Goal: Contribute content: Contribute content

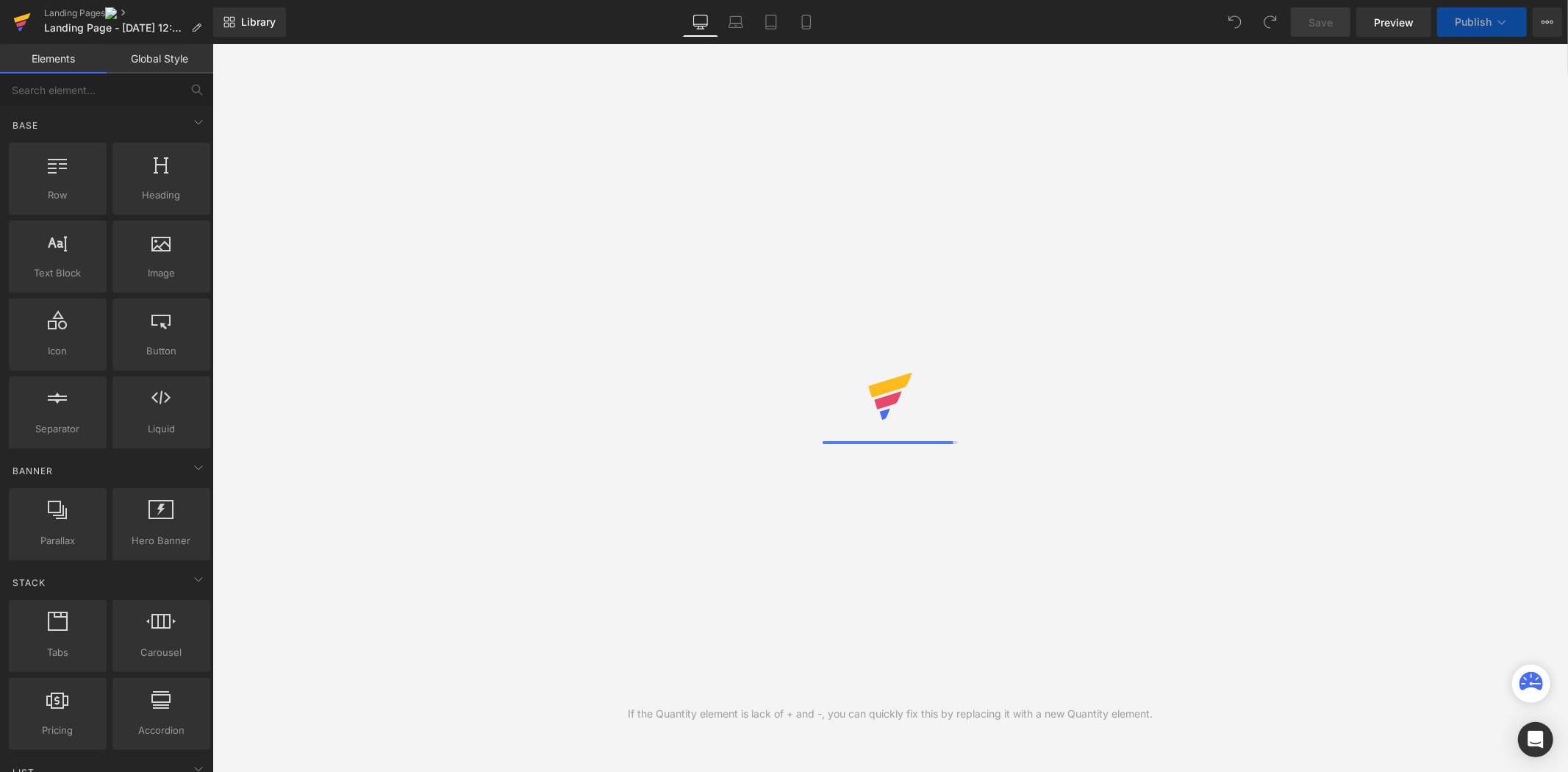
drag, startPoint x: 0, startPoint y: 0, endPoint x: 13, endPoint y: 31, distance: 33.6
click at [13, 31] on icon at bounding box center [22, 22] width 18 height 37
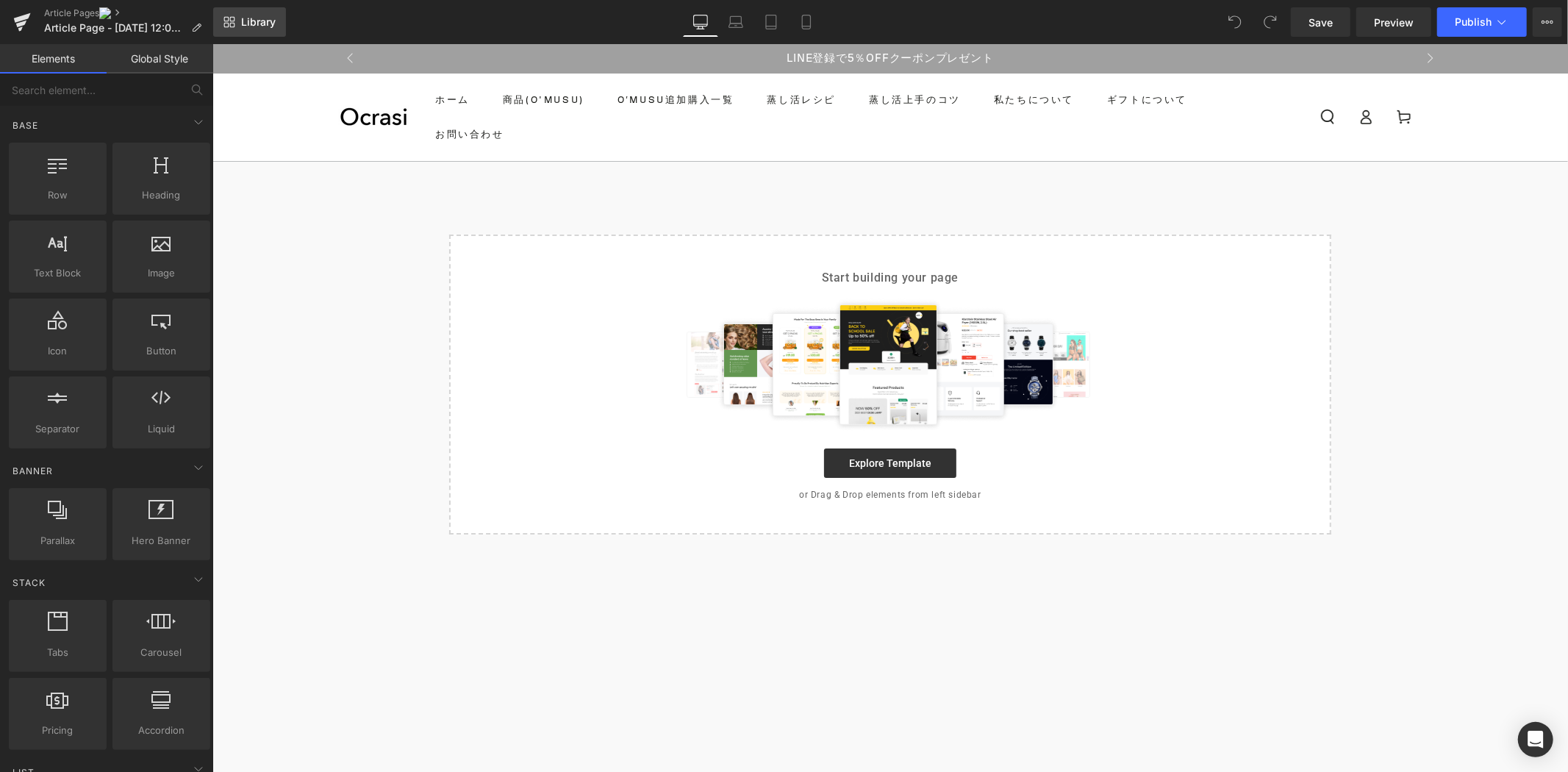
click at [264, 19] on span "Library" at bounding box center [258, 22] width 34 height 13
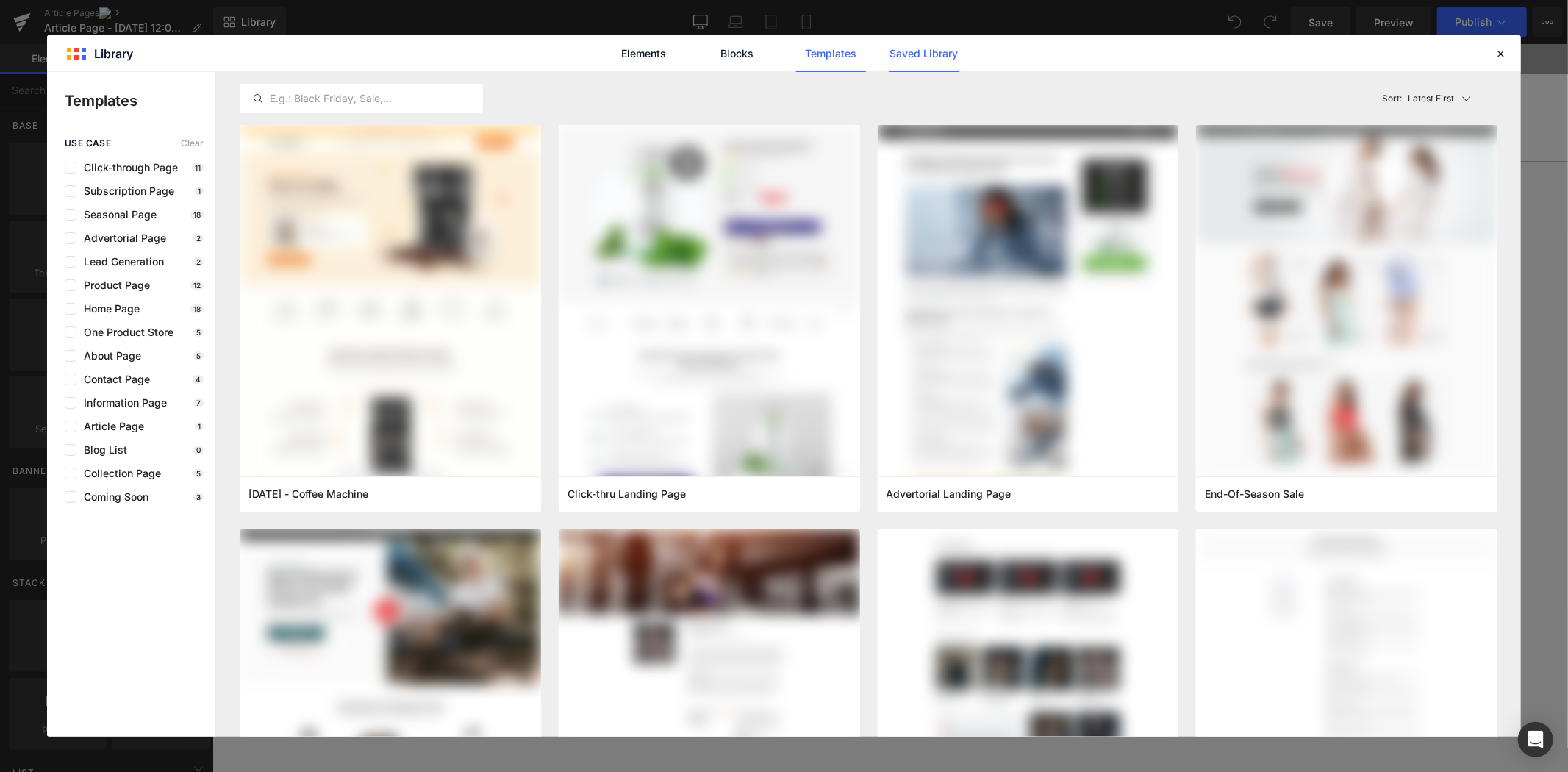
click at [949, 48] on link "Saved Library" at bounding box center [924, 53] width 70 height 37
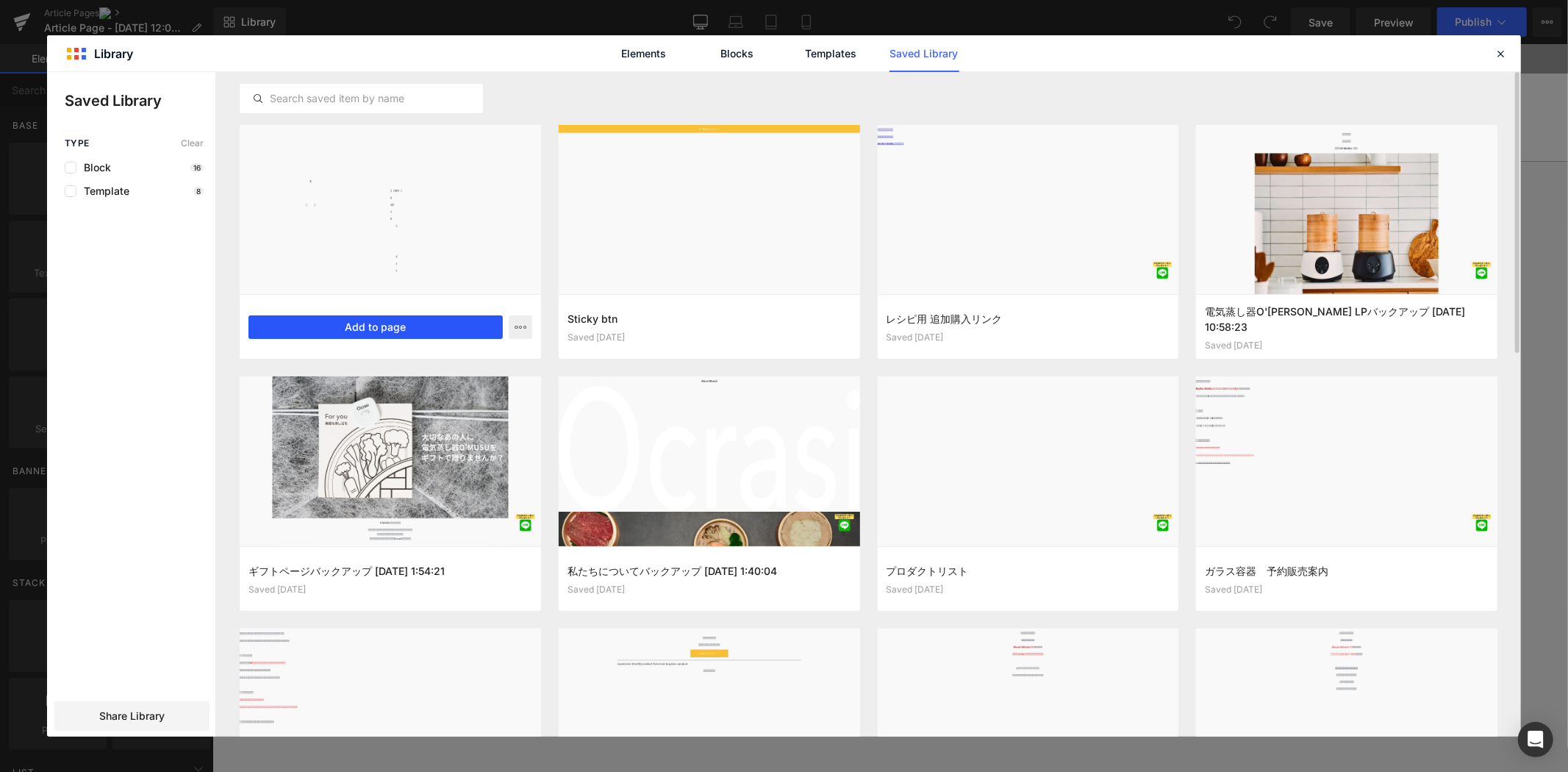
click at [407, 331] on button "Add to page" at bounding box center [376, 327] width 254 height 23
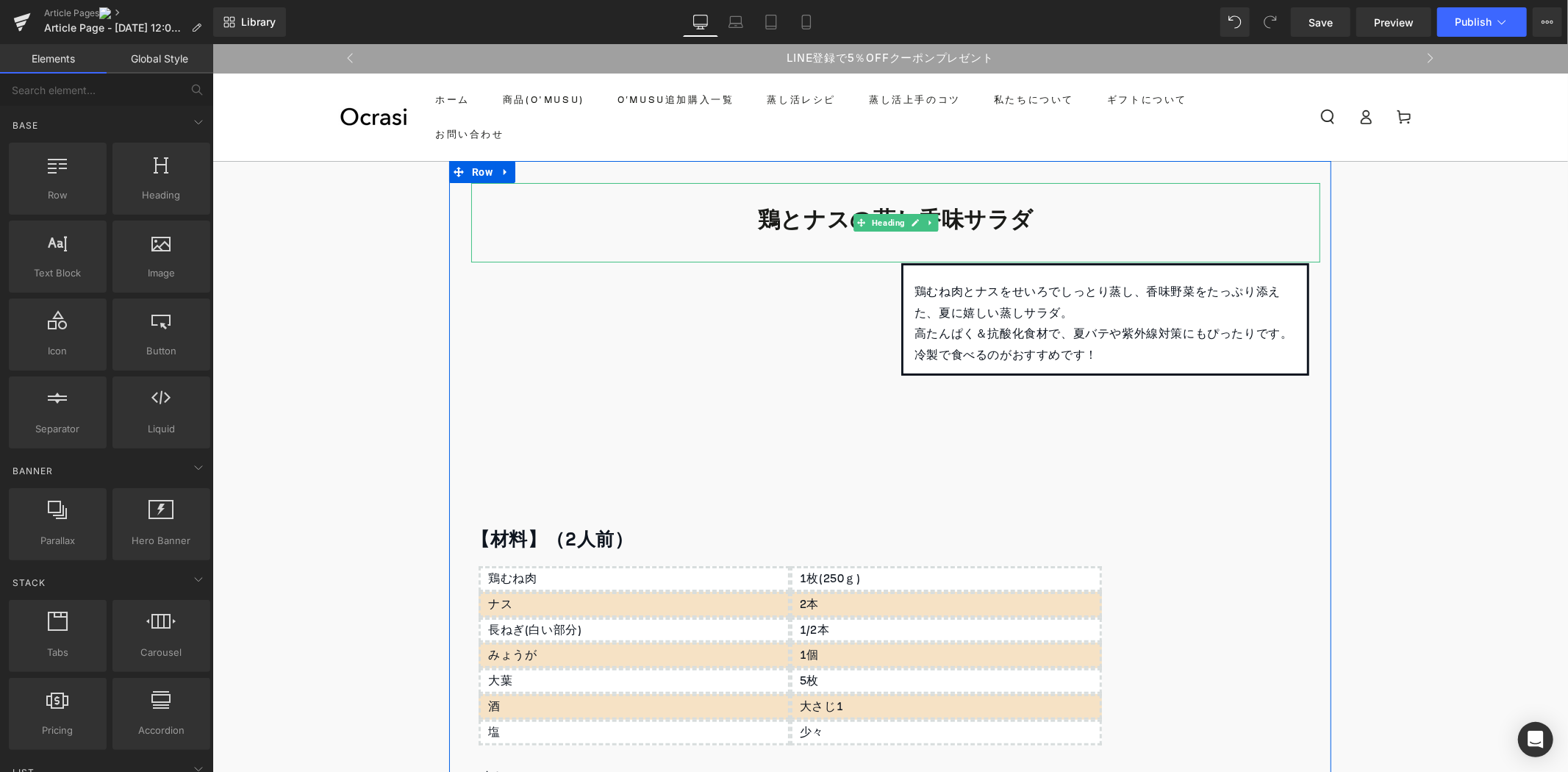
click at [970, 225] on b "鶏とナスの蒸し香味サラダ" at bounding box center [895, 219] width 275 height 43
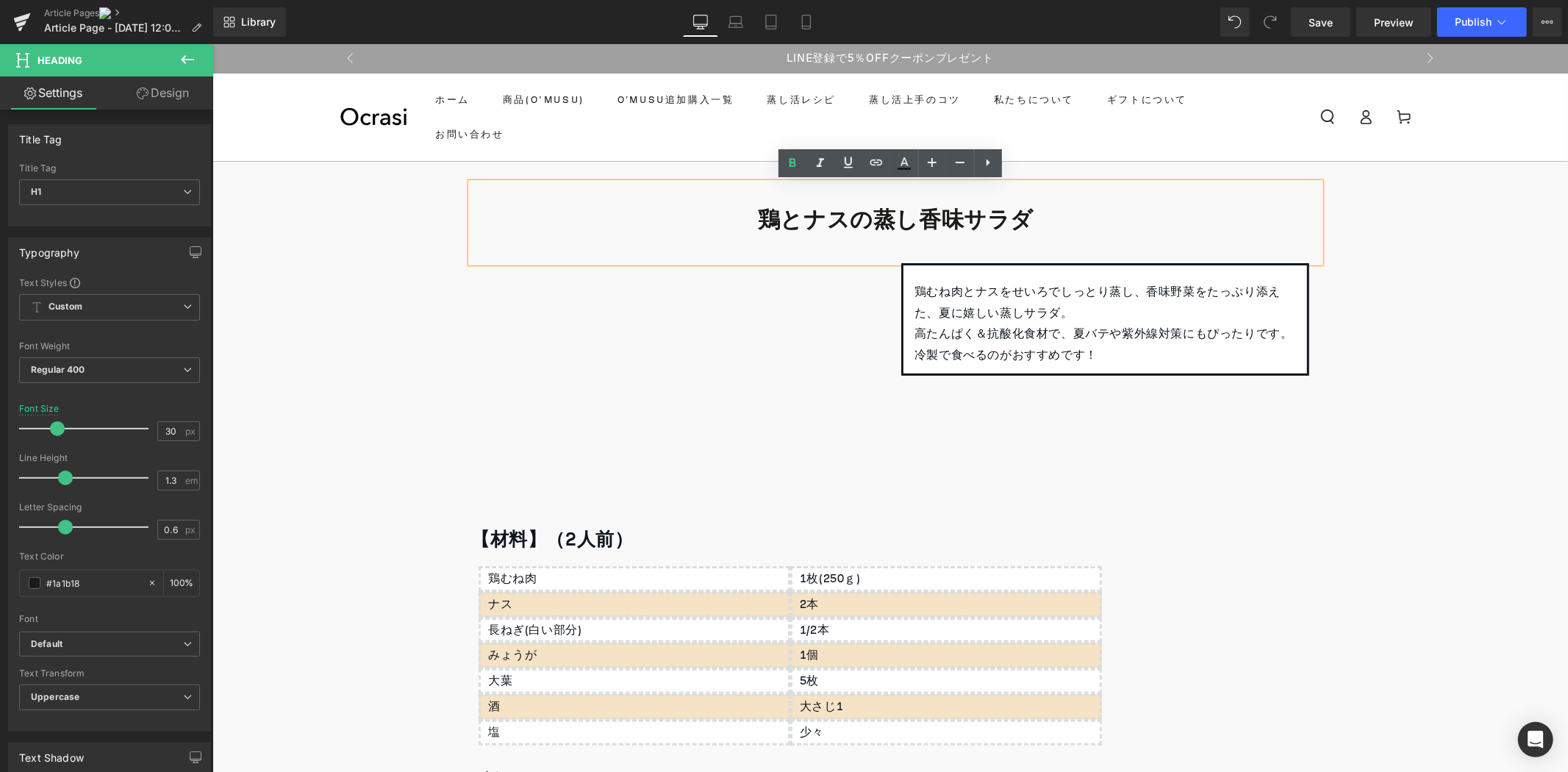
click at [923, 229] on b "鶏とナスの蒸し香味サラダ" at bounding box center [895, 219] width 275 height 43
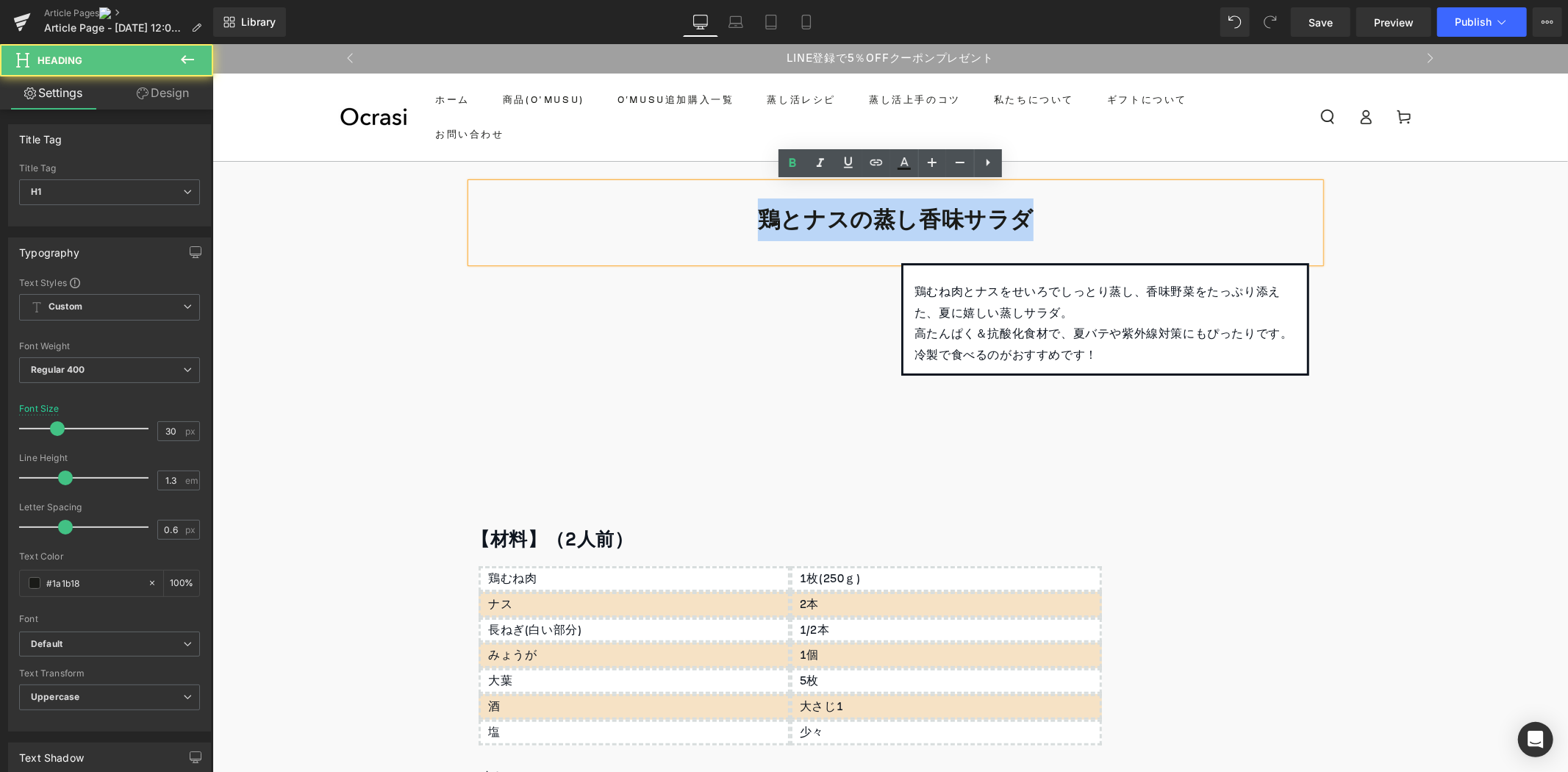
click at [923, 229] on b "鶏とナスの蒸し香味サラダ" at bounding box center [895, 219] width 275 height 43
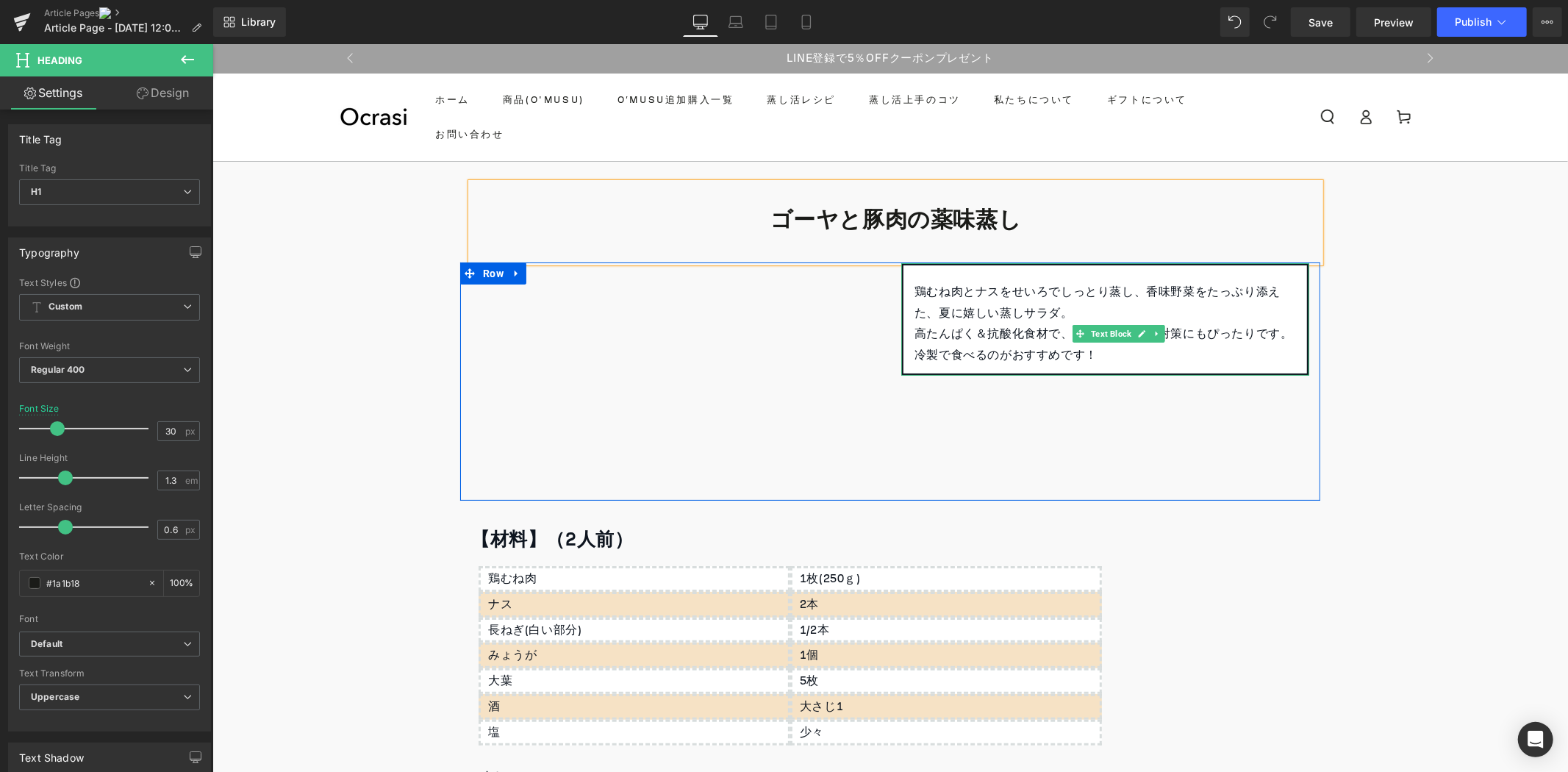
click at [1101, 356] on p "冷製で食べるのがおすすめです！" at bounding box center [1105, 354] width 381 height 21
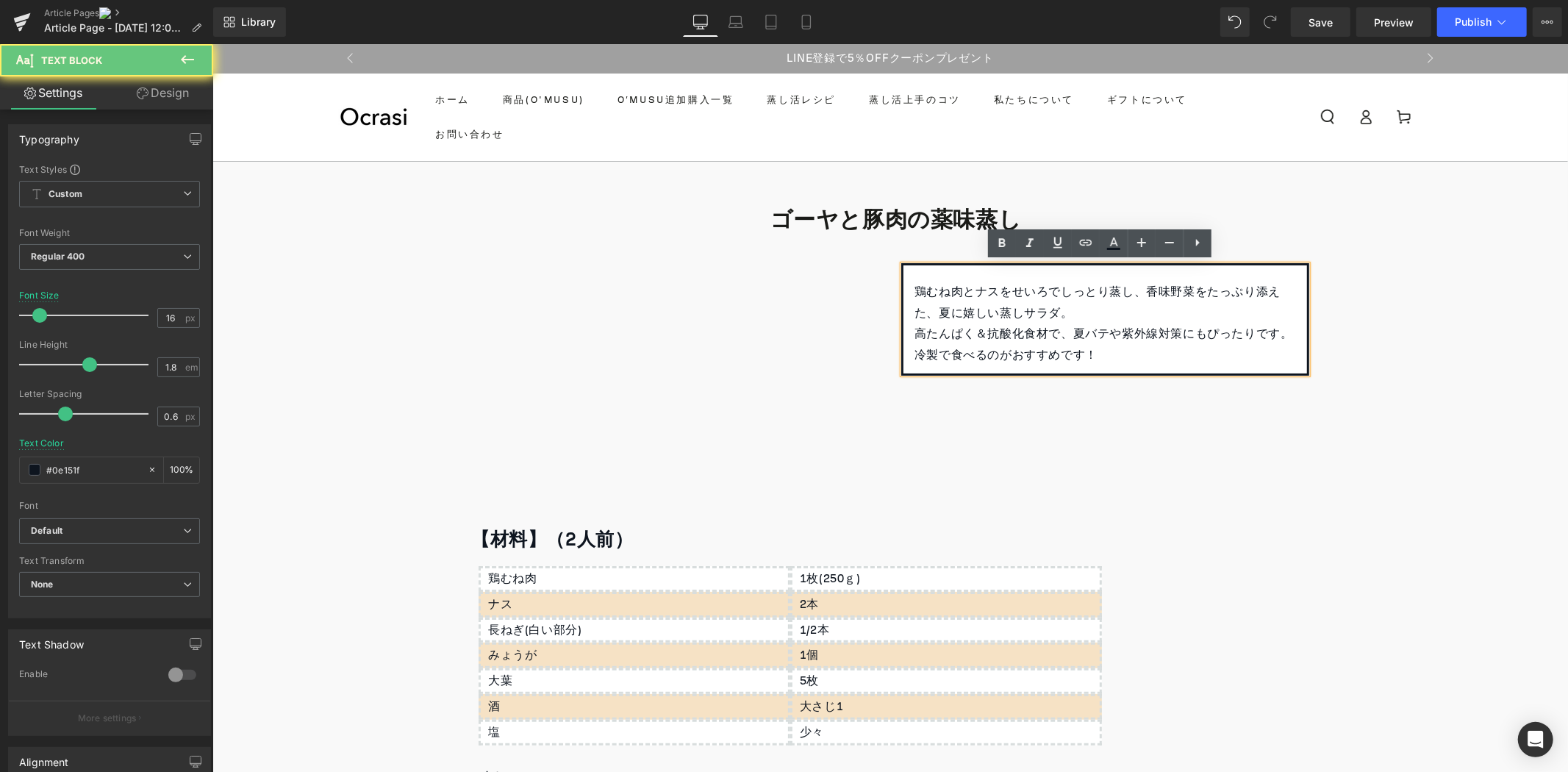
click at [992, 289] on p "鶏むね肉とナスをせいろでしっとり蒸し、香味野菜をたっぷり添えた、夏に嬉しい蒸しサラダ。" at bounding box center [1105, 302] width 381 height 43
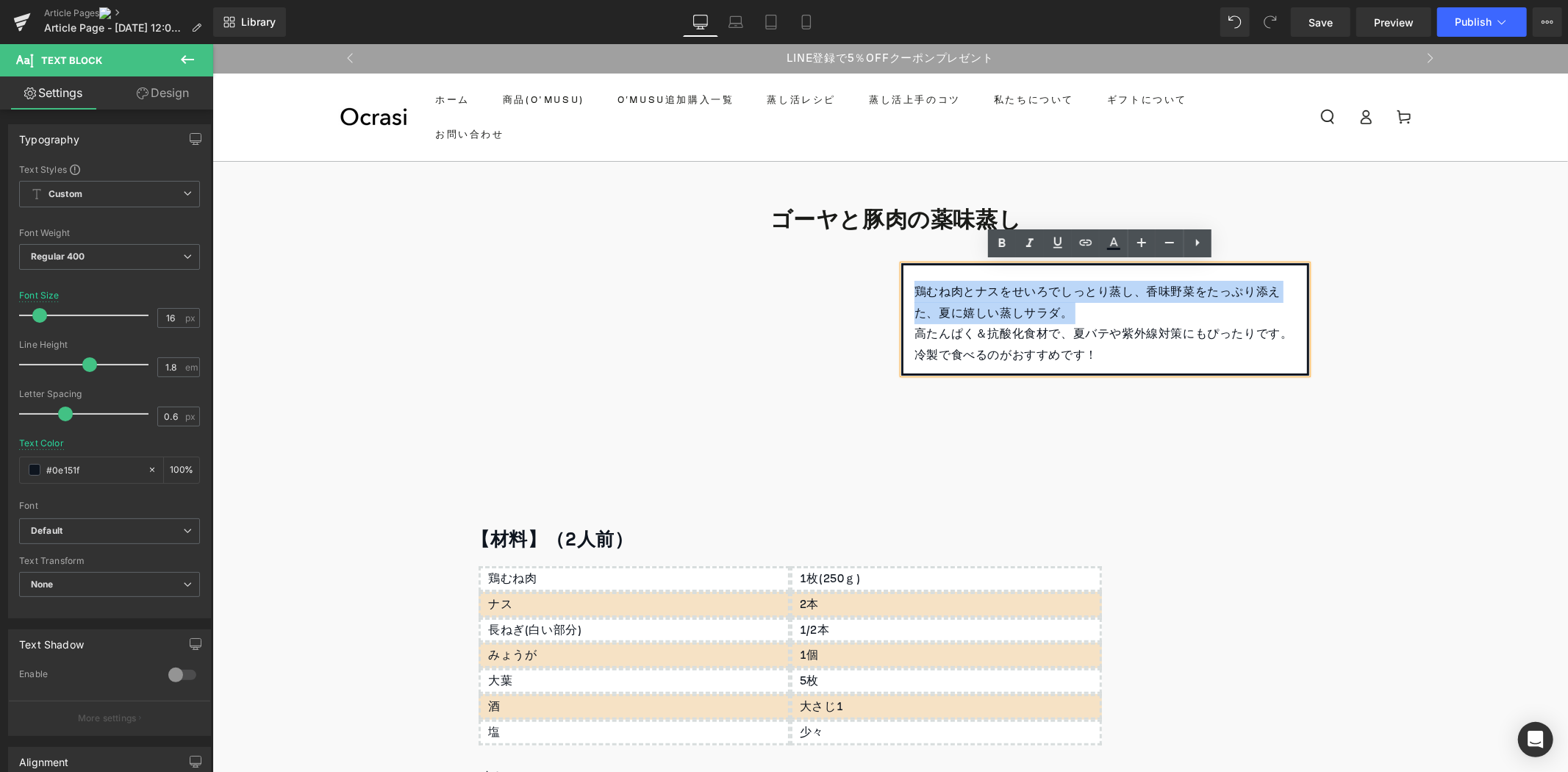
click at [992, 289] on p "鶏むね肉とナスをせいろでしっとり蒸し、香味野菜をたっぷり添えた、夏に嬉しい蒸しサラダ。" at bounding box center [1105, 302] width 381 height 43
click at [1077, 367] on div "鶏むね肉とナスをせいろでしっとり蒸し、香味野菜をたっぷり添えた、夏に嬉しい蒸しサラダ。 高たんぱく＆抗酸化食材で、夏バテや紫外線対策にもぴったりです。 冷製で…" at bounding box center [1105, 318] width 408 height 112
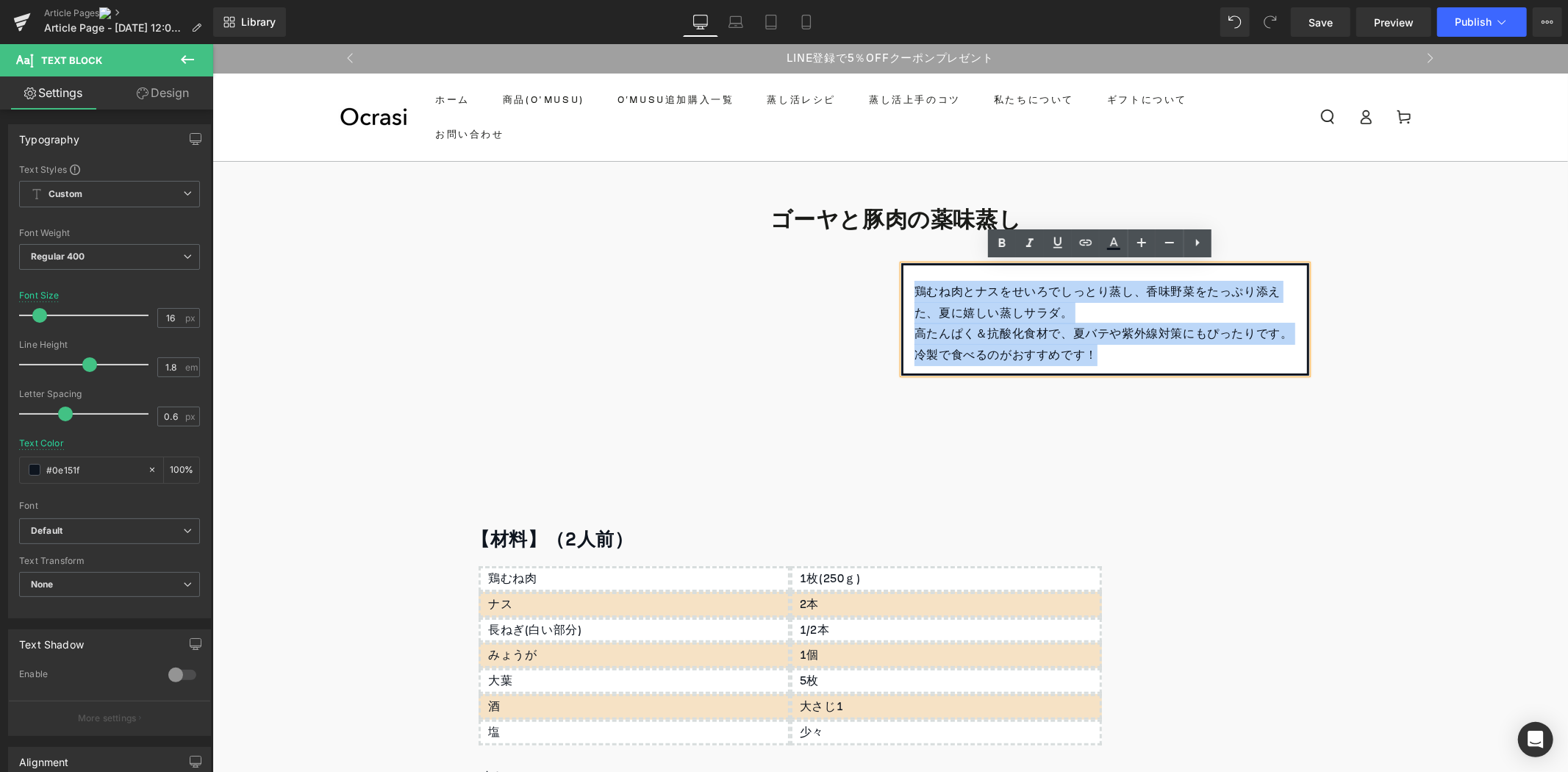
drag, startPoint x: 1112, startPoint y: 357, endPoint x: 914, endPoint y: 299, distance: 206.3
click at [914, 299] on div "鶏むね肉とナスをせいろでしっとり蒸し、香味野菜をたっぷり添えた、夏に嬉しい蒸しサラダ。 高たんぱく＆抗酸化食材で、夏バテや紫外線対策にもぴったりです。 冷製で…" at bounding box center [1105, 318] width 408 height 112
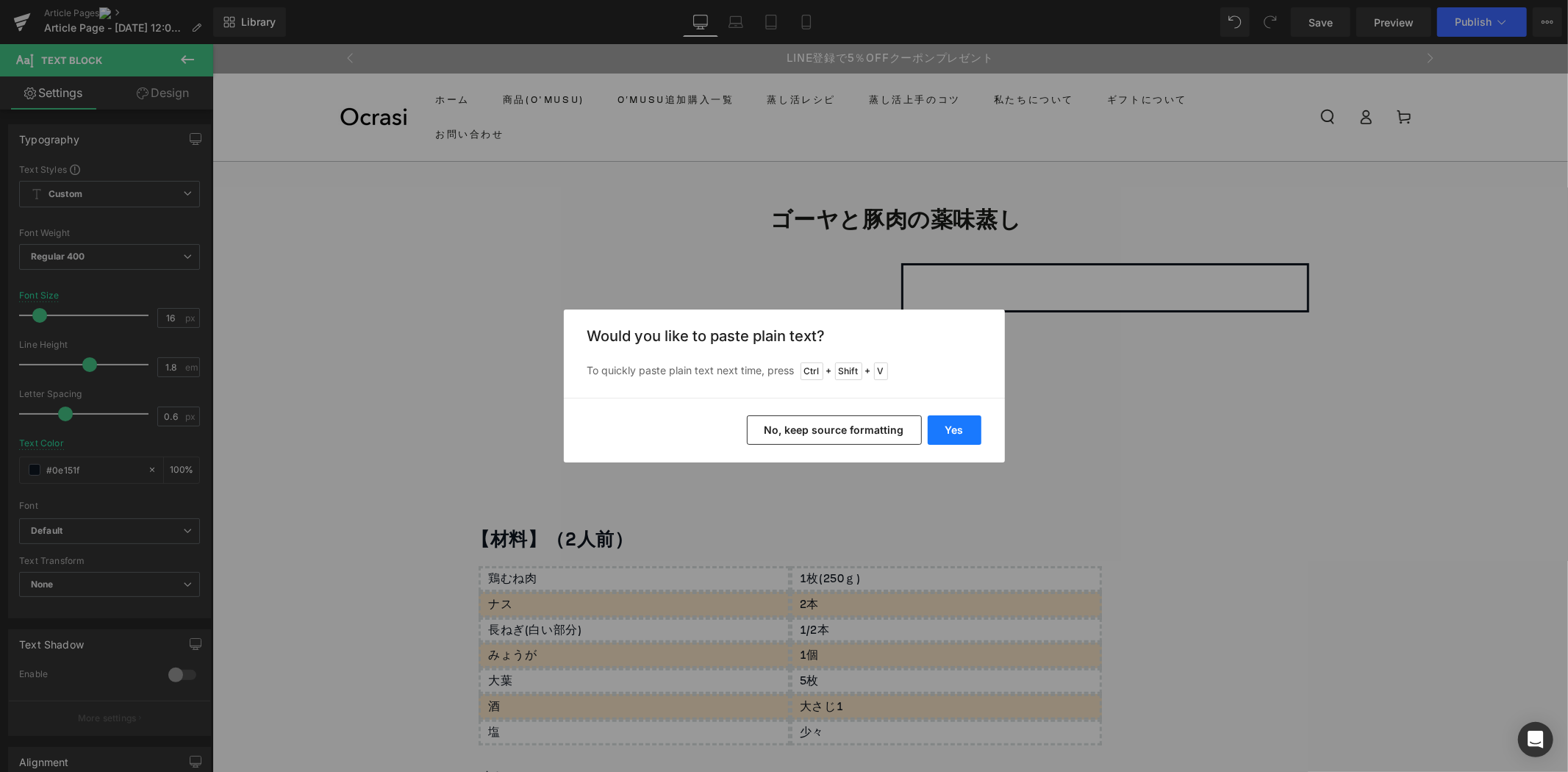
click at [978, 425] on button "Yes" at bounding box center [954, 430] width 54 height 30
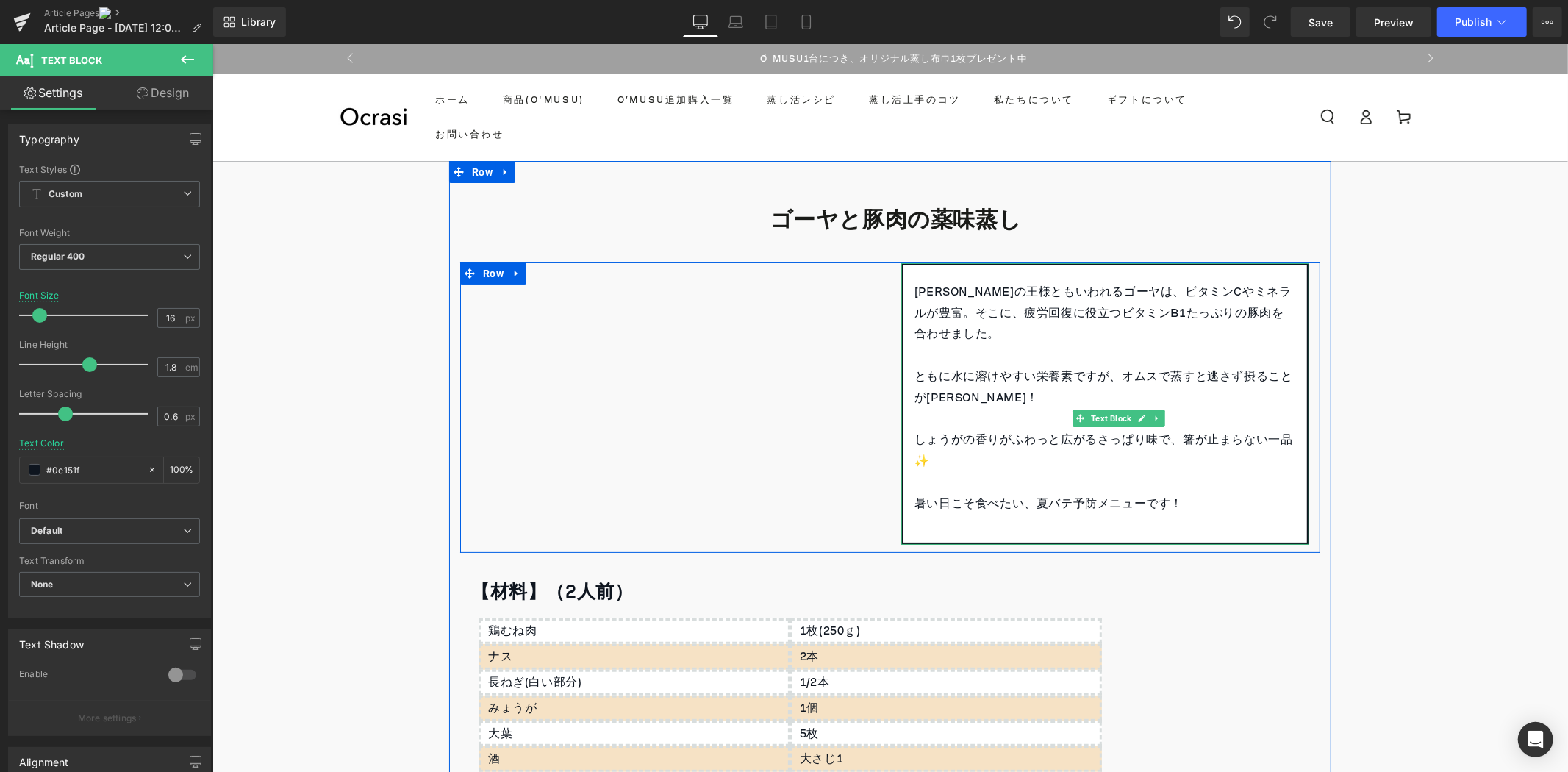
click at [914, 374] on p "ともに水に溶けやすい栄養素ですが、オムスで蒸すと逃さず摂ることが[PERSON_NAME]！" at bounding box center [1105, 386] width 381 height 43
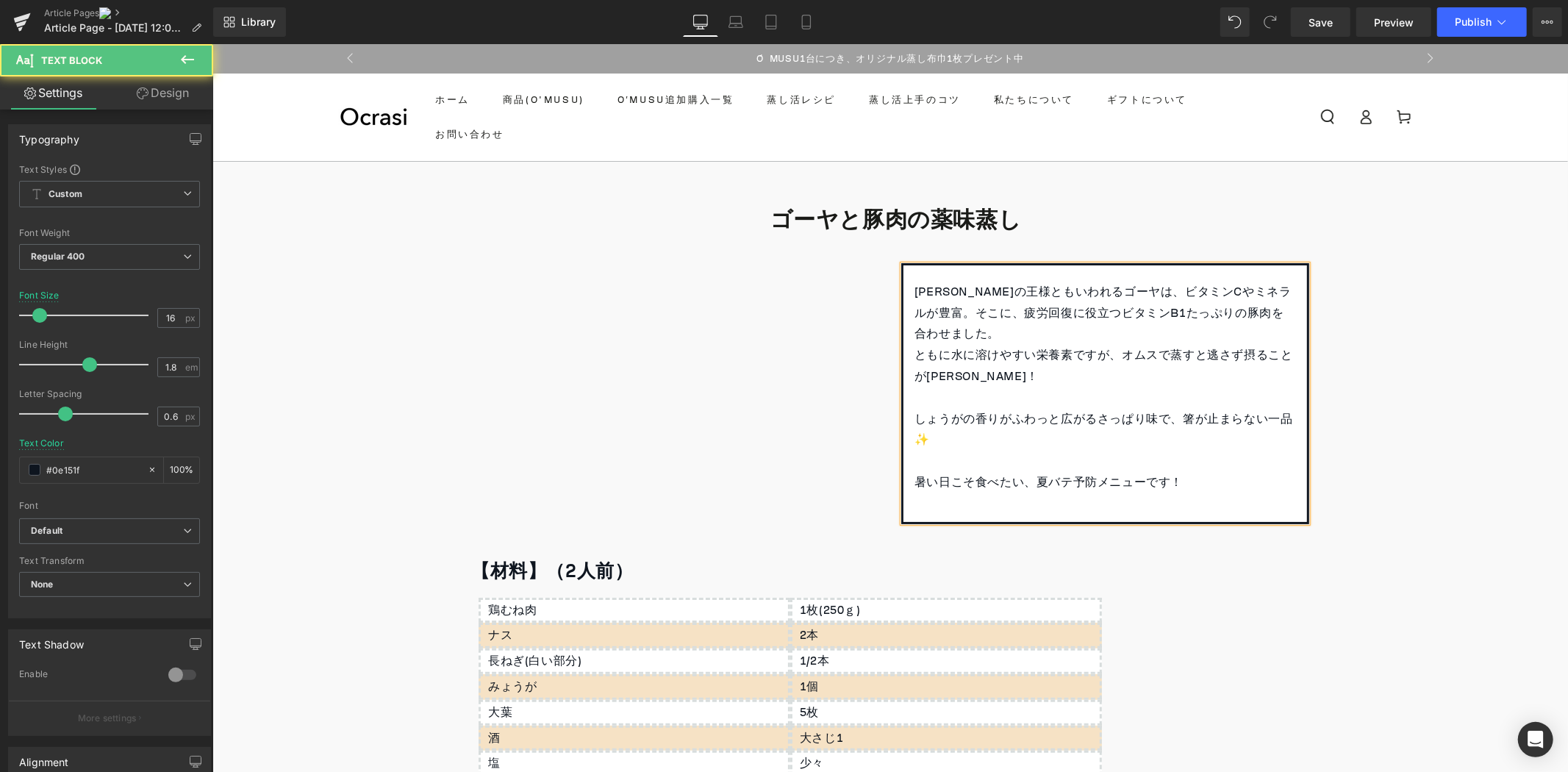
click at [914, 422] on p "しょうがの香りがふわっと広がるさっぱり味で、箸が止まらない一品✨" at bounding box center [1105, 429] width 381 height 43
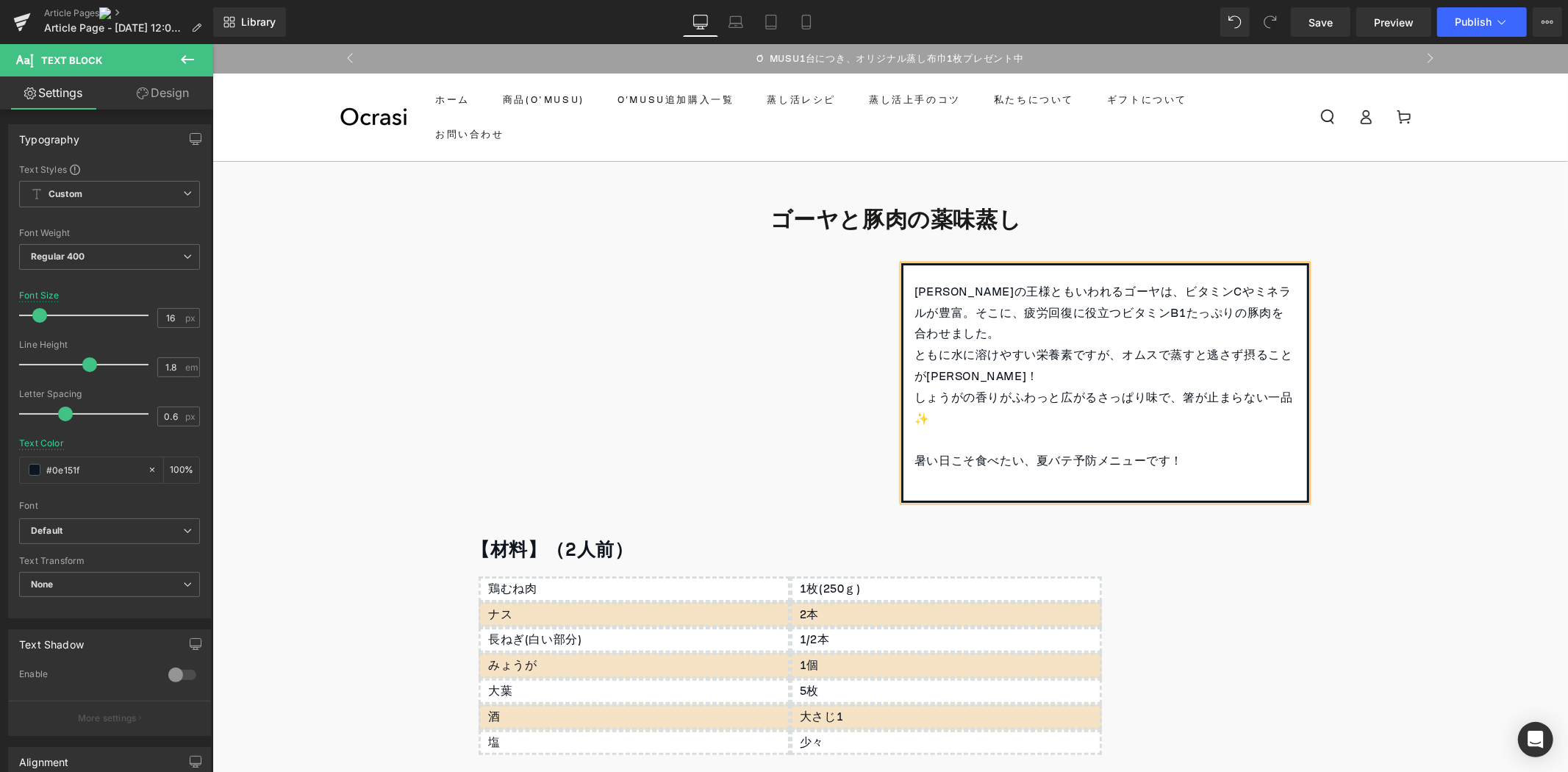
click at [914, 459] on p "暑い日こそ食べたい、夏バテ予防メニューです！" at bounding box center [1105, 460] width 381 height 21
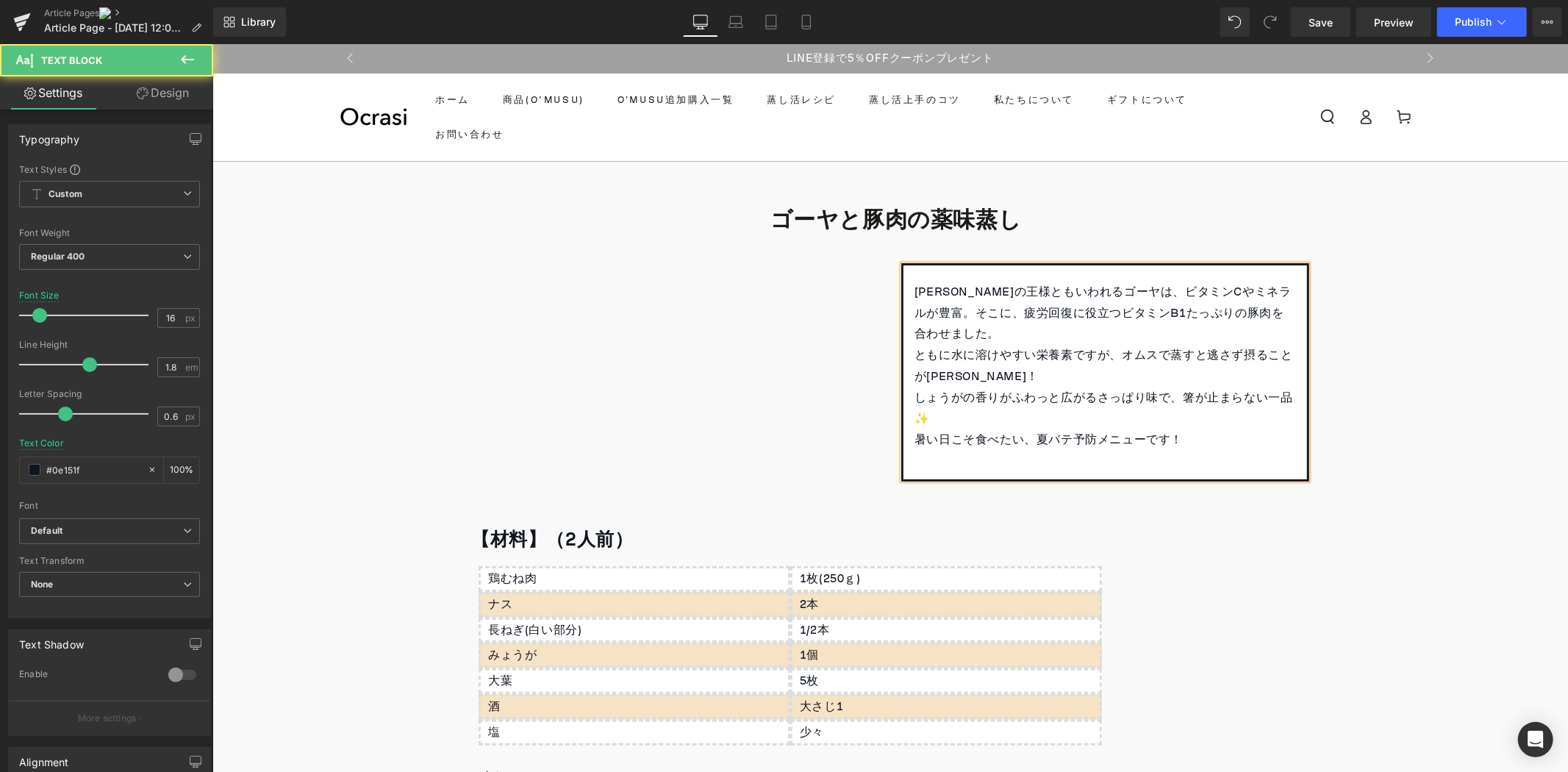
click at [914, 459] on p "⁡" at bounding box center [1105, 460] width 381 height 21
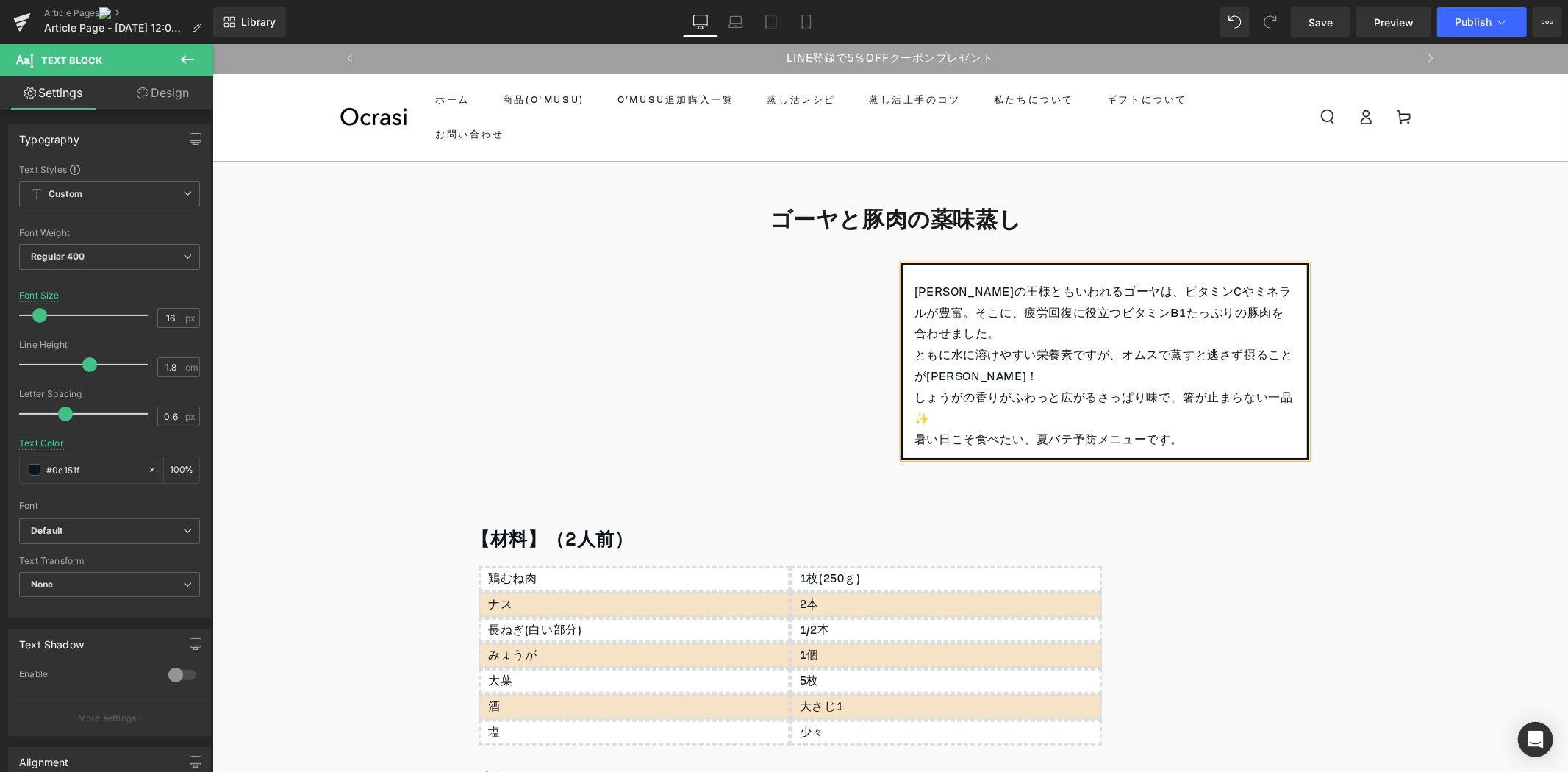
click at [973, 409] on p "⁡ しょうがの香りがふわっと広がるさっぱり味で、箸が止まらない一品✨" at bounding box center [1105, 408] width 381 height 43
click at [1149, 355] on span "ともに水に溶けやすい栄養素ですが、オムスで蒸すと逃さず摂ることが[PERSON_NAME]！" at bounding box center [1103, 365] width 378 height 44
click at [1123, 362] on span "ともに水に溶けやすい栄養素ですが、OMUSUで蒸すと逃さず摂ることが[PERSON_NAME]！" at bounding box center [1101, 365] width 374 height 44
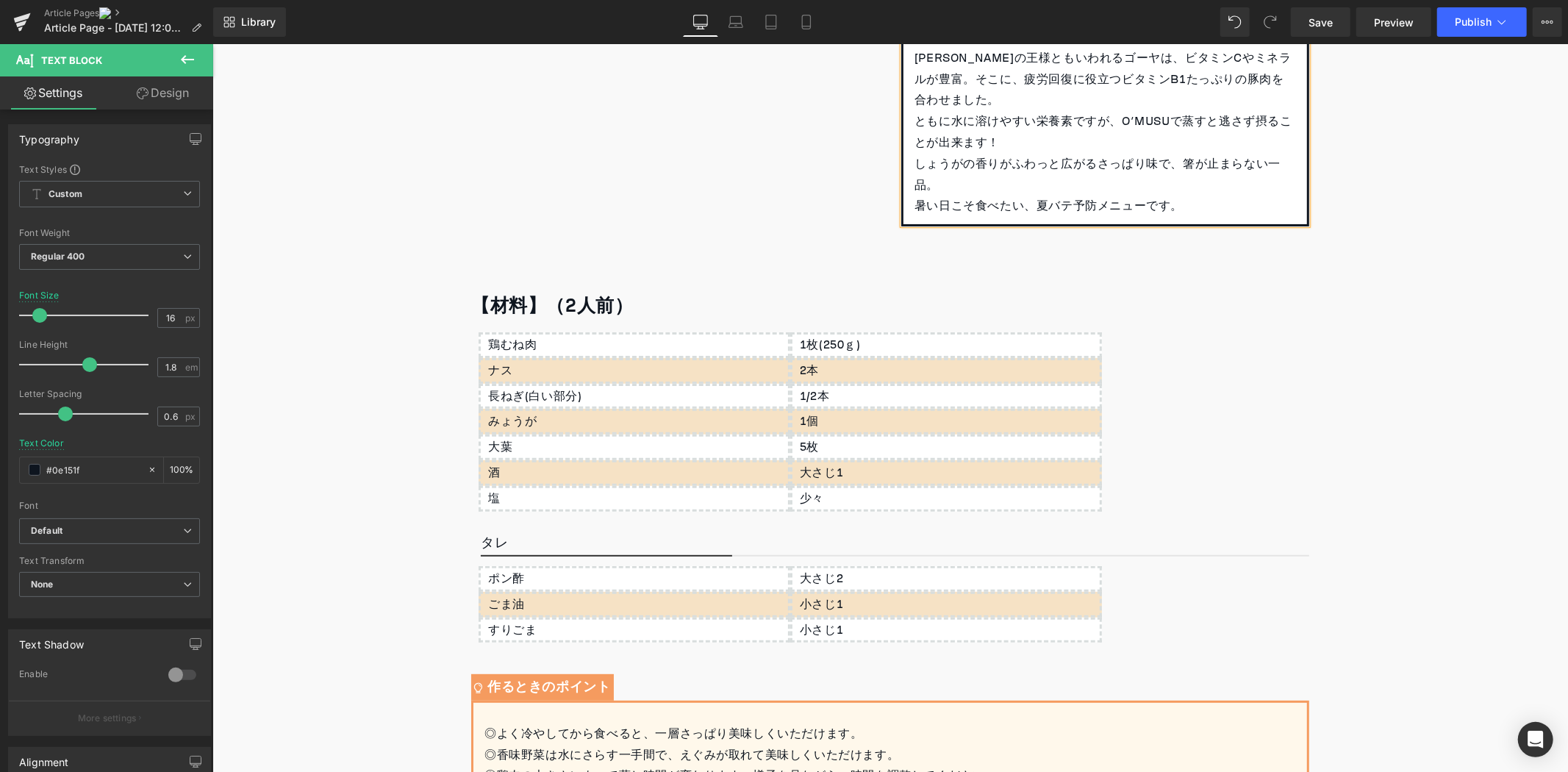
scroll to position [241, 0]
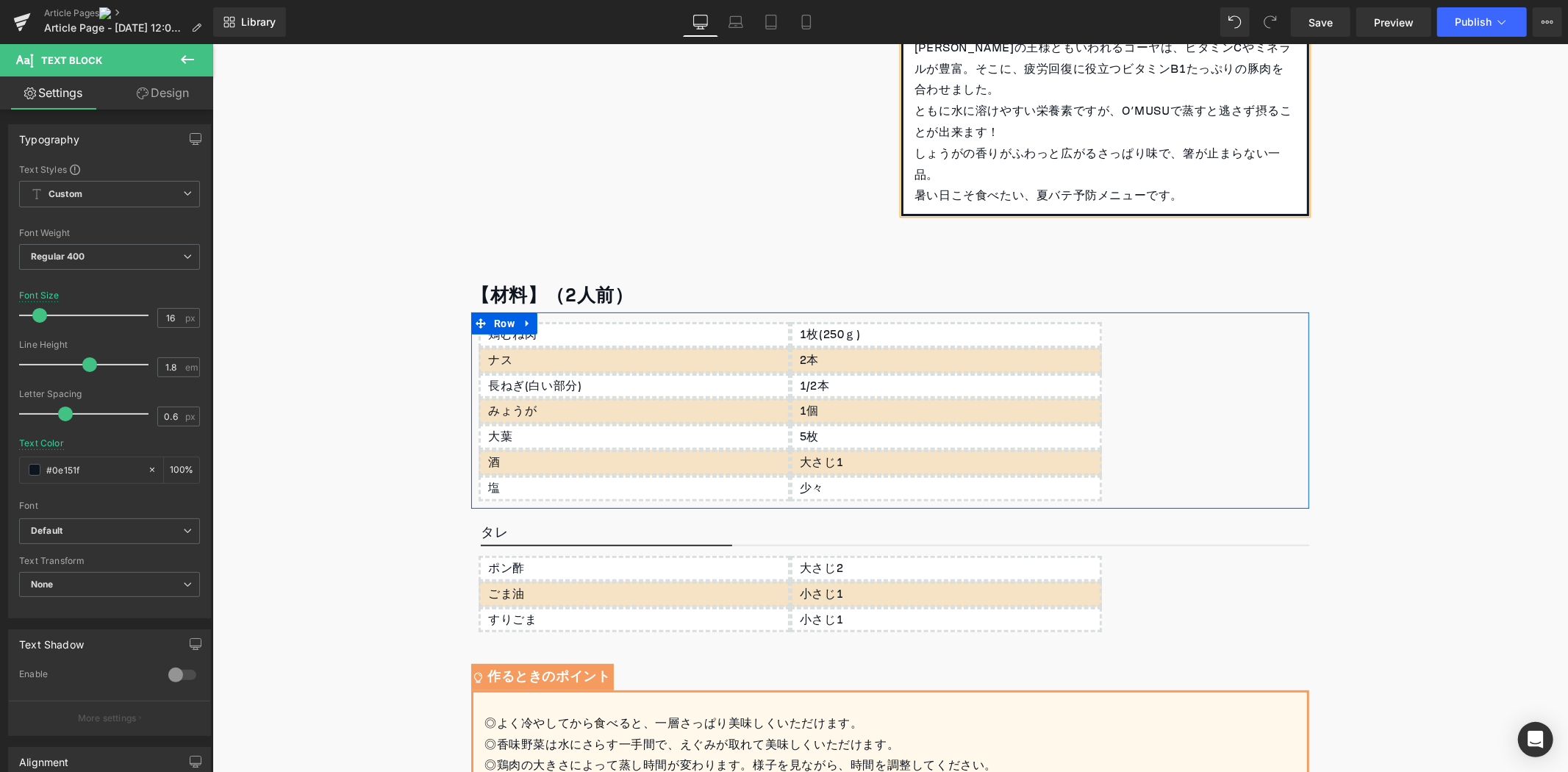
click at [577, 334] on div "鶏むね肉" at bounding box center [634, 334] width 312 height 26
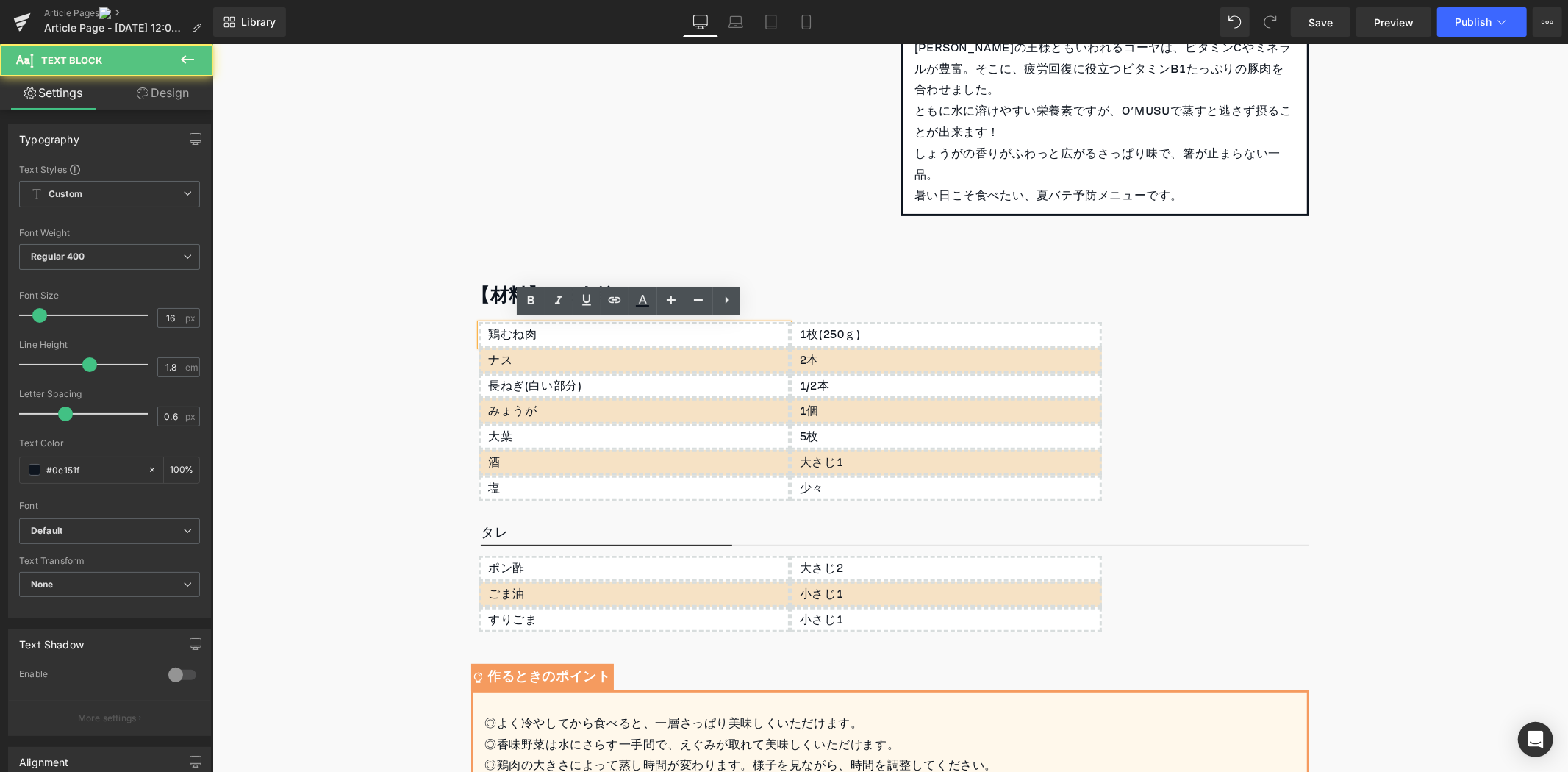
click at [577, 334] on div "鶏むね肉" at bounding box center [634, 334] width 312 height 26
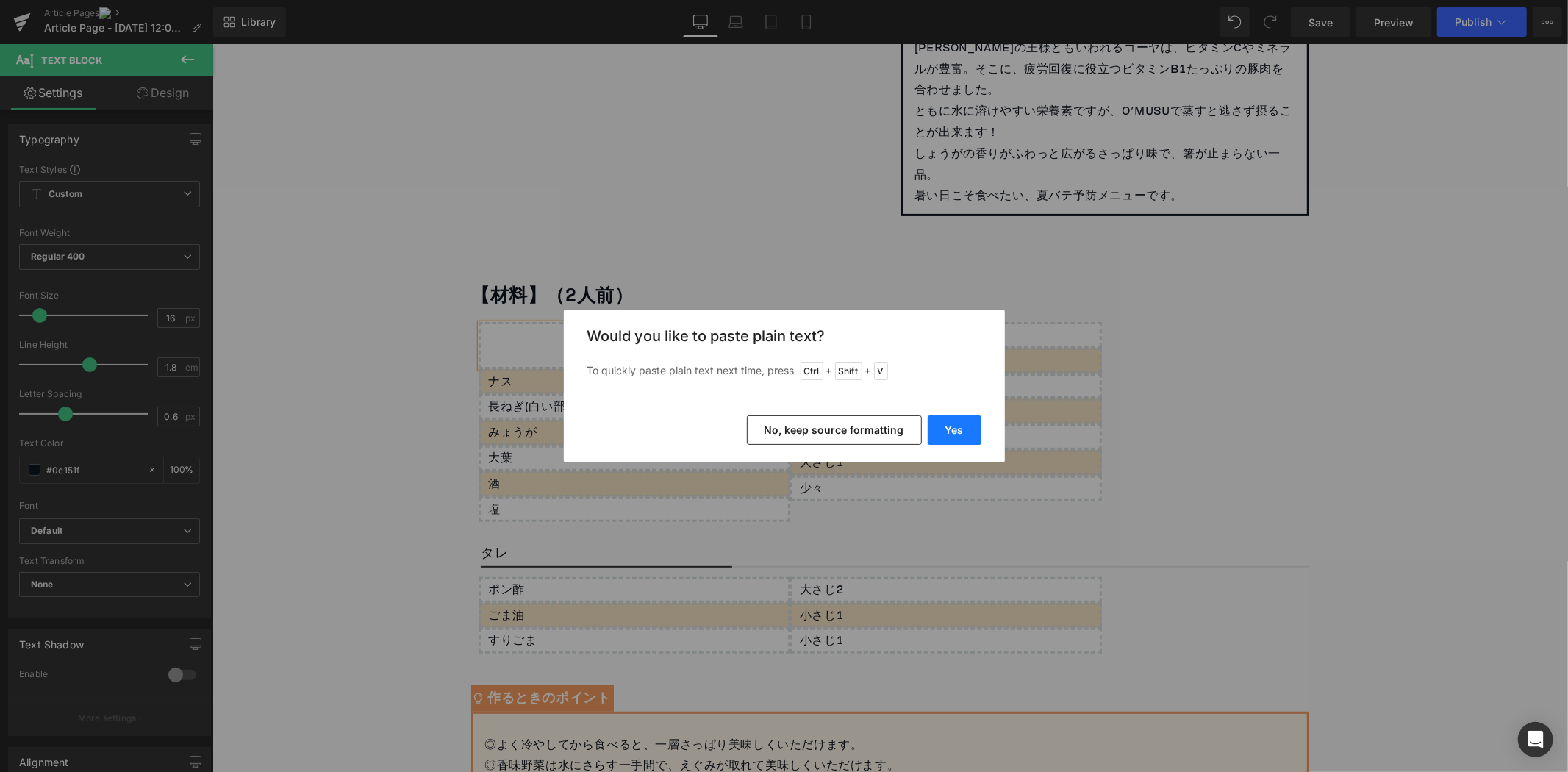
click at [956, 428] on button "Yes" at bounding box center [954, 430] width 54 height 30
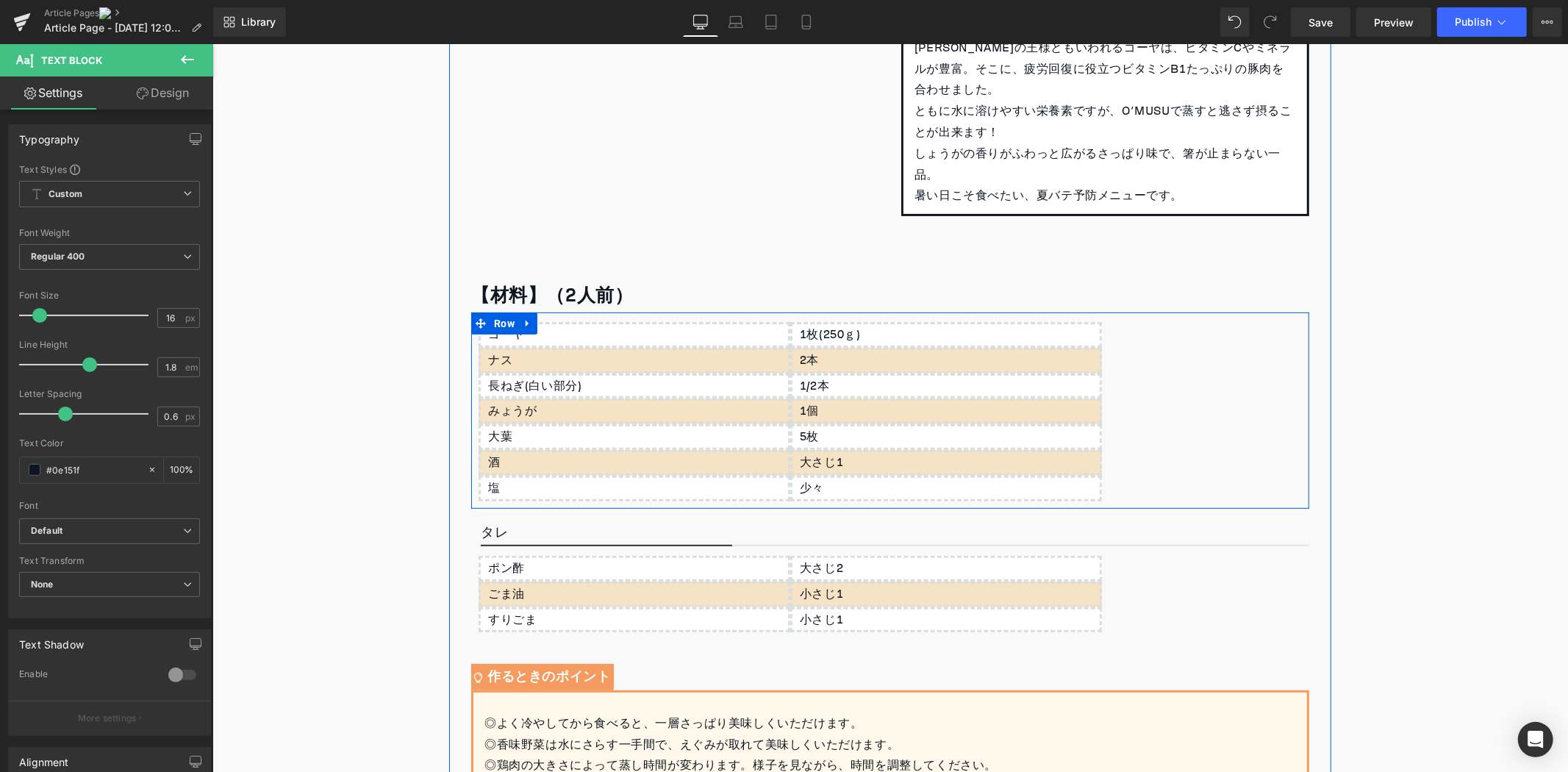
click at [883, 334] on div "1枚(250ｇ)" at bounding box center [945, 334] width 312 height 26
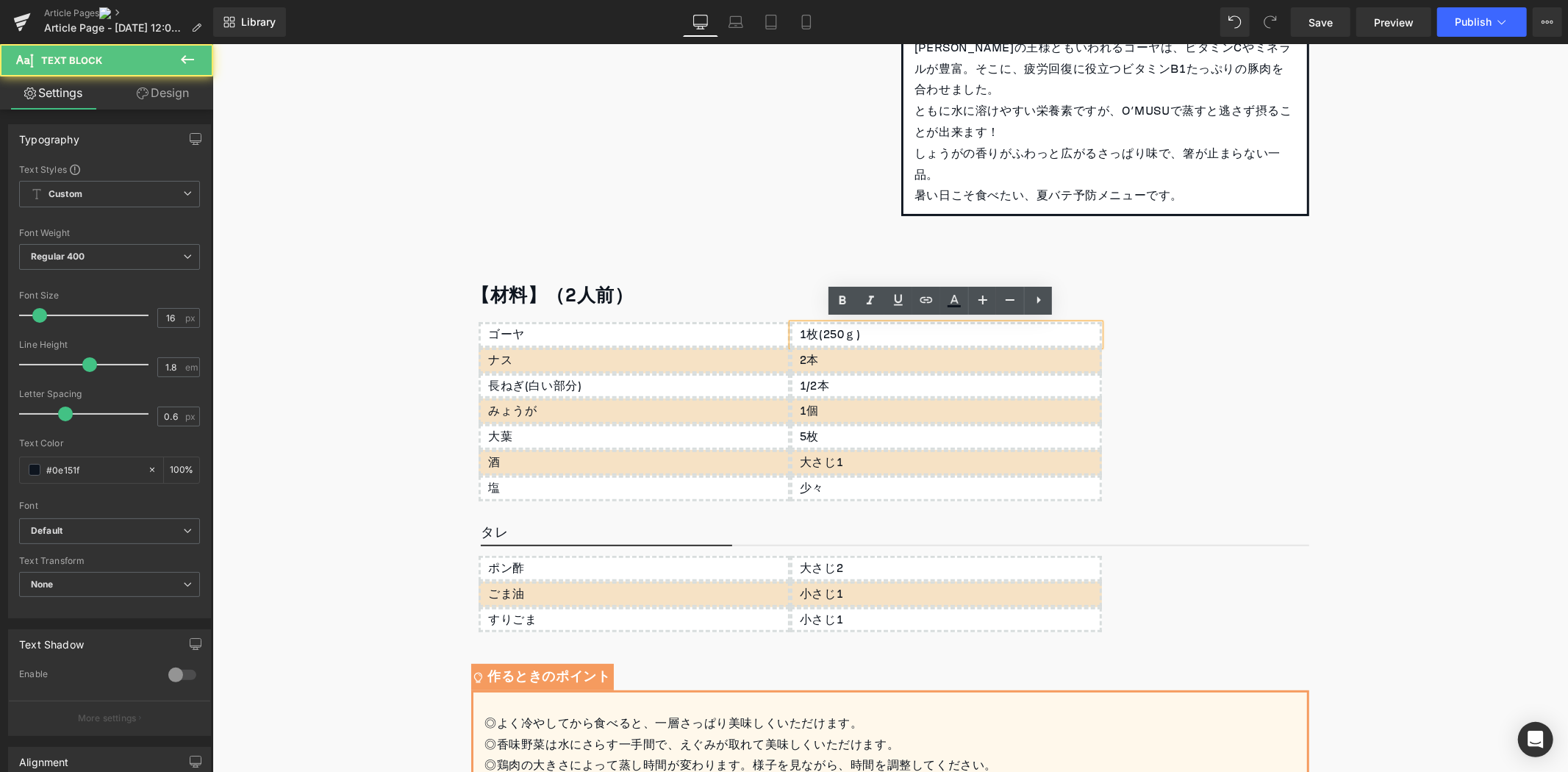
click at [883, 334] on div "1枚(250ｇ)" at bounding box center [945, 334] width 312 height 26
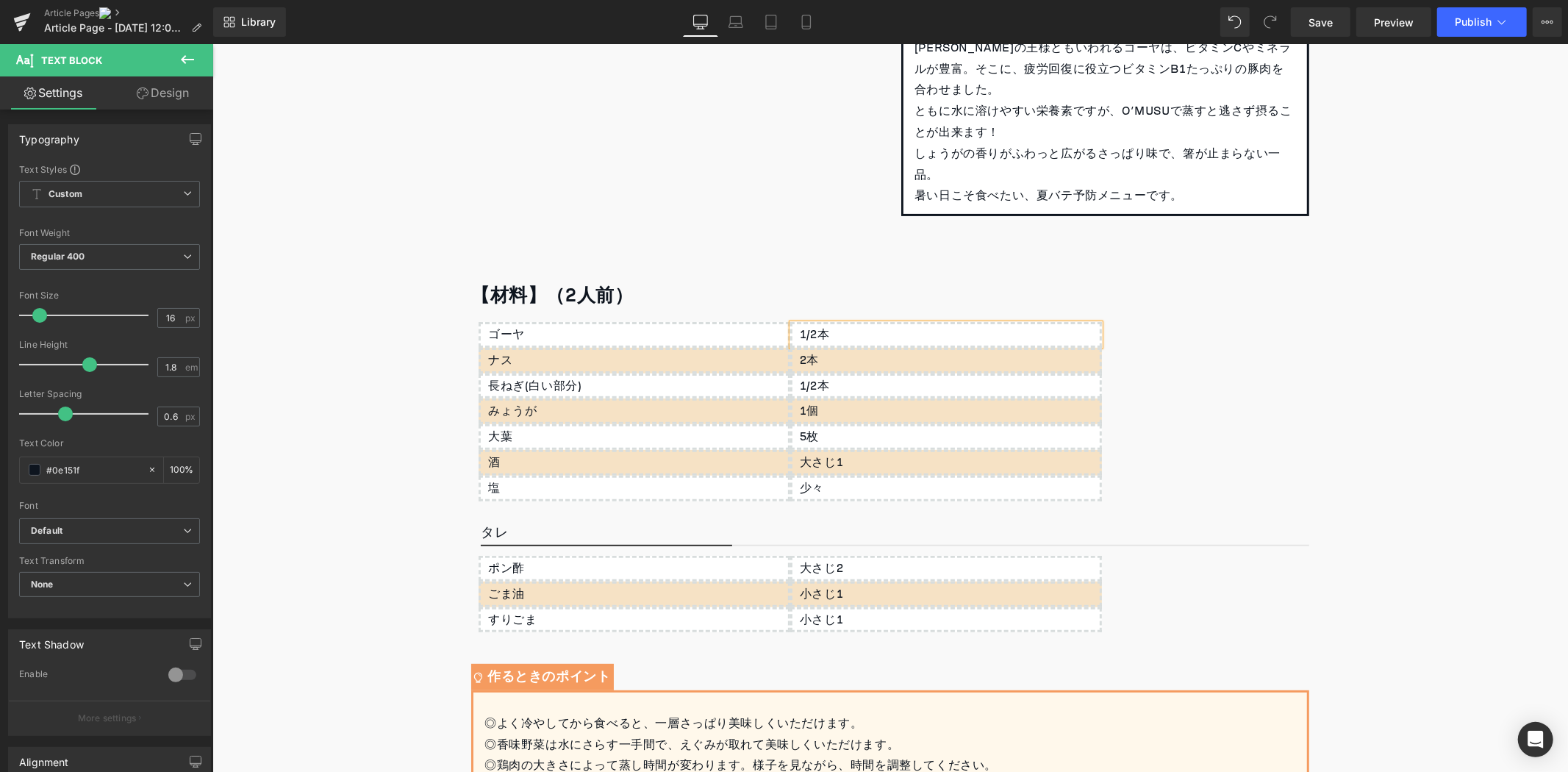
click at [571, 358] on p "ナス" at bounding box center [637, 359] width 300 height 21
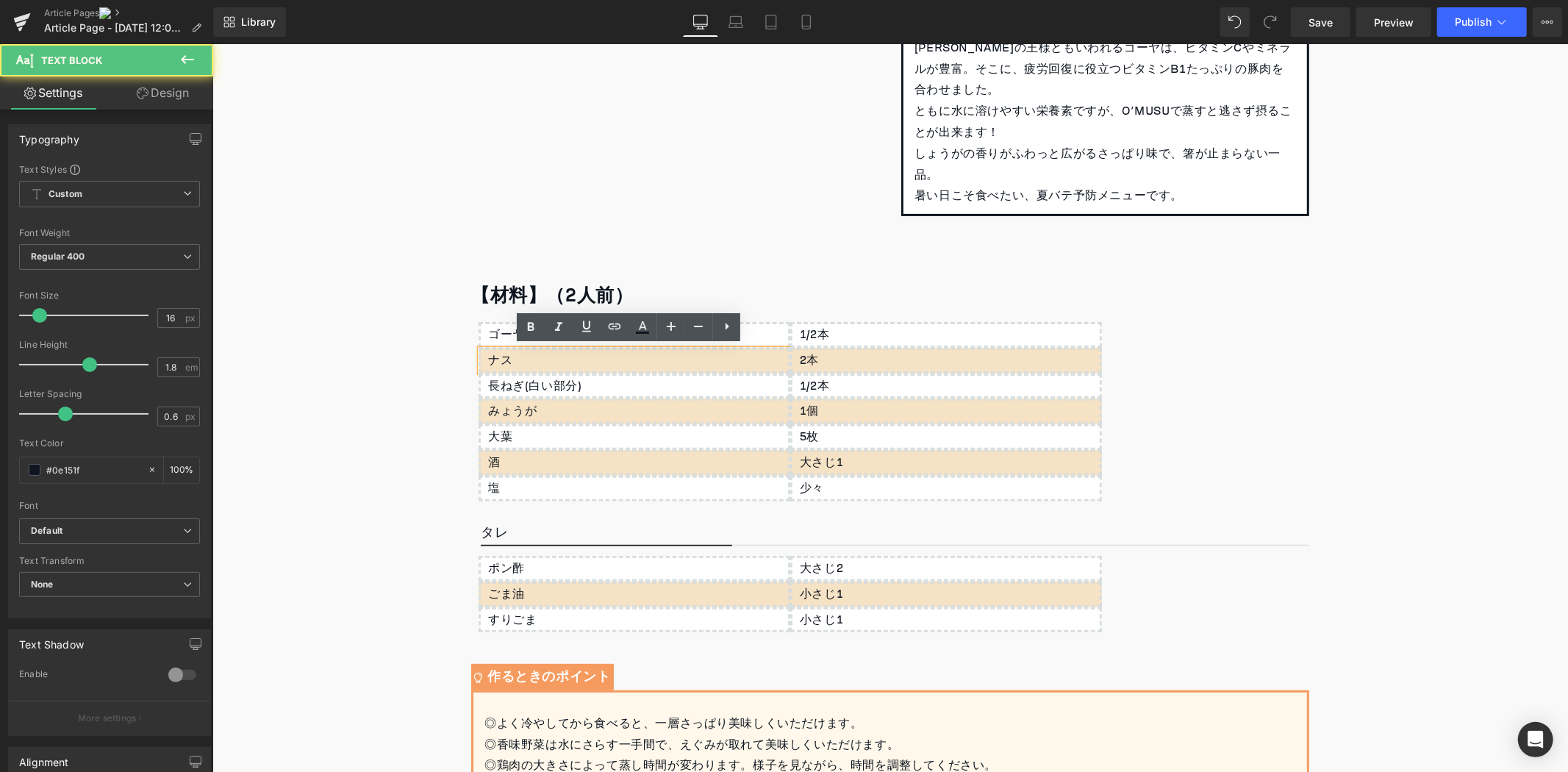
click at [571, 358] on p "ナス" at bounding box center [637, 359] width 300 height 21
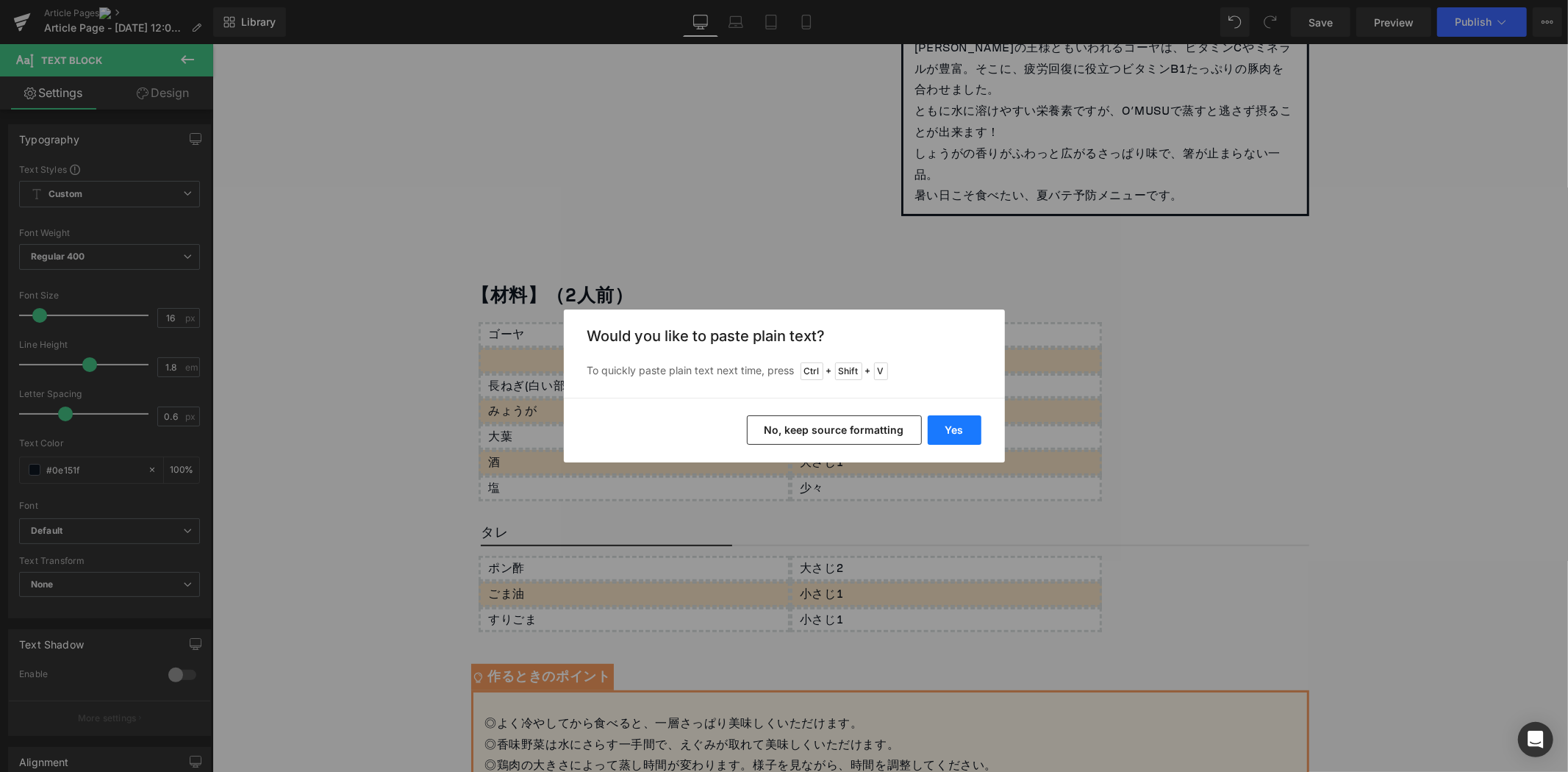
click at [947, 425] on button "Yes" at bounding box center [954, 430] width 54 height 30
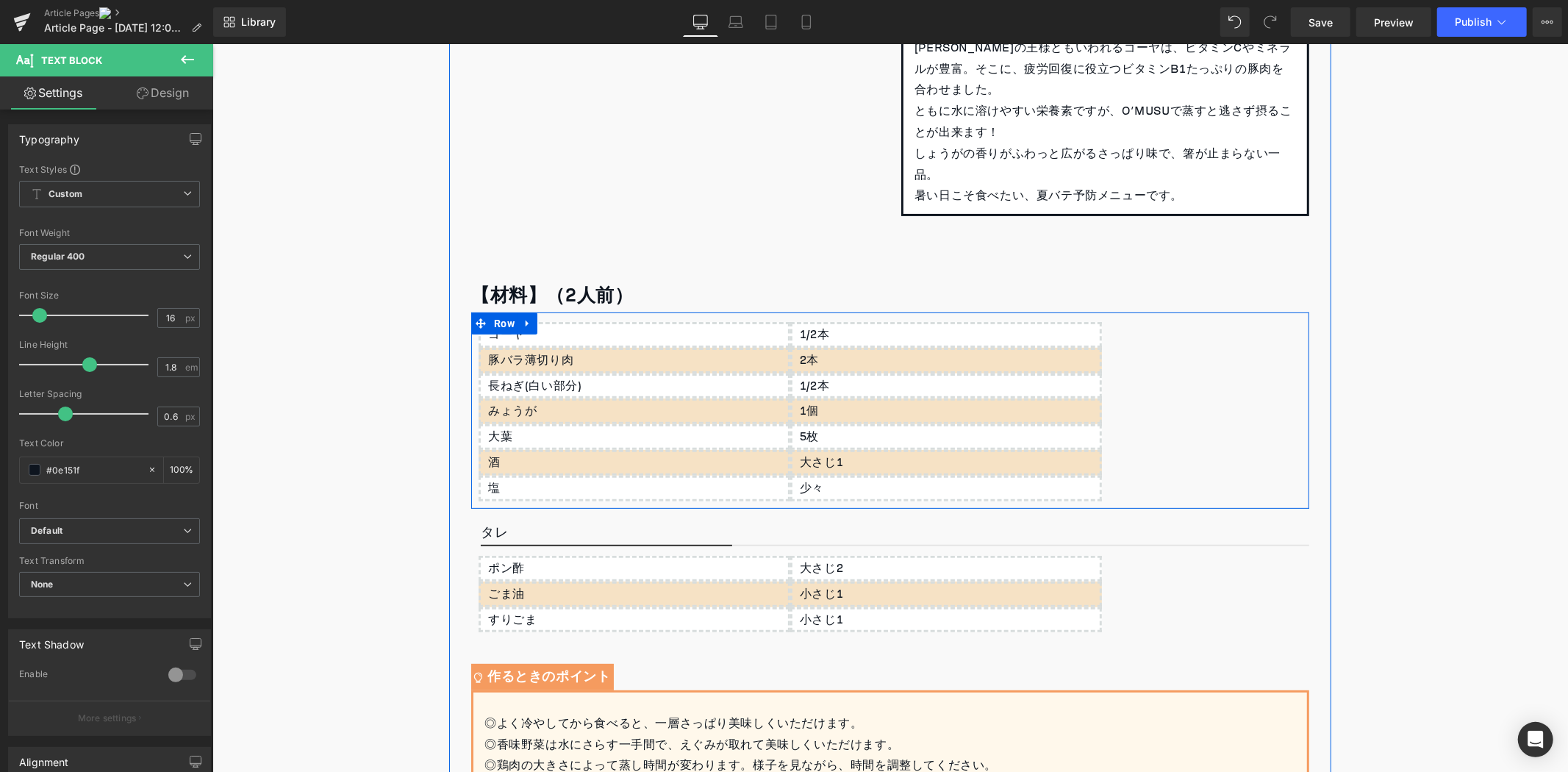
click at [825, 358] on p "2本" at bounding box center [949, 359] width 300 height 21
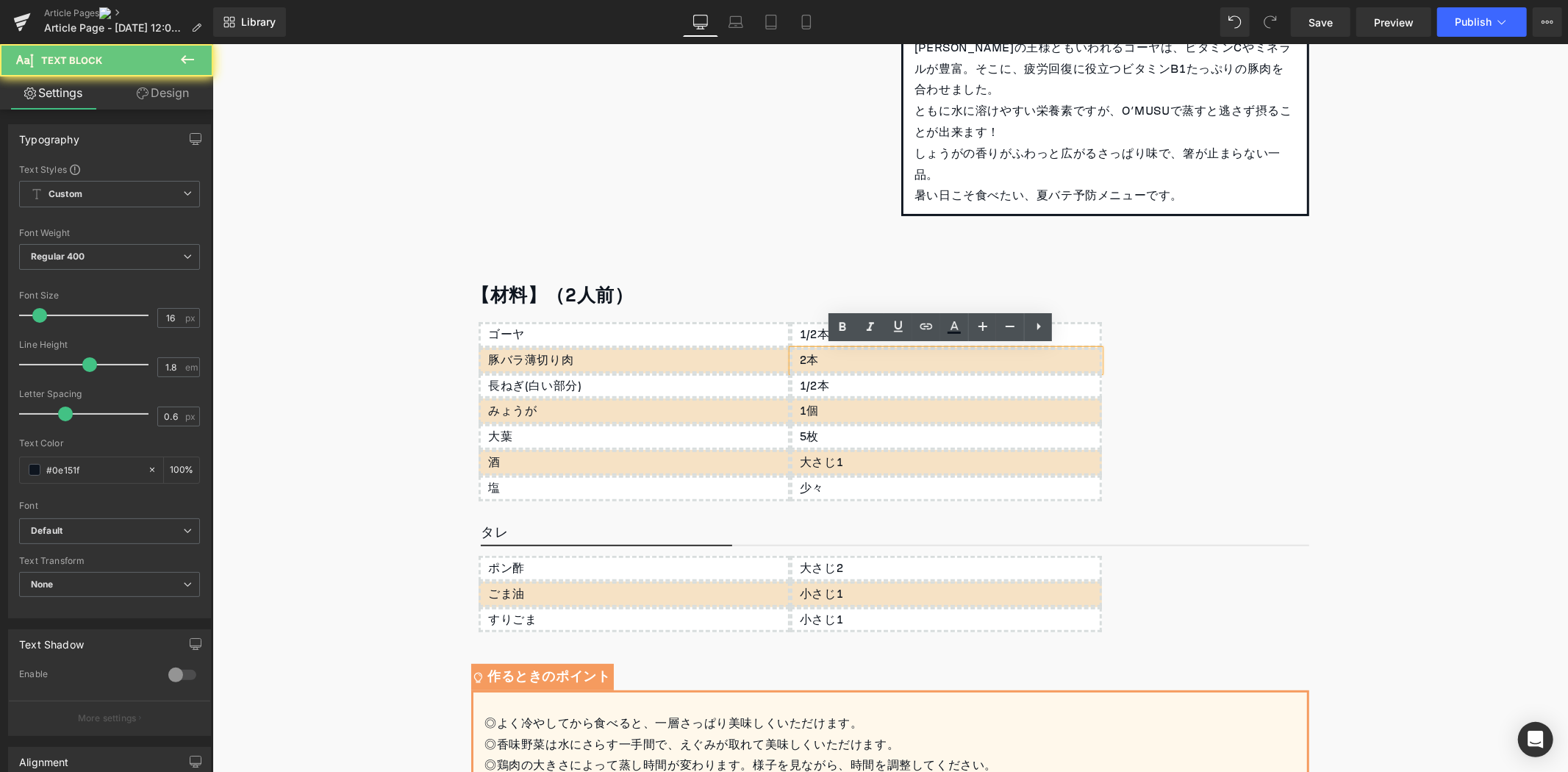
click at [825, 358] on p "2本" at bounding box center [949, 359] width 300 height 21
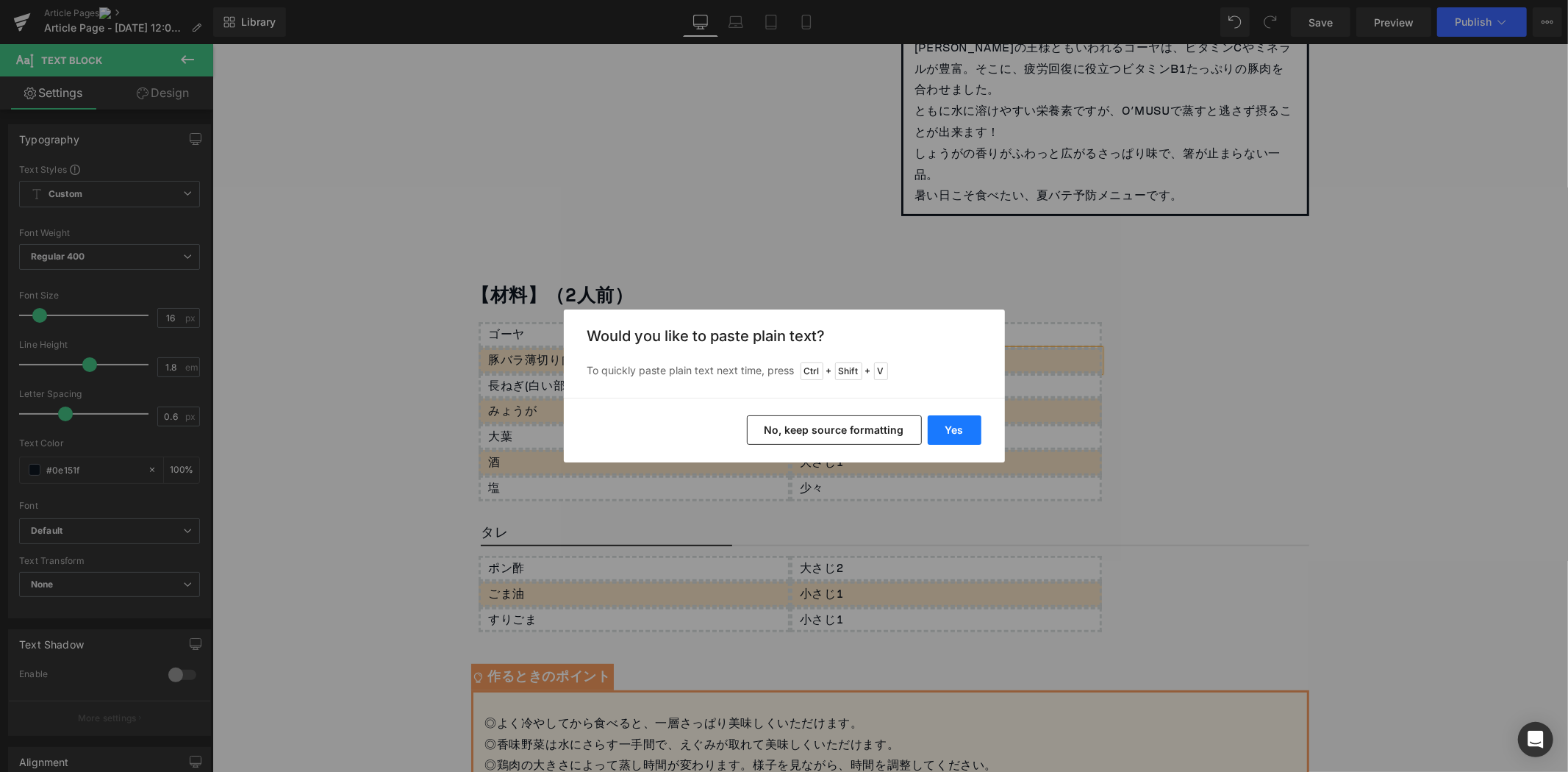
drag, startPoint x: 973, startPoint y: 430, endPoint x: 743, endPoint y: 402, distance: 231.7
click at [973, 430] on button "Yes" at bounding box center [954, 430] width 54 height 30
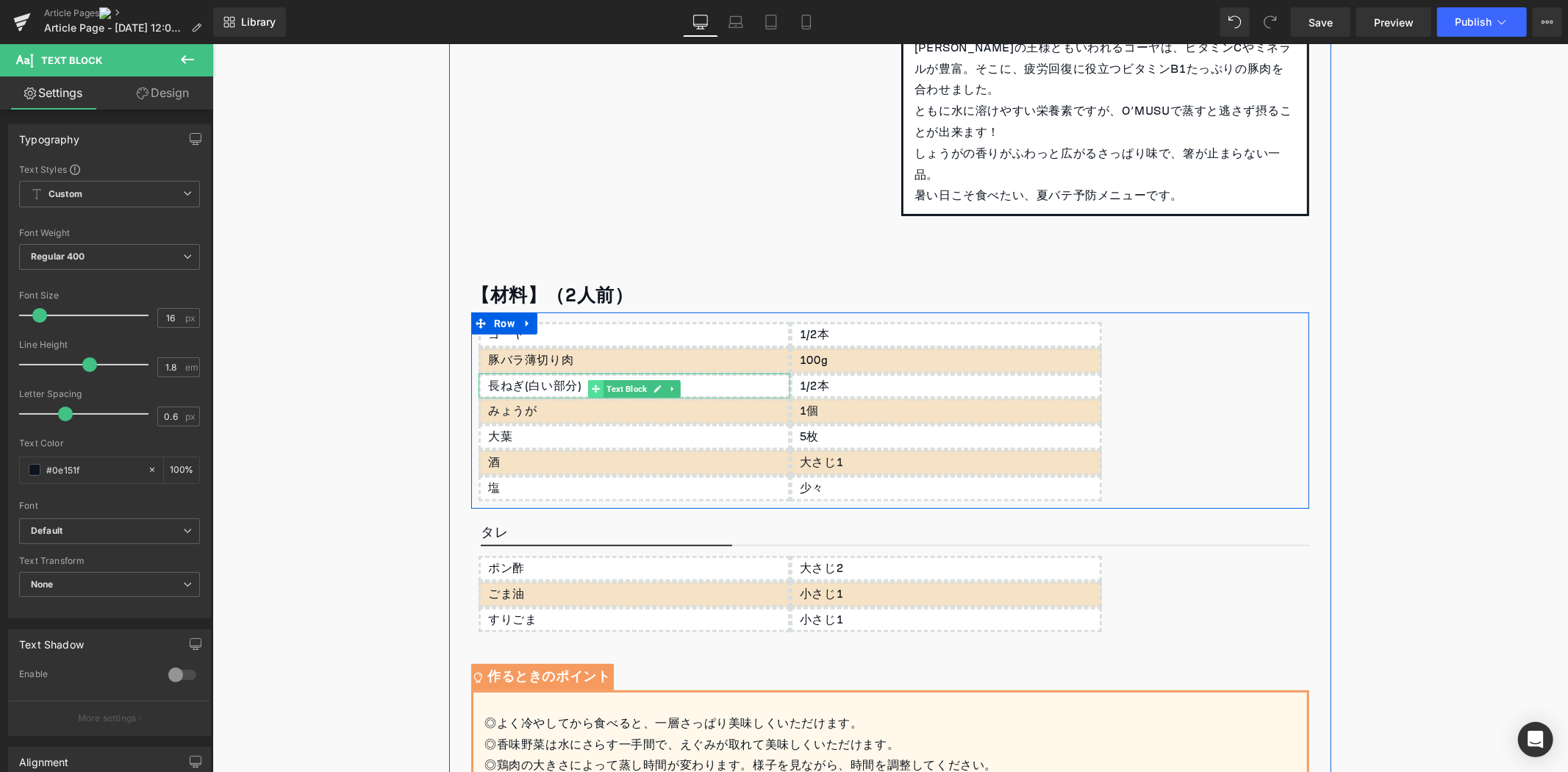
click at [594, 382] on span at bounding box center [595, 388] width 16 height 18
click at [566, 386] on div "長ねぎ(白い部分)" at bounding box center [634, 385] width 312 height 26
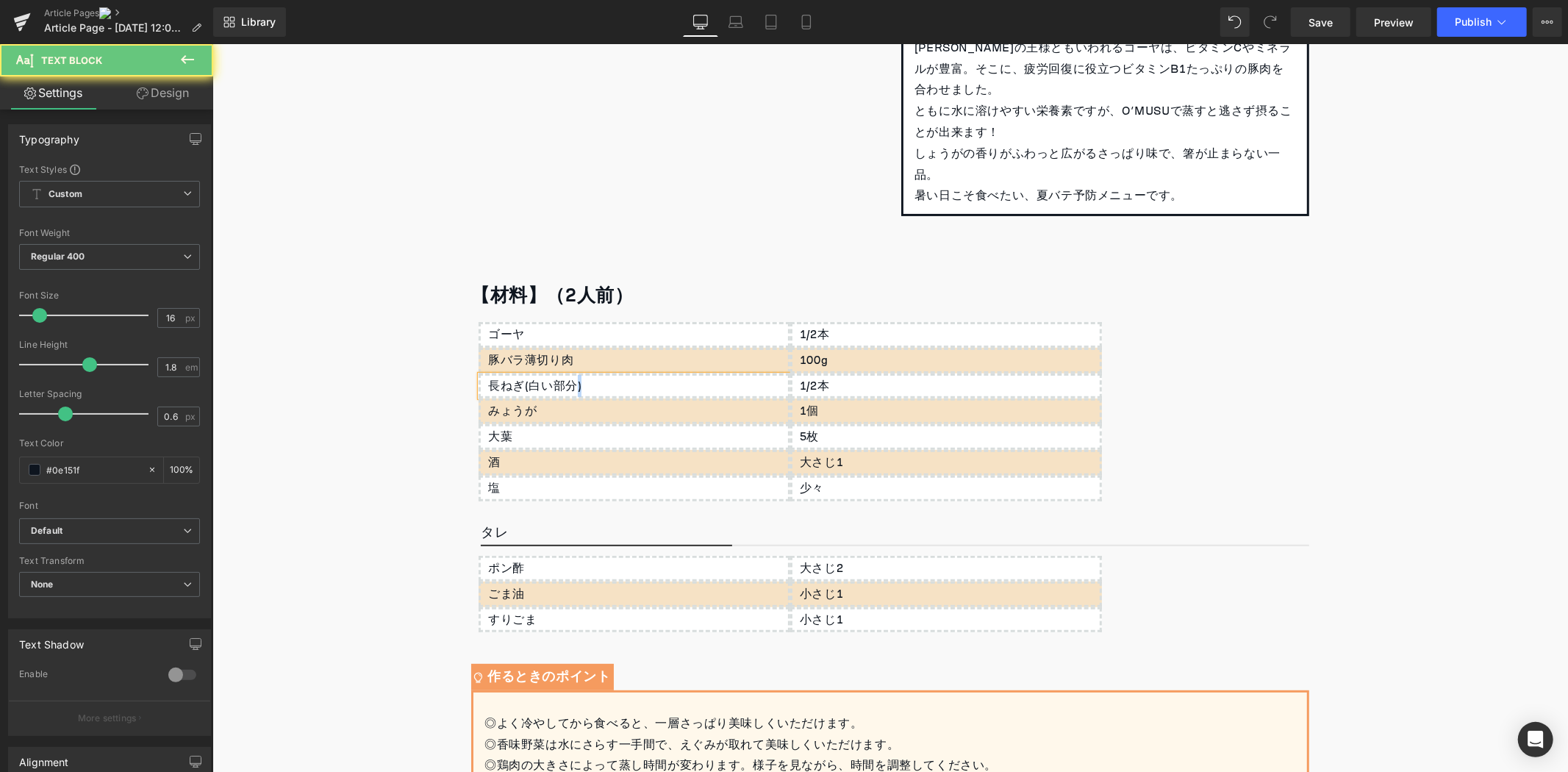
click at [566, 386] on div "長ねぎ(白い部分)" at bounding box center [634, 385] width 312 height 26
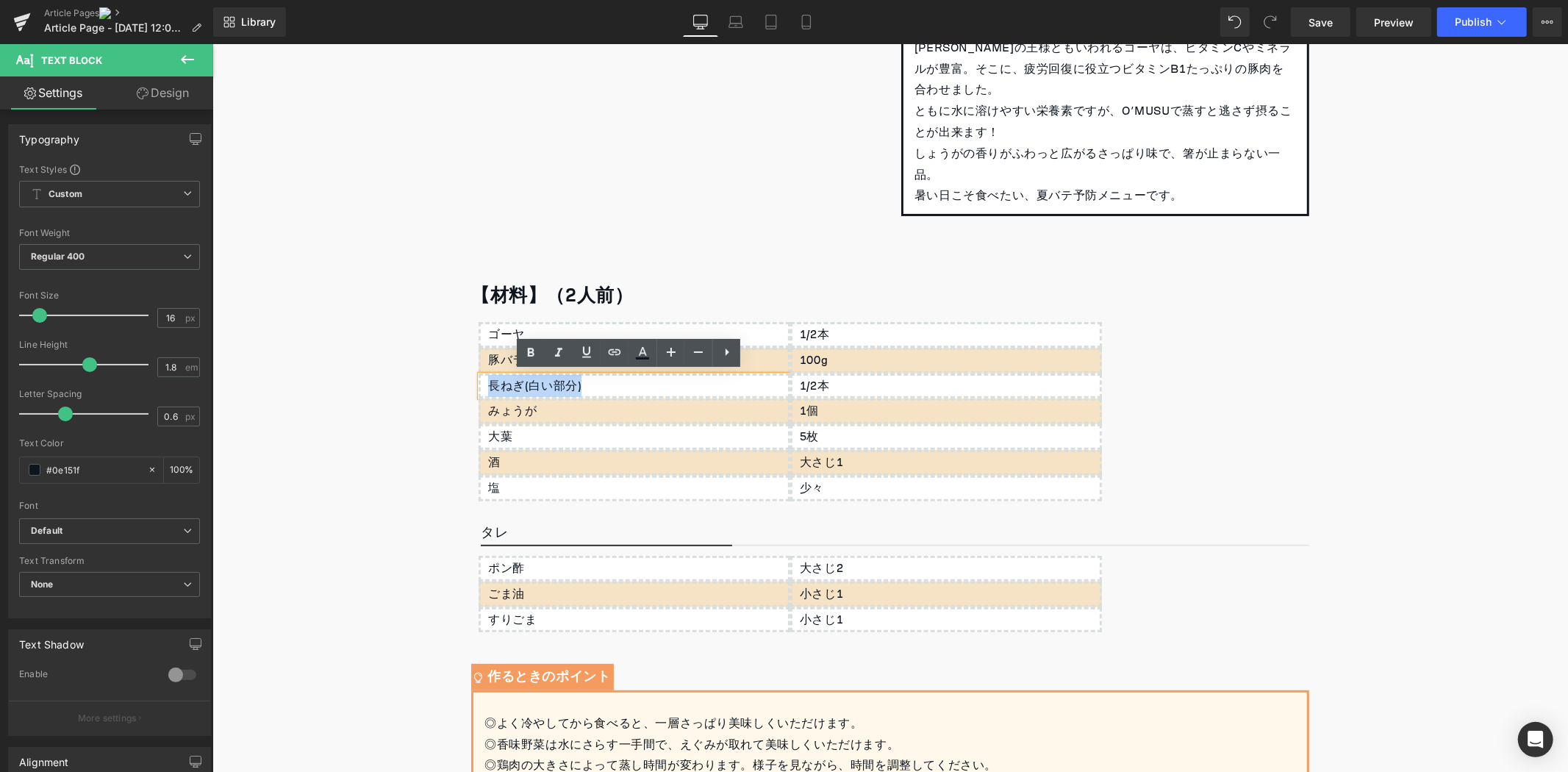
click at [566, 386] on div "長ねぎ(白い部分)" at bounding box center [634, 385] width 312 height 26
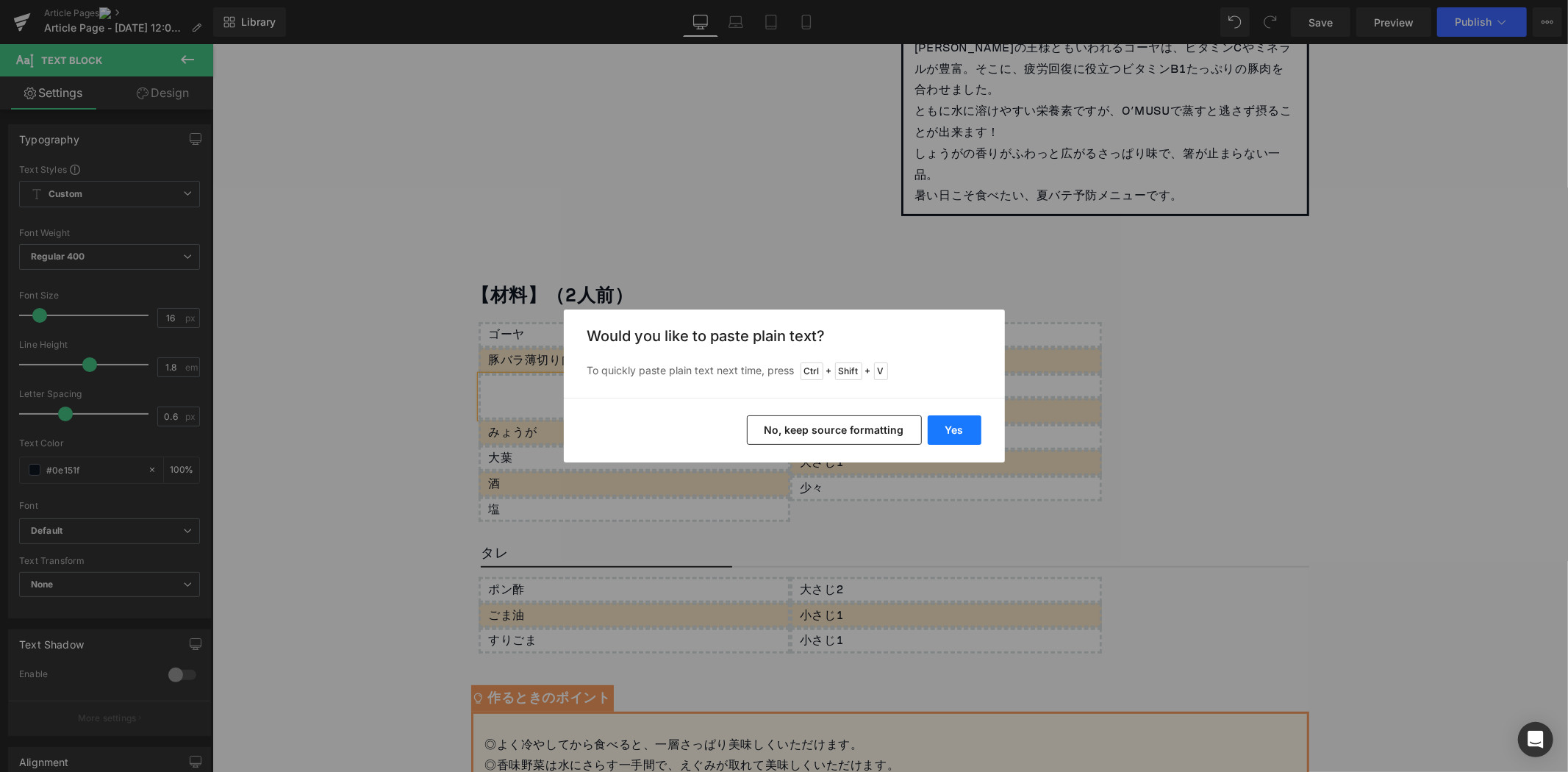
click at [945, 420] on button "Yes" at bounding box center [954, 430] width 54 height 30
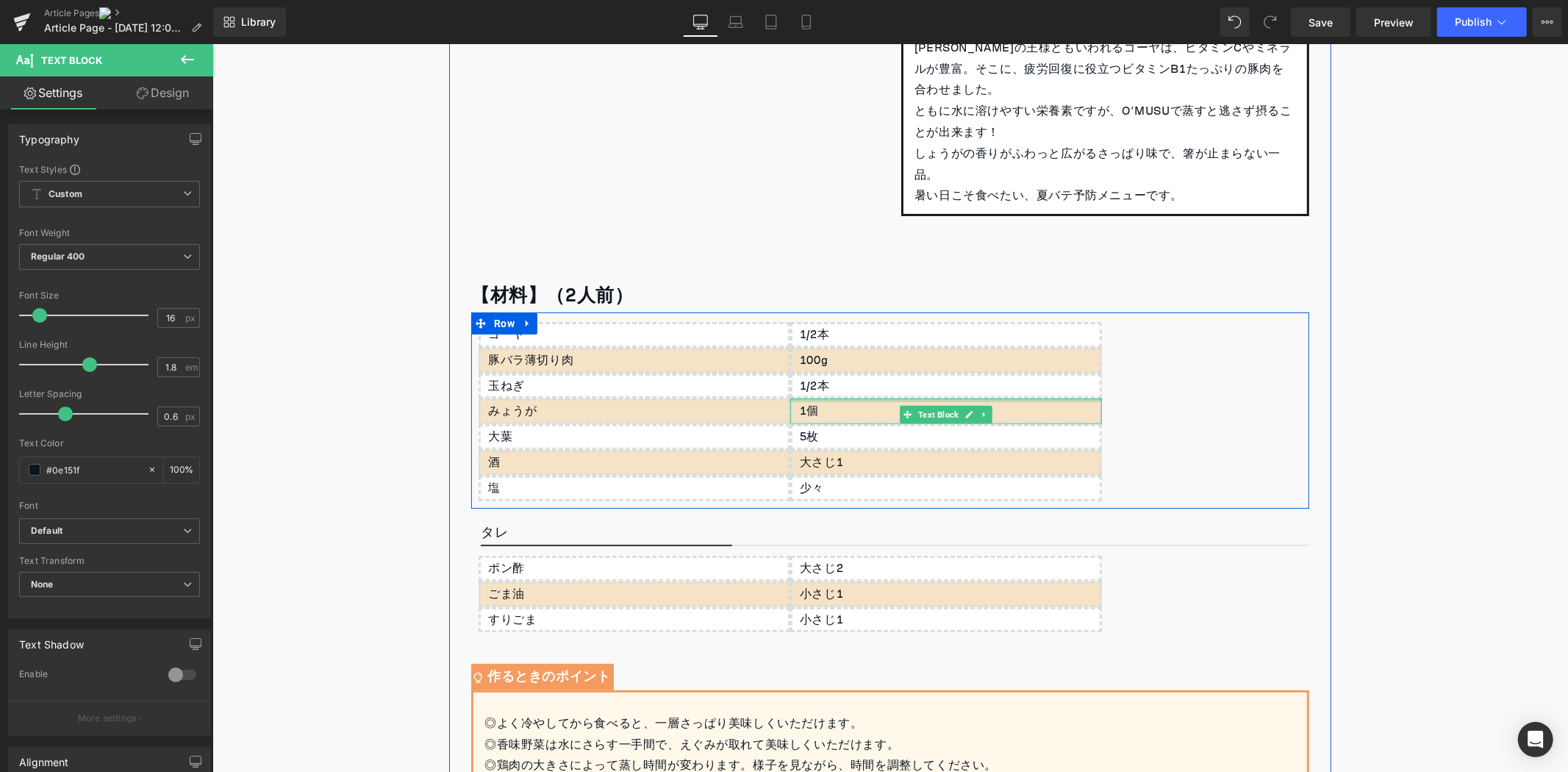
click at [834, 385] on div "1/2本" at bounding box center [945, 385] width 312 height 26
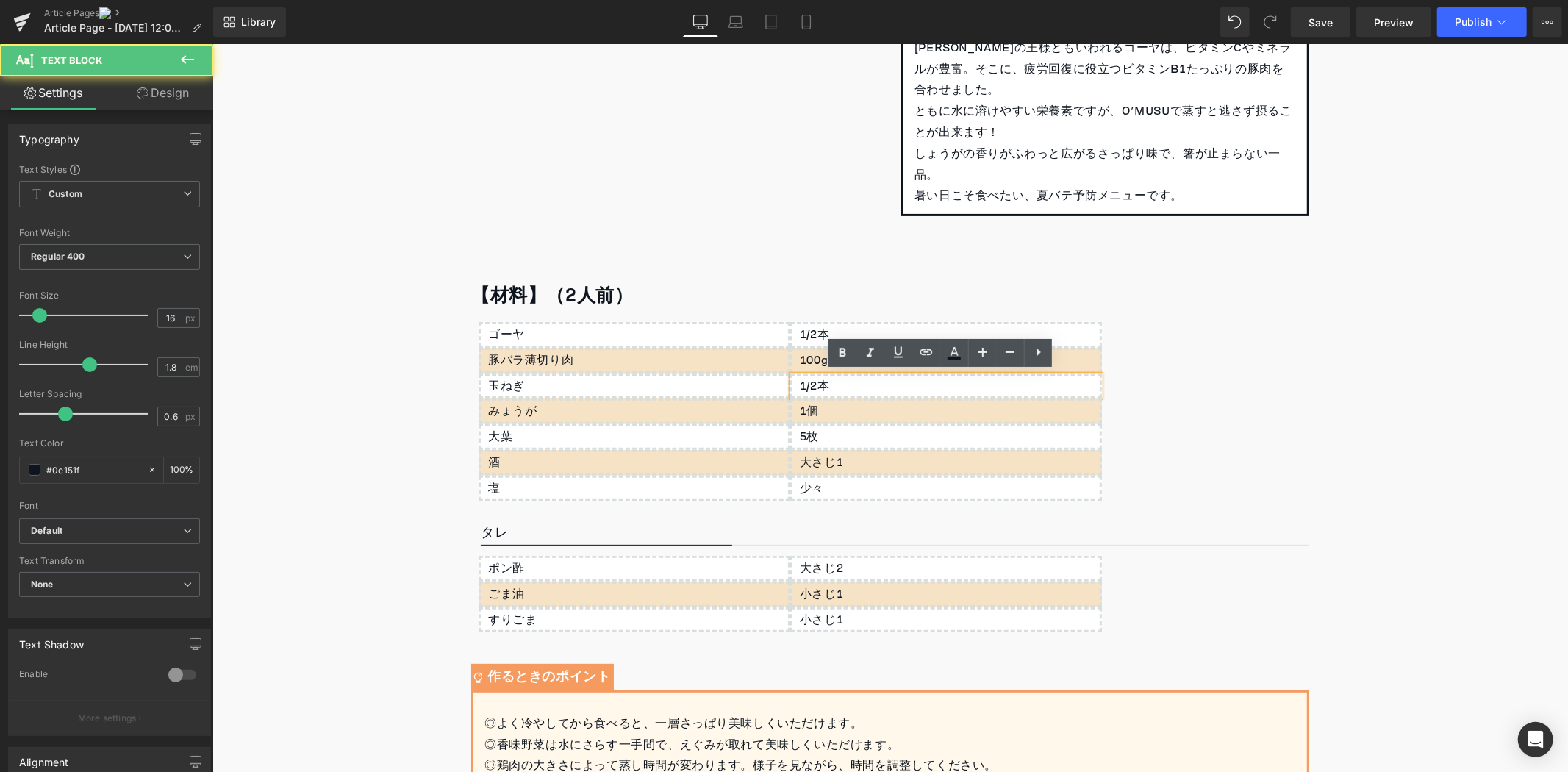
click at [834, 385] on div "1/2本" at bounding box center [945, 385] width 312 height 26
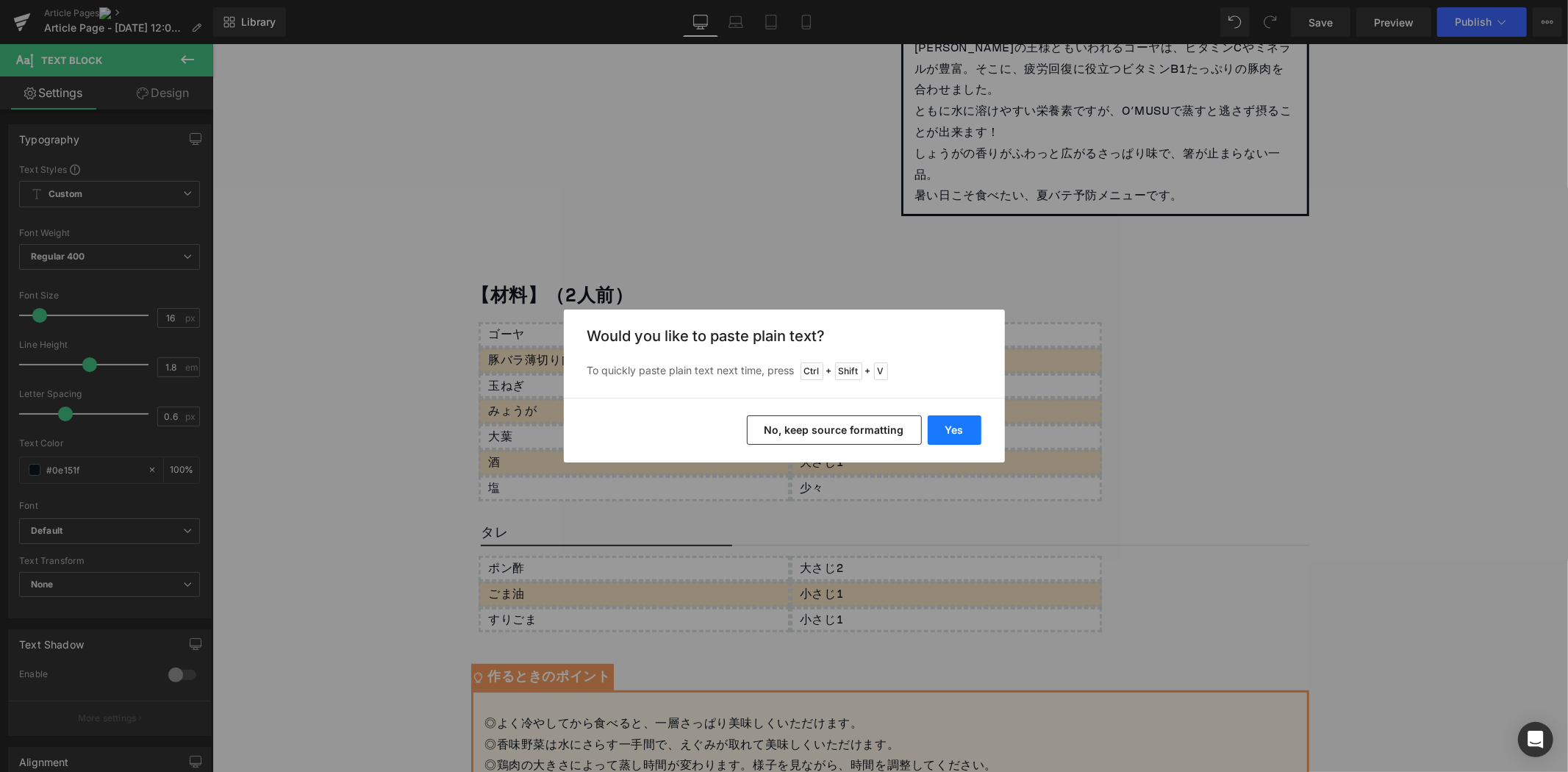
click at [949, 423] on button "Yes" at bounding box center [954, 430] width 54 height 30
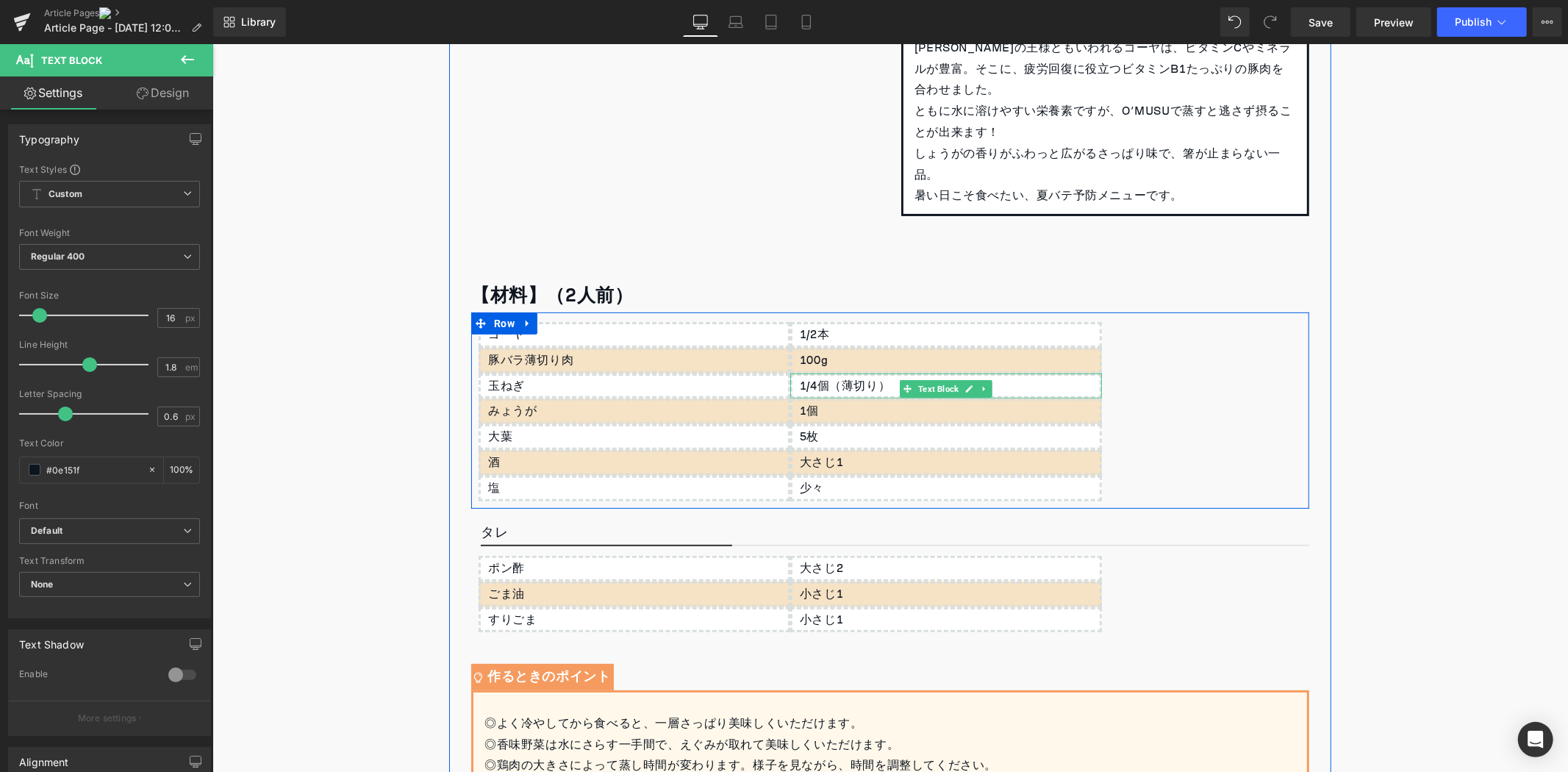
click at [833, 390] on div "1/4個（薄切り）" at bounding box center [945, 385] width 312 height 26
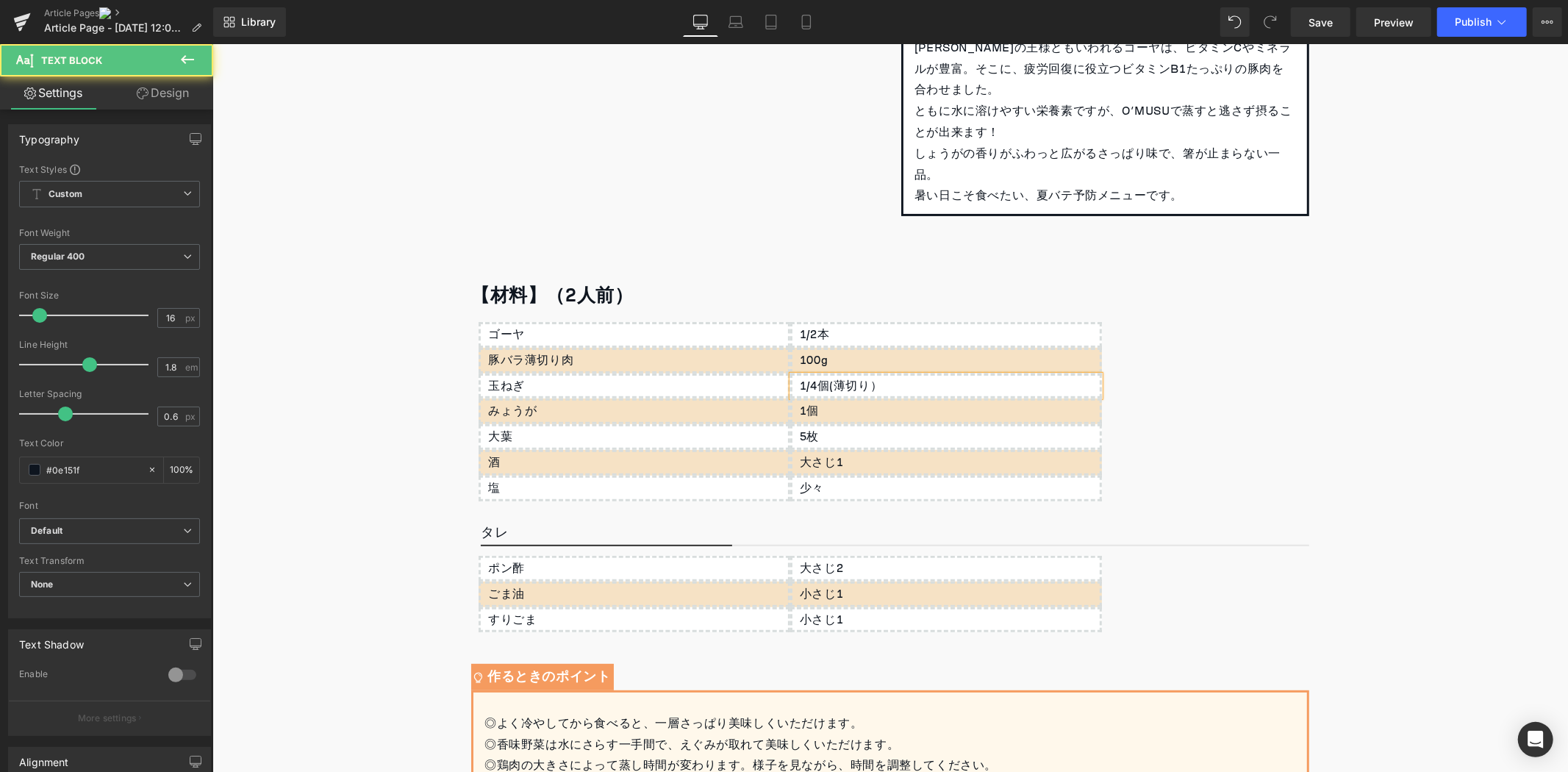
click at [886, 383] on div "1/4個(薄切り）" at bounding box center [945, 385] width 312 height 26
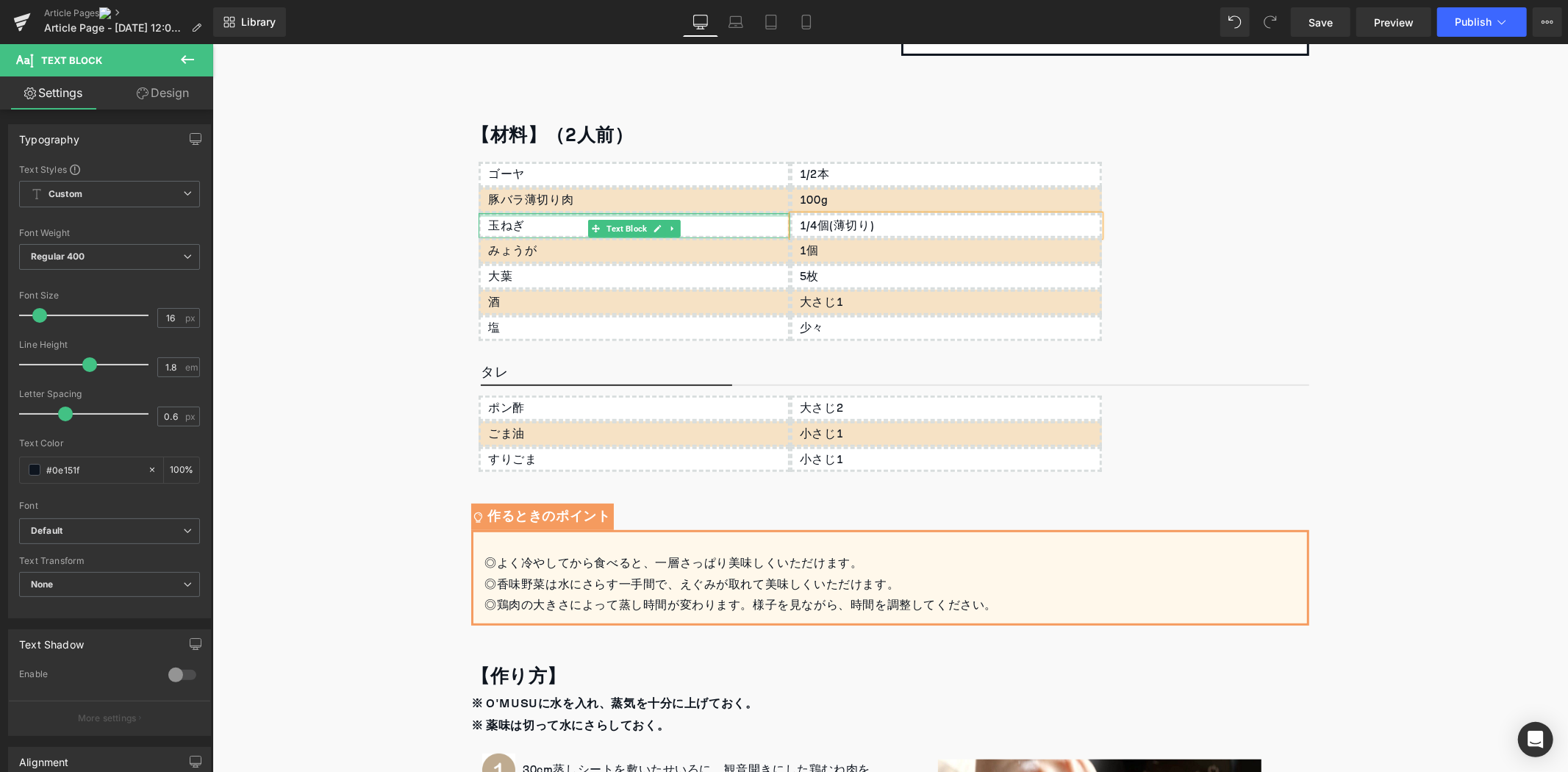
scroll to position [405, 0]
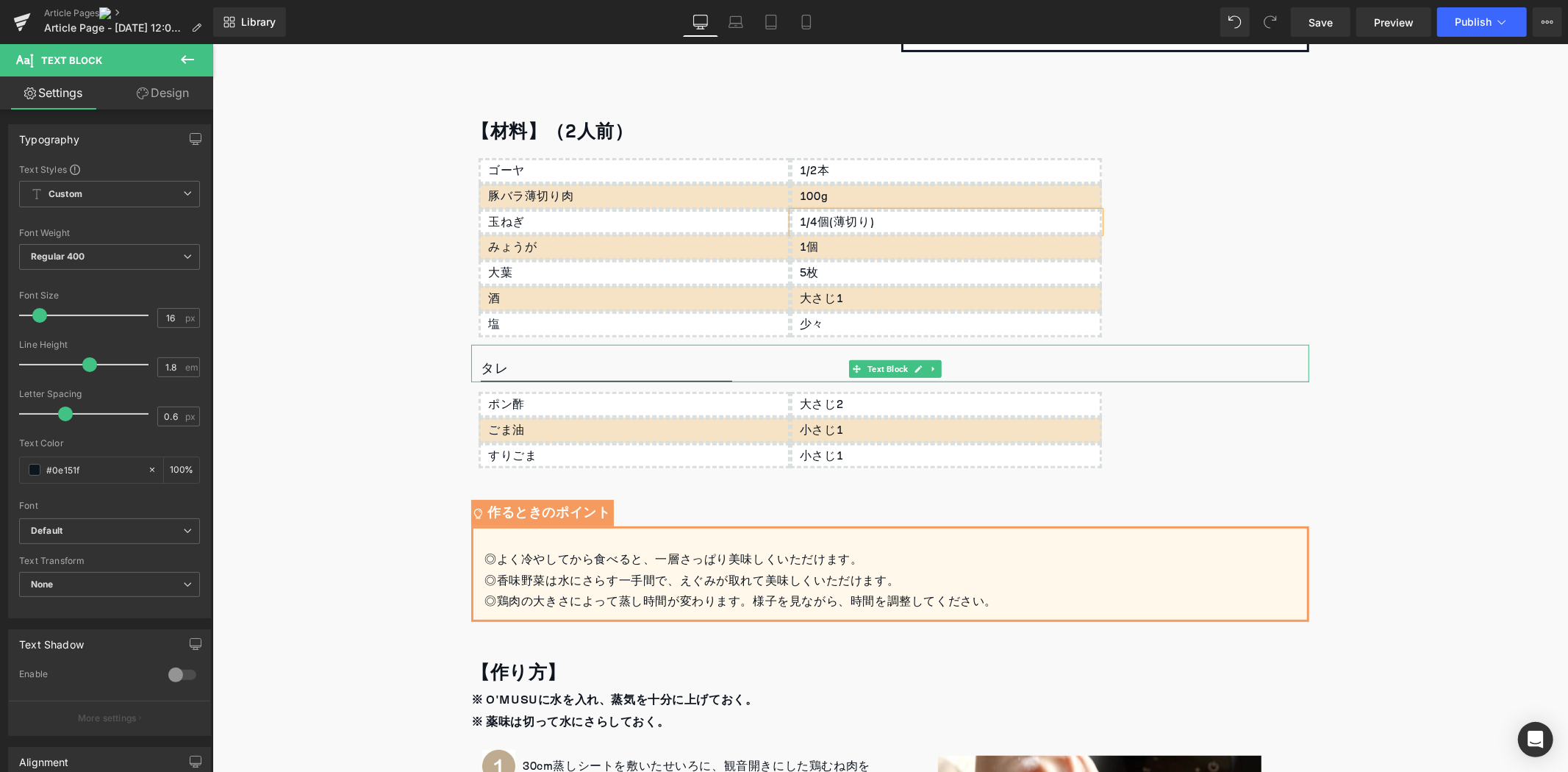
click at [522, 374] on p "タレ" at bounding box center [894, 369] width 828 height 25
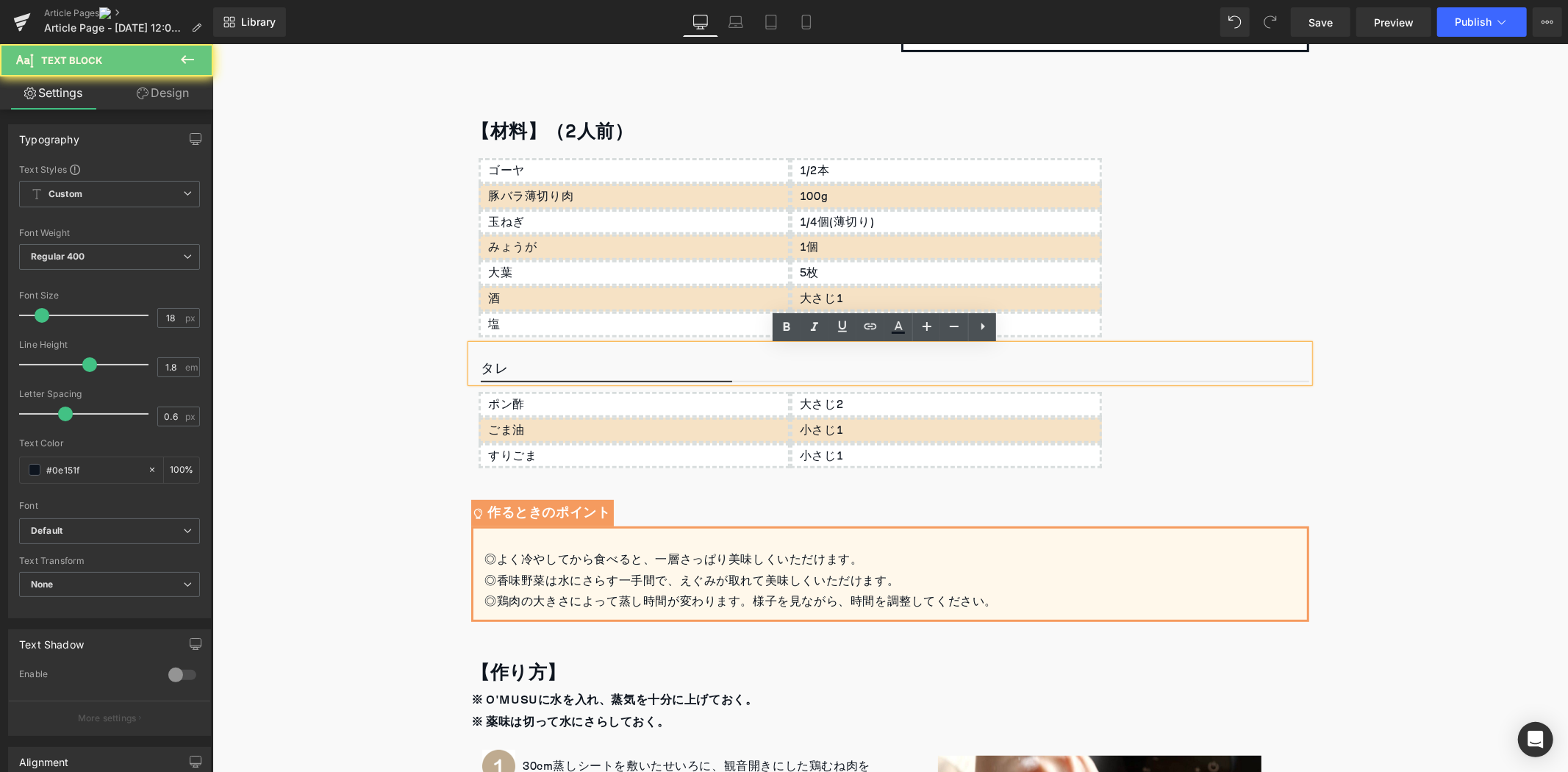
click at [522, 374] on p "タレ" at bounding box center [894, 369] width 828 height 25
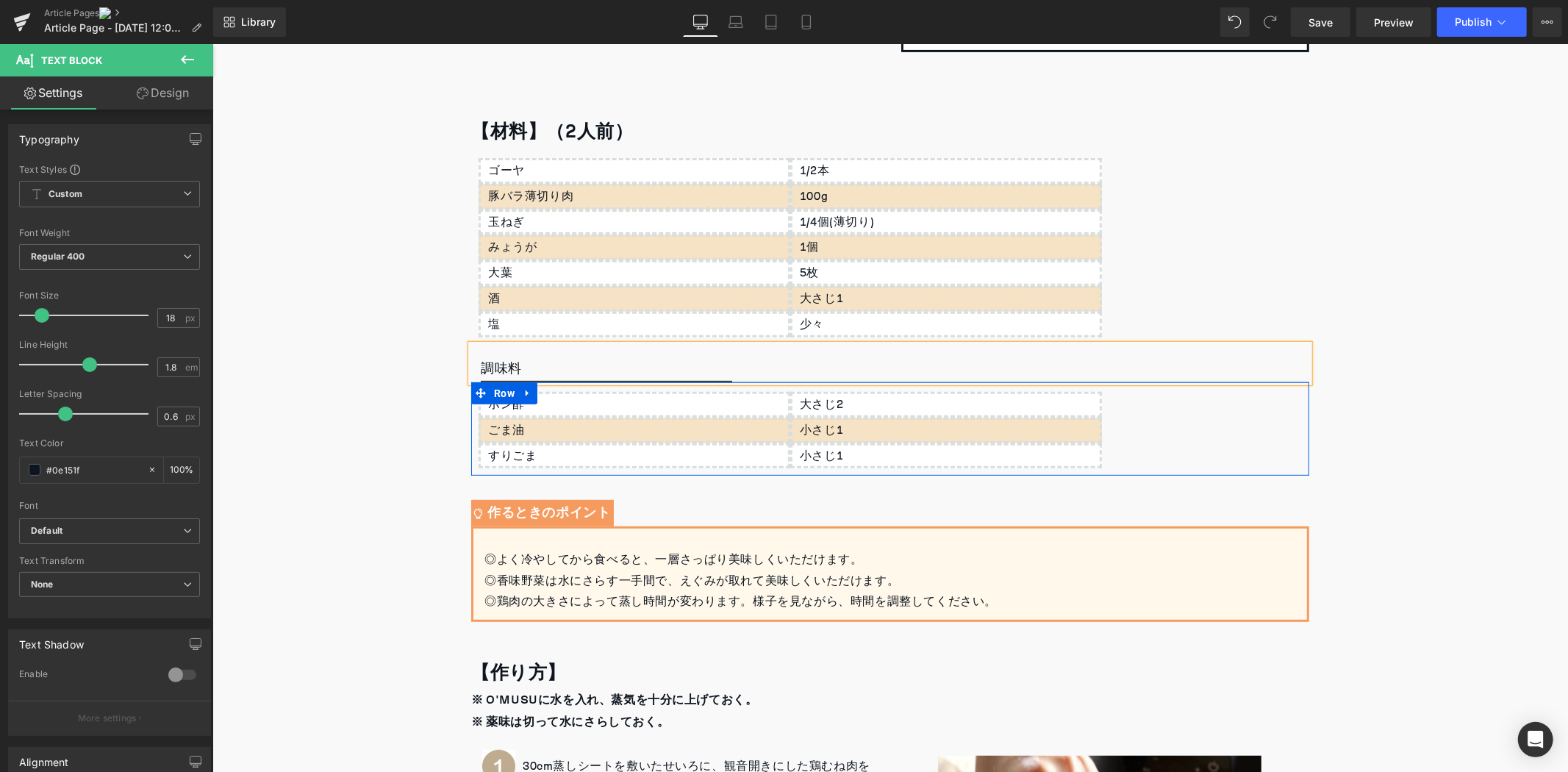
click at [534, 411] on div "ポン酢" at bounding box center [634, 403] width 312 height 26
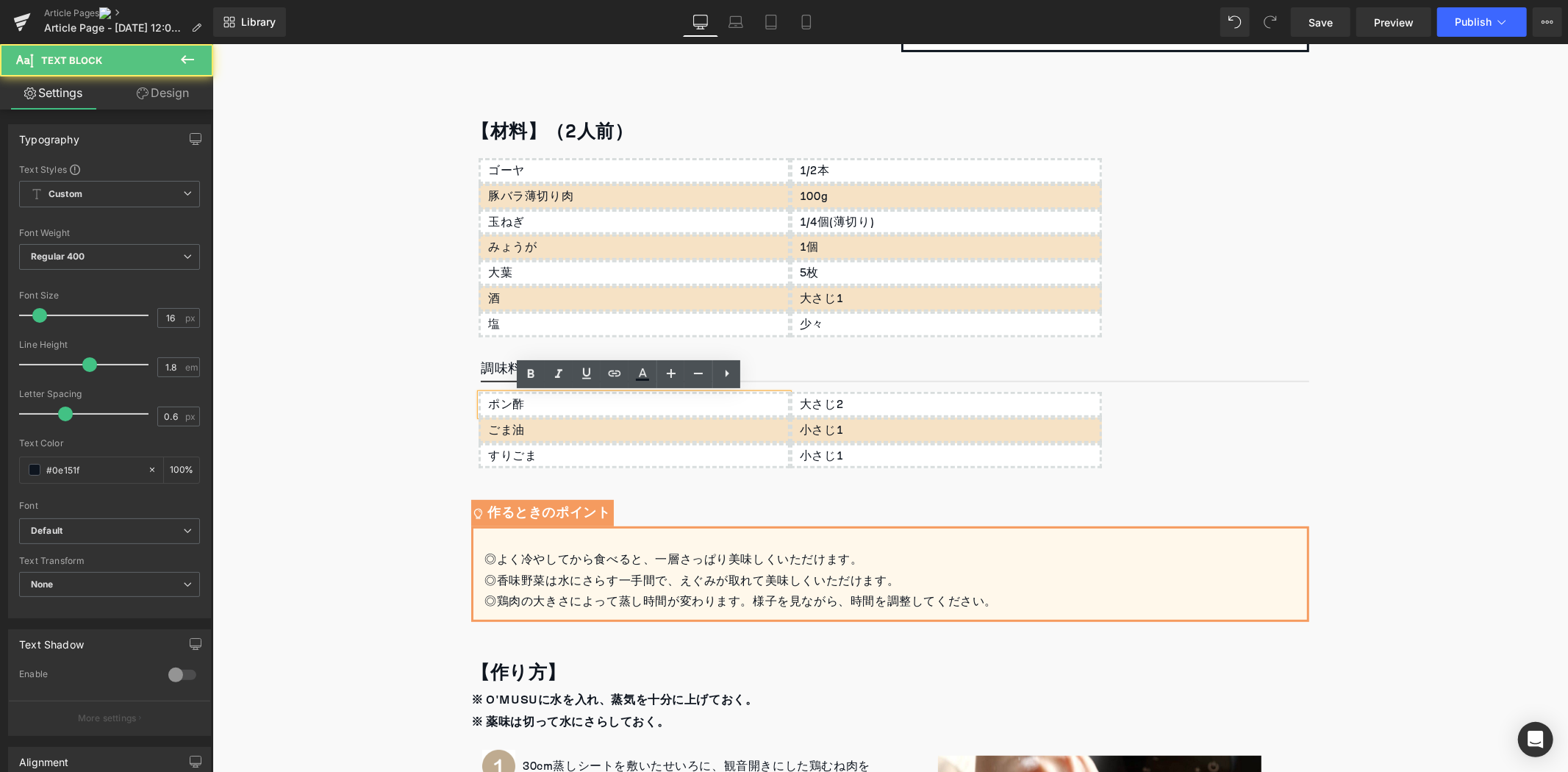
click at [534, 411] on div "ポン酢" at bounding box center [634, 403] width 312 height 26
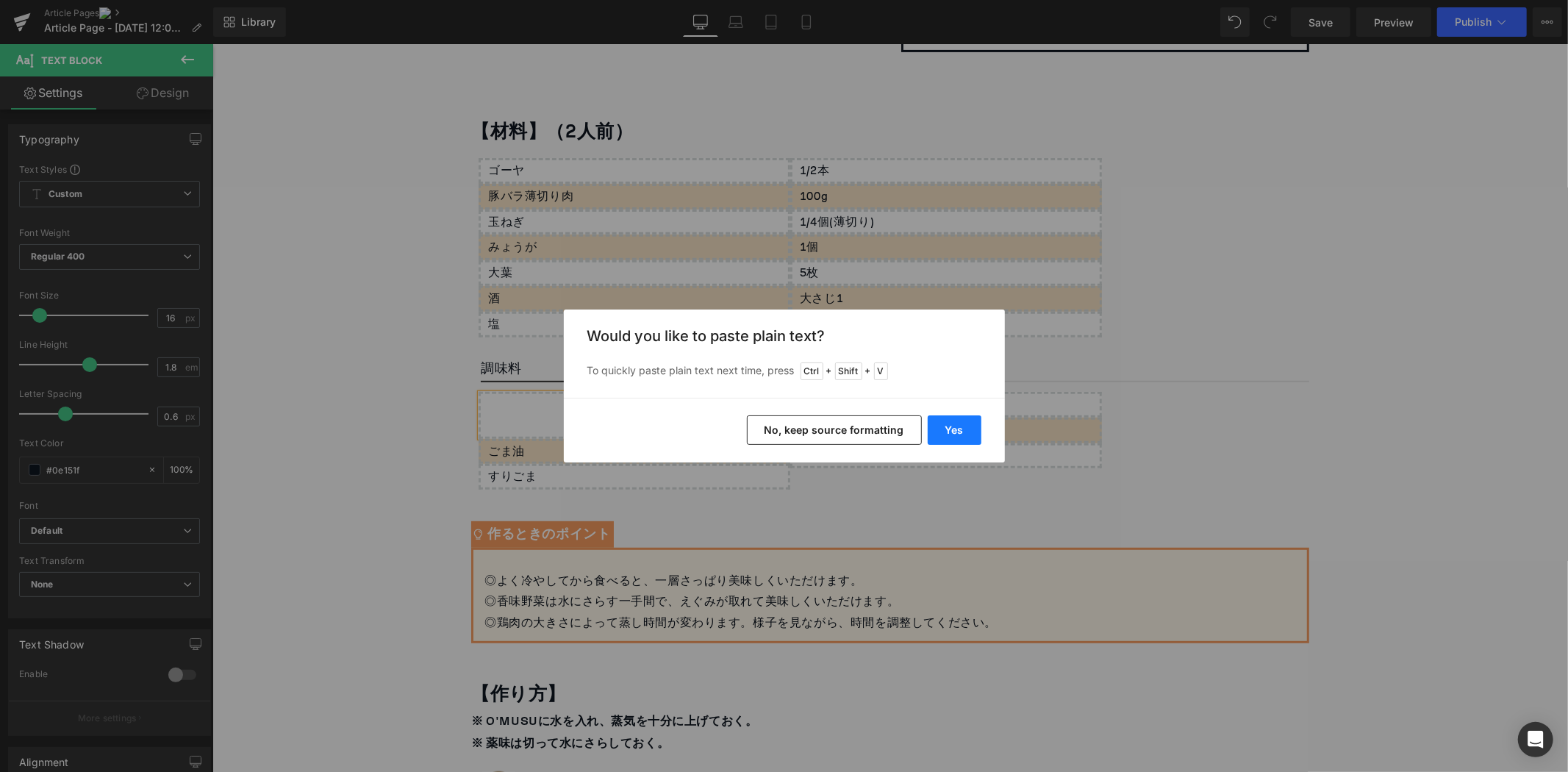
click at [956, 437] on button "Yes" at bounding box center [954, 430] width 54 height 30
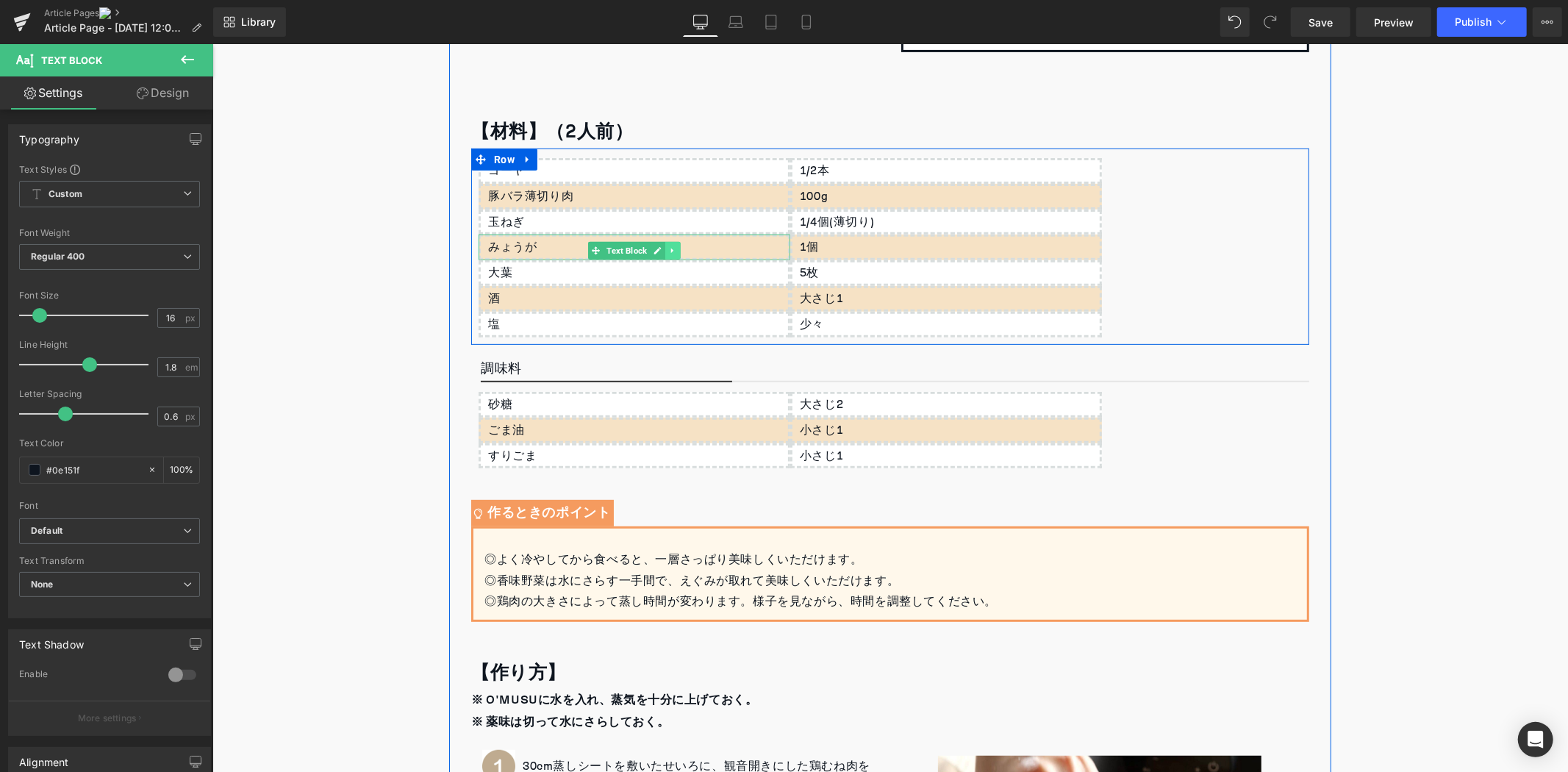
click at [669, 253] on icon at bounding box center [672, 250] width 8 height 9
click at [672, 253] on link at bounding box center [679, 250] width 16 height 18
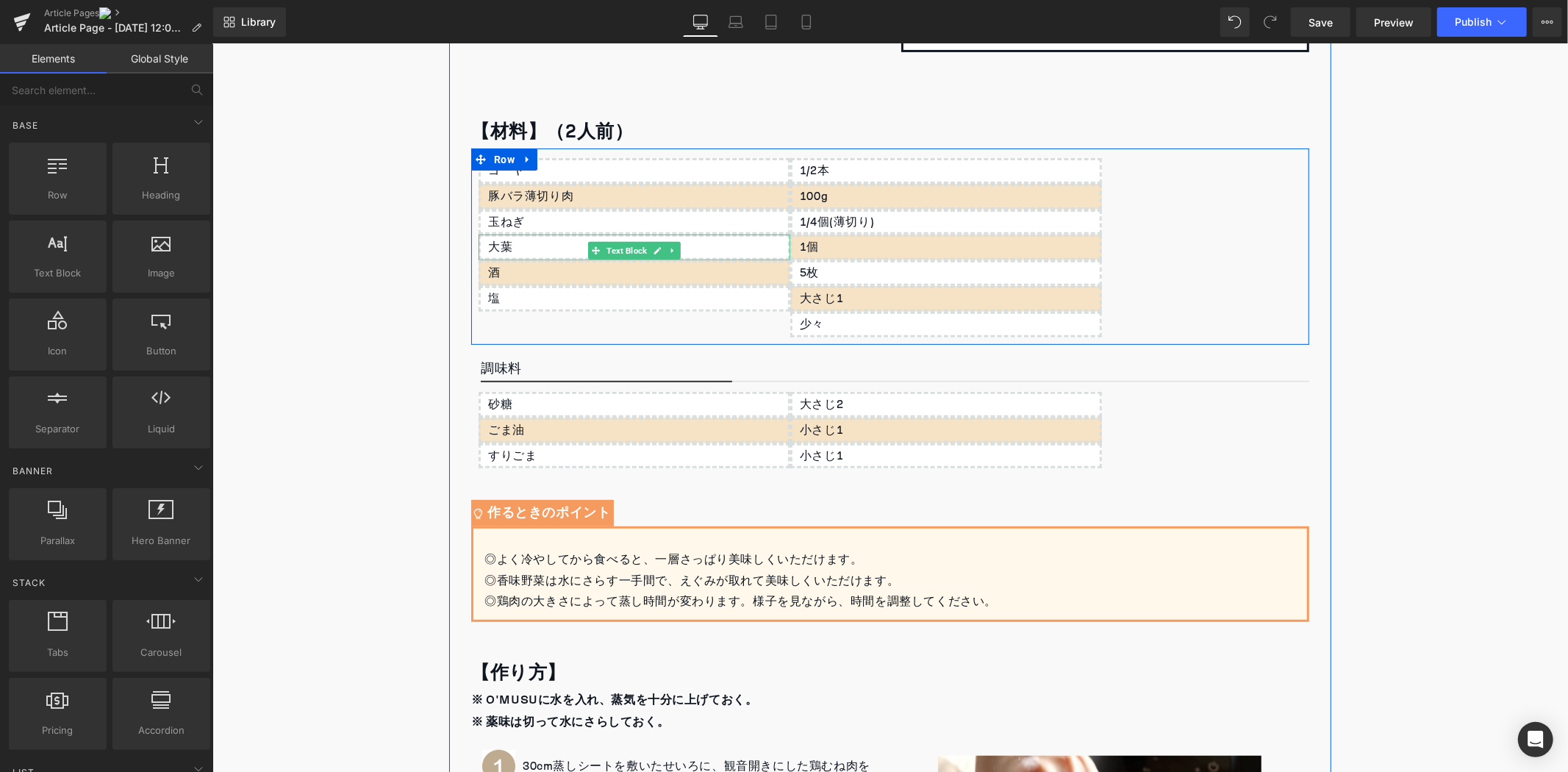
click at [669, 253] on icon at bounding box center [672, 250] width 8 height 9
click at [672, 253] on link at bounding box center [679, 250] width 16 height 18
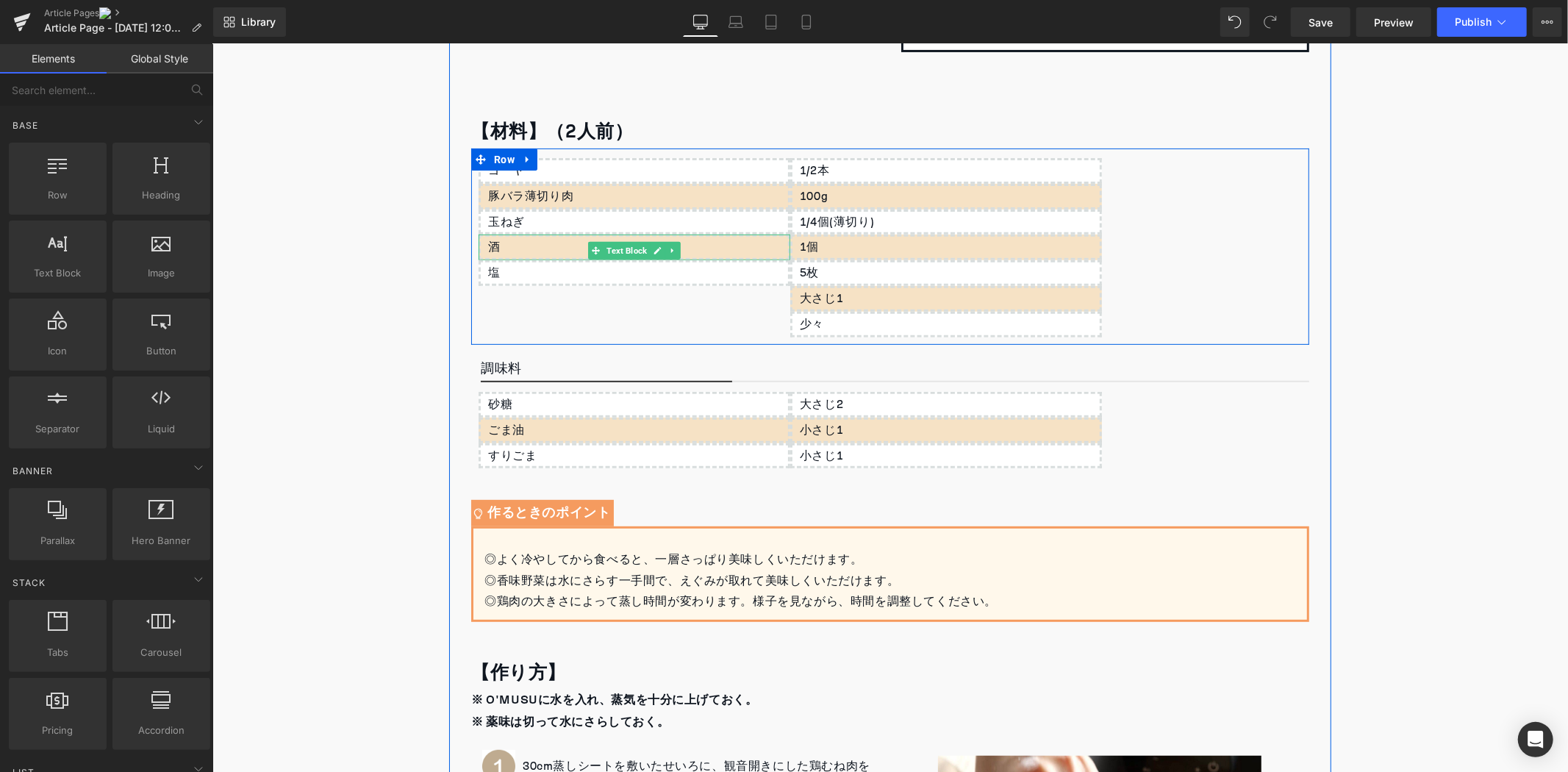
click at [669, 253] on icon at bounding box center [672, 250] width 8 height 9
click at [211, 44] on link at bounding box center [211, 44] width 0 height 0
click at [669, 253] on icon at bounding box center [672, 250] width 8 height 9
click at [672, 253] on link at bounding box center [679, 250] width 16 height 18
click at [980, 248] on icon at bounding box center [984, 250] width 8 height 9
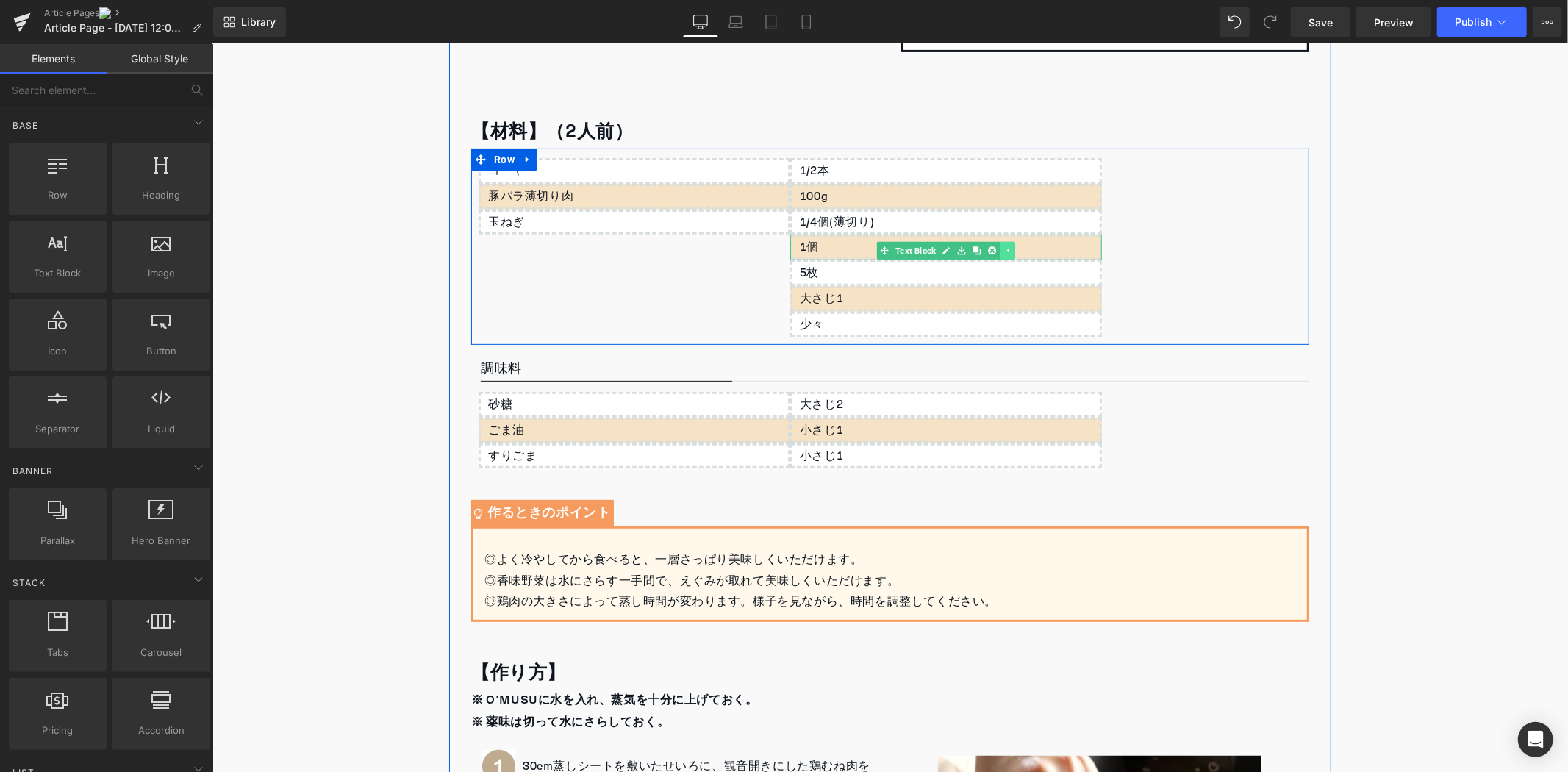
click at [984, 248] on link at bounding box center [992, 250] width 16 height 18
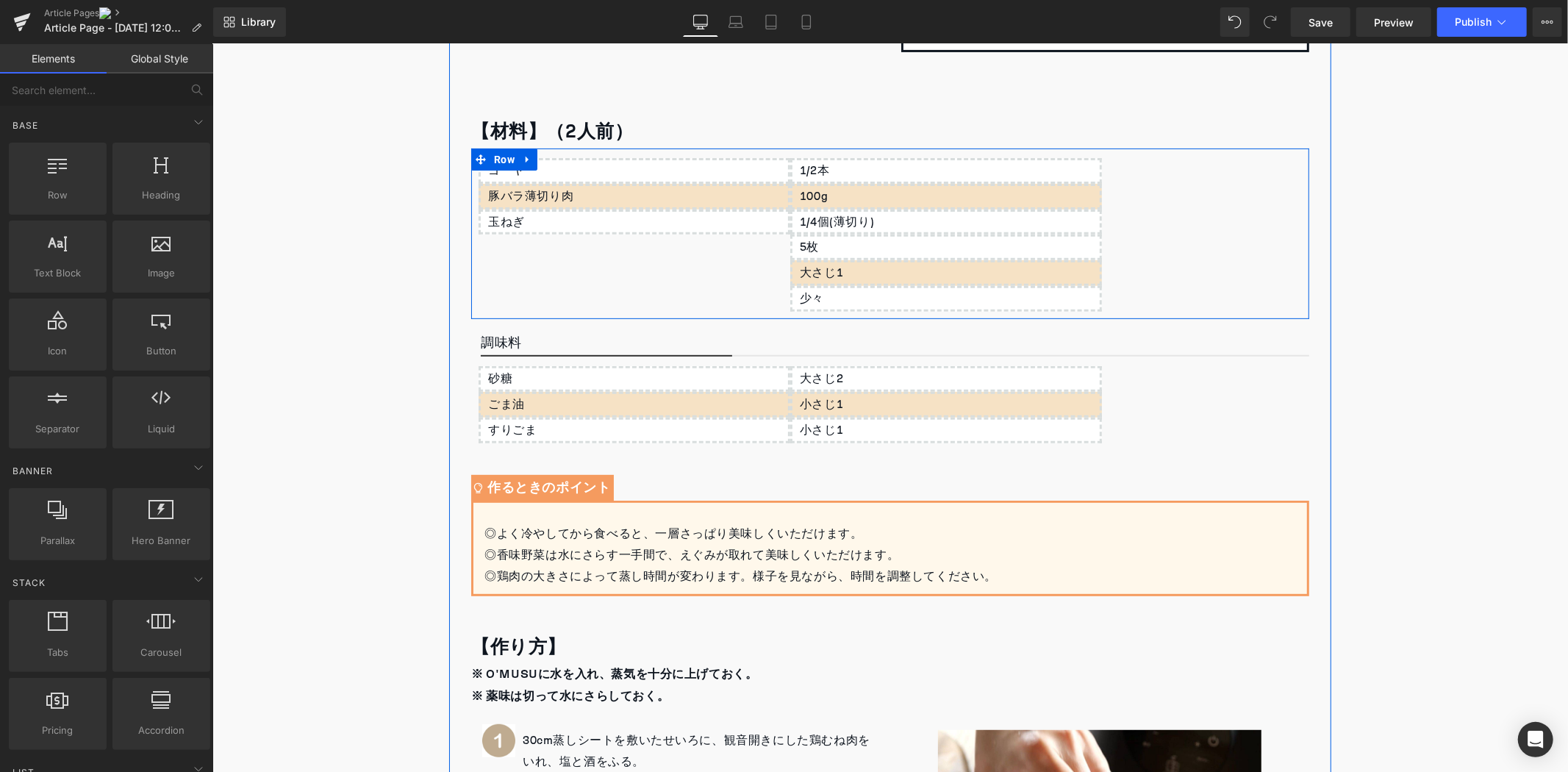
click at [980, 248] on icon at bounding box center [984, 250] width 8 height 9
click at [984, 248] on link at bounding box center [992, 250] width 16 height 18
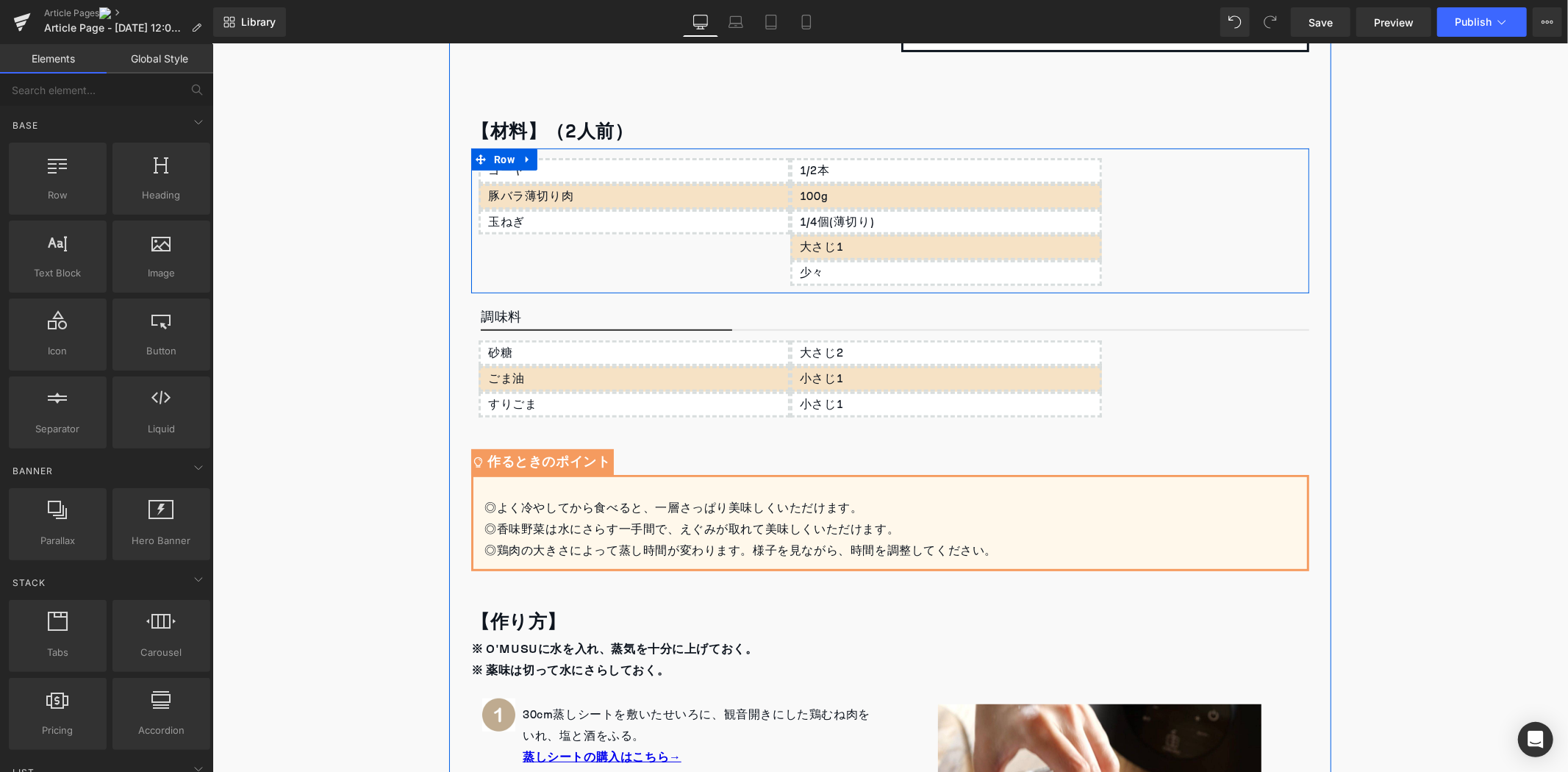
click at [980, 248] on icon at bounding box center [984, 250] width 8 height 9
click at [984, 248] on link at bounding box center [992, 250] width 16 height 18
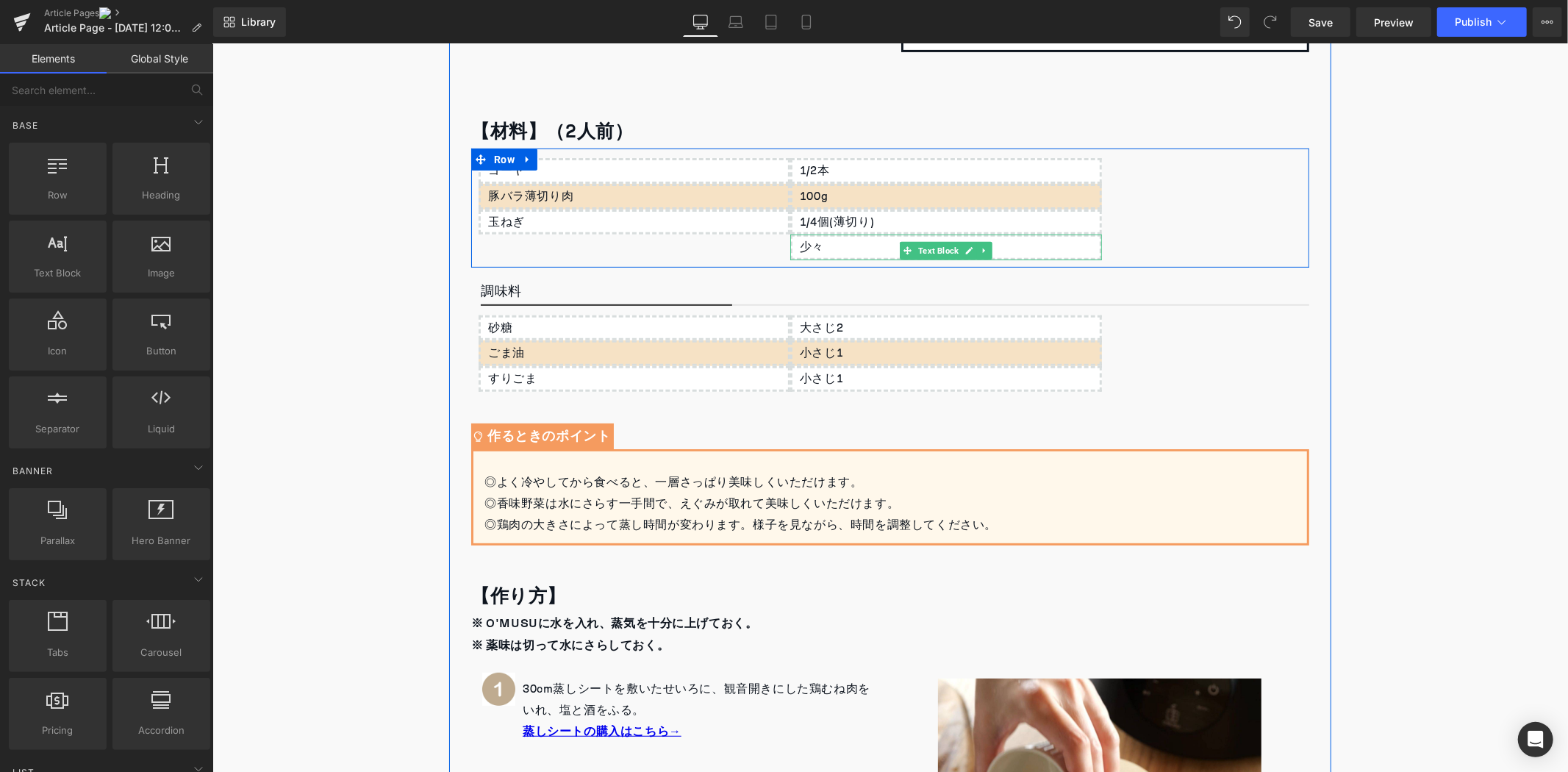
click at [980, 248] on icon at bounding box center [984, 250] width 8 height 9
click at [984, 248] on link at bounding box center [992, 250] width 16 height 18
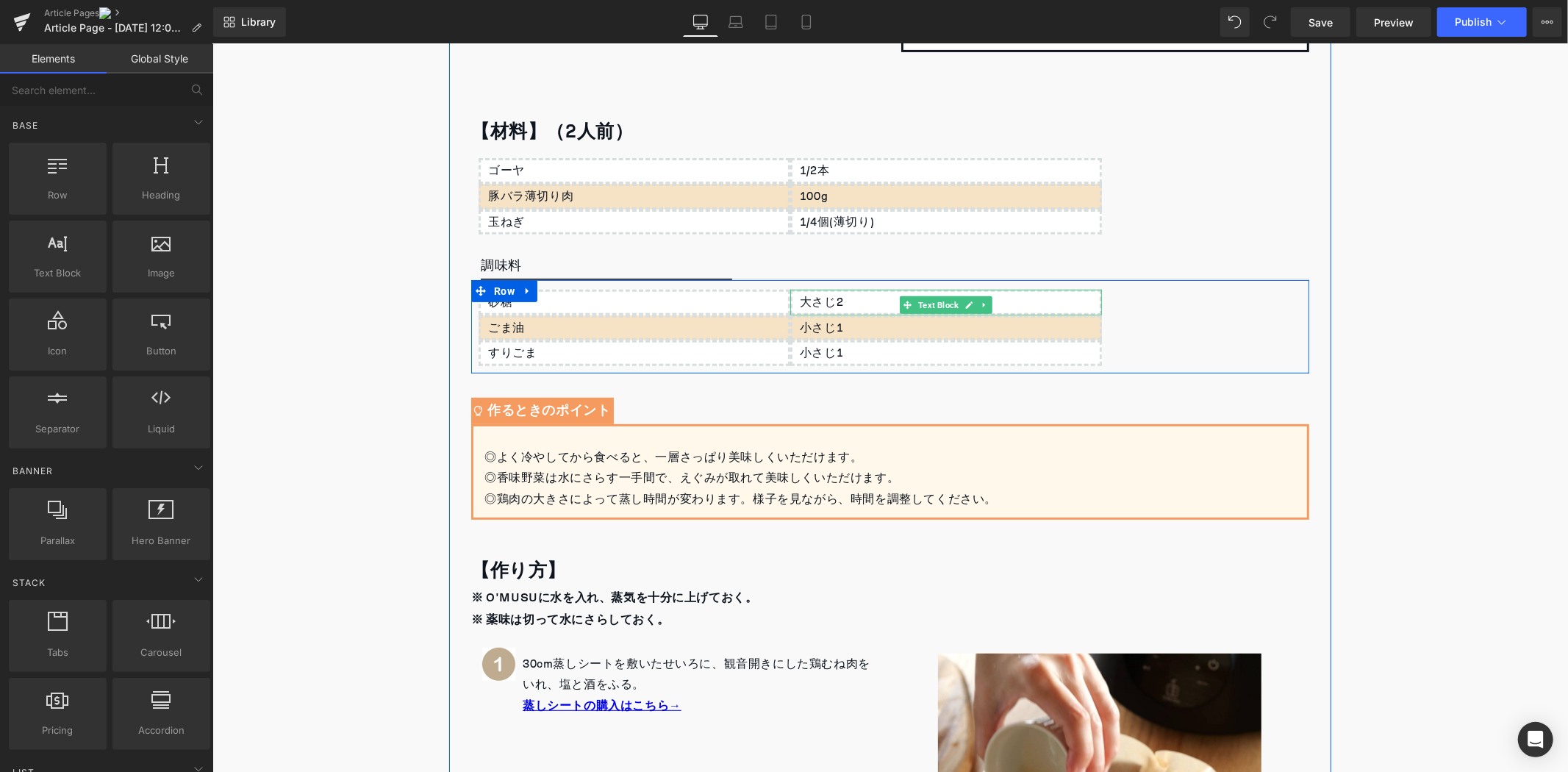
click at [846, 296] on p "大さじ2" at bounding box center [949, 301] width 300 height 21
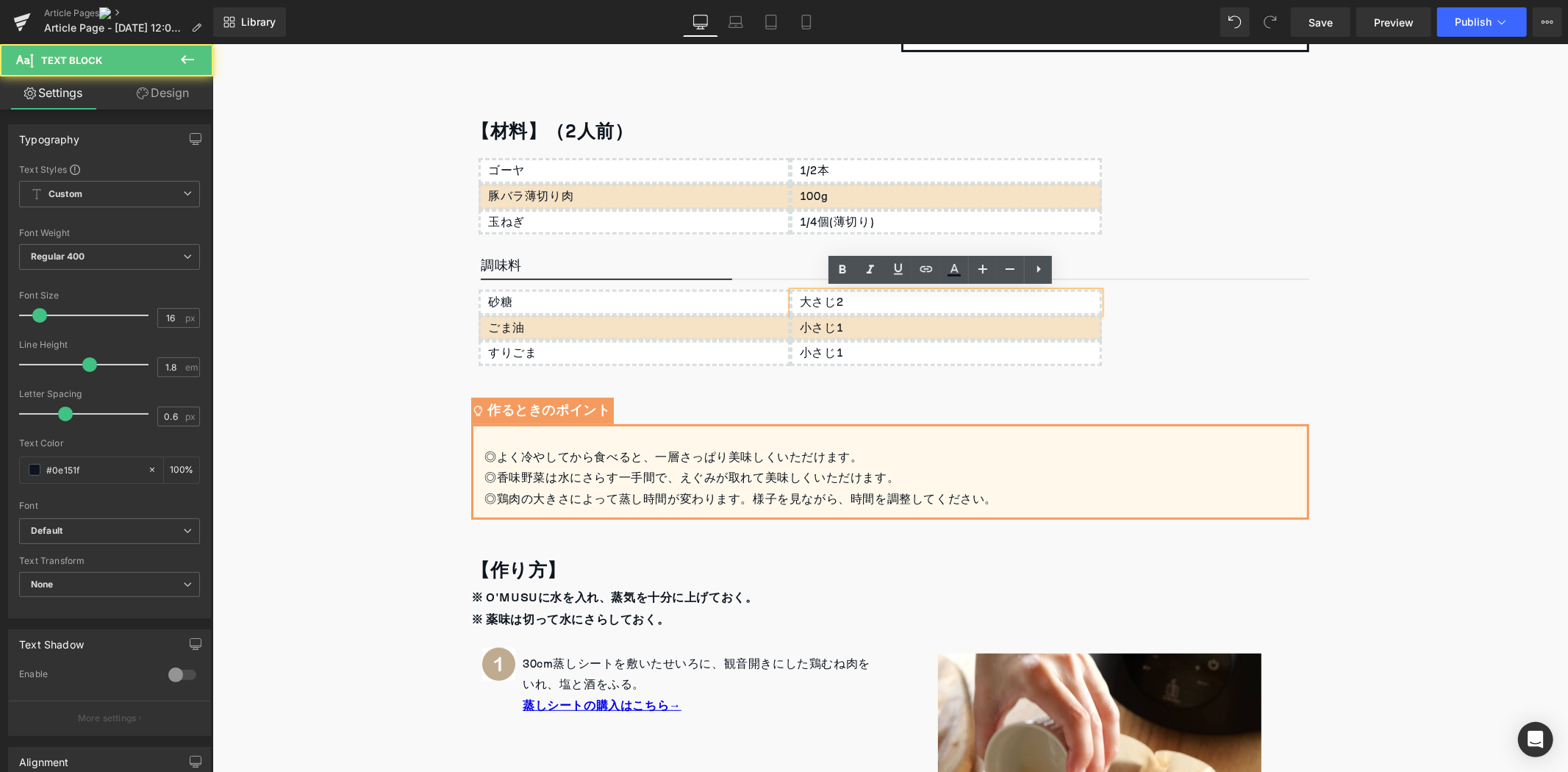
click at [846, 296] on p "大さじ2" at bounding box center [949, 301] width 300 height 21
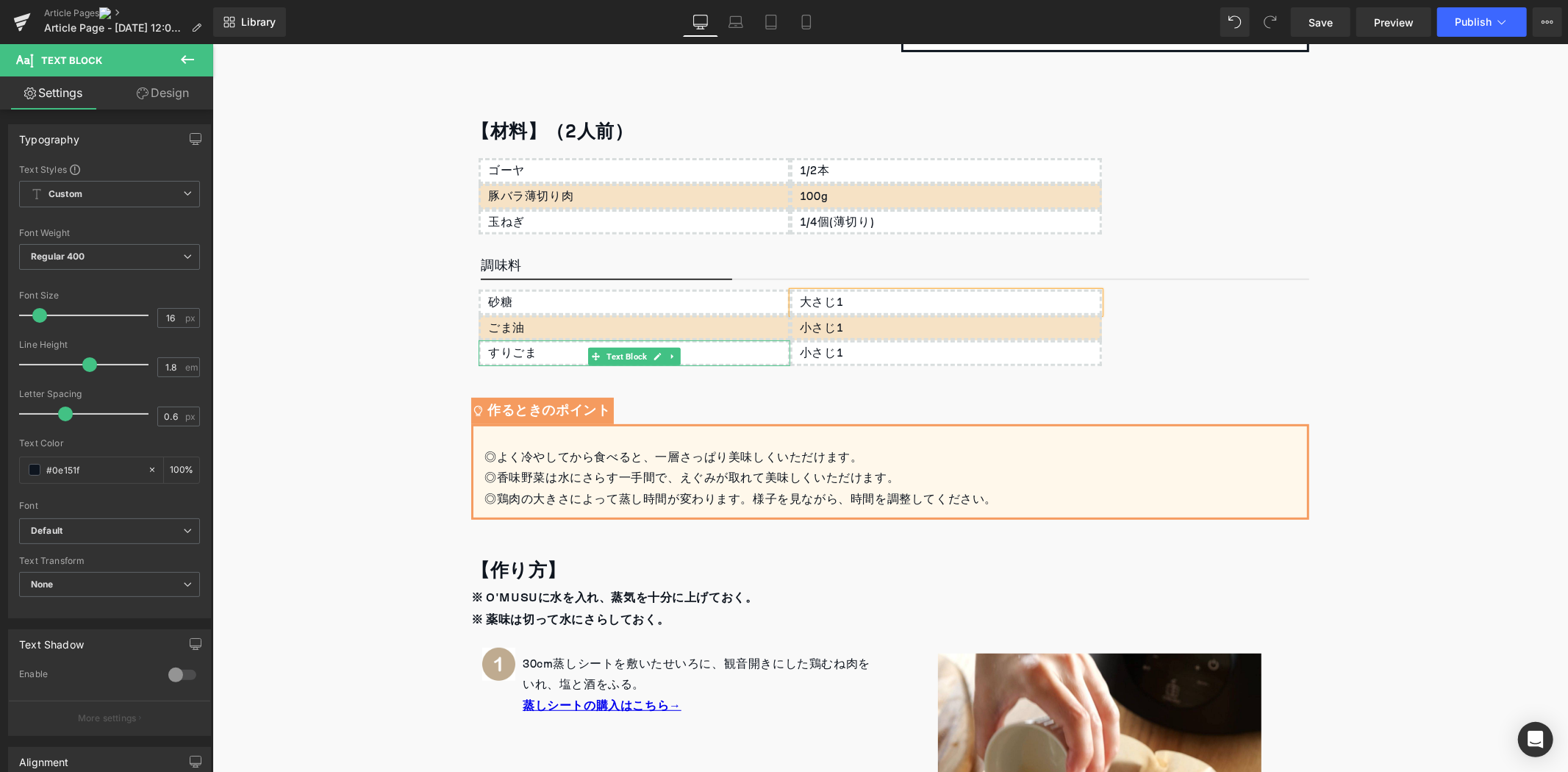
click at [524, 332] on div "ごま油" at bounding box center [634, 327] width 312 height 26
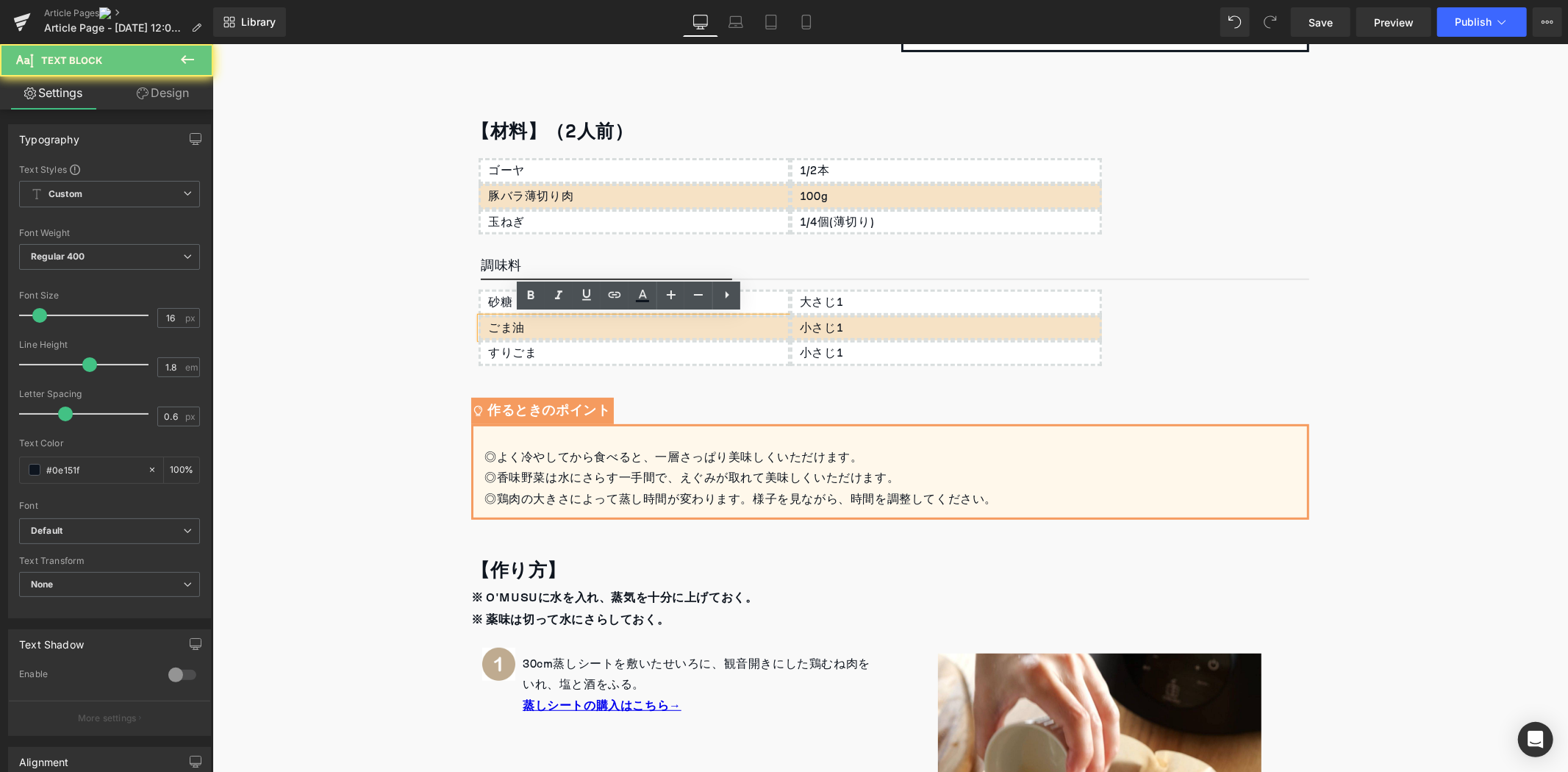
click at [524, 332] on div "ごま油" at bounding box center [634, 327] width 312 height 26
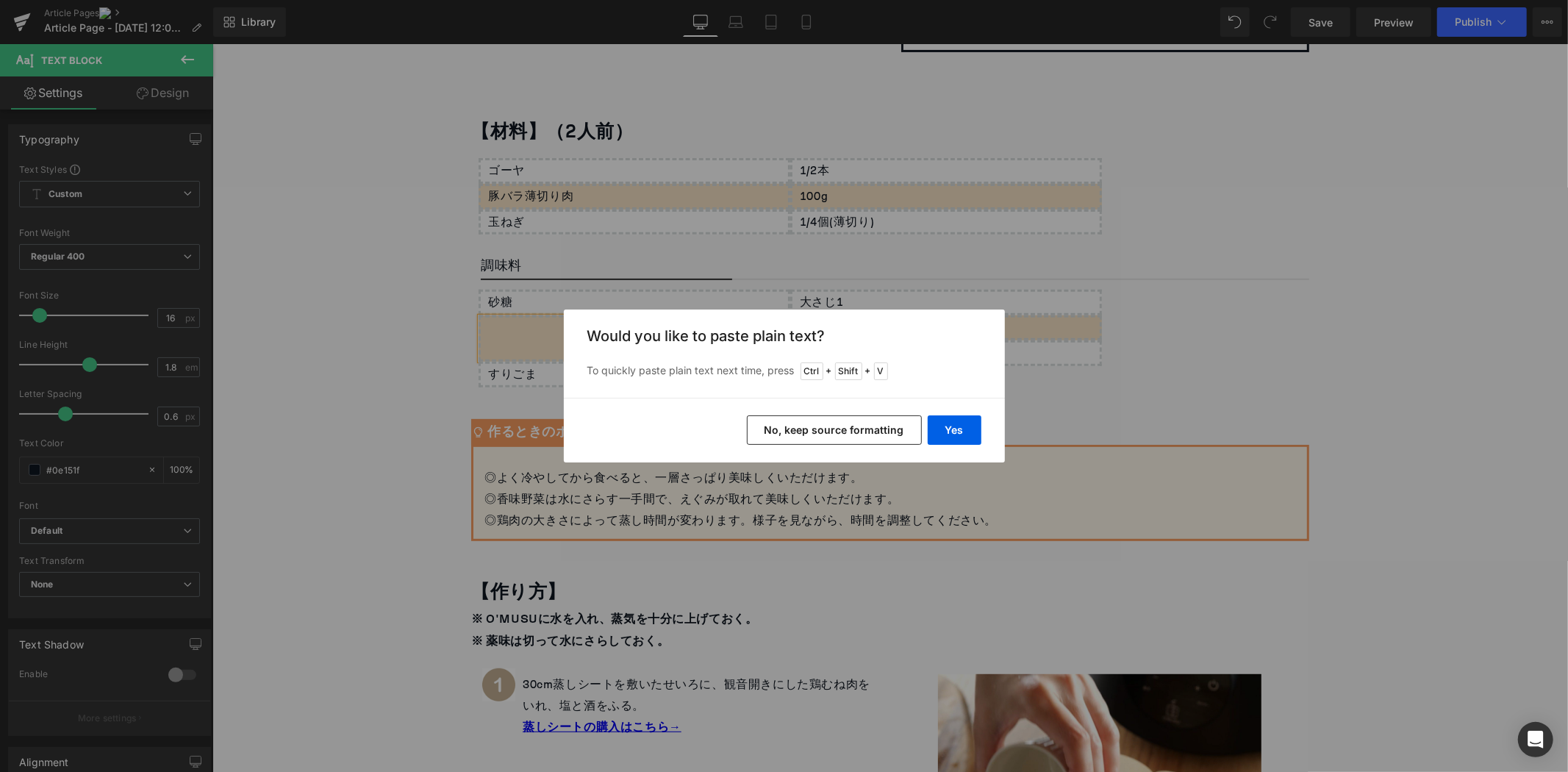
click at [986, 430] on div "Yes No, keep source formatting" at bounding box center [785, 430] width 442 height 65
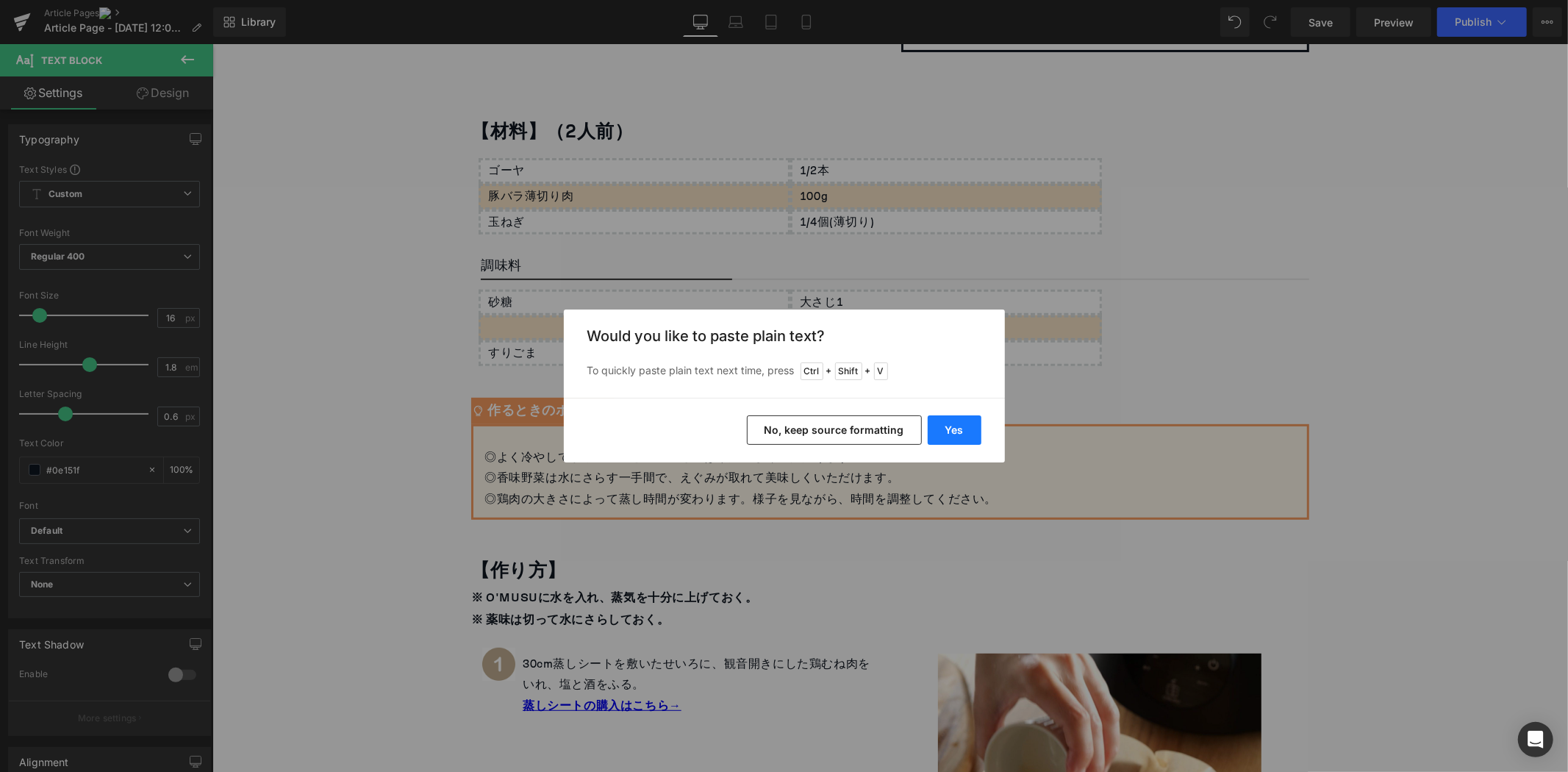
drag, startPoint x: 963, startPoint y: 430, endPoint x: 735, endPoint y: 400, distance: 230.0
click at [963, 430] on button "Yes" at bounding box center [954, 430] width 54 height 30
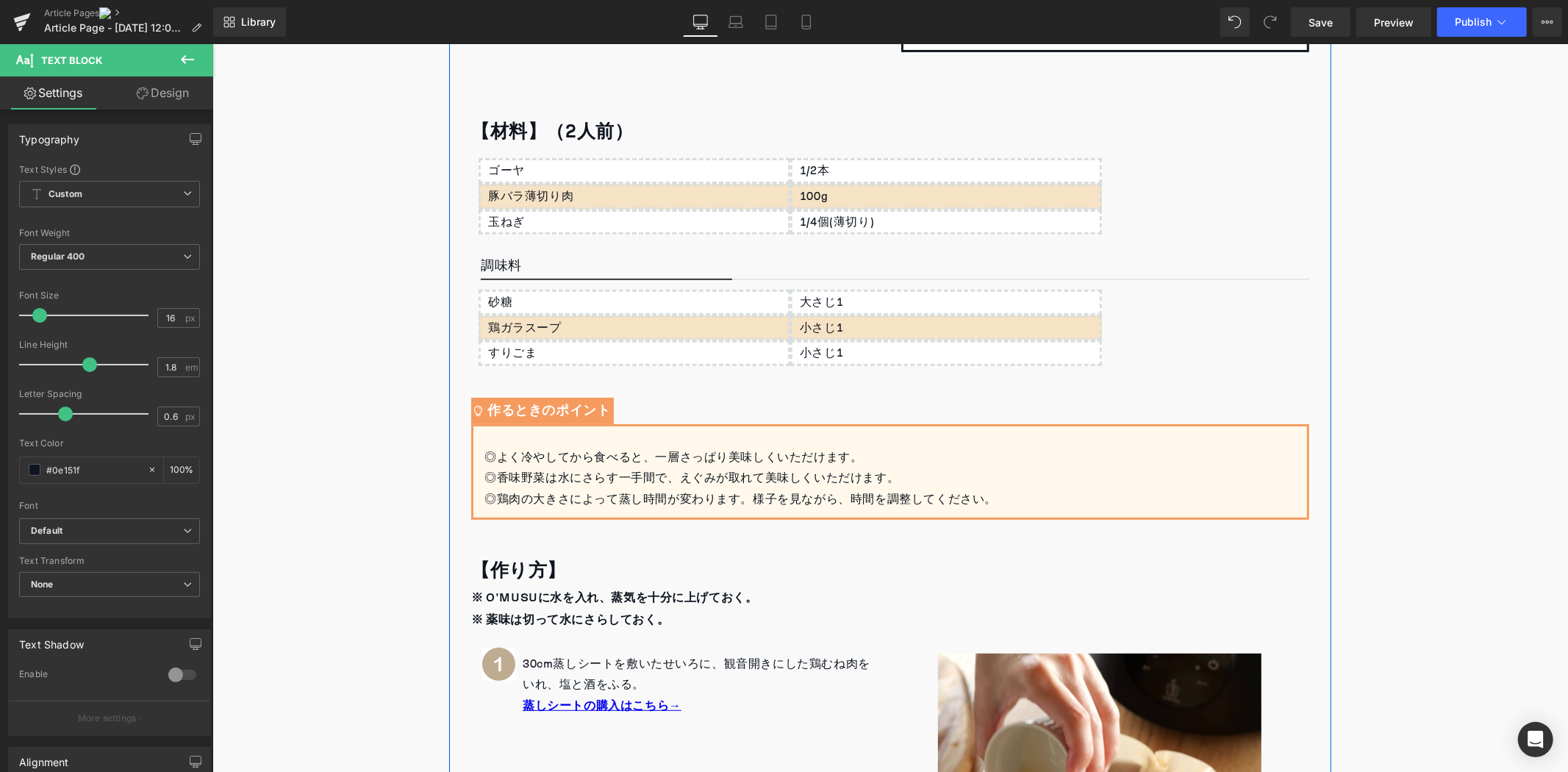
click at [539, 347] on div "すりごま" at bounding box center [634, 352] width 312 height 26
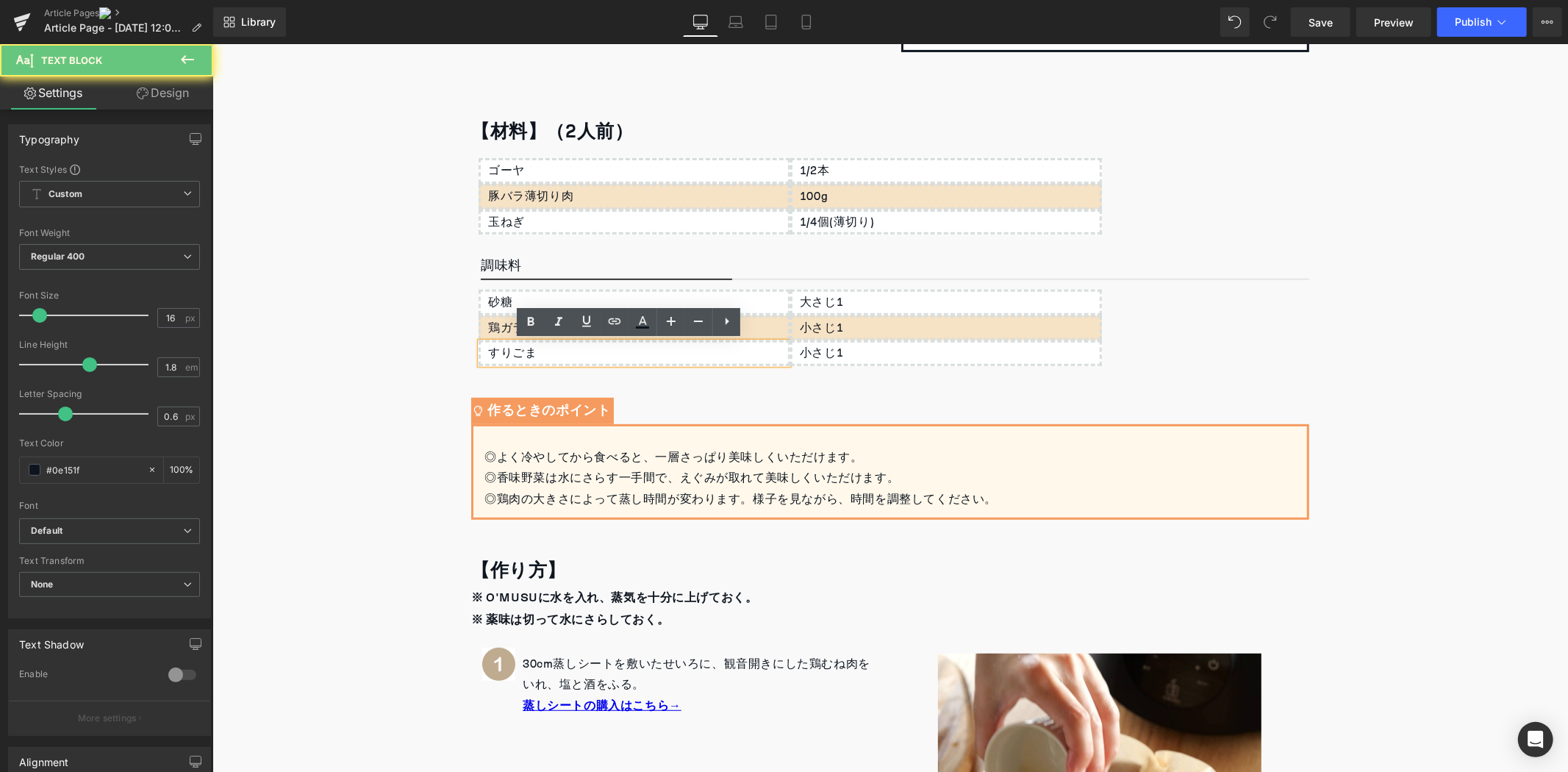
click at [539, 347] on div "すりごま" at bounding box center [634, 352] width 312 height 26
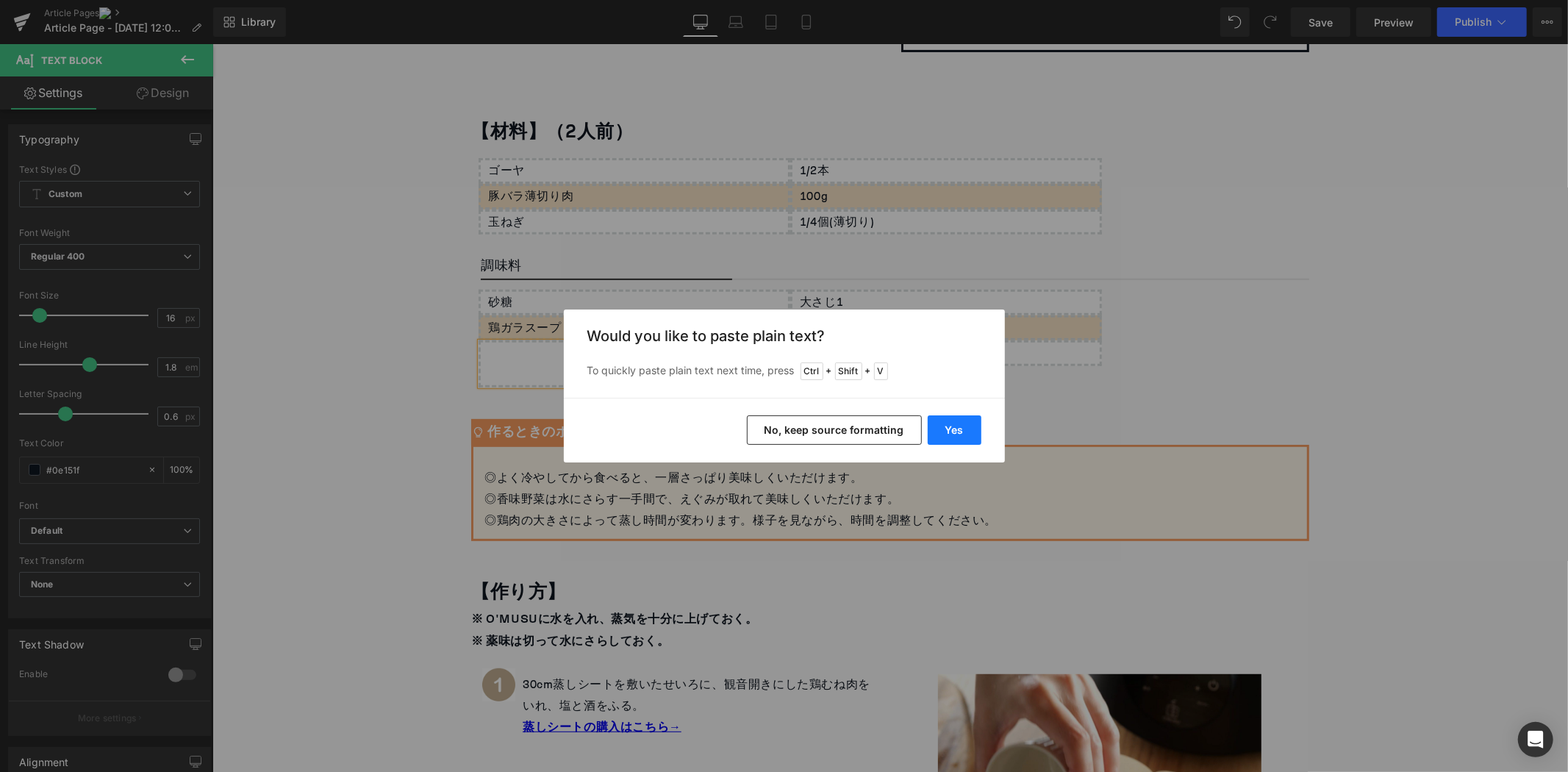
drag, startPoint x: 949, startPoint y: 430, endPoint x: 724, endPoint y: 356, distance: 236.9
click at [949, 430] on button "Yes" at bounding box center [954, 430] width 54 height 30
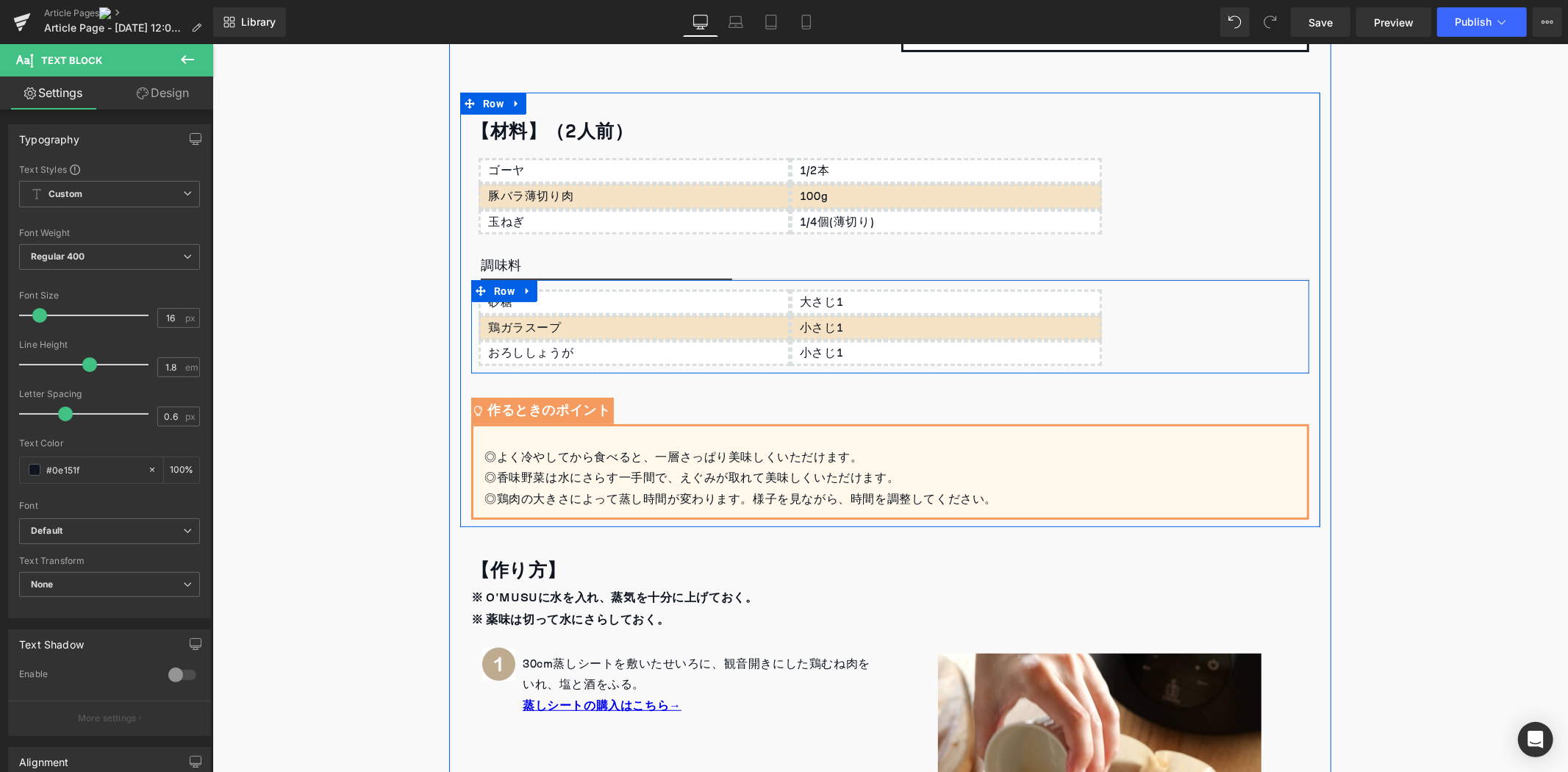
click at [846, 362] on p "小さじ1" at bounding box center [949, 352] width 300 height 21
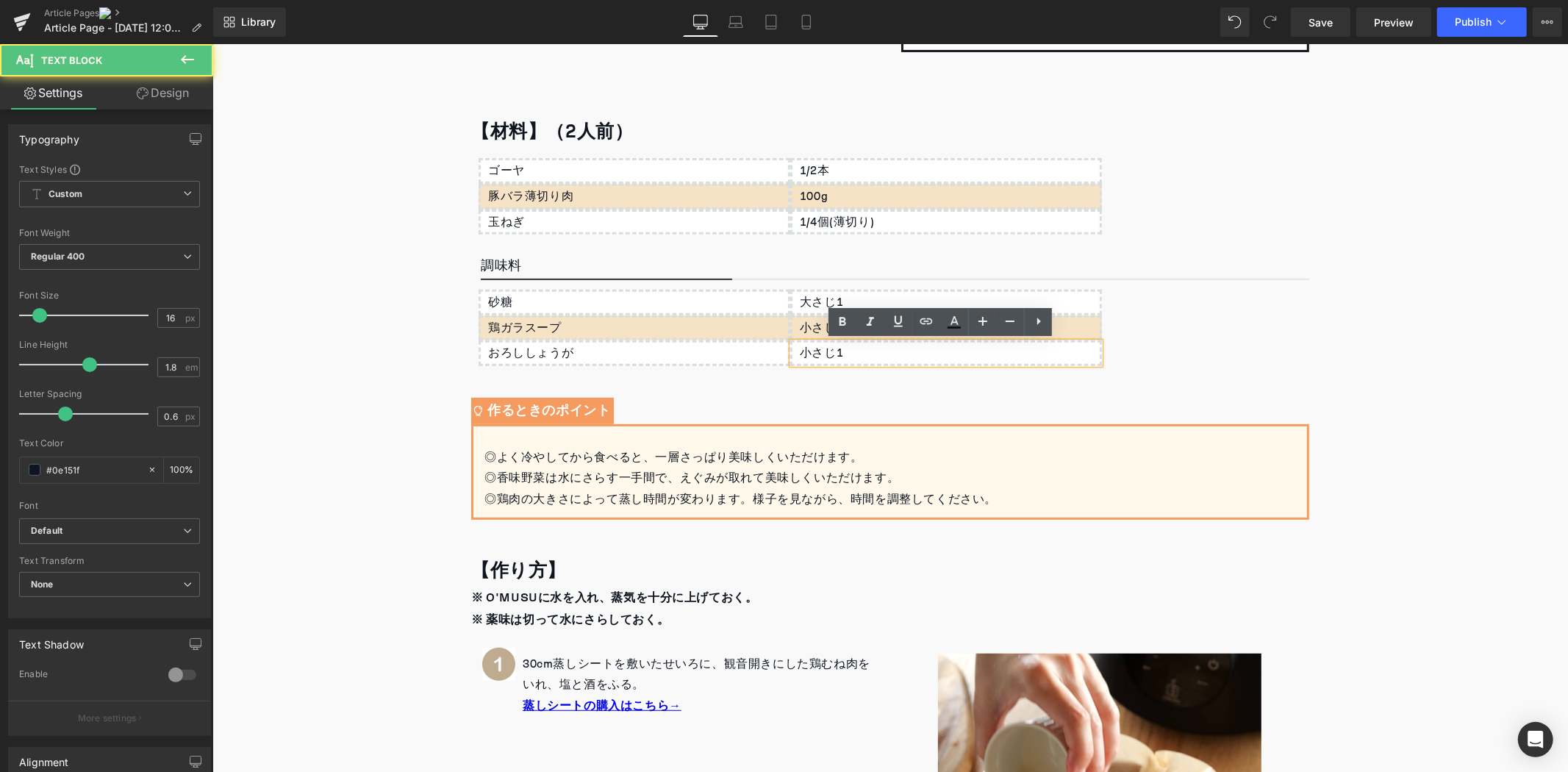
click at [846, 362] on p "小さじ1" at bounding box center [949, 352] width 300 height 21
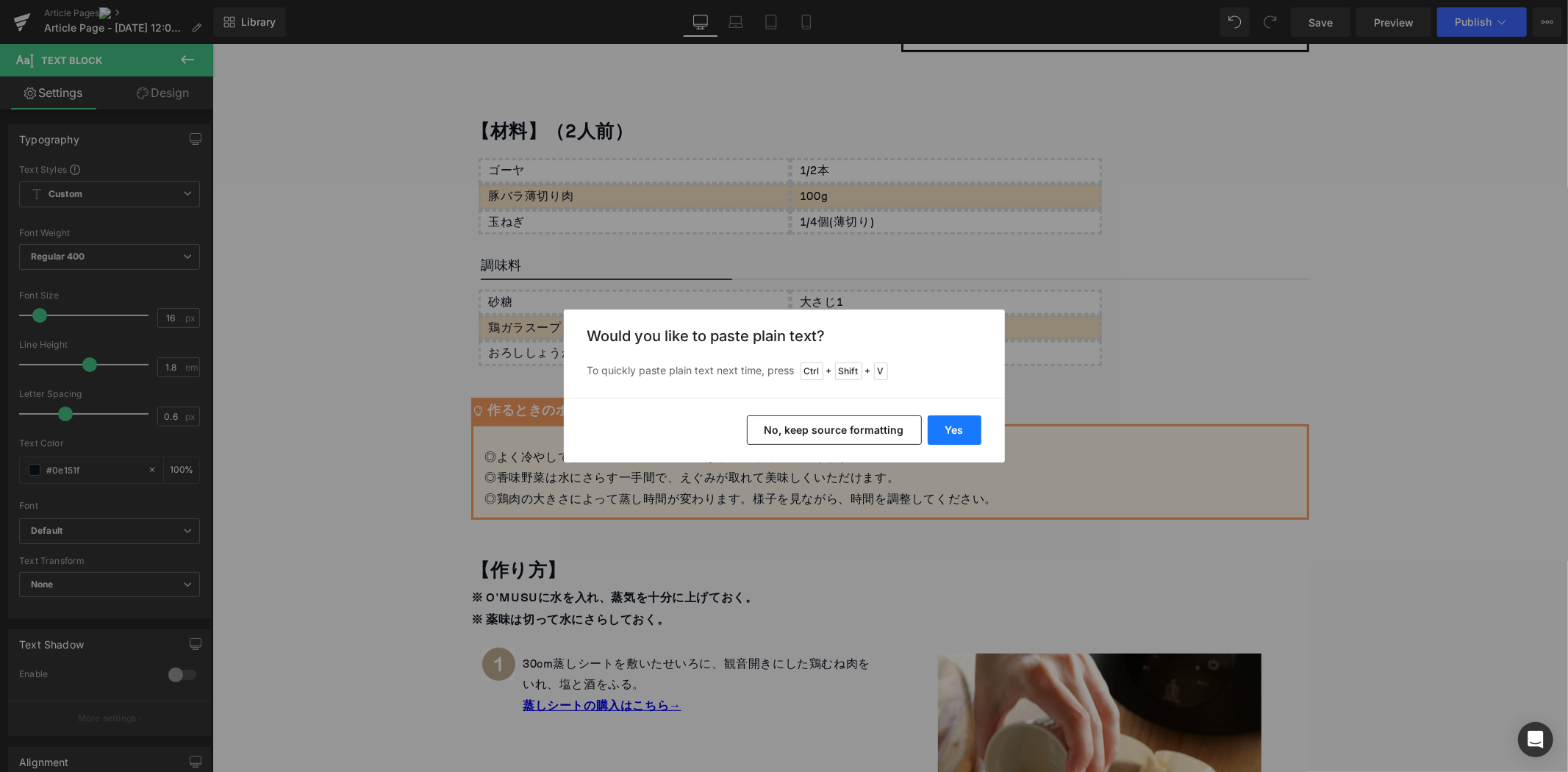
click at [956, 438] on button "Yes" at bounding box center [954, 430] width 54 height 30
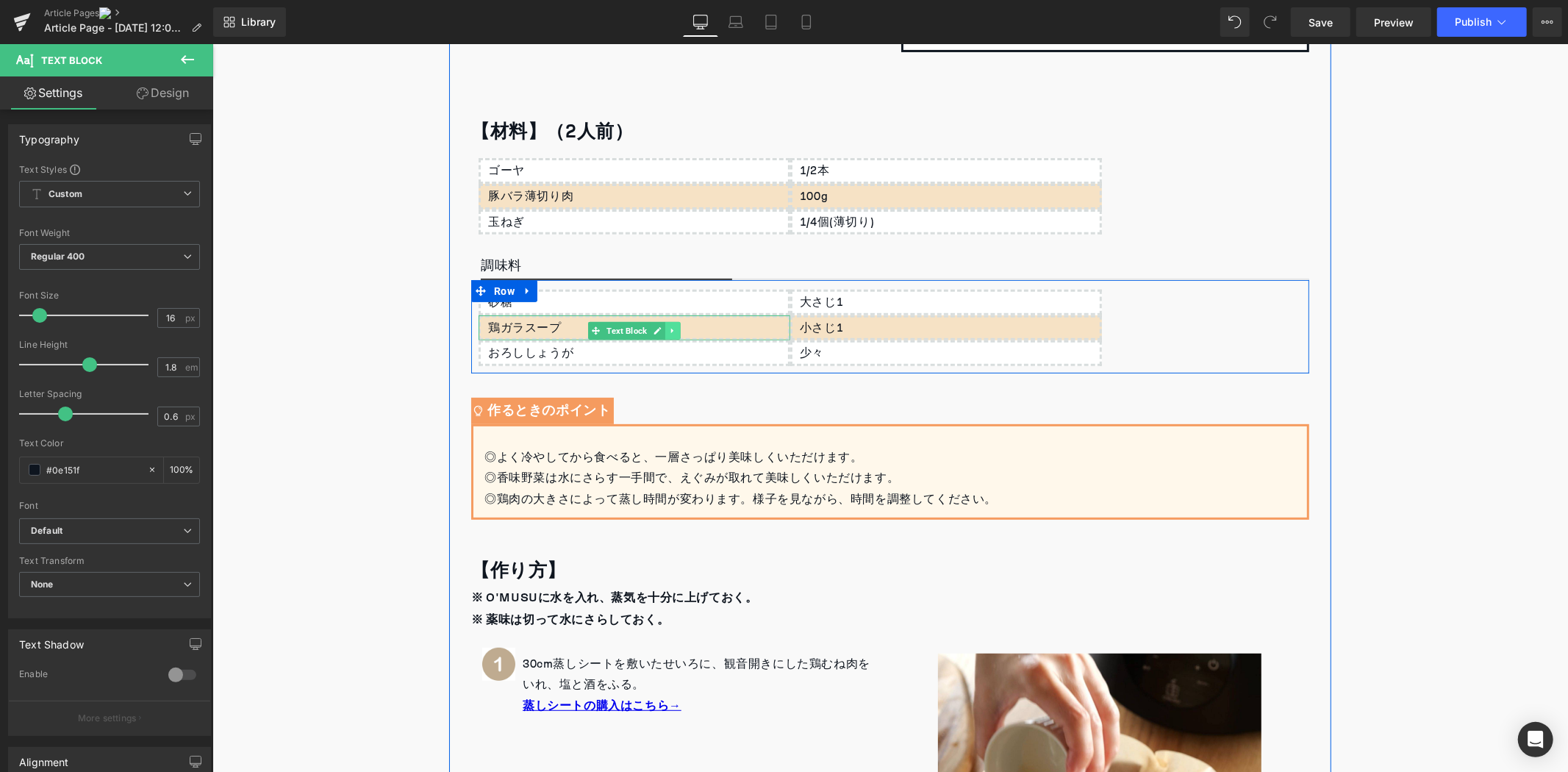
click at [669, 333] on icon at bounding box center [672, 330] width 8 height 9
click at [660, 328] on icon at bounding box center [664, 330] width 8 height 8
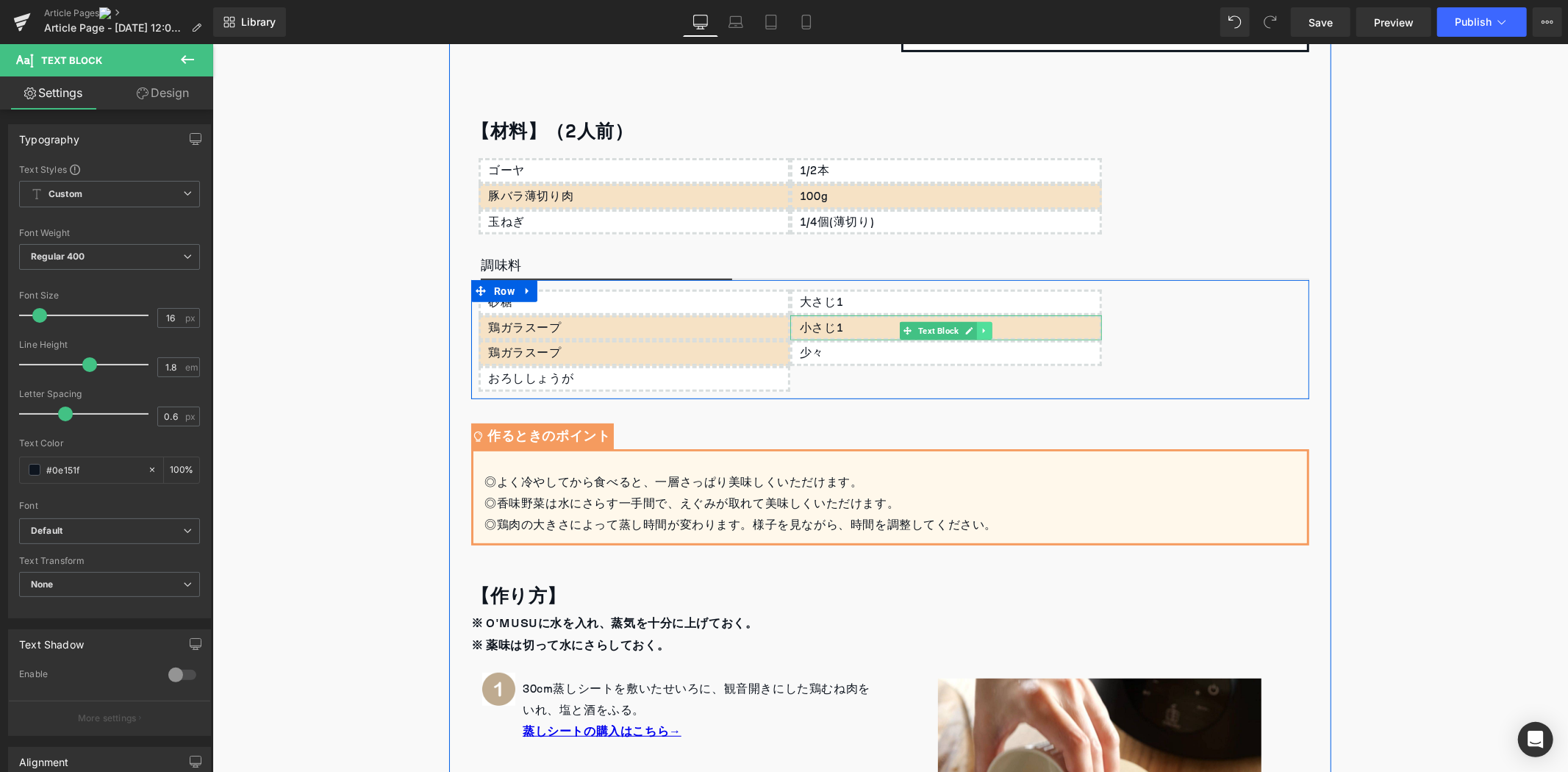
click at [980, 327] on icon at bounding box center [984, 330] width 8 height 9
click at [972, 331] on icon at bounding box center [976, 330] width 8 height 8
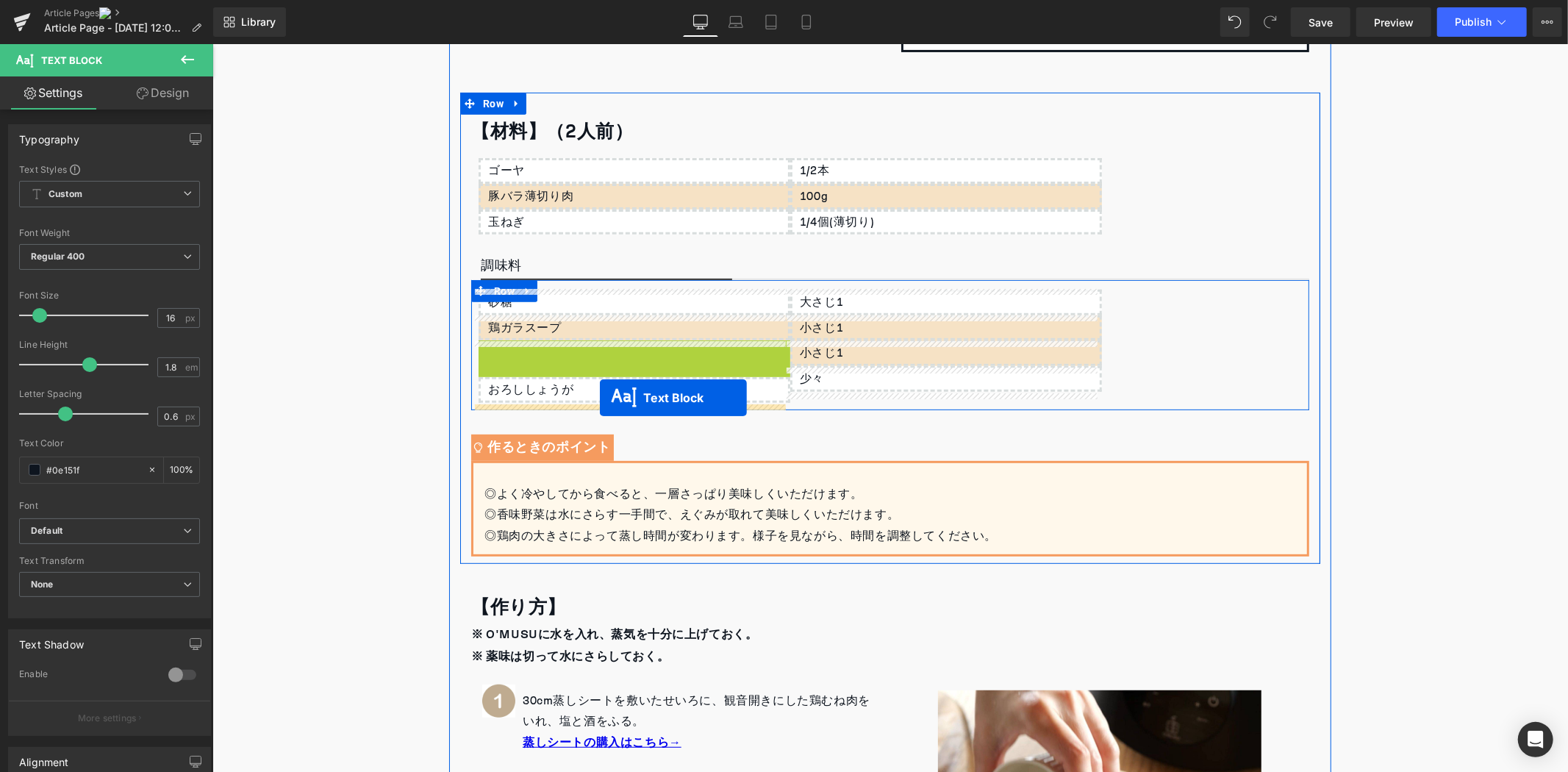
drag, startPoint x: 591, startPoint y: 351, endPoint x: 599, endPoint y: 397, distance: 46.7
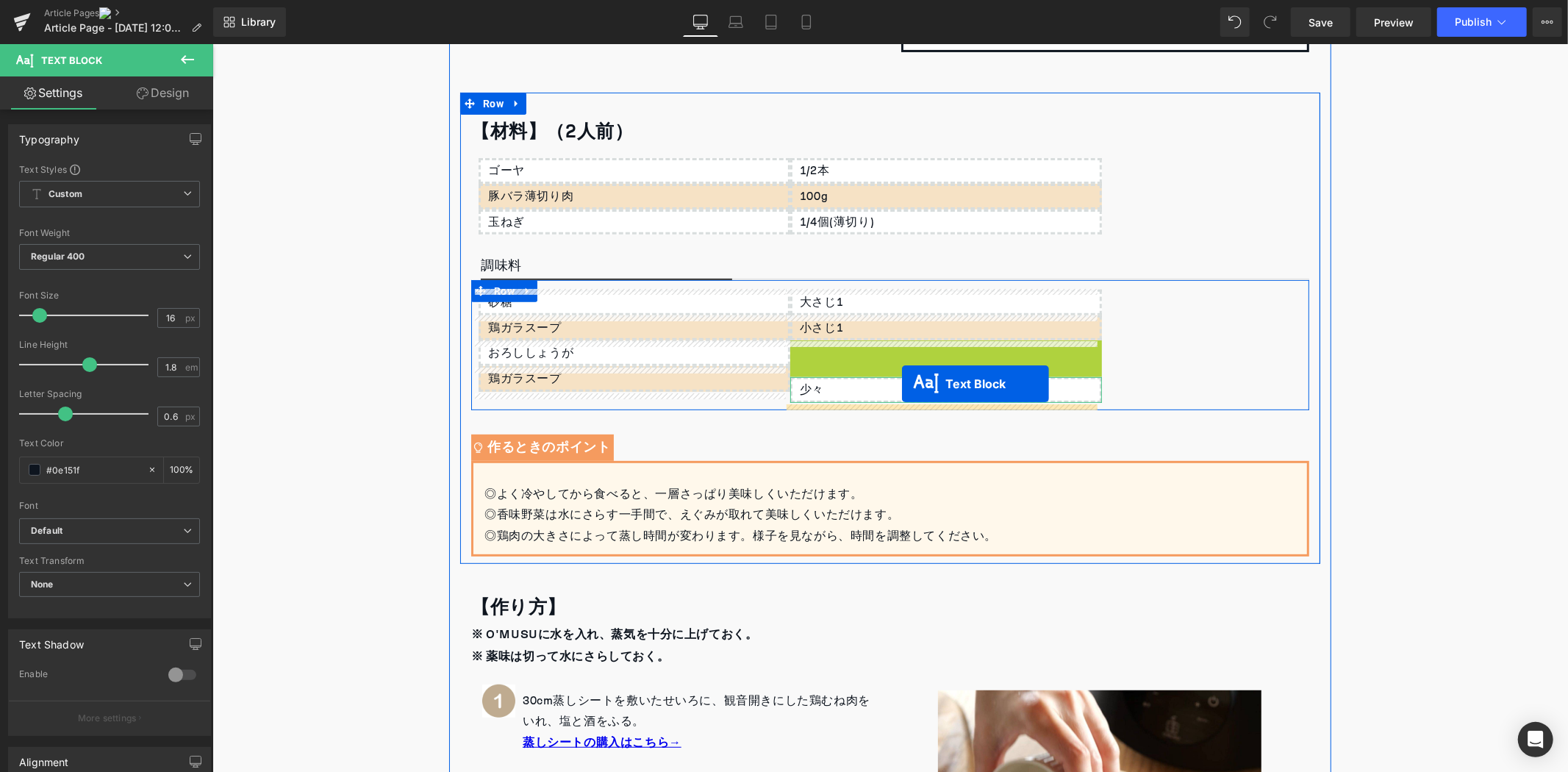
drag, startPoint x: 904, startPoint y: 352, endPoint x: 902, endPoint y: 383, distance: 31.1
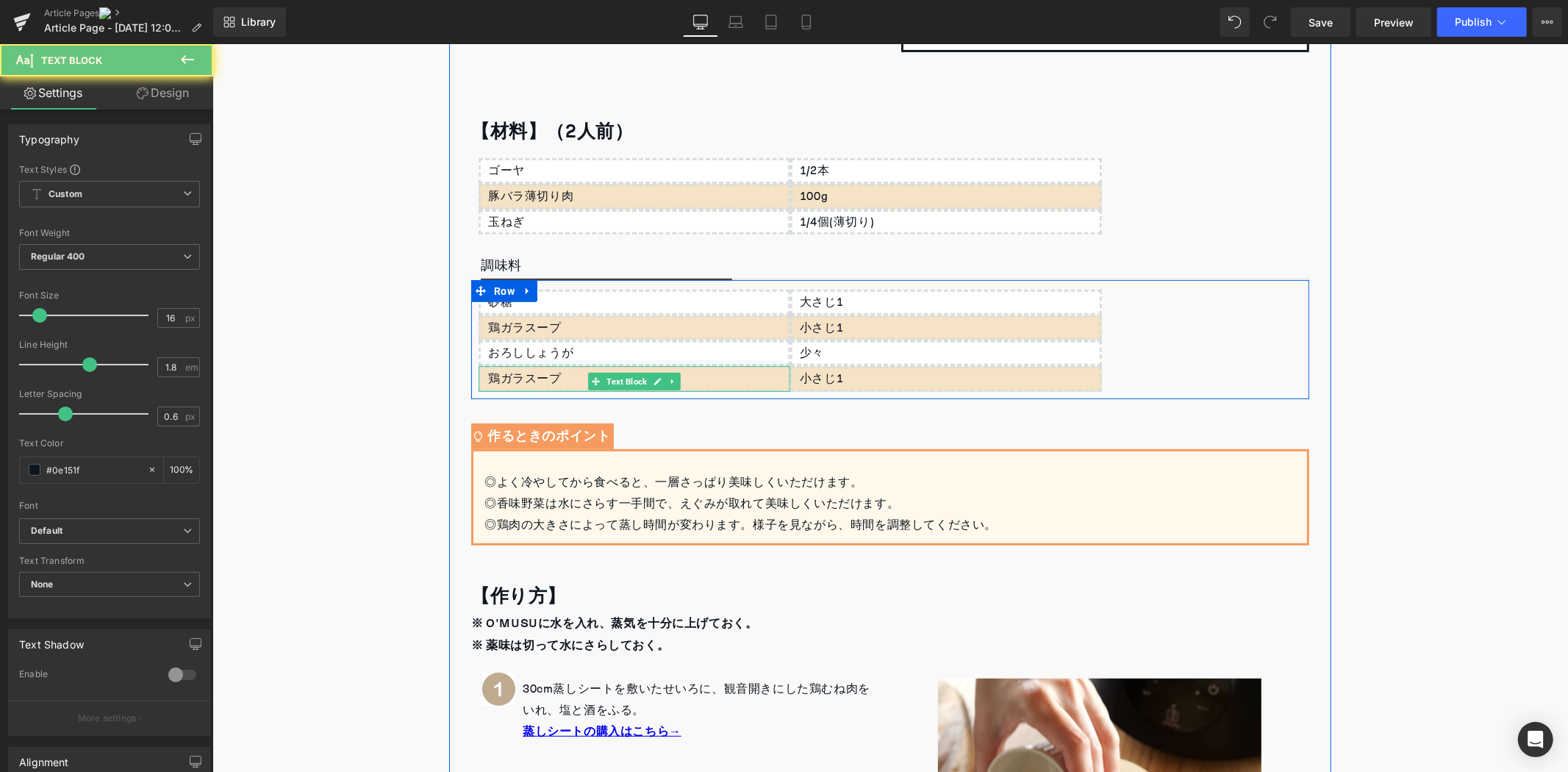
click at [578, 377] on div "鶏ガラスープ" at bounding box center [634, 377] width 312 height 26
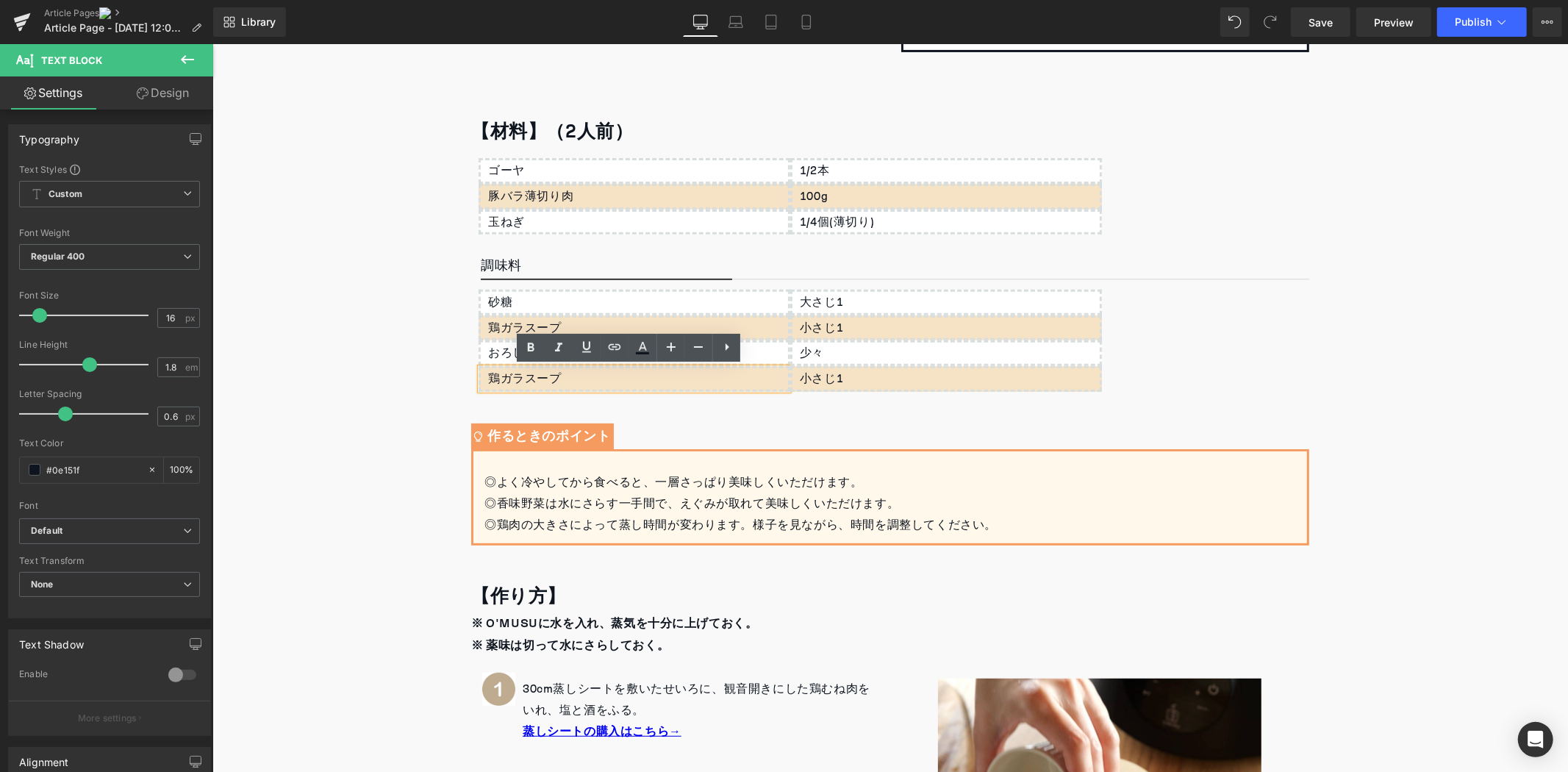
click at [573, 377] on div "鶏ガラスープ" at bounding box center [634, 377] width 312 height 26
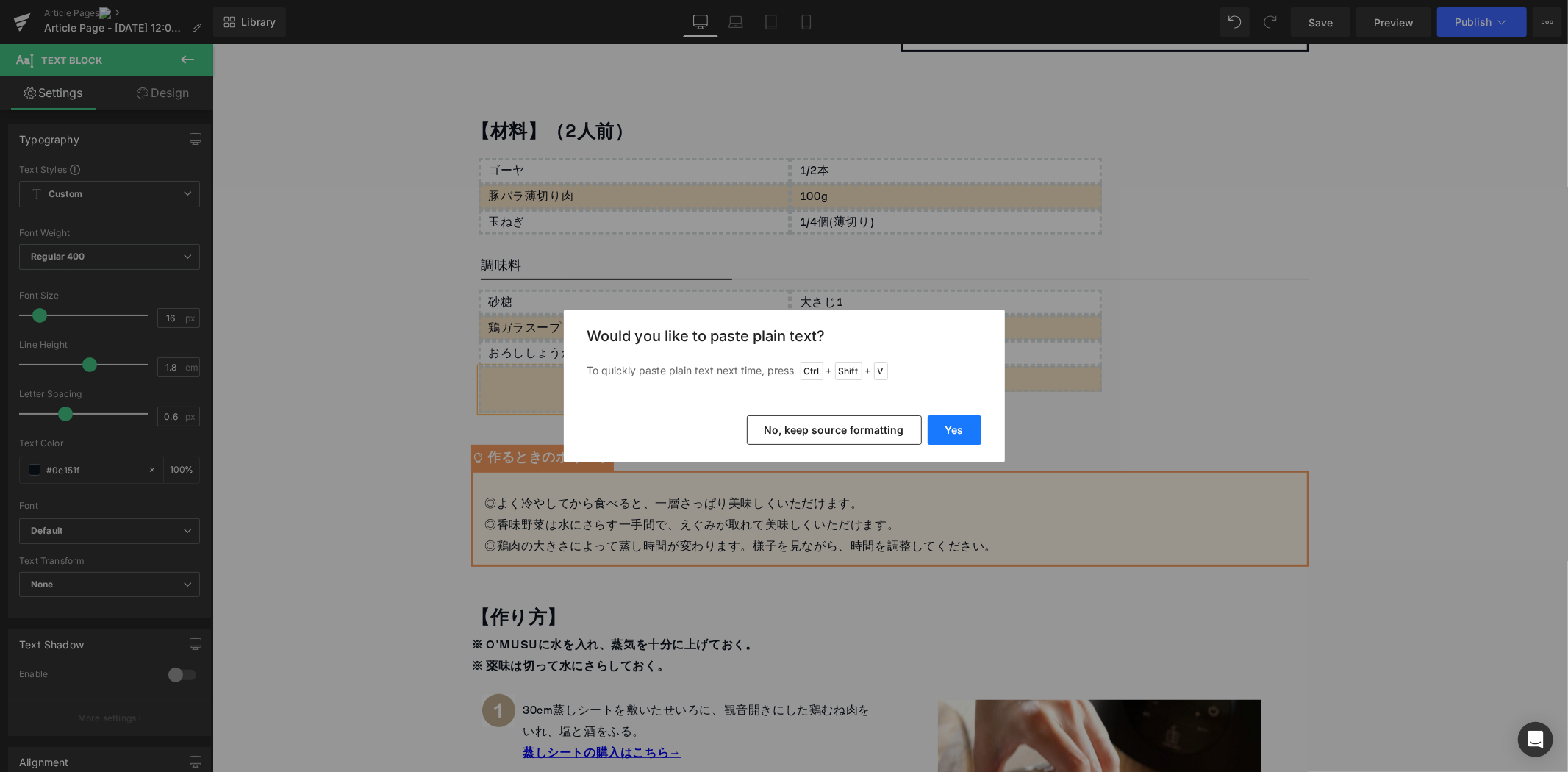
click at [956, 434] on button "Yes" at bounding box center [954, 430] width 54 height 30
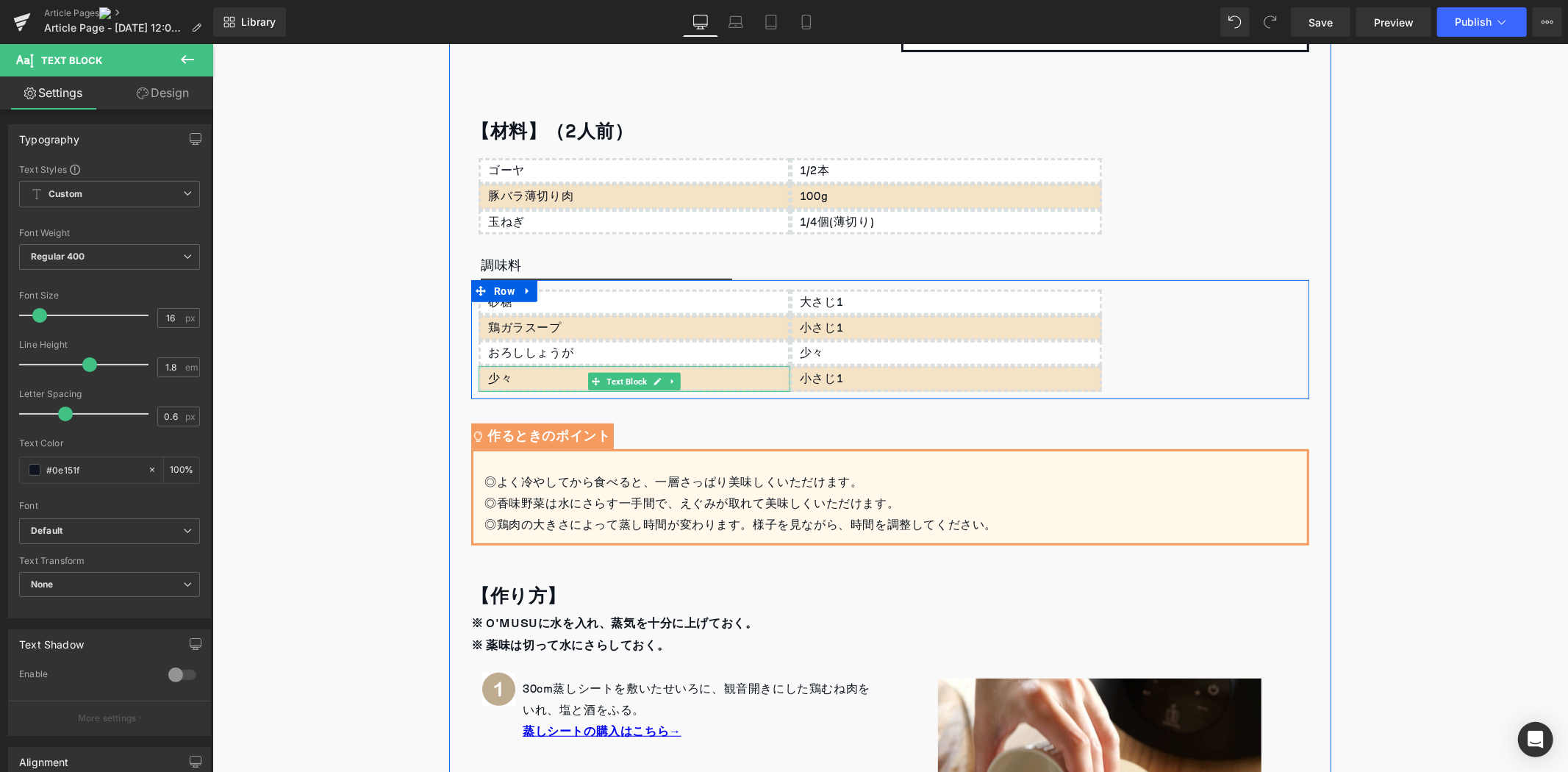
click at [509, 375] on div "少々" at bounding box center [634, 377] width 312 height 26
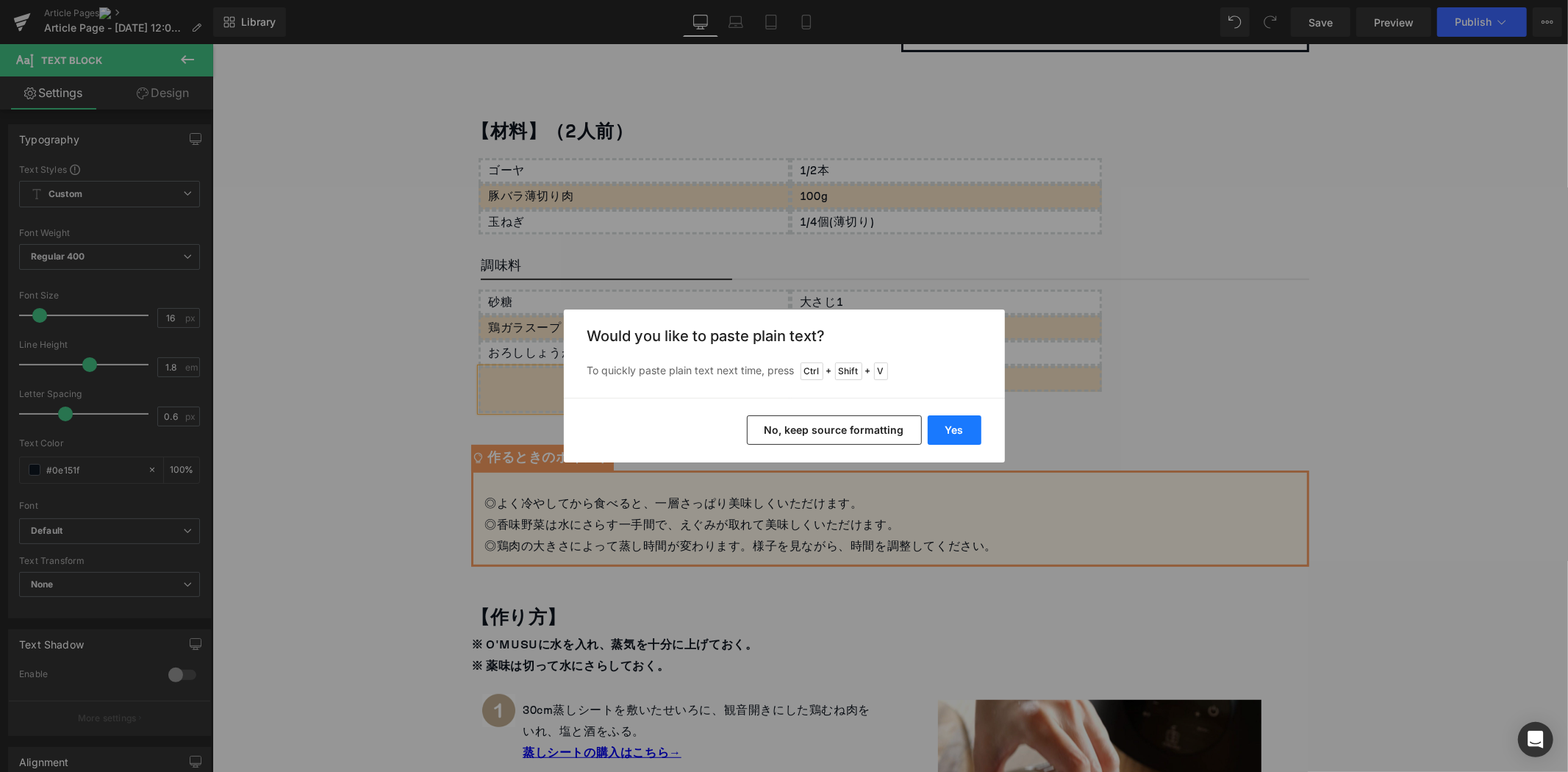
click at [957, 435] on button "Yes" at bounding box center [954, 430] width 54 height 30
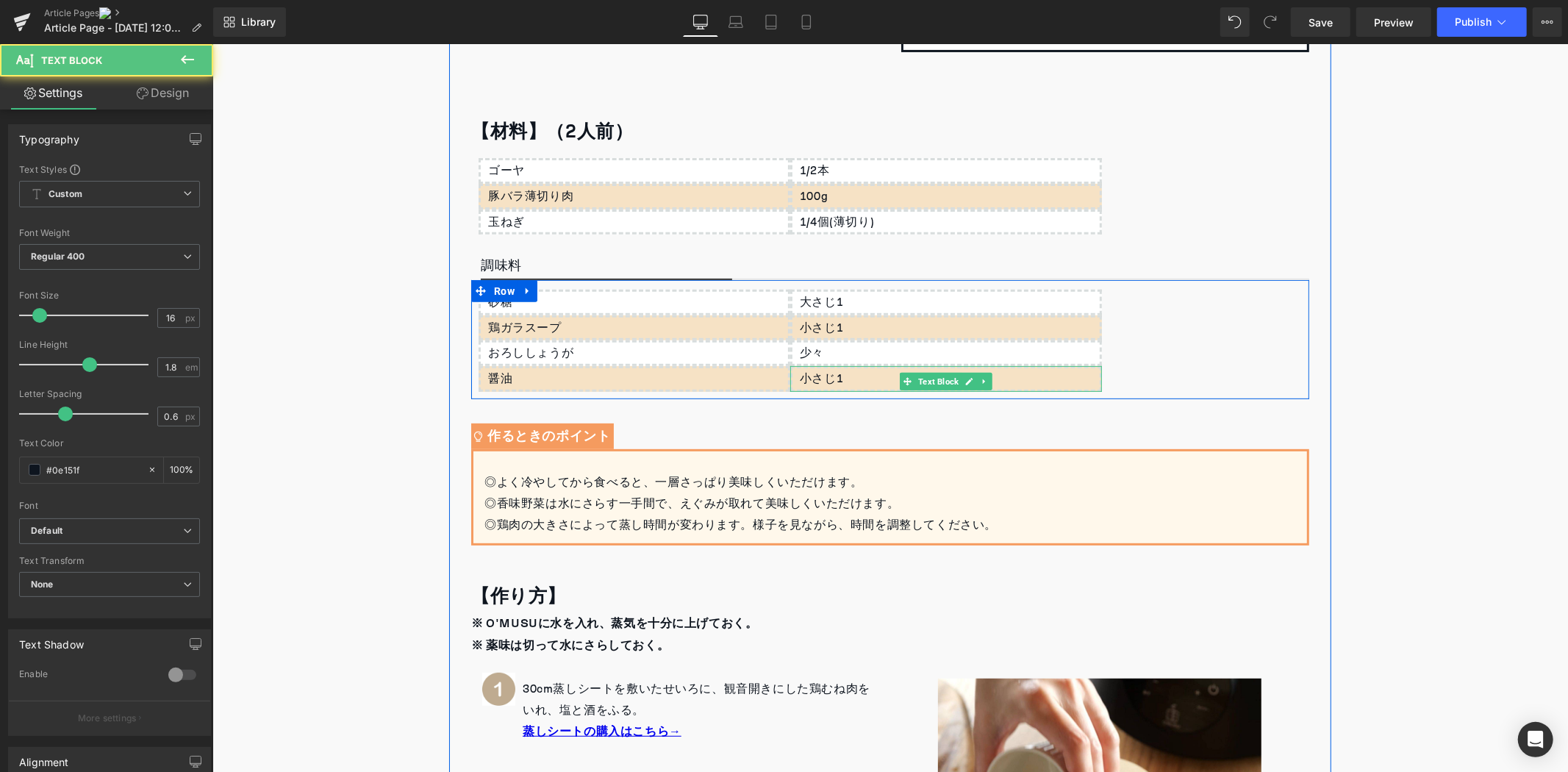
click at [846, 377] on p "小さじ1" at bounding box center [949, 377] width 300 height 21
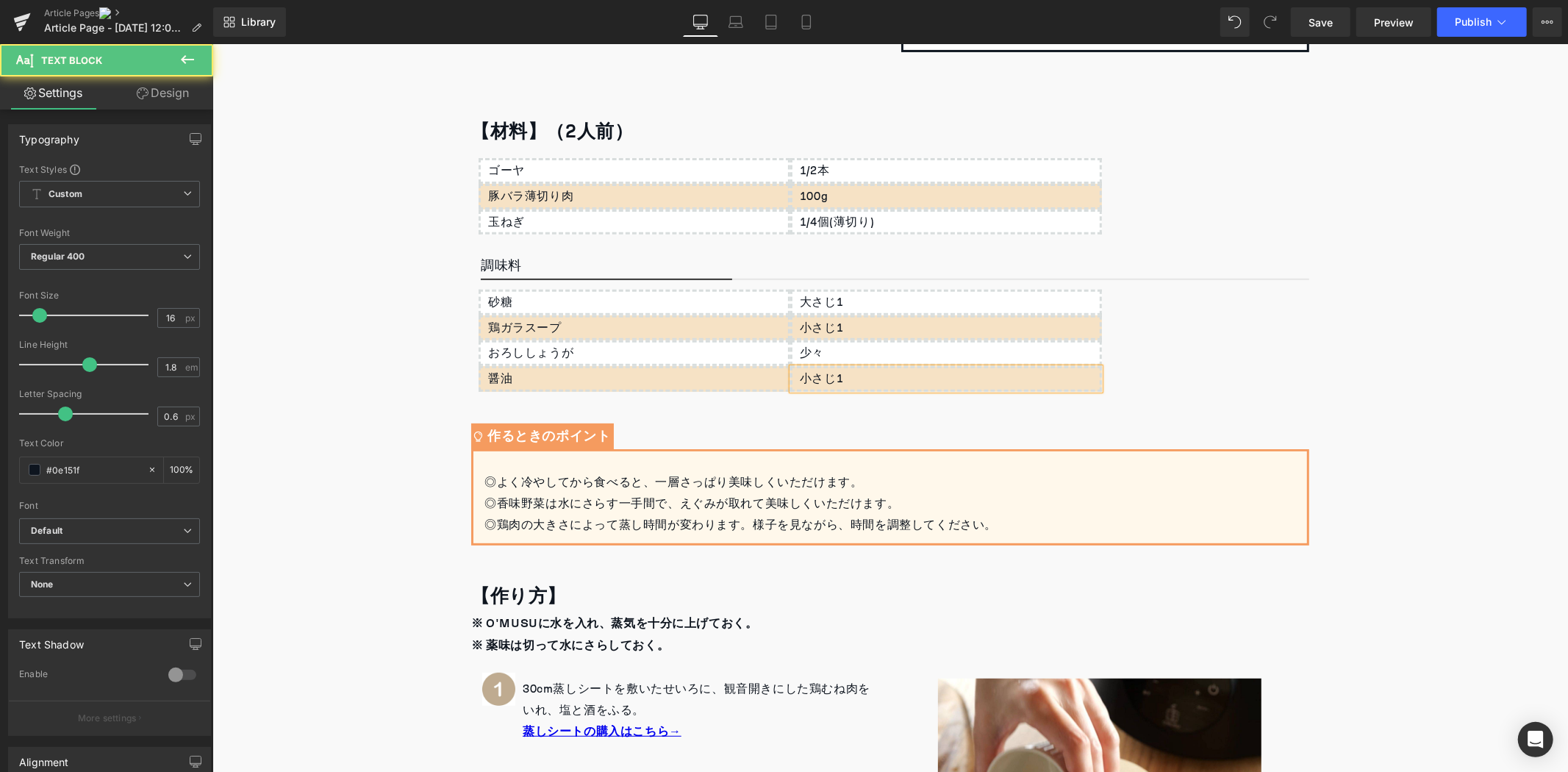
click at [846, 377] on p "小さじ1" at bounding box center [949, 377] width 300 height 21
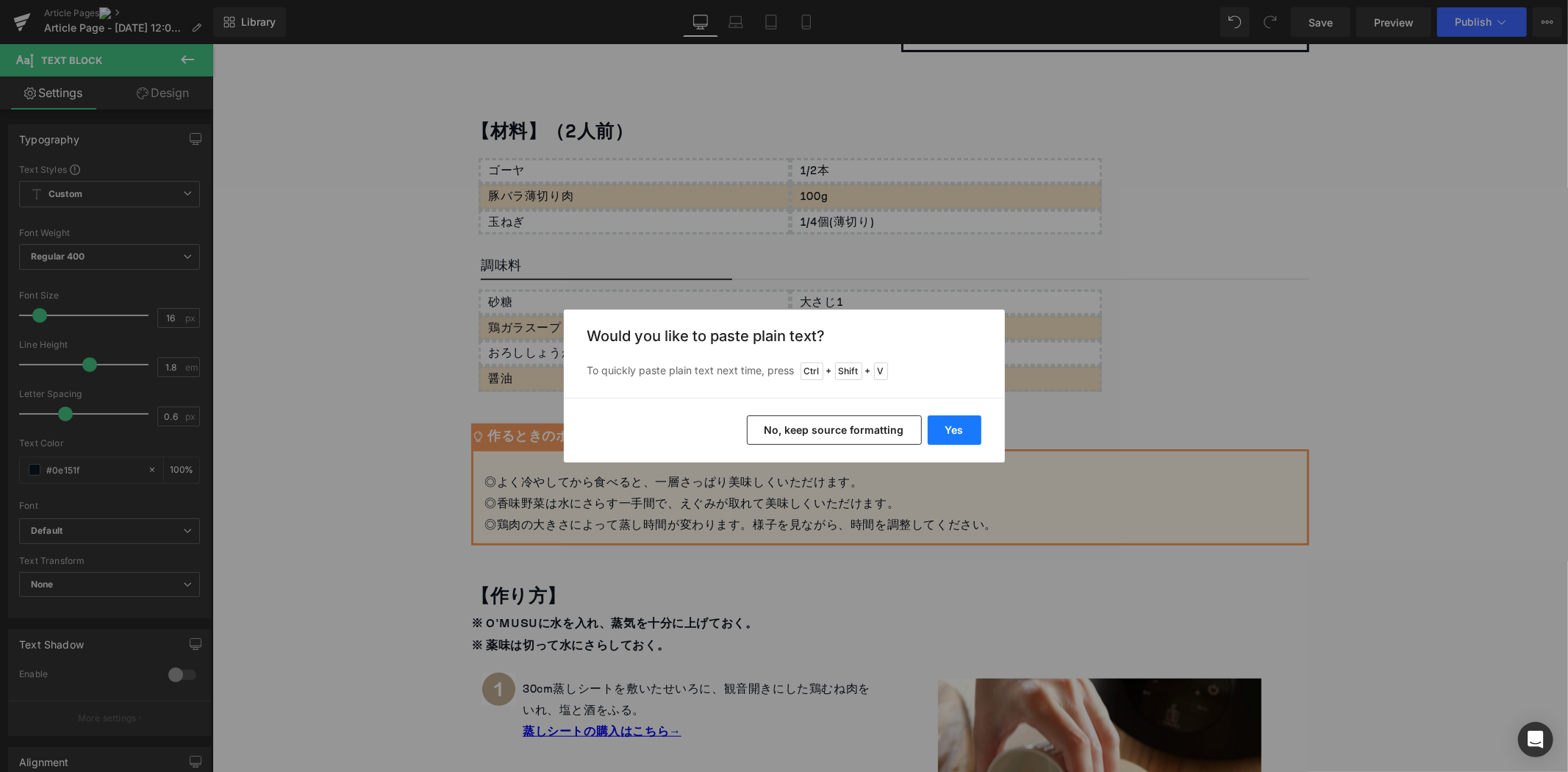
click at [962, 434] on button "Yes" at bounding box center [954, 430] width 54 height 30
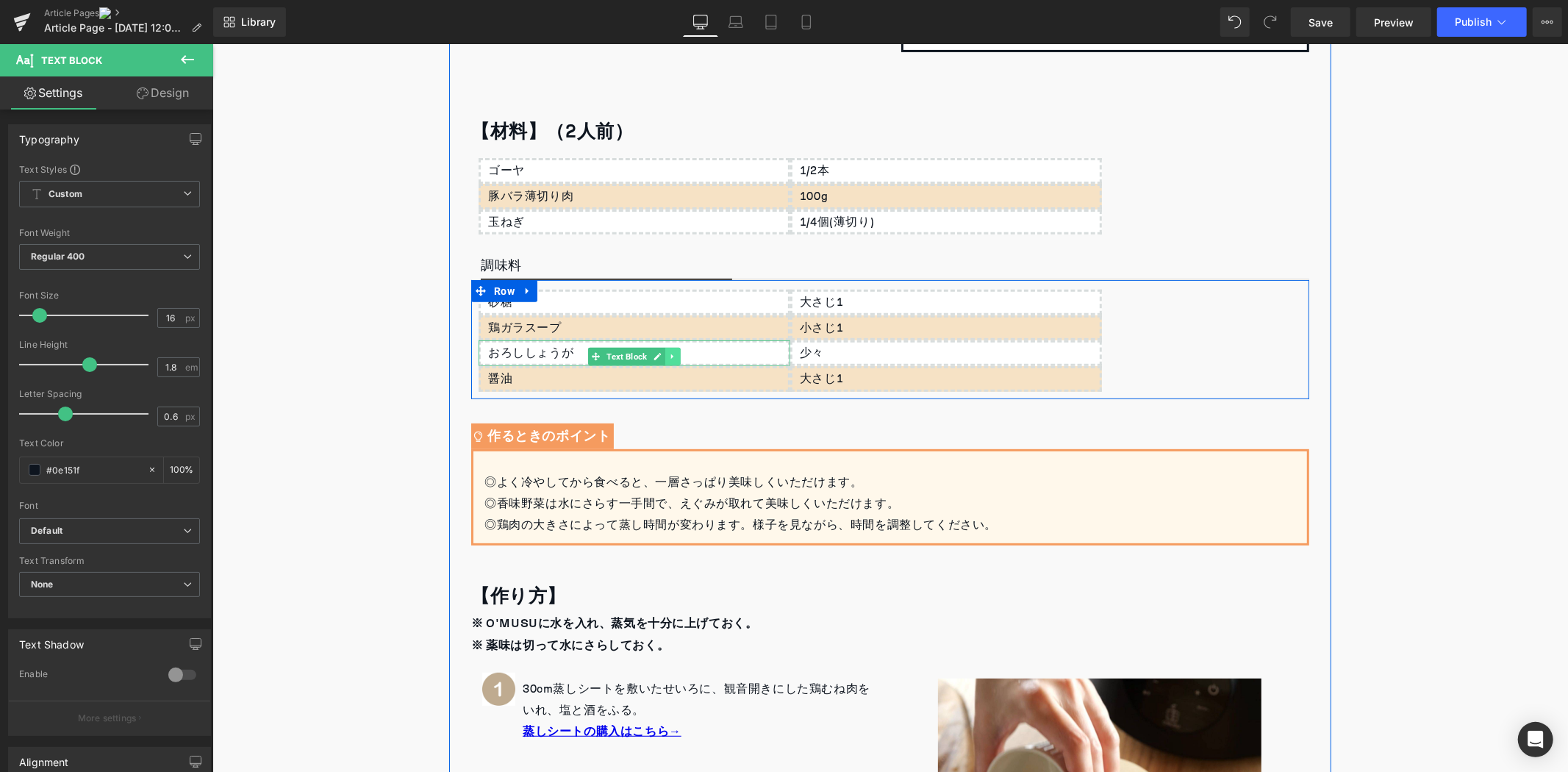
click at [669, 356] on icon at bounding box center [672, 356] width 8 height 9
click at [662, 356] on icon at bounding box center [664, 356] width 8 height 8
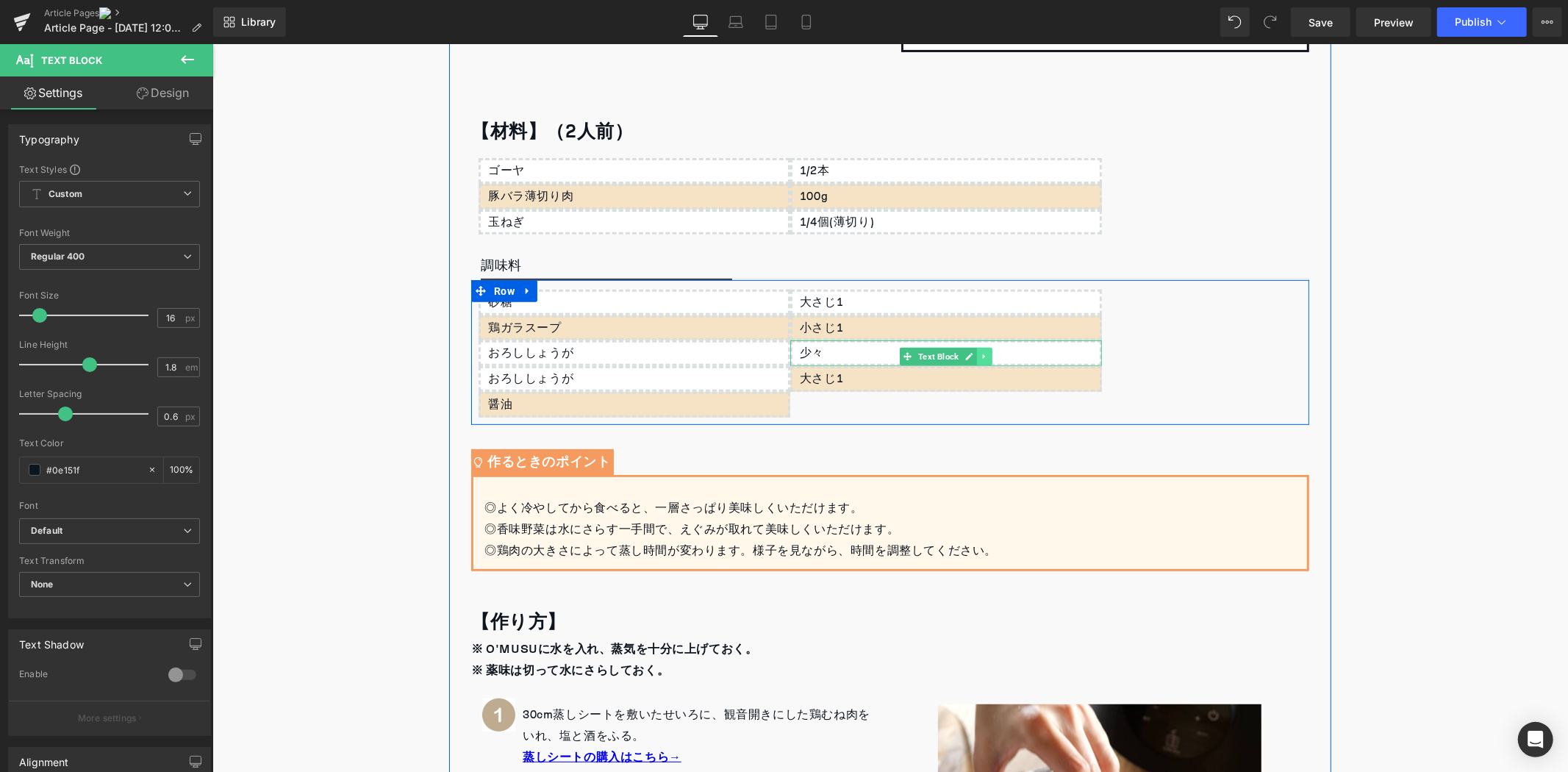
click at [980, 358] on icon at bounding box center [984, 356] width 8 height 9
click at [972, 356] on icon at bounding box center [976, 356] width 8 height 8
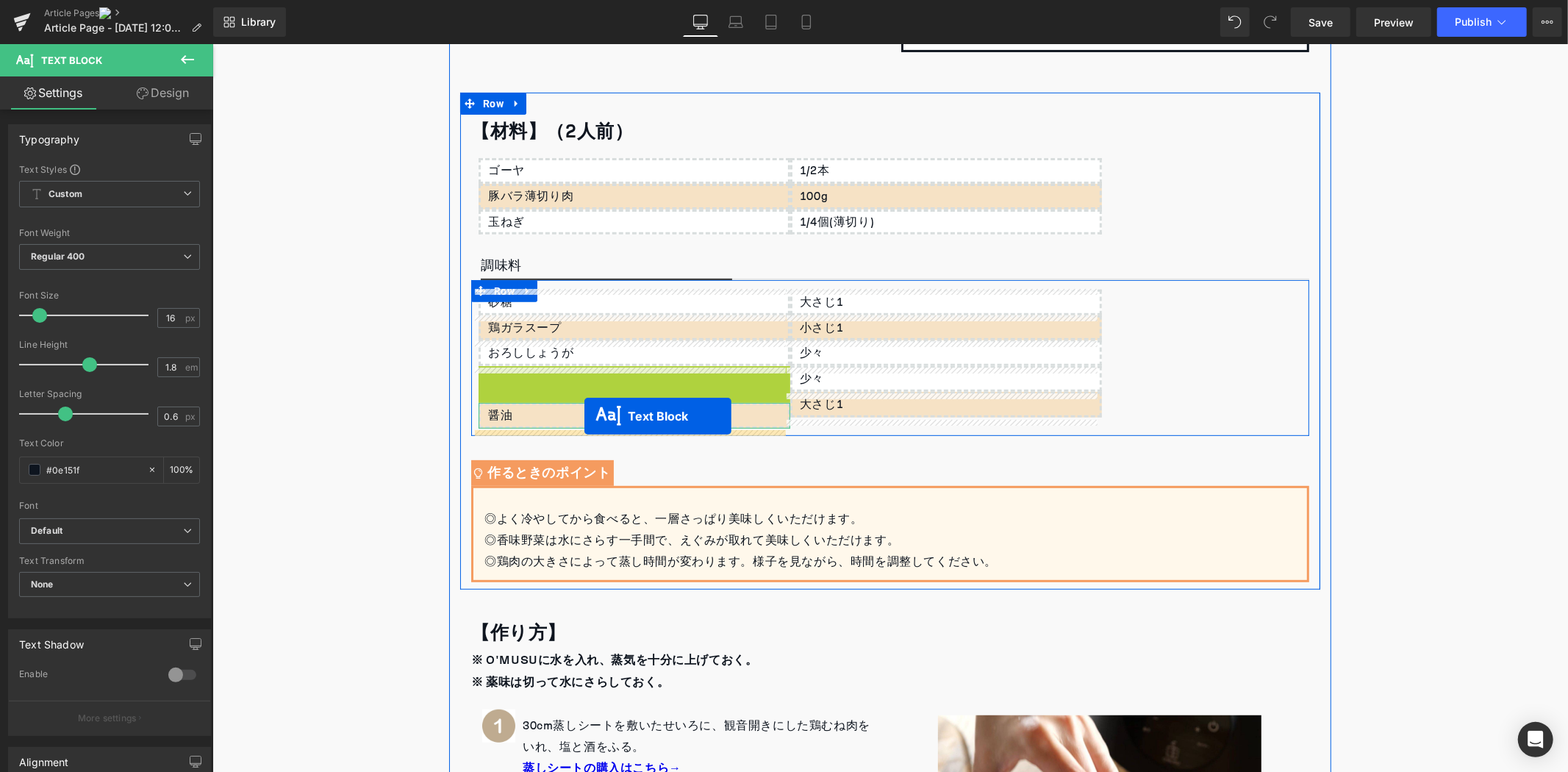
drag, startPoint x: 587, startPoint y: 384, endPoint x: 584, endPoint y: 416, distance: 32.1
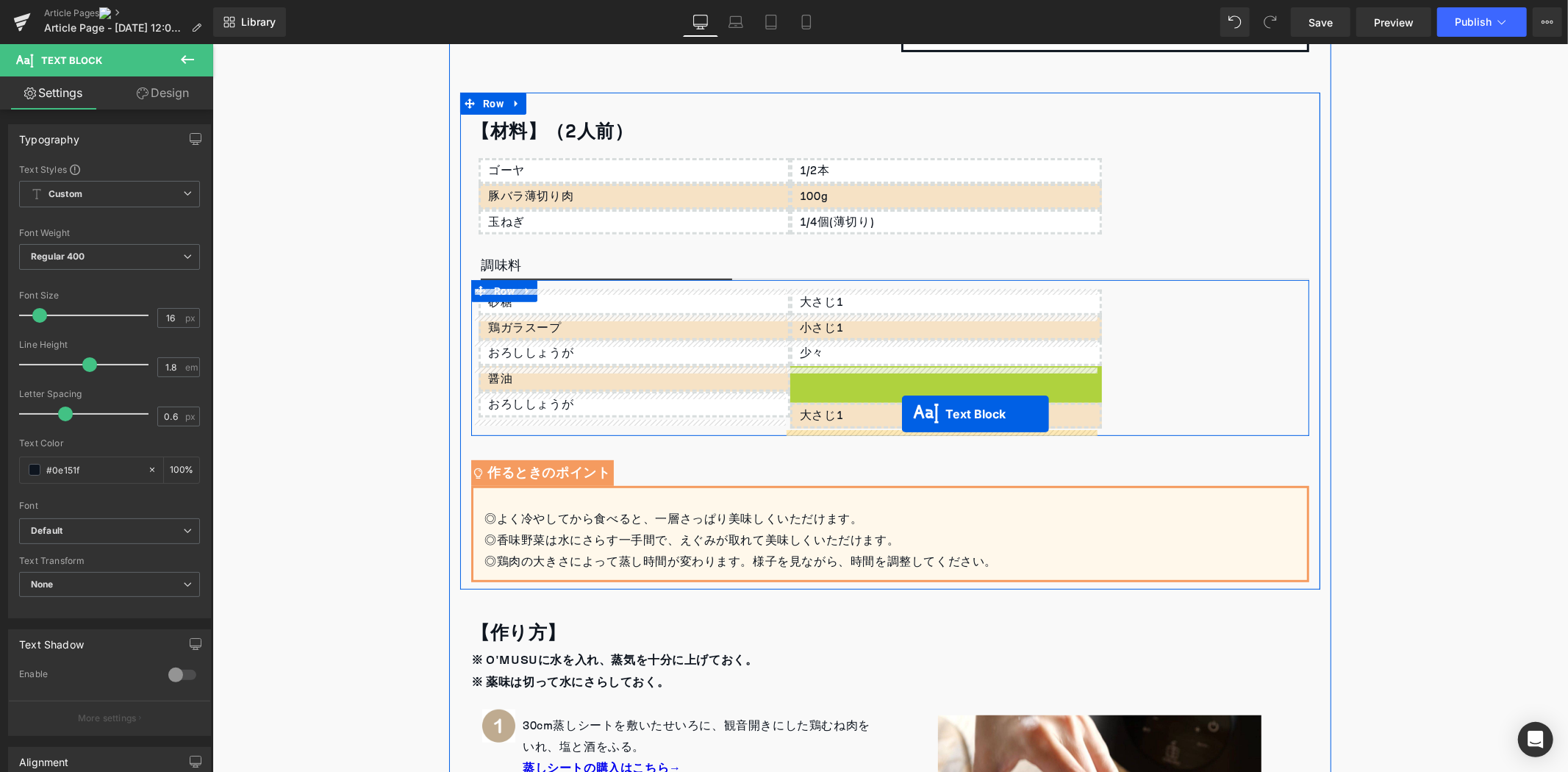
drag, startPoint x: 903, startPoint y: 373, endPoint x: 902, endPoint y: 413, distance: 40.0
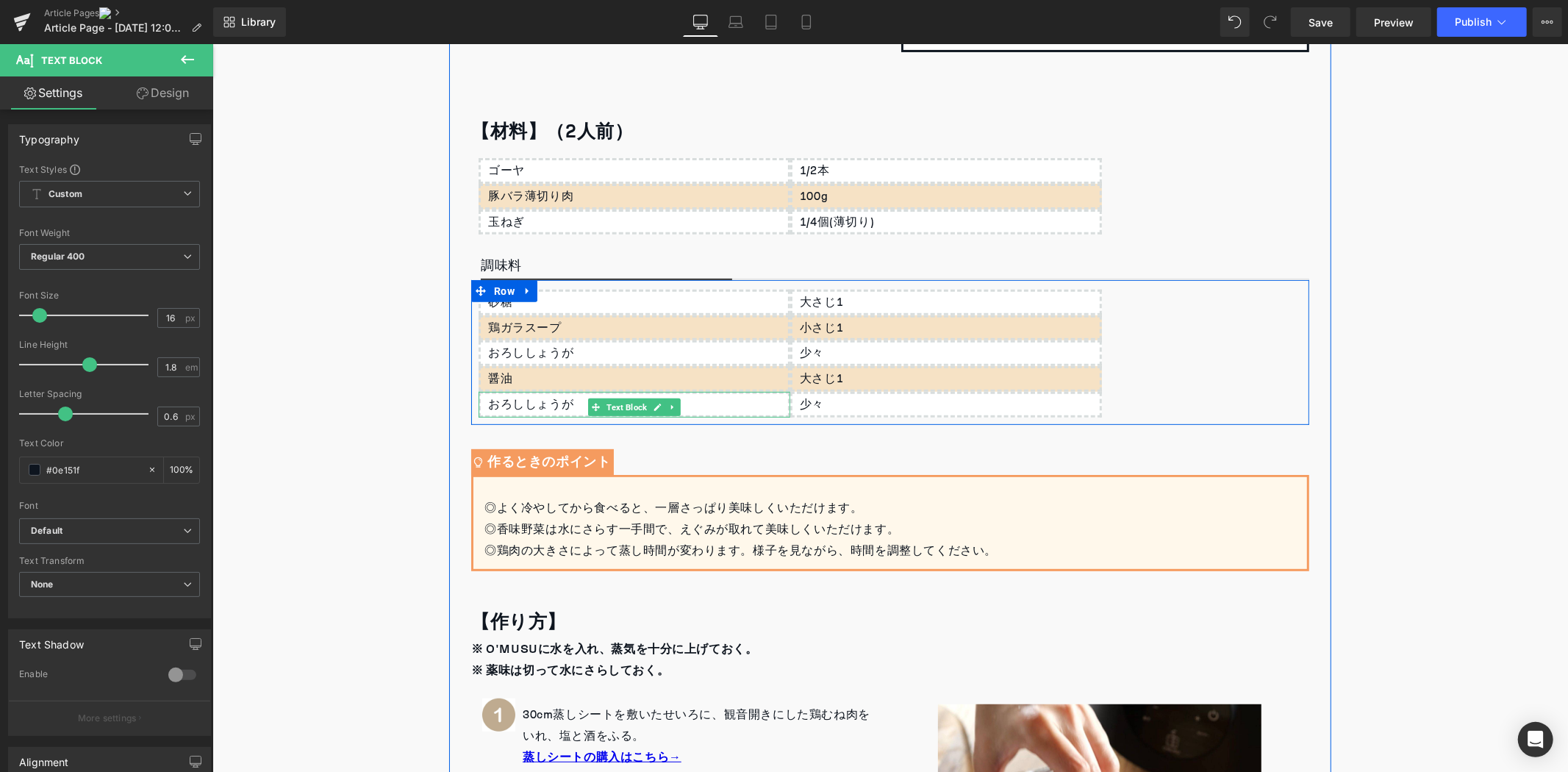
click at [577, 398] on div "おろししょうが" at bounding box center [634, 403] width 312 height 26
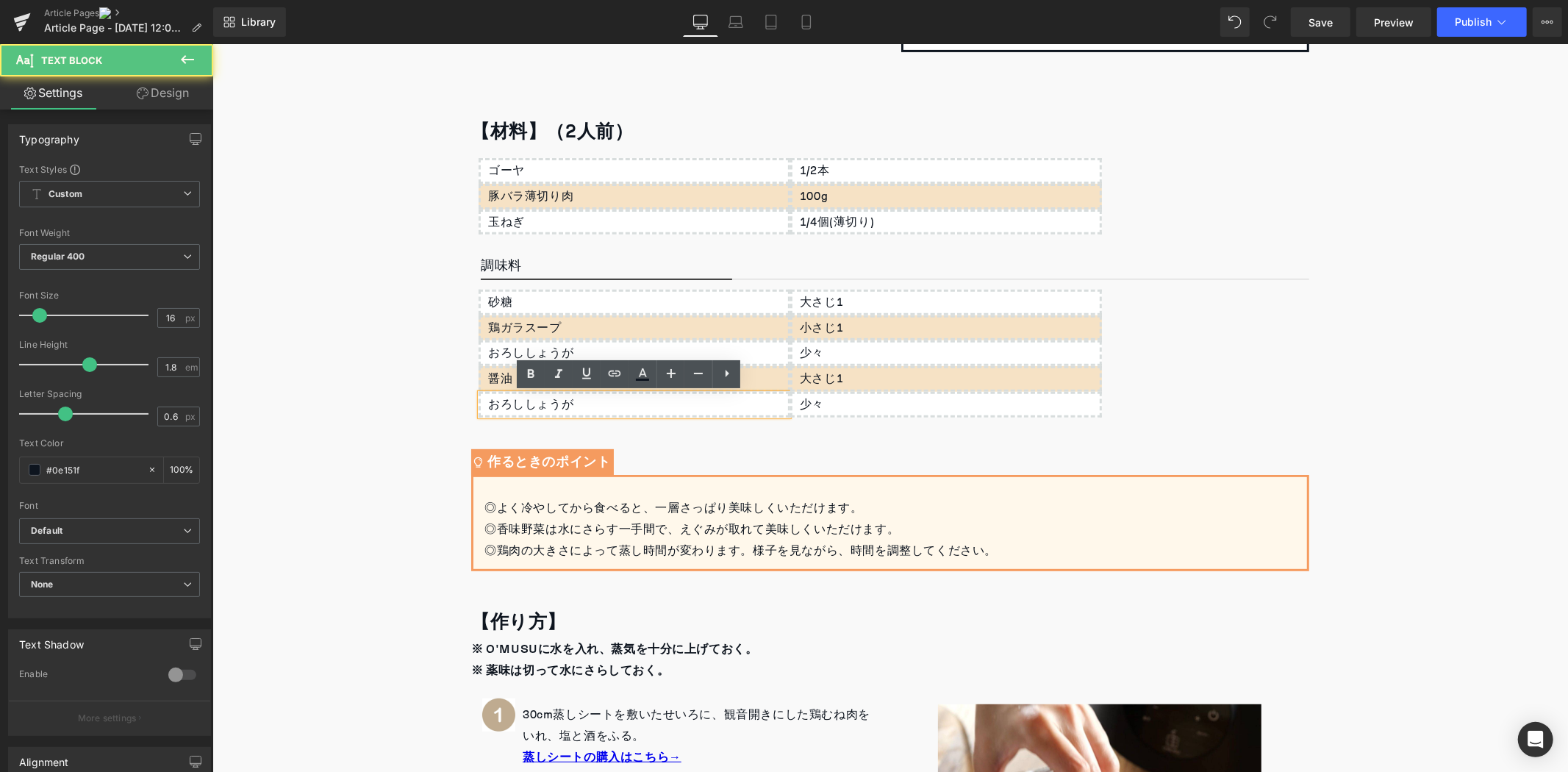
click at [573, 401] on div "おろししょうが" at bounding box center [634, 403] width 312 height 26
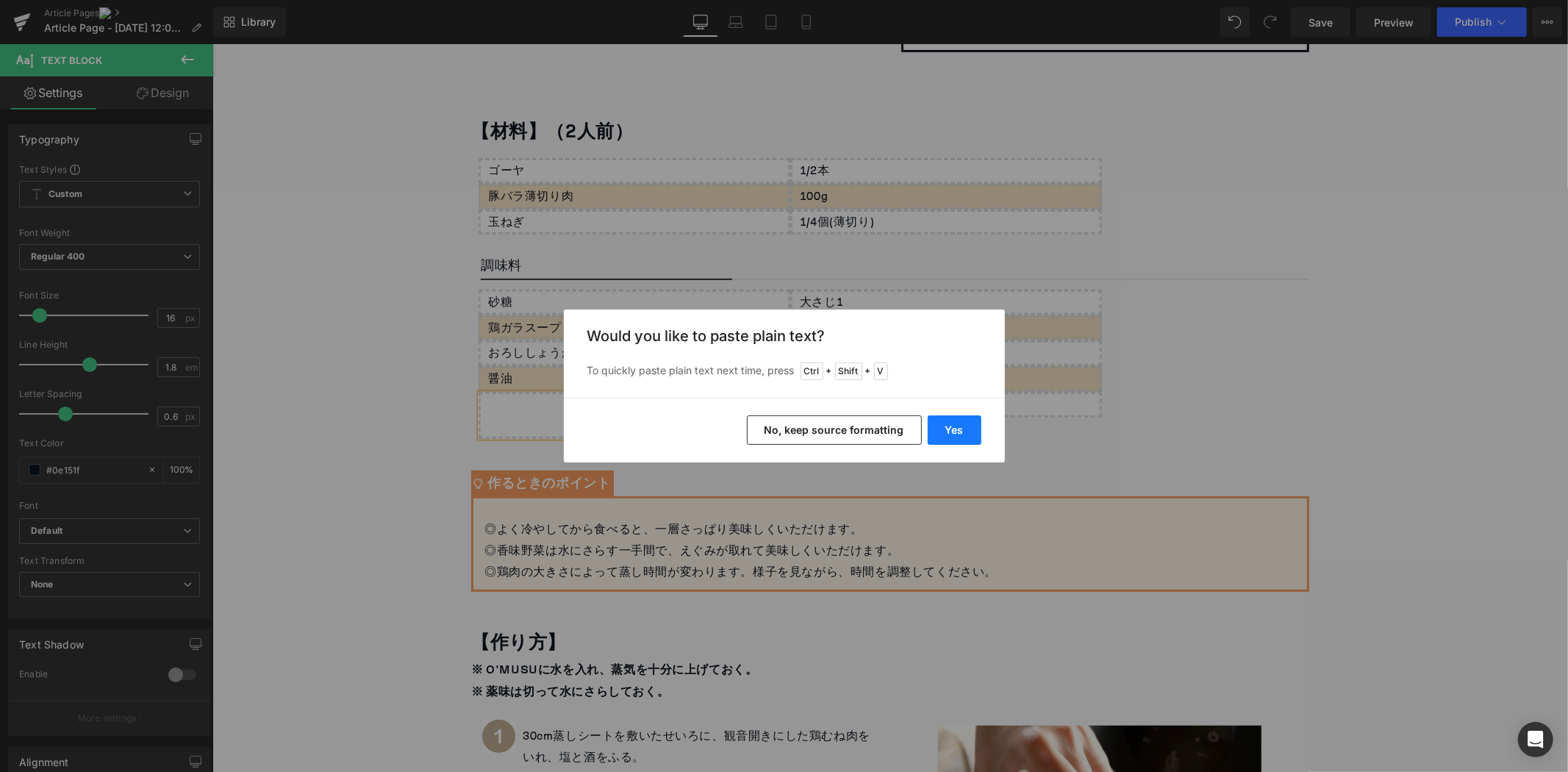
drag, startPoint x: 974, startPoint y: 430, endPoint x: 761, endPoint y: 387, distance: 217.3
click at [974, 430] on button "Yes" at bounding box center [954, 430] width 54 height 30
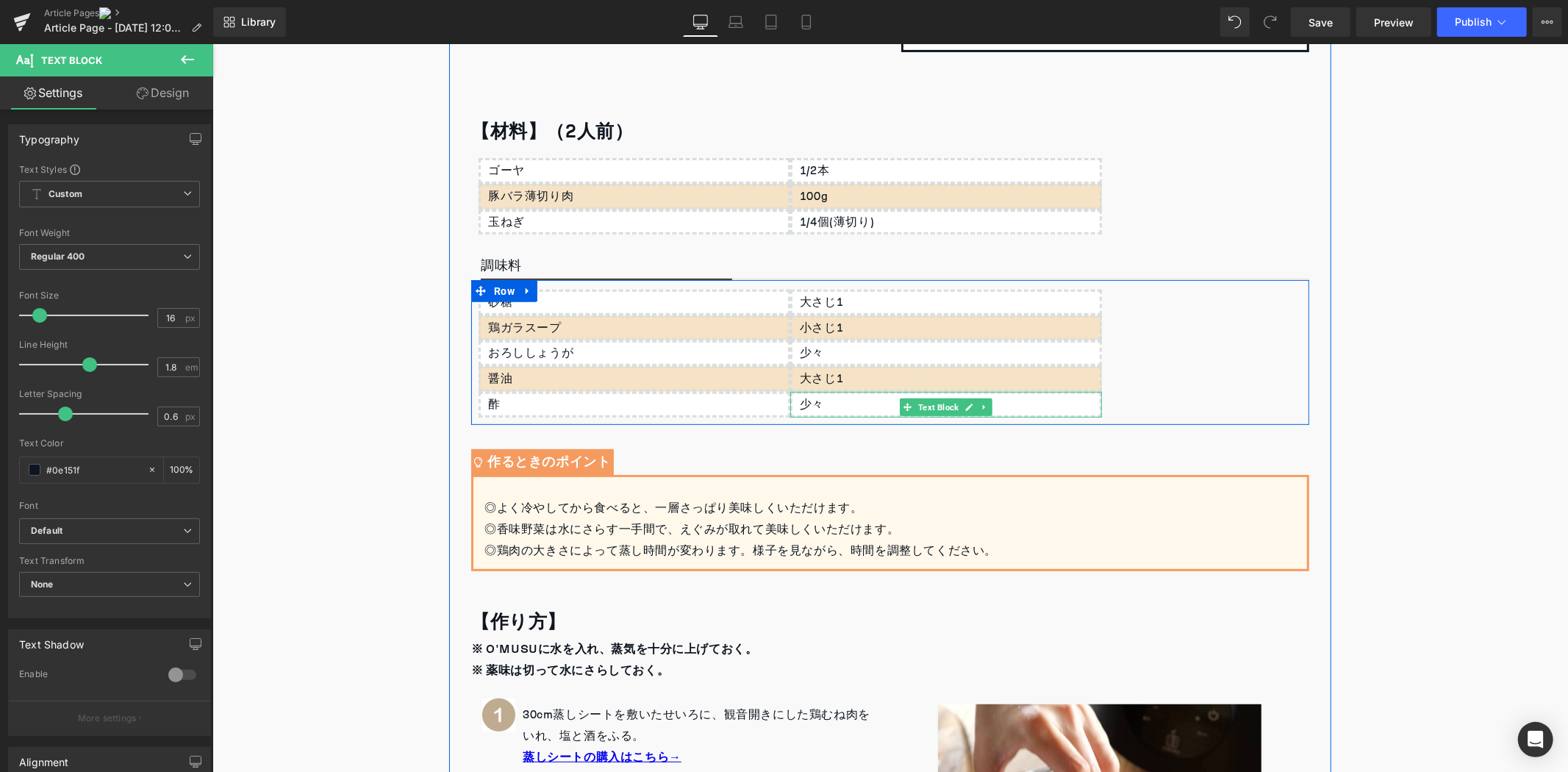
click at [853, 408] on p "少々" at bounding box center [949, 403] width 300 height 21
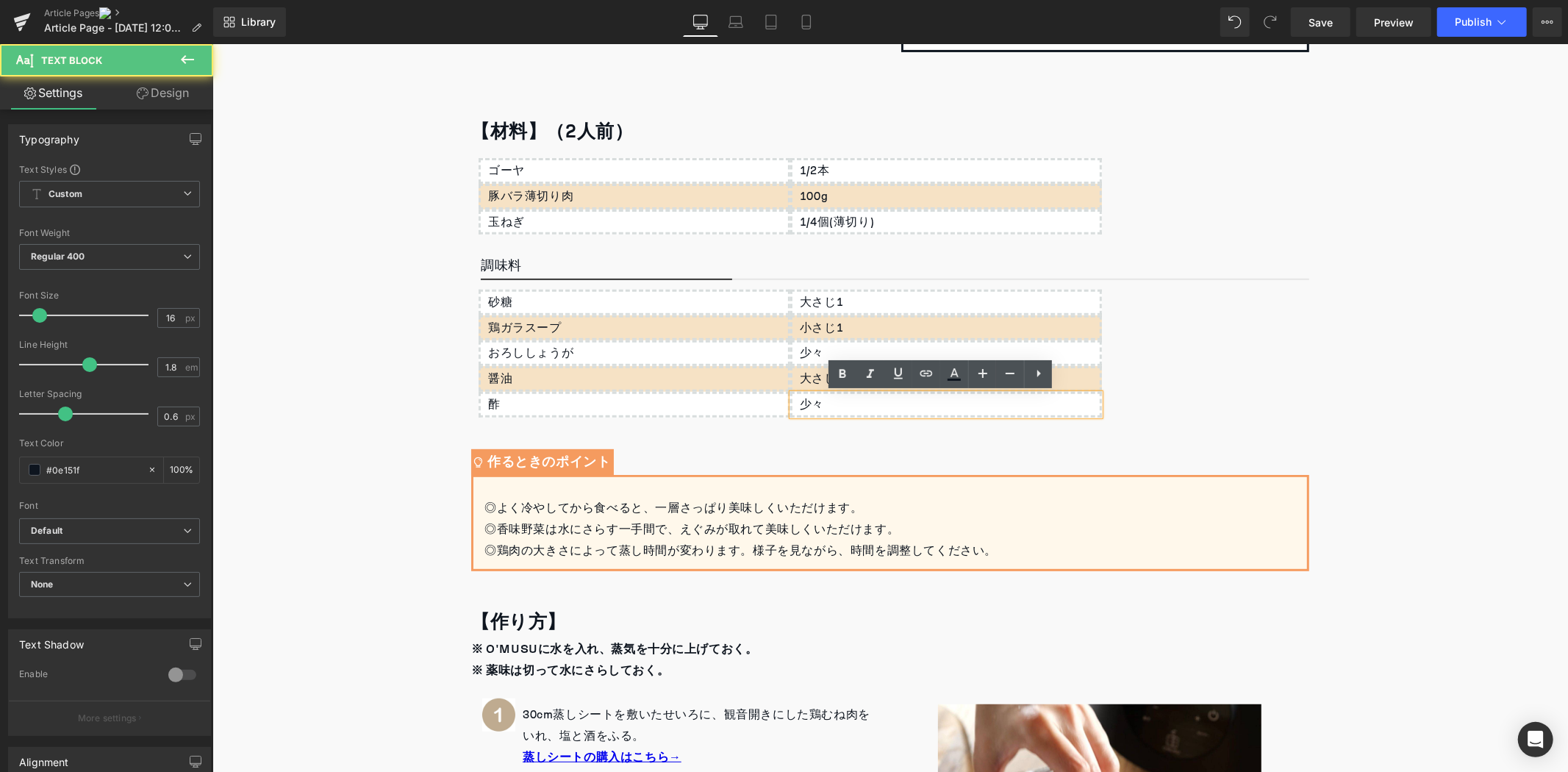
click at [853, 408] on p "少々" at bounding box center [949, 403] width 300 height 21
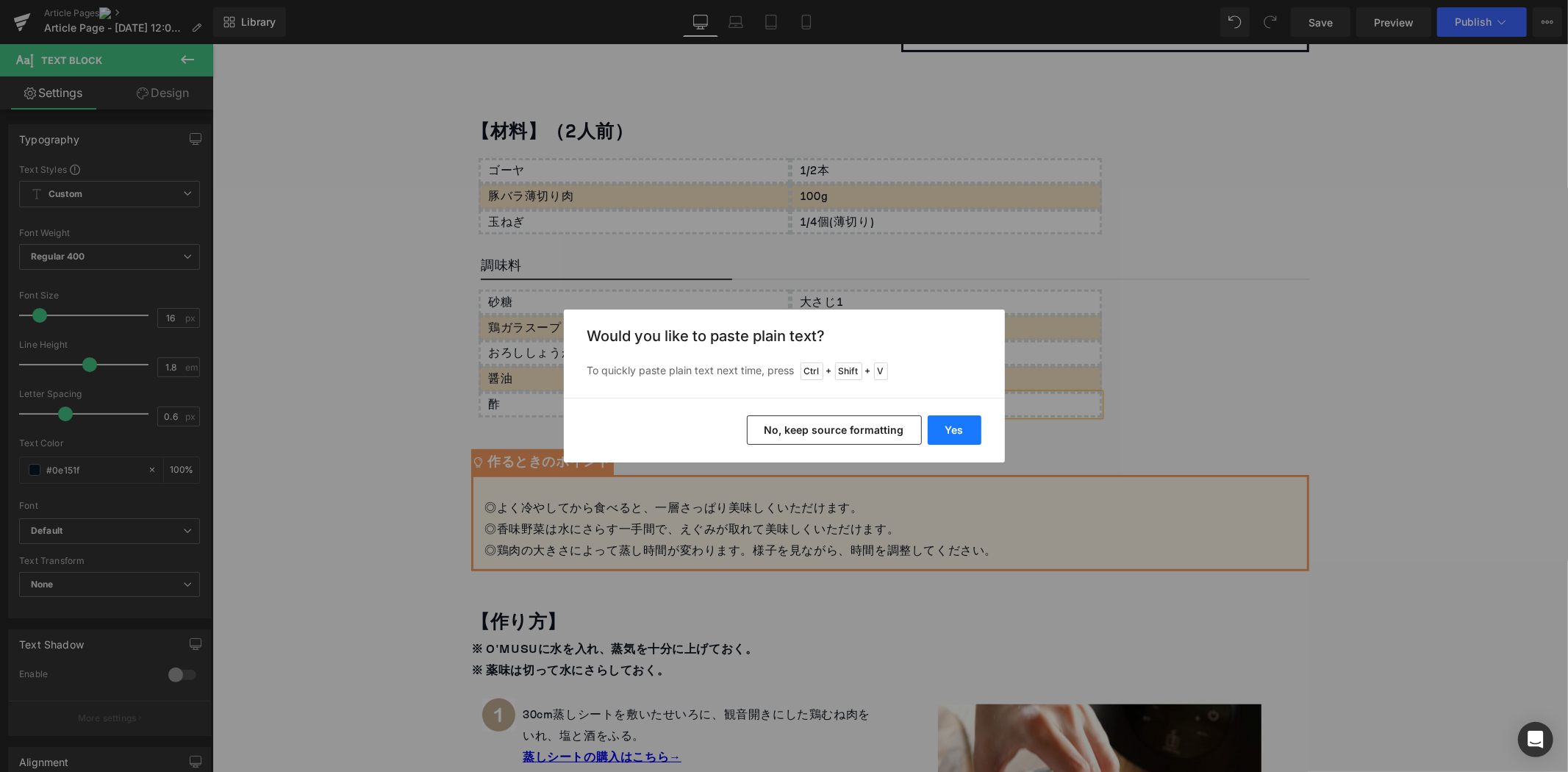
click at [953, 434] on button "Yes" at bounding box center [954, 430] width 54 height 30
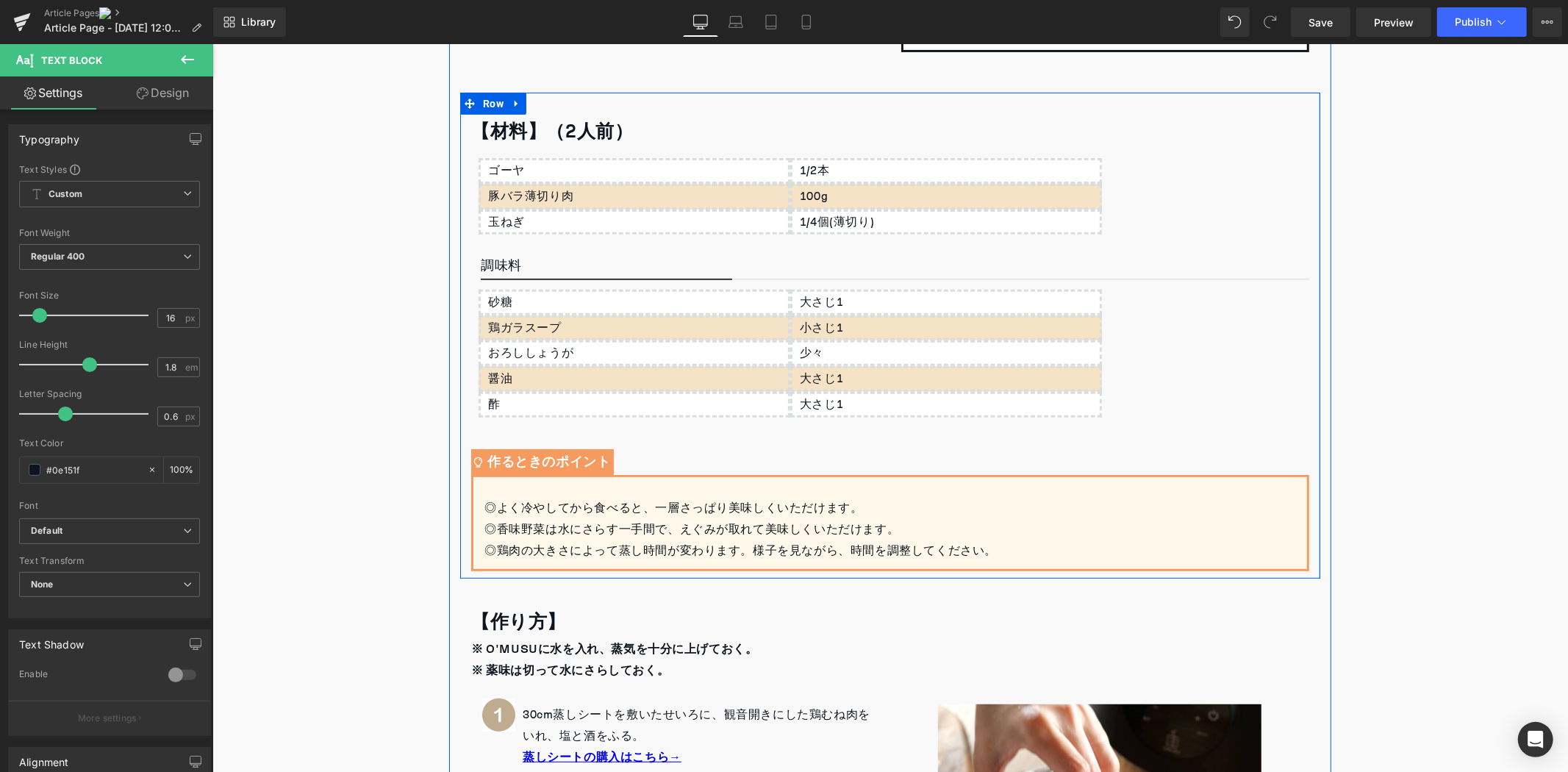
scroll to position [731, 0]
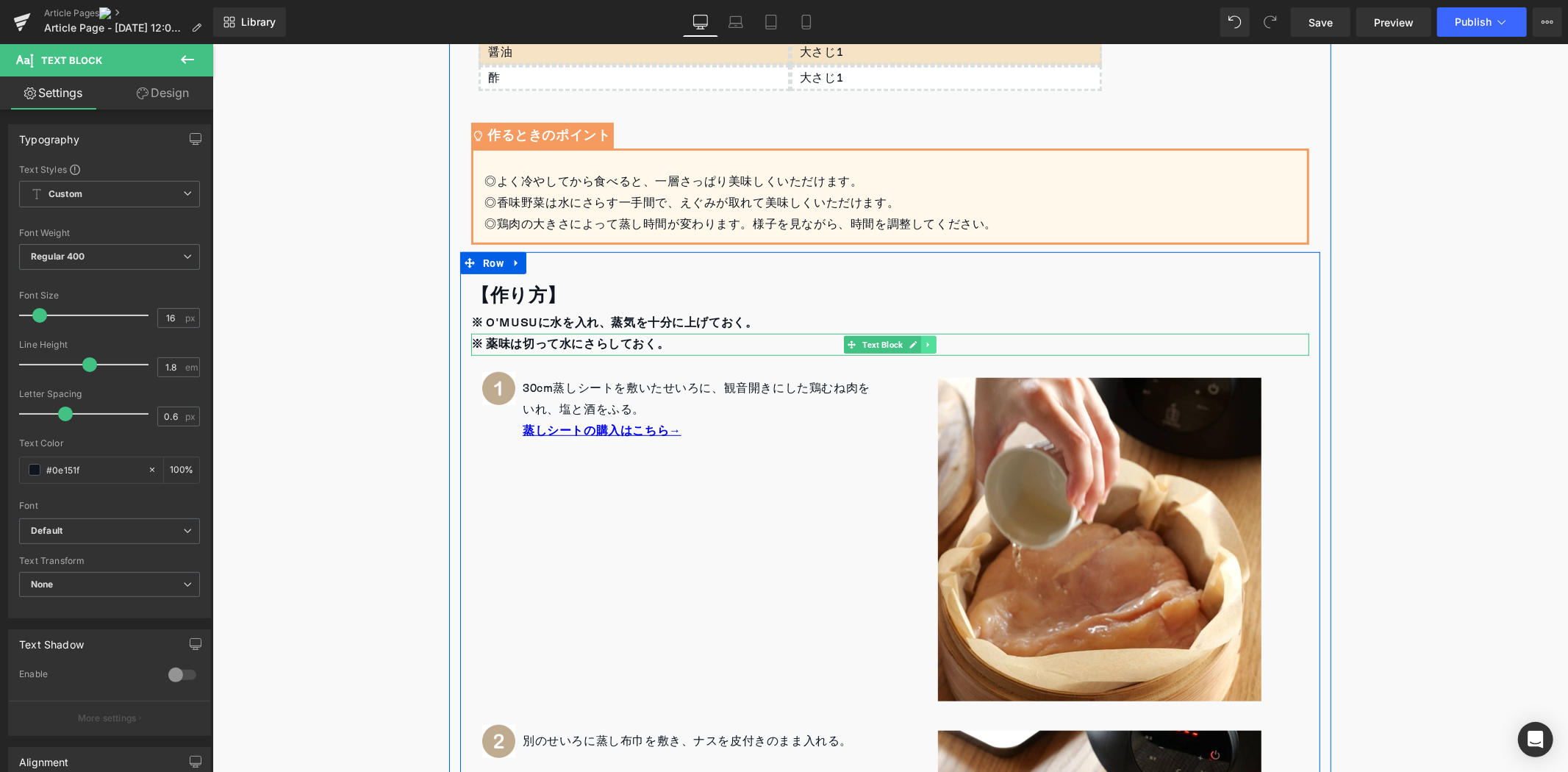
click at [928, 341] on link at bounding box center [928, 344] width 16 height 18
click at [931, 341] on icon at bounding box center [935, 343] width 8 height 8
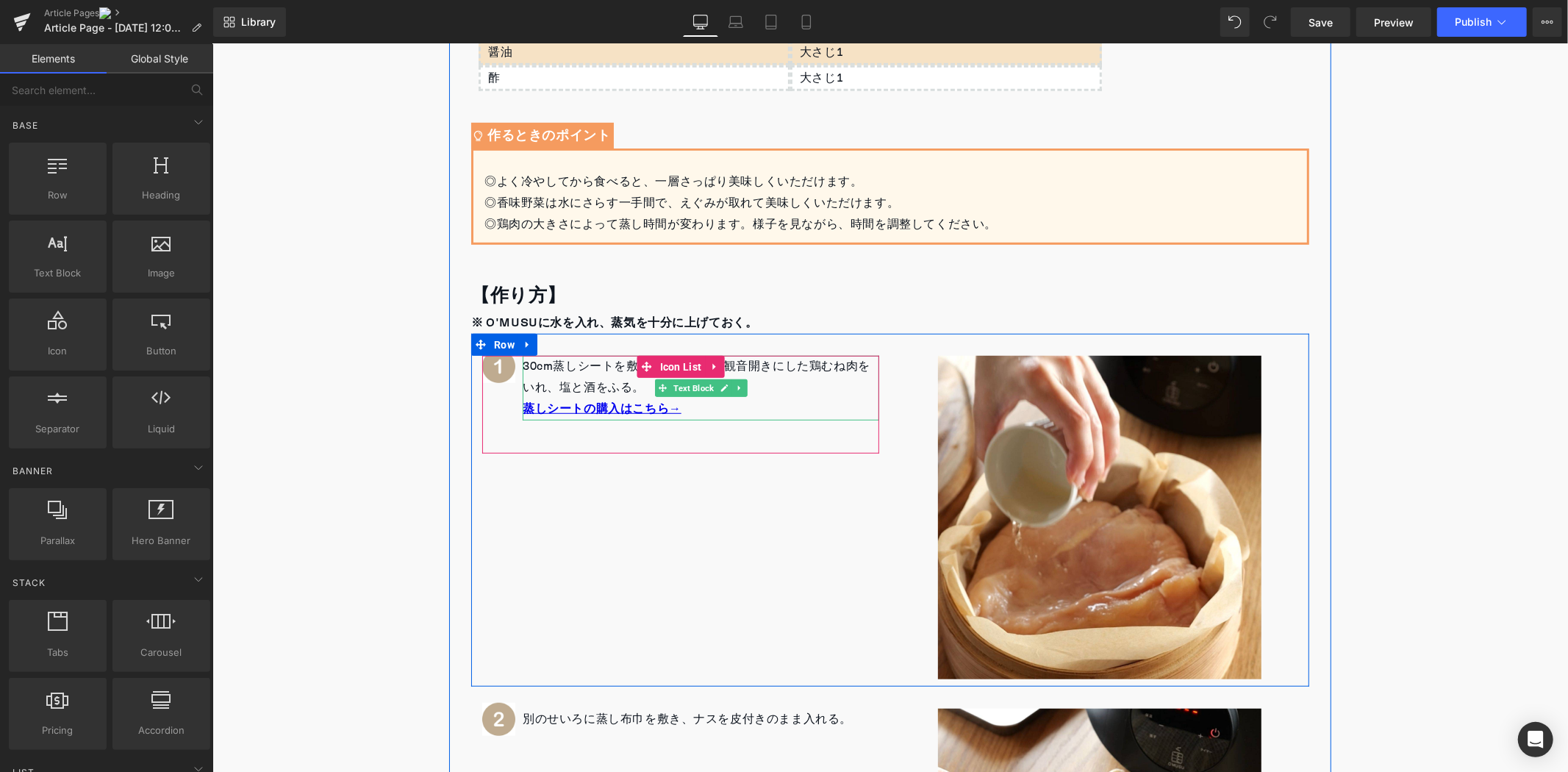
click at [699, 405] on p "蒸しシートの購入はこちら→" at bounding box center [700, 409] width 357 height 22
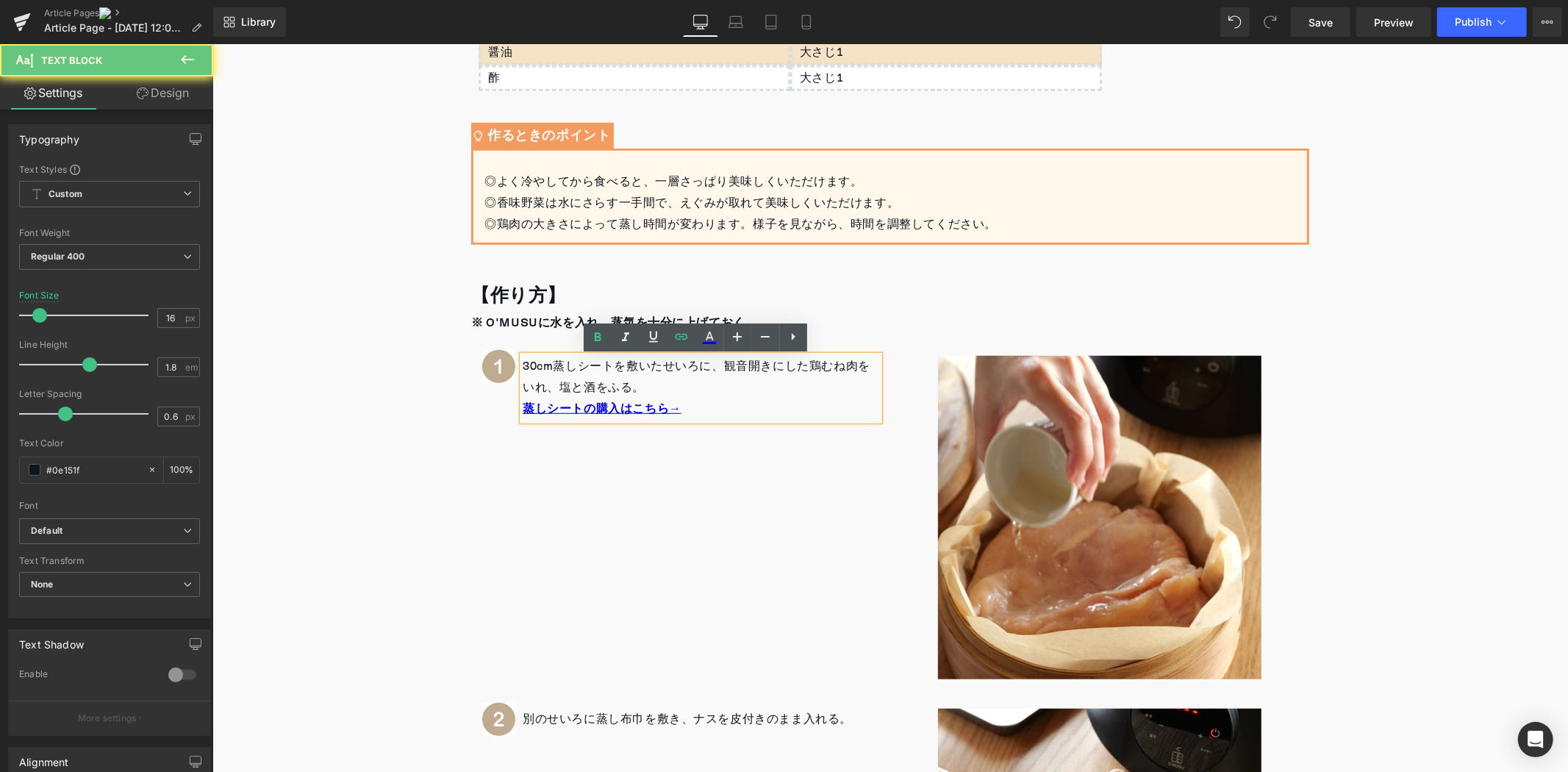
click at [699, 405] on p "蒸しシートの購入はこちら→" at bounding box center [700, 409] width 357 height 22
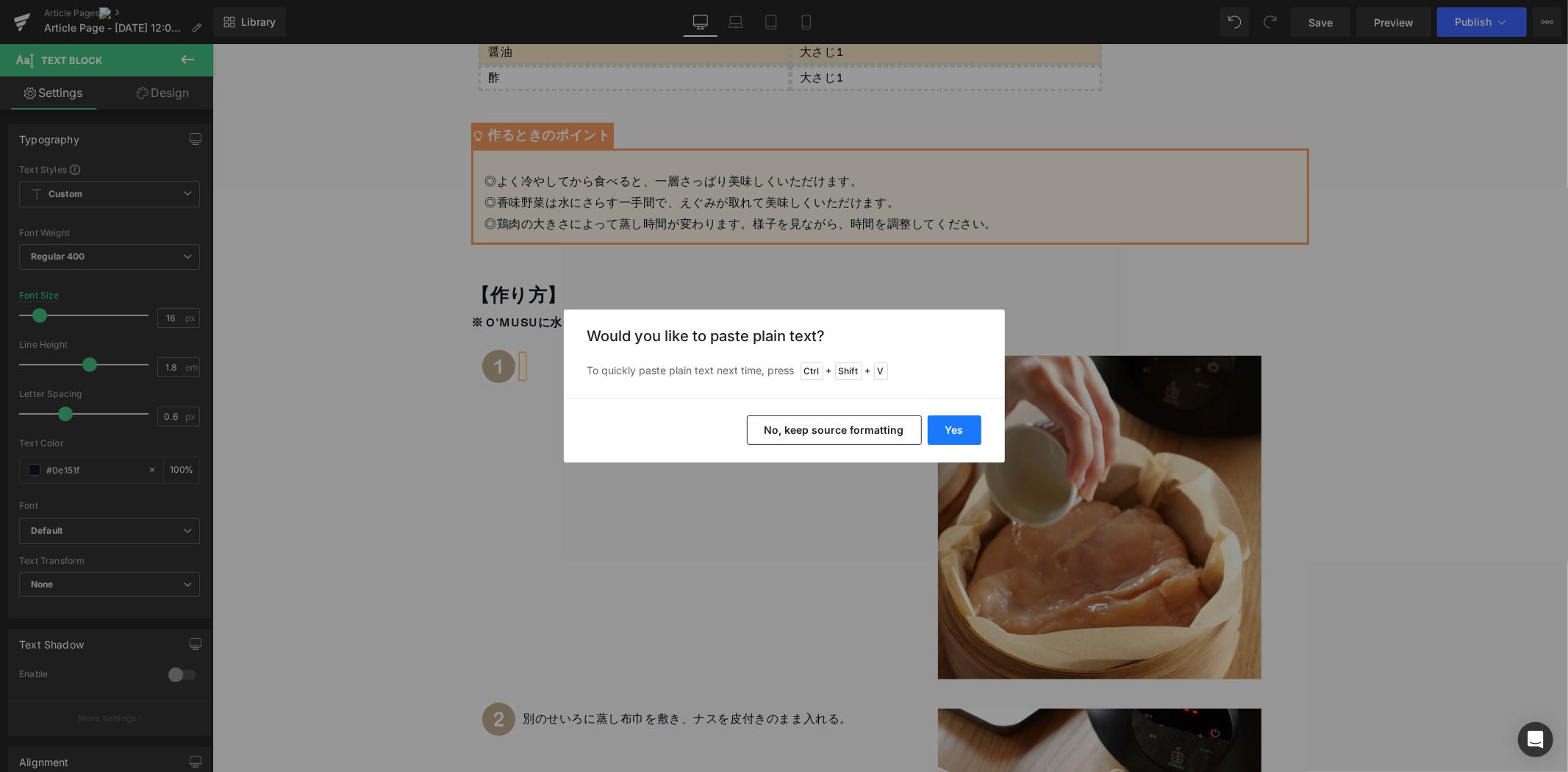
click at [954, 431] on button "Yes" at bounding box center [954, 430] width 54 height 30
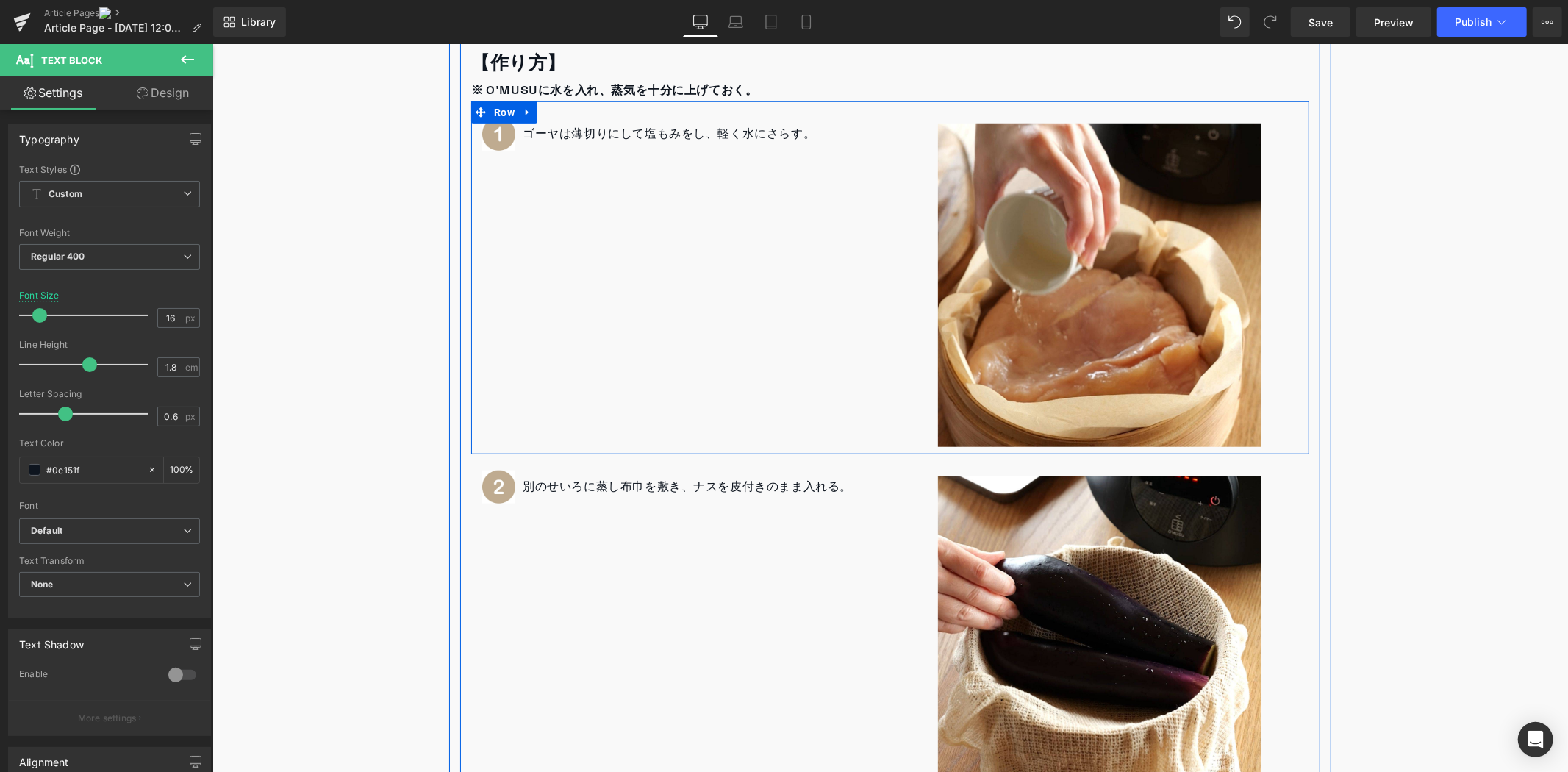
scroll to position [976, 0]
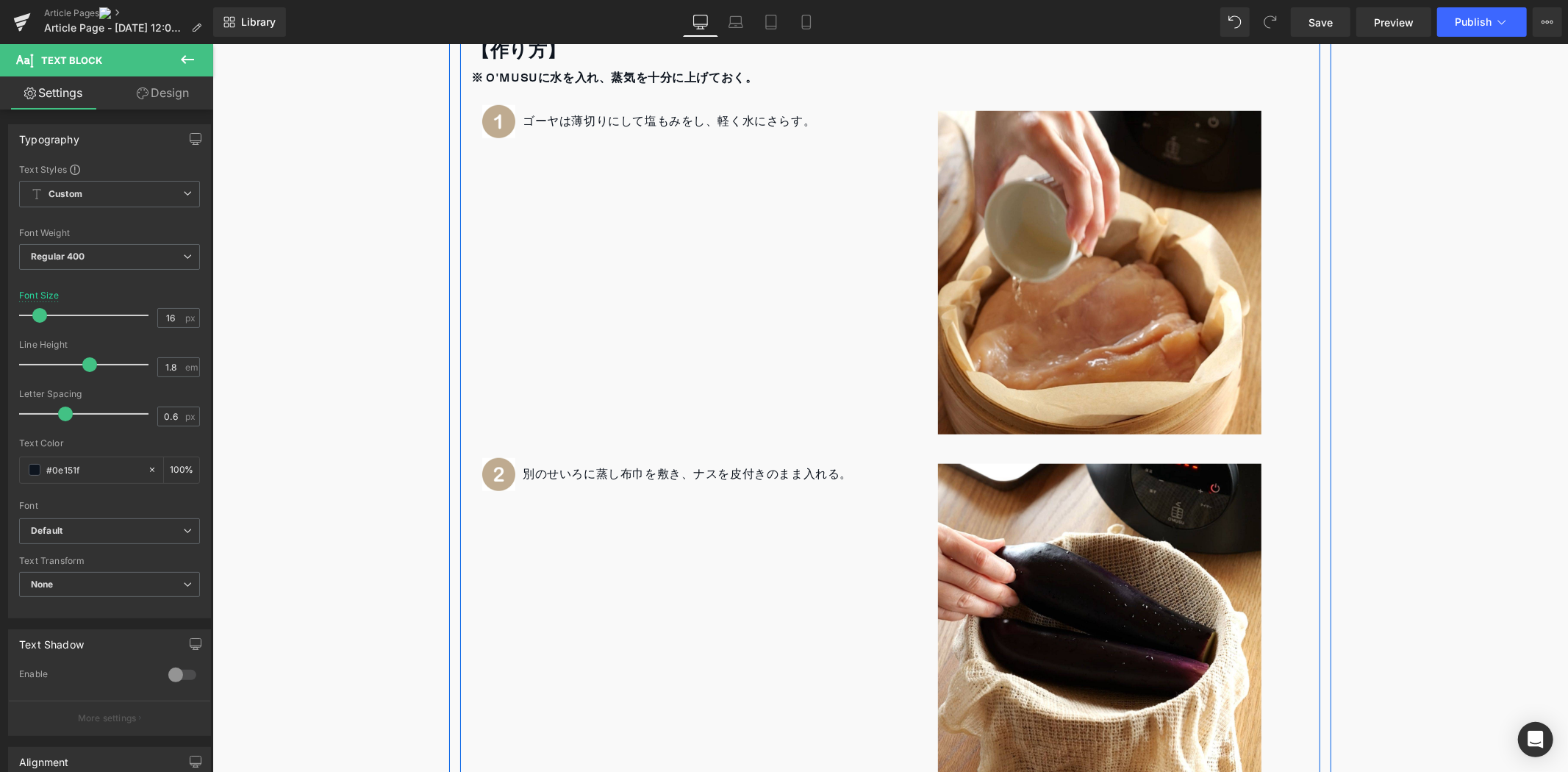
click at [587, 473] on p "別のせいろに蒸し布巾を敷き、ナスを皮付きのまま入れる。" at bounding box center [686, 473] width 329 height 21
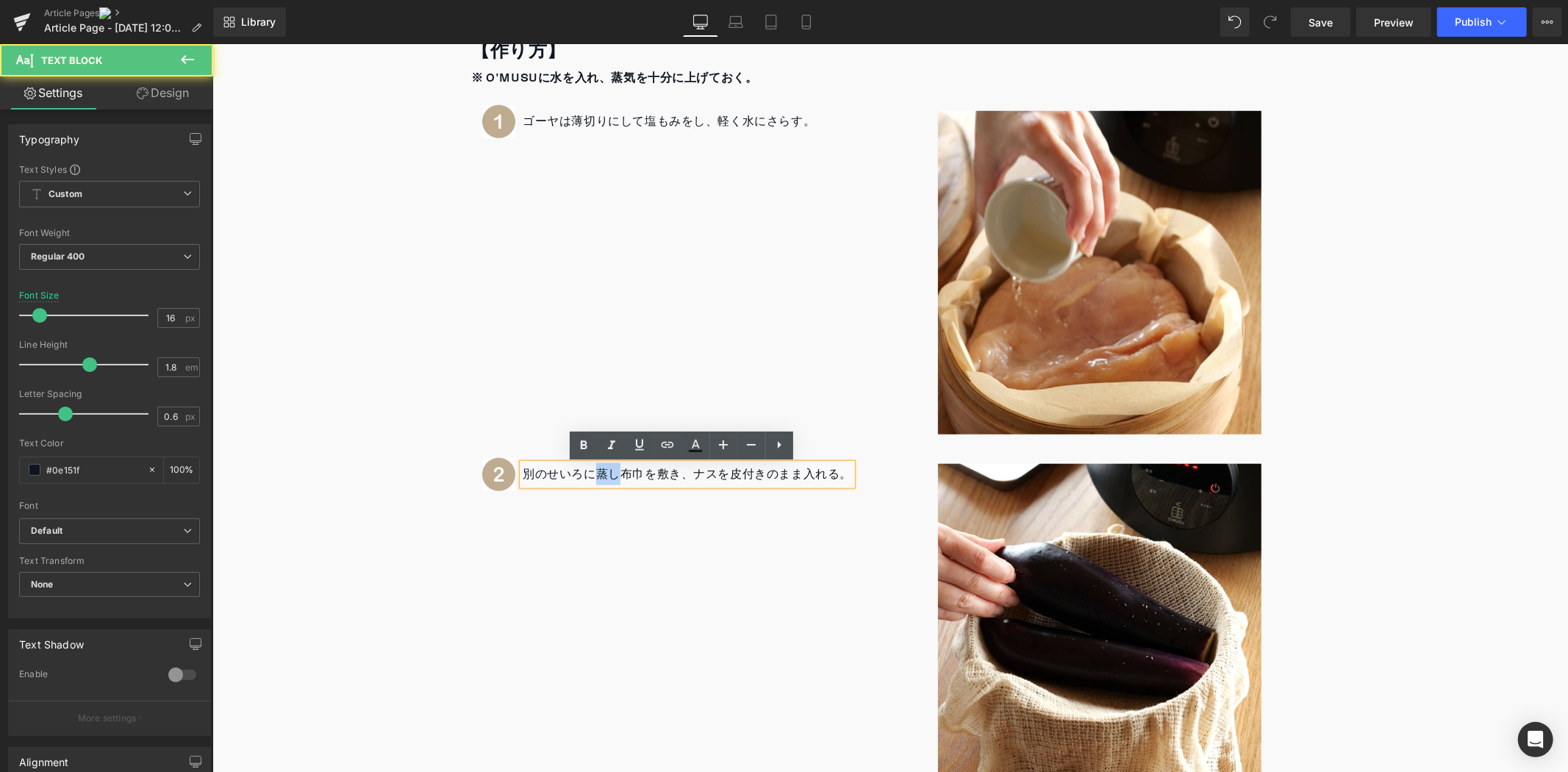
click at [587, 473] on p "別のせいろに蒸し布巾を敷き、ナスを皮付きのまま入れる。" at bounding box center [686, 473] width 329 height 21
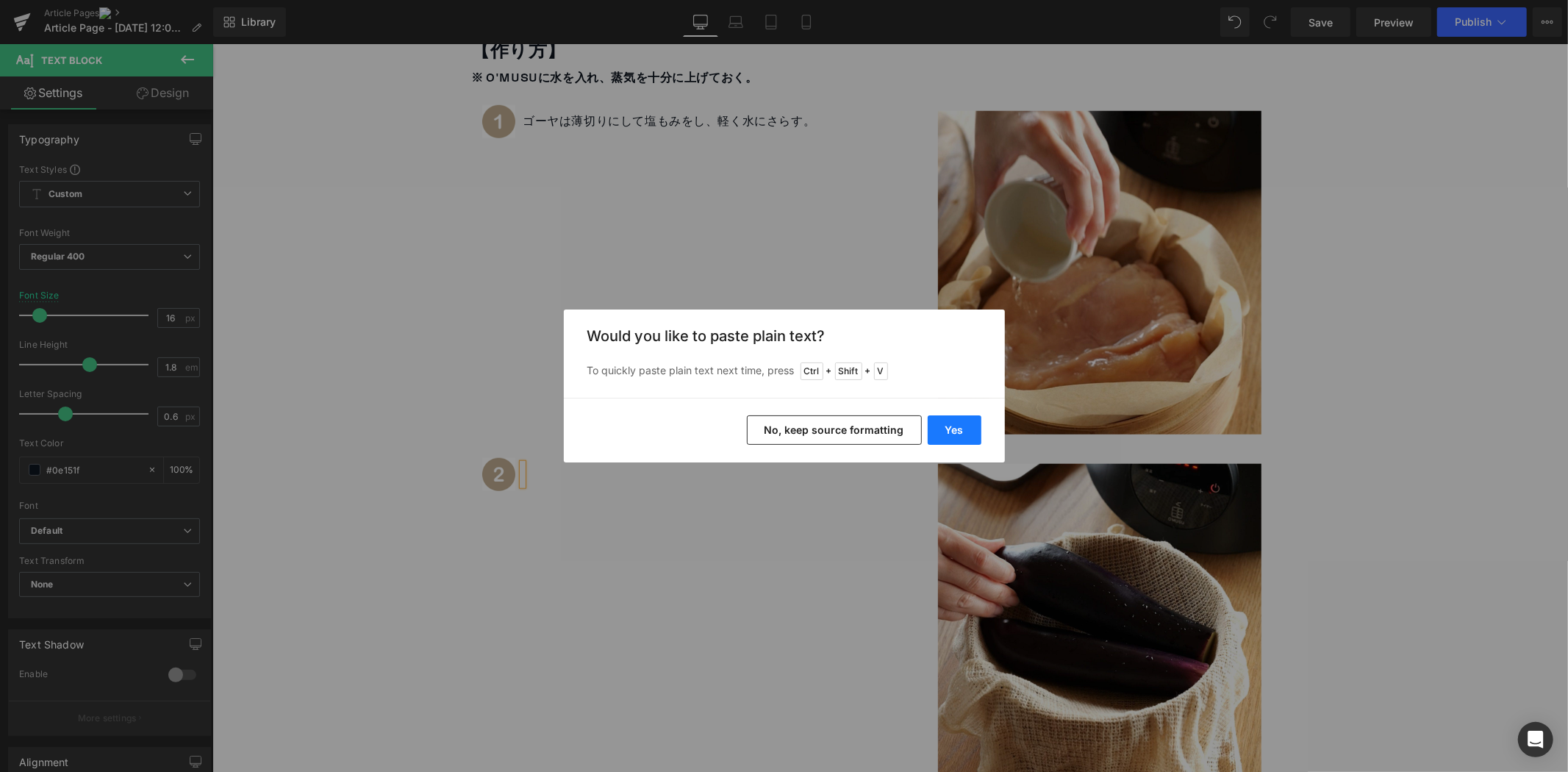
click at [966, 416] on button "Yes" at bounding box center [954, 430] width 54 height 30
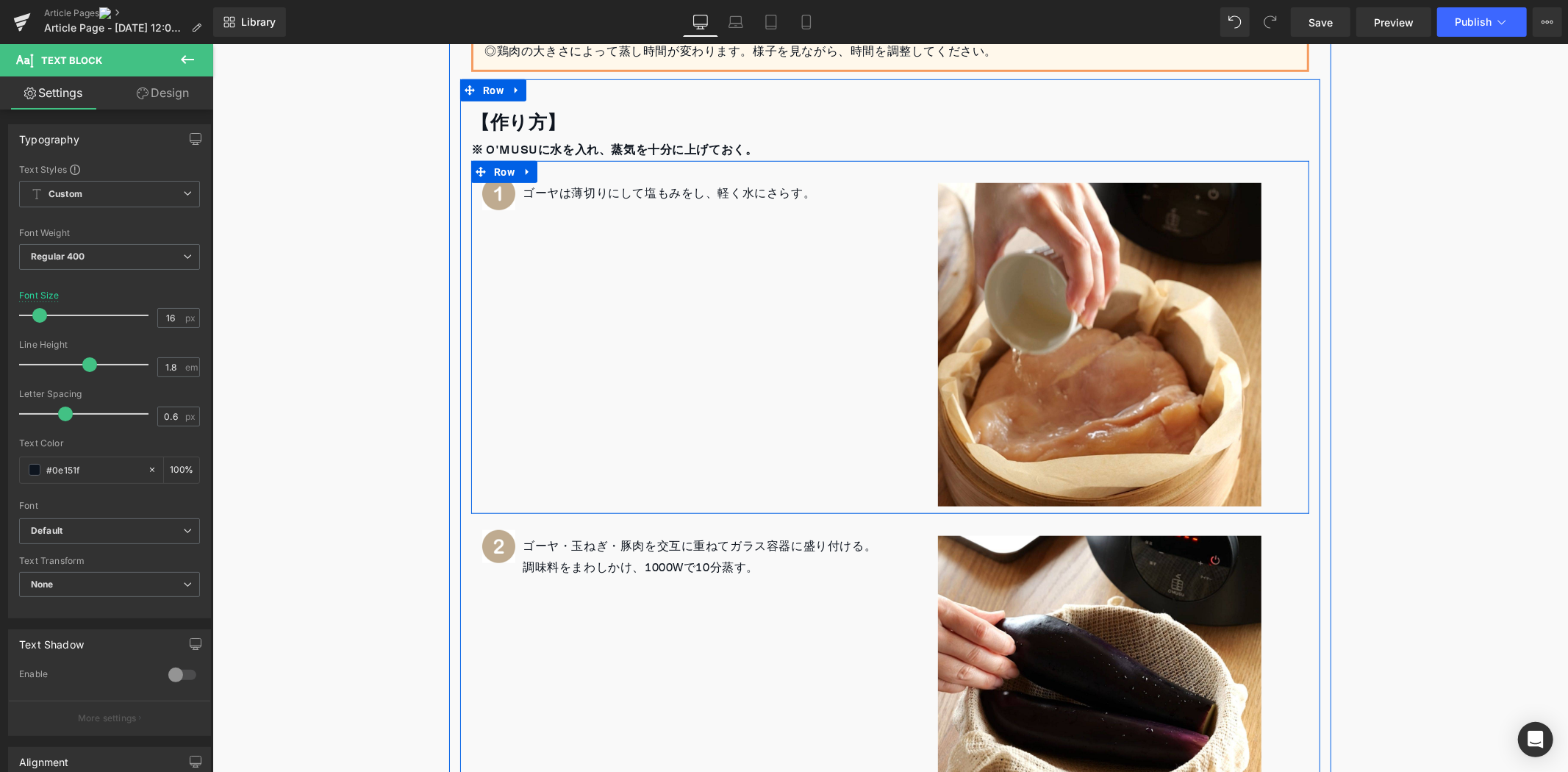
scroll to position [568, 0]
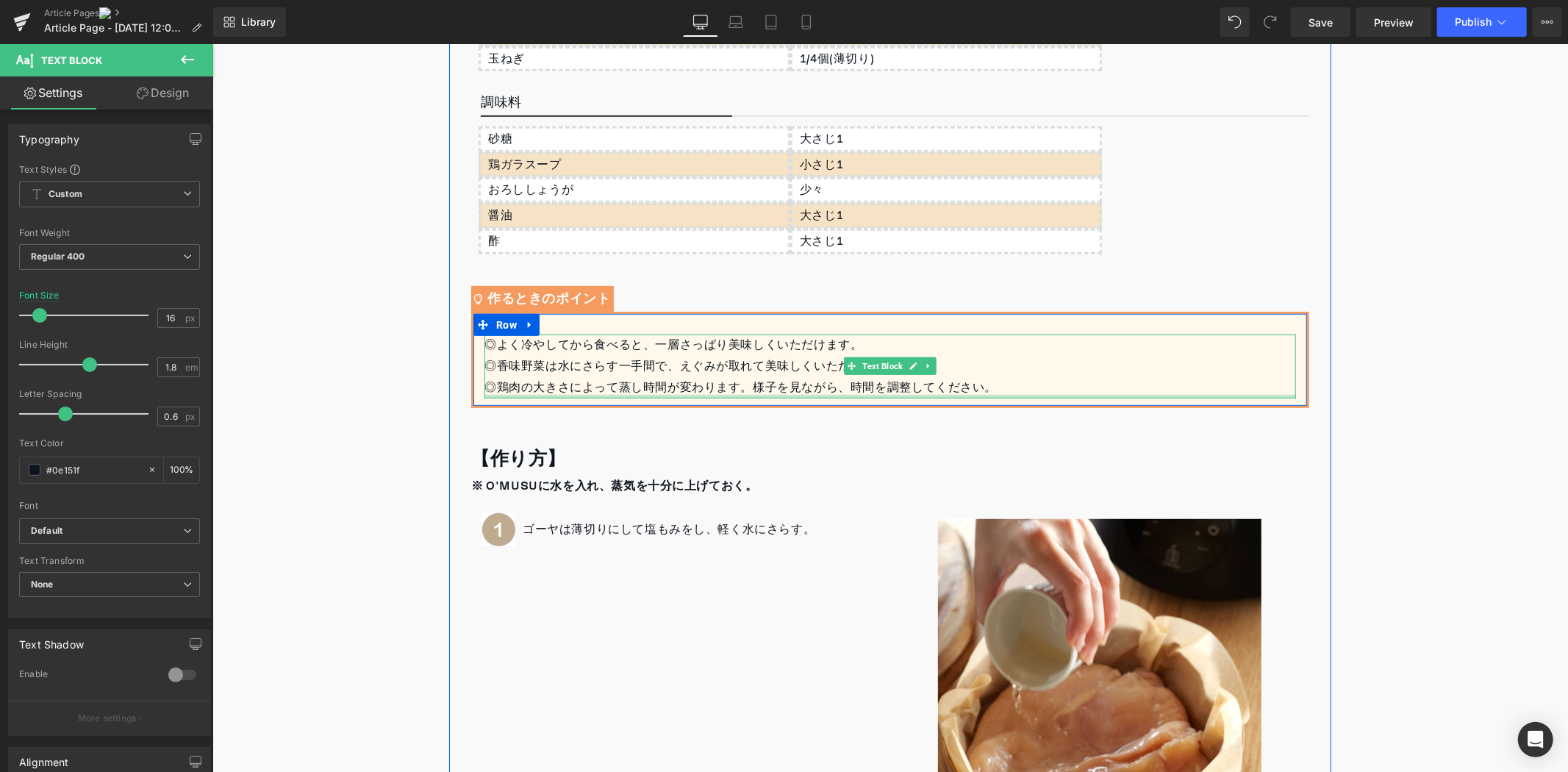
click at [999, 398] on div at bounding box center [889, 395] width 812 height 4
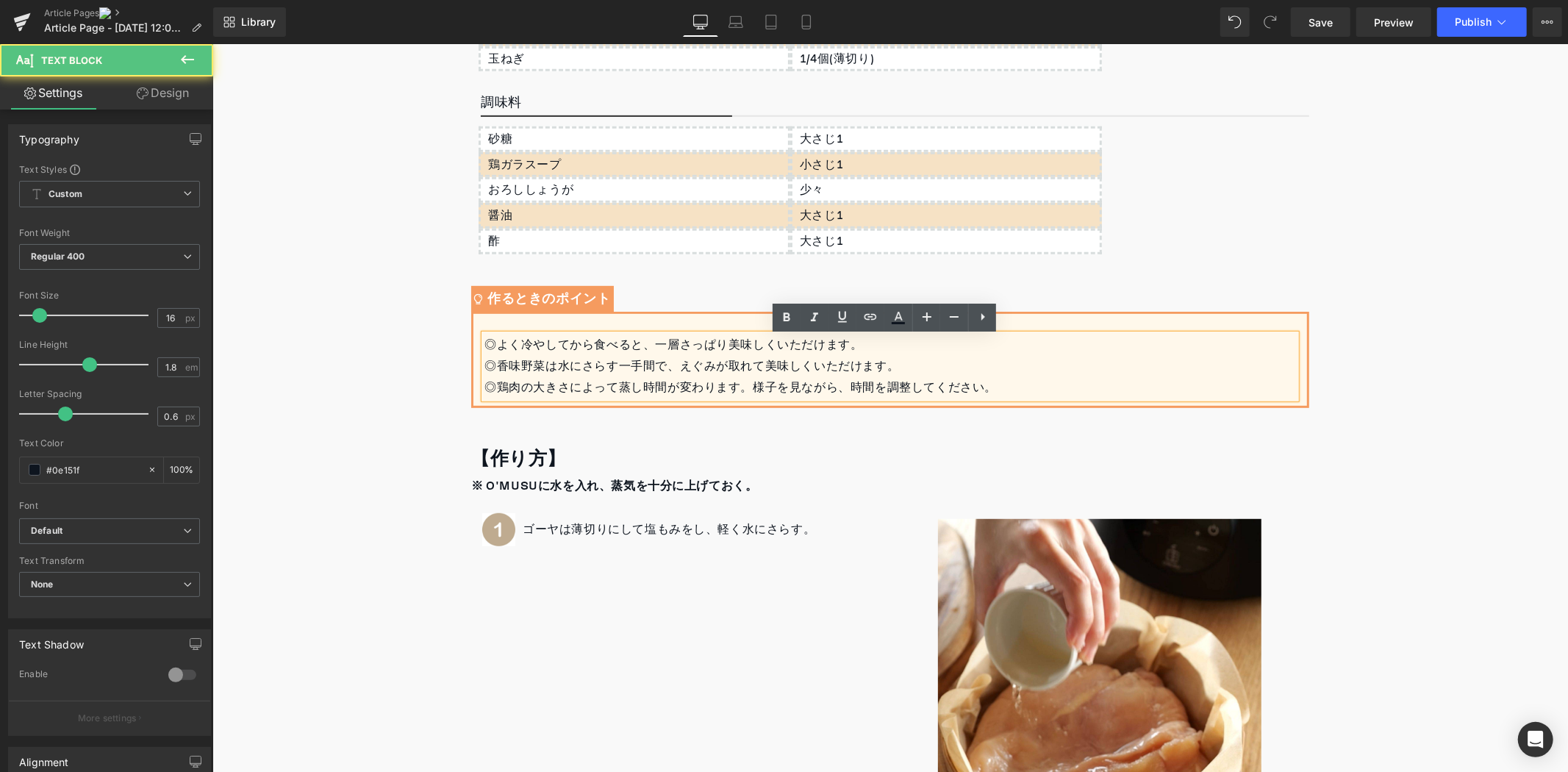
click at [1013, 388] on div "◎鶏肉の大きさによって蒸し時間が変わります。様子を見ながら、時間を調整してください。" at bounding box center [889, 387] width 812 height 21
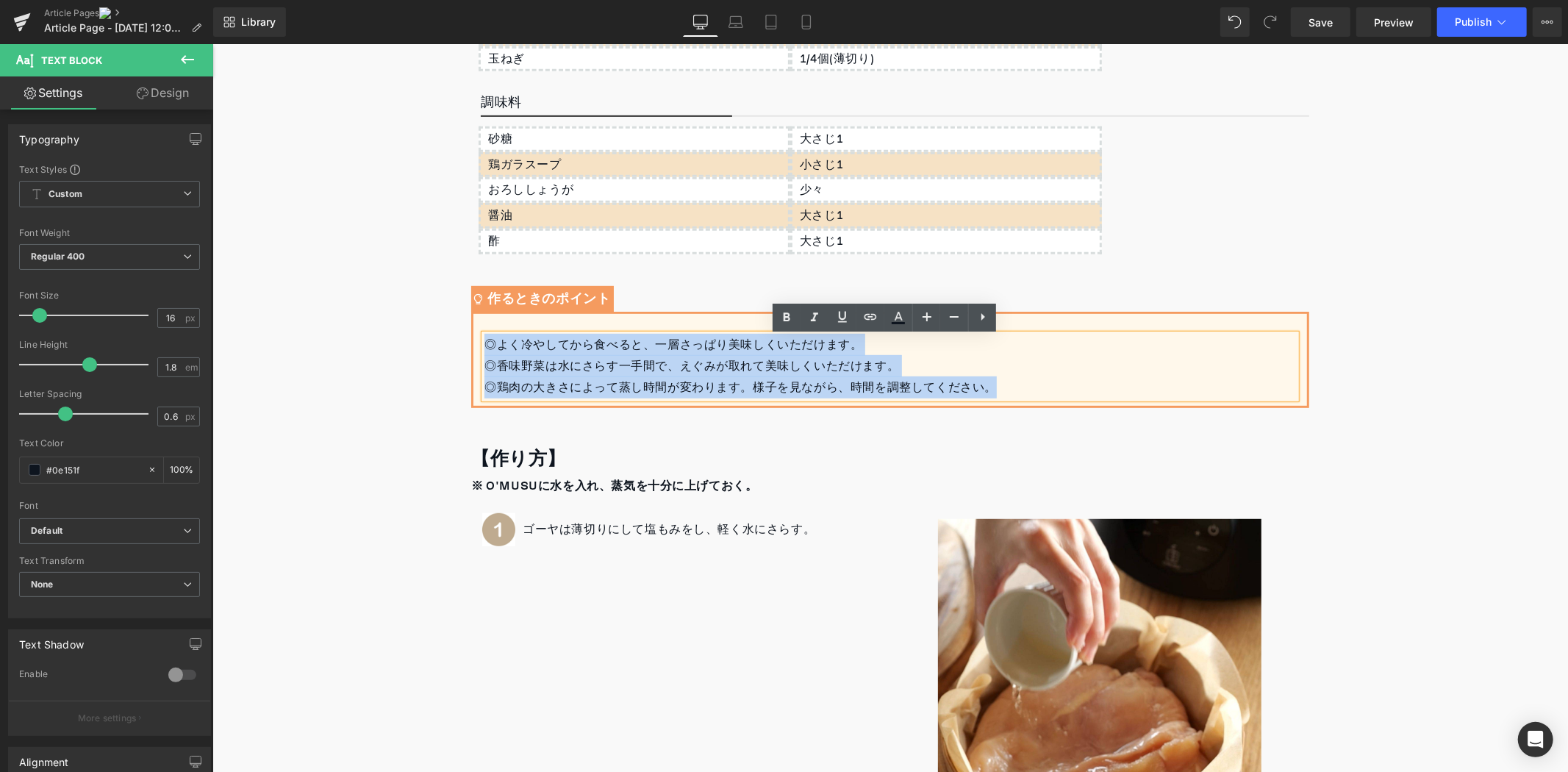
drag, startPoint x: 1013, startPoint y: 388, endPoint x: 481, endPoint y: 355, distance: 533.0
click at [484, 355] on div "◎よく冷やしてから食べると、一層さっぱり美味しくいただけます。 ◎香味野菜は水にさらす一手間で、えぐみが取れて美味しくいただけます。 ◎鶏肉の大きさによって蒸…" at bounding box center [889, 365] width 812 height 63
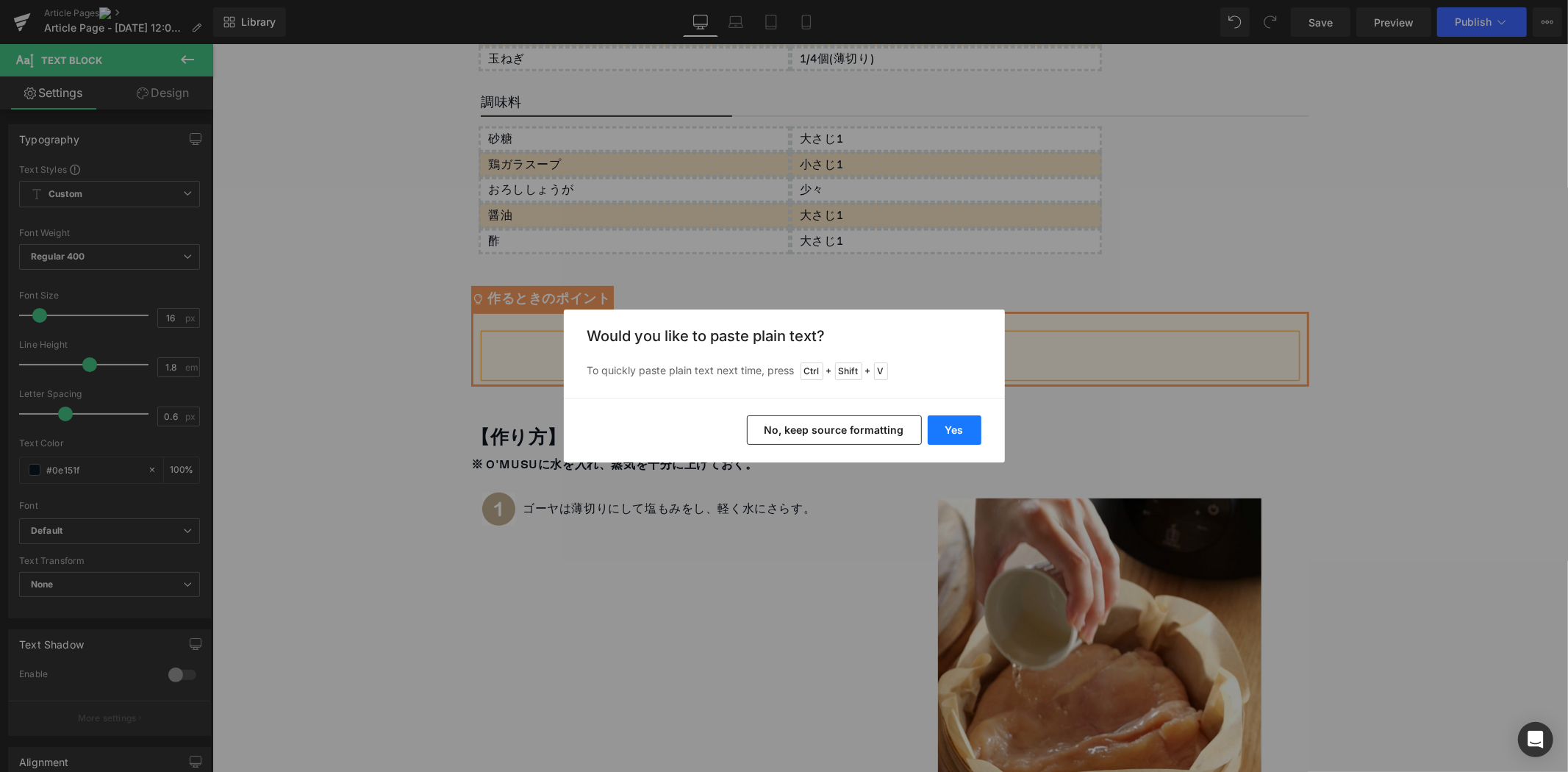
drag, startPoint x: 989, startPoint y: 427, endPoint x: 981, endPoint y: 428, distance: 8.1
click at [989, 428] on div "Yes No, keep source formatting" at bounding box center [785, 430] width 442 height 65
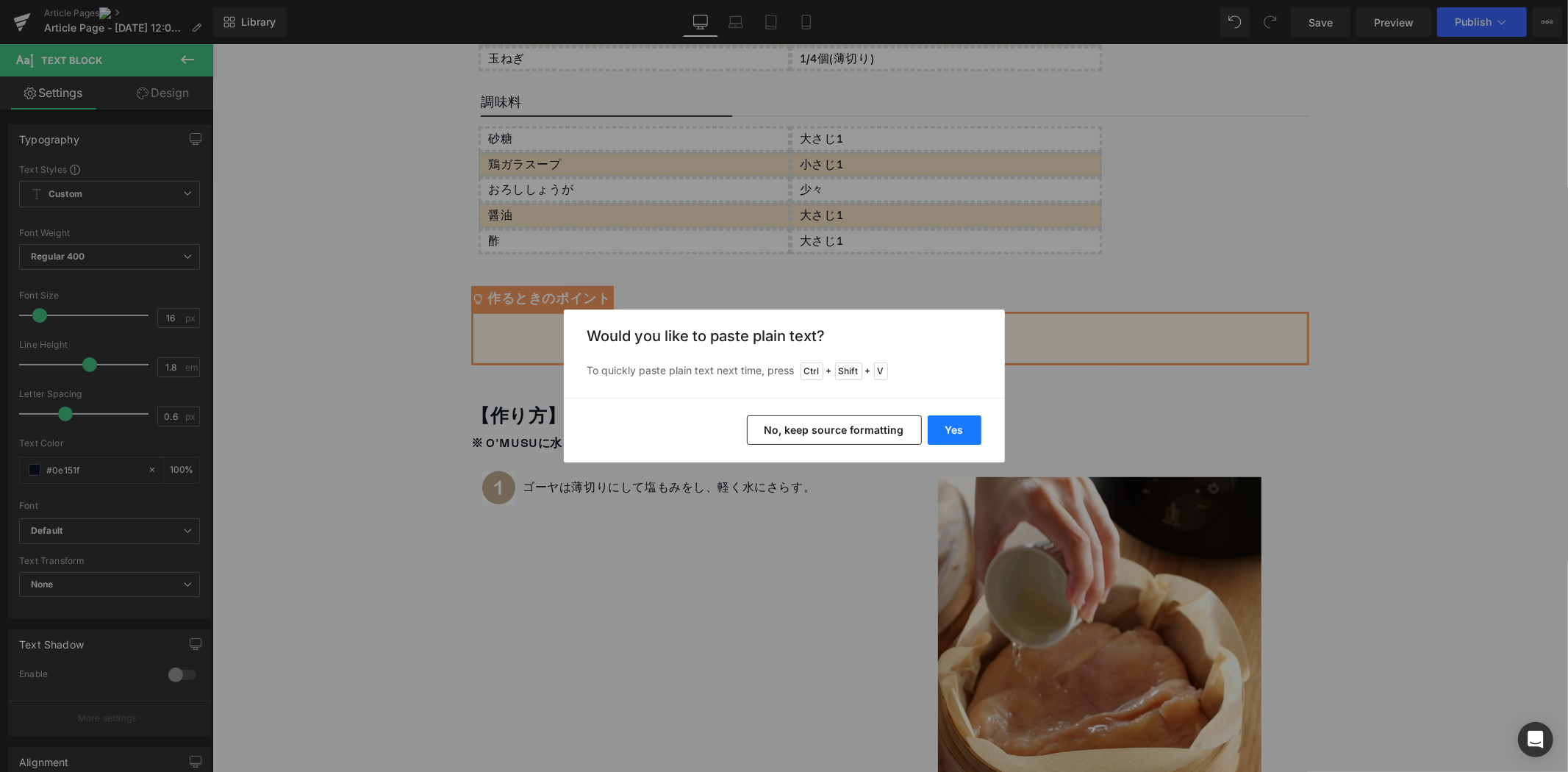
click at [947, 422] on button "Yes" at bounding box center [954, 430] width 54 height 30
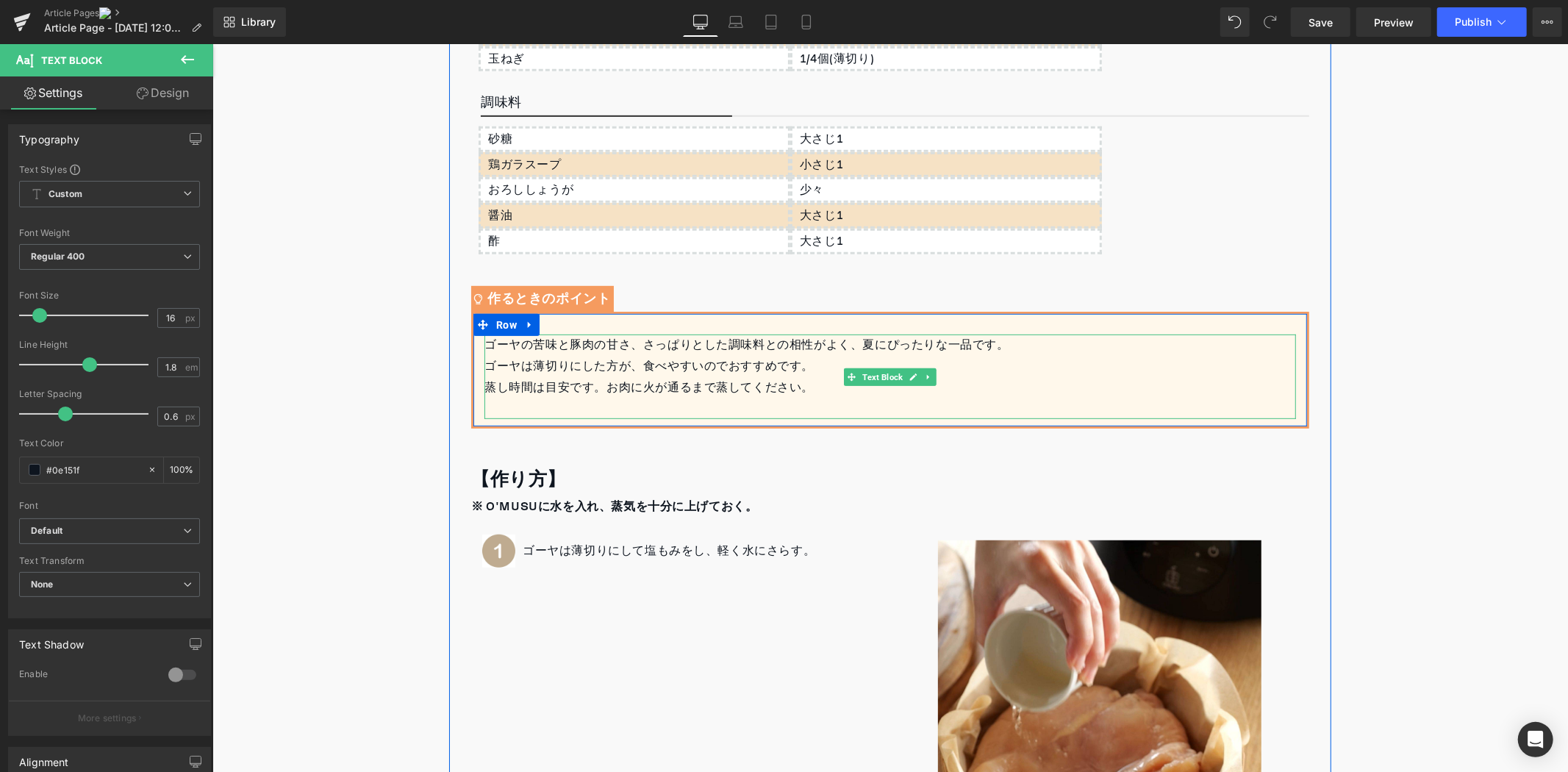
click at [591, 406] on div "⁡" at bounding box center [889, 408] width 812 height 21
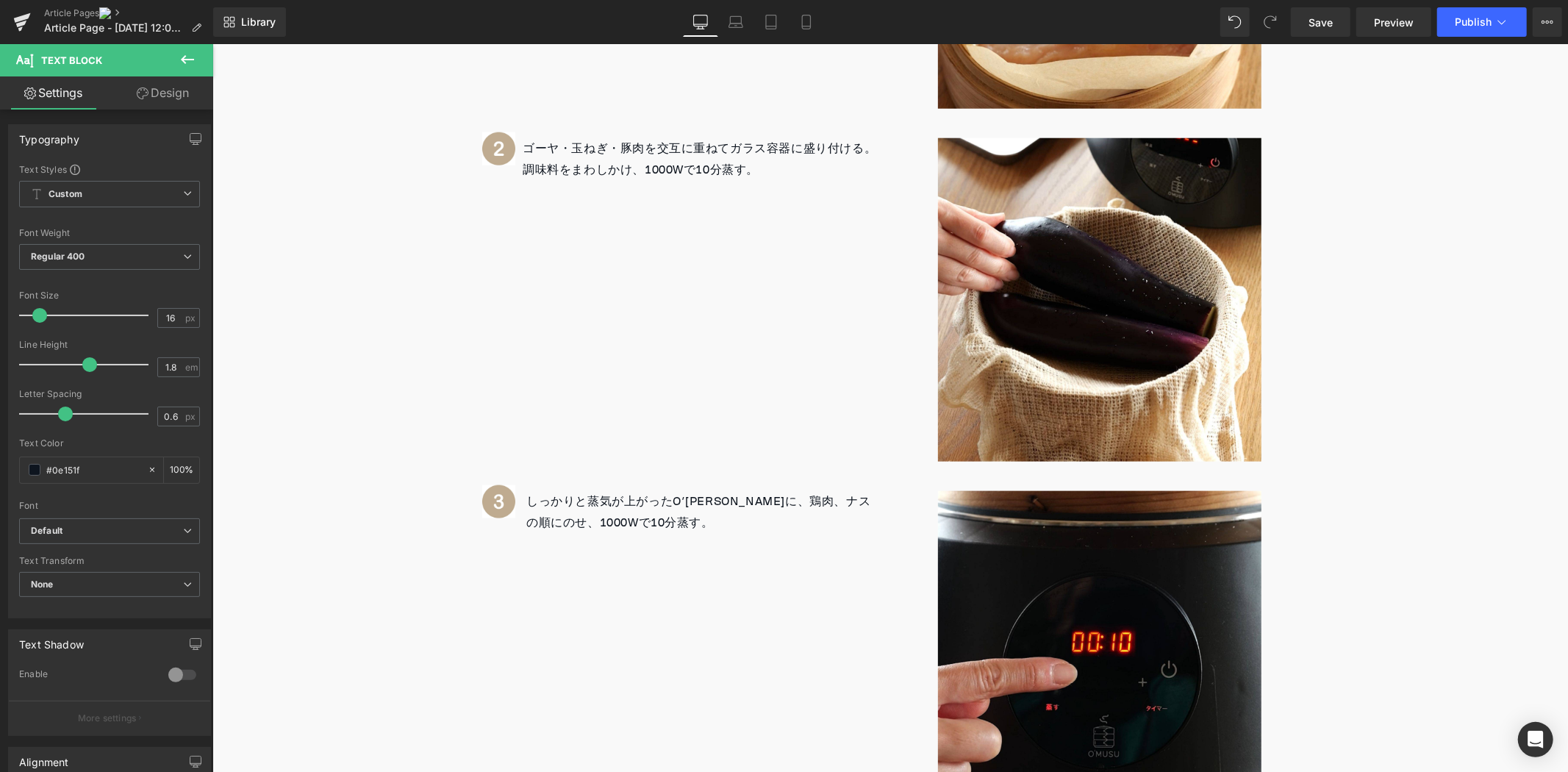
scroll to position [1303, 0]
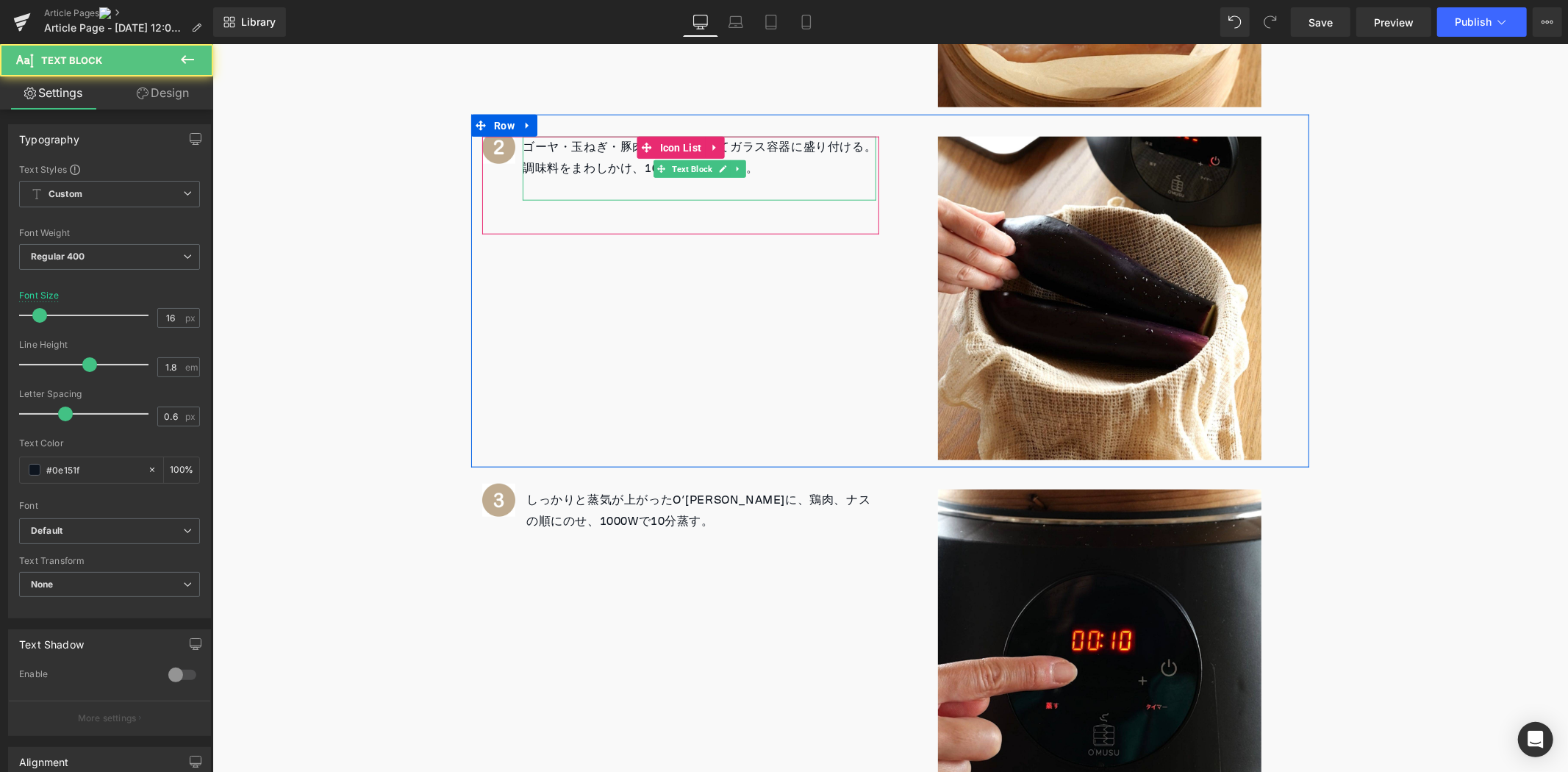
click at [584, 176] on p "調味料をまわしかけ、1000Wで10分蒸す。" at bounding box center [698, 168] width 353 height 21
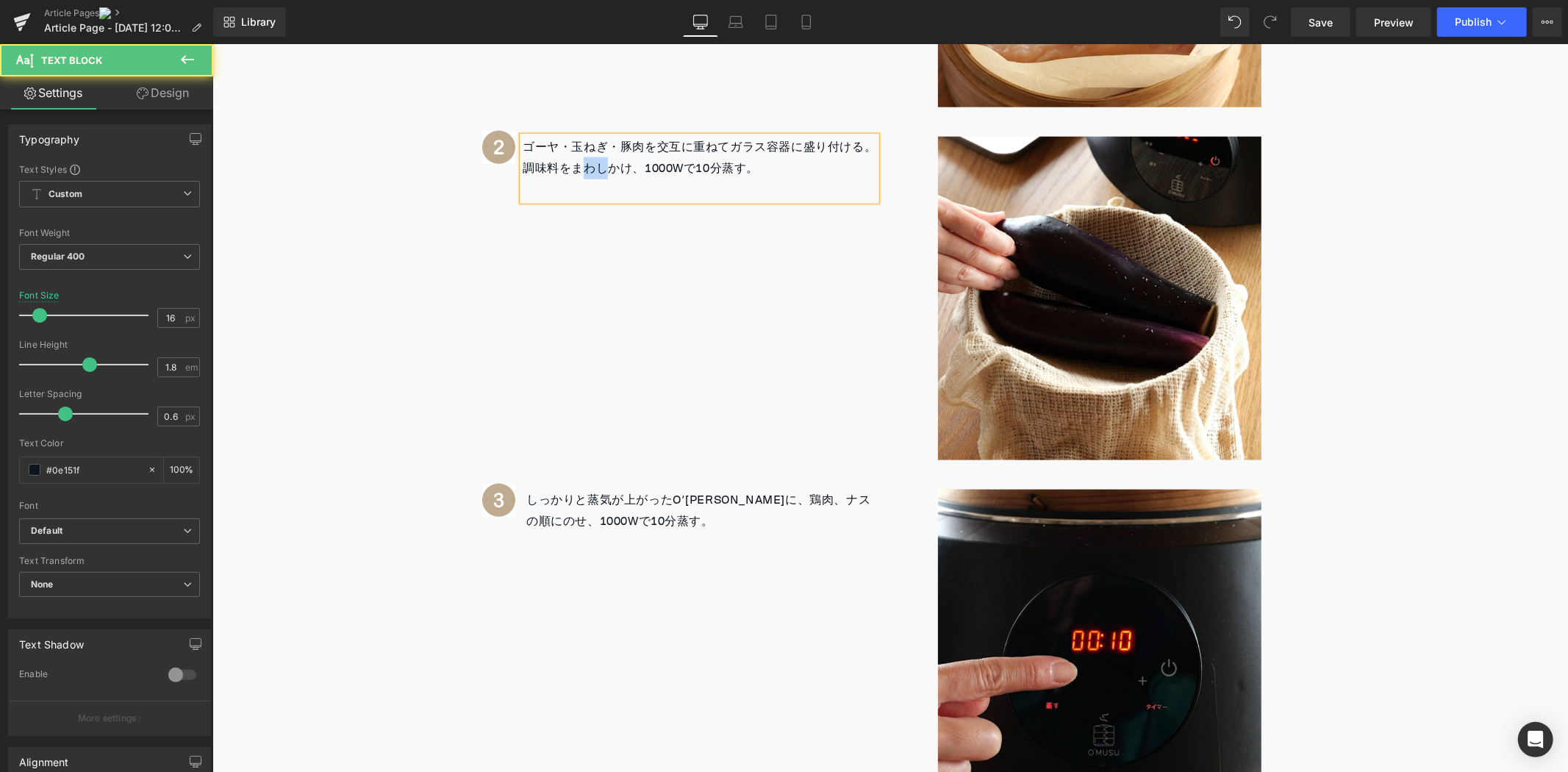
click at [584, 176] on p "調味料をまわしかけ、1000Wで10分蒸す。" at bounding box center [698, 168] width 353 height 21
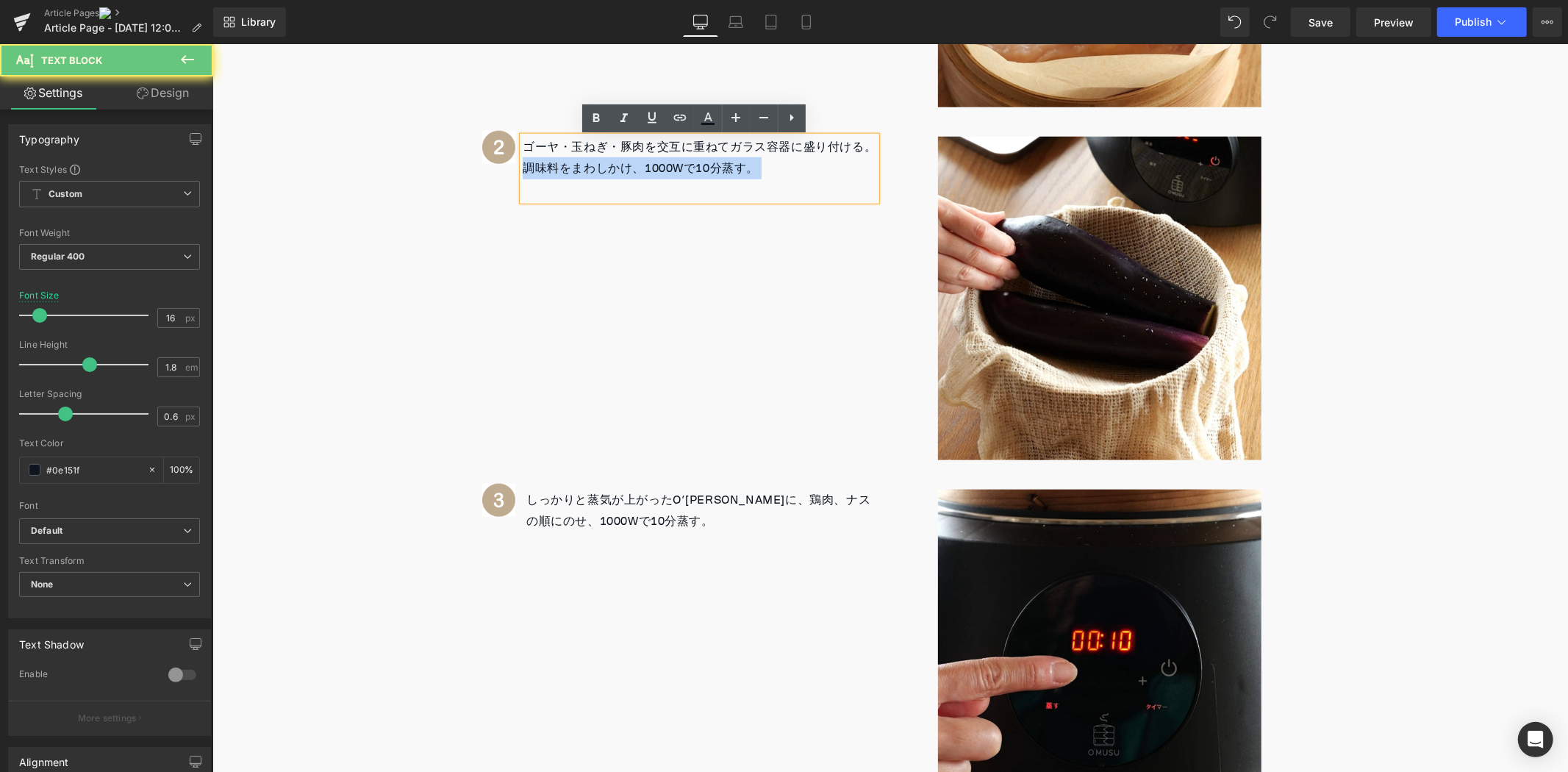
click at [584, 176] on p "調味料をまわしかけ、1000Wで10分蒸す。" at bounding box center [698, 168] width 353 height 21
copy p "調味料をまわしかけ、1000Wで10分蒸す。"
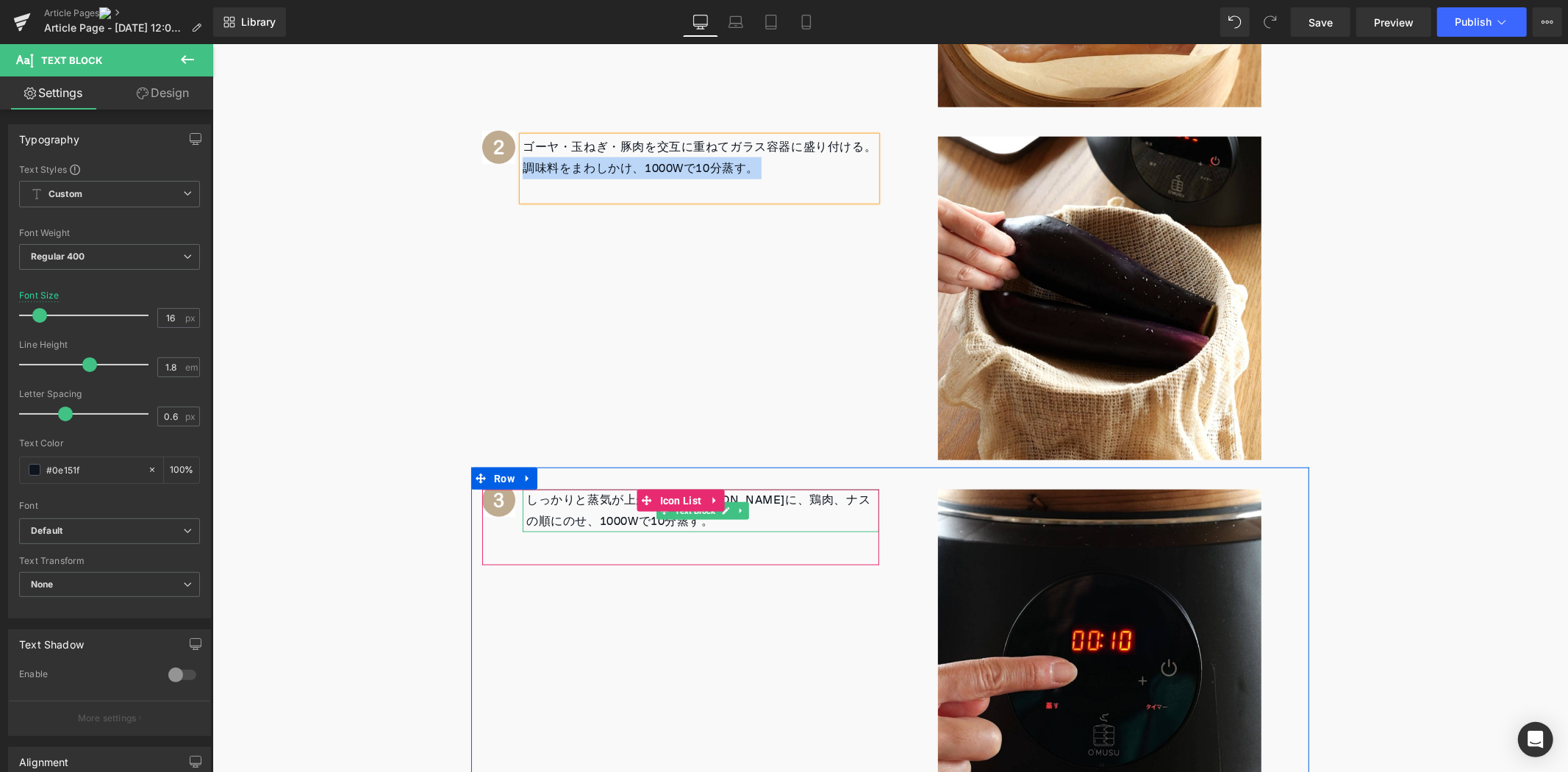
click at [555, 519] on p "しっかりと蒸気が上がったO’[PERSON_NAME]に、鶏肉、ナスの順にのせ、1000Wで10分蒸す。" at bounding box center [702, 510] width 353 height 43
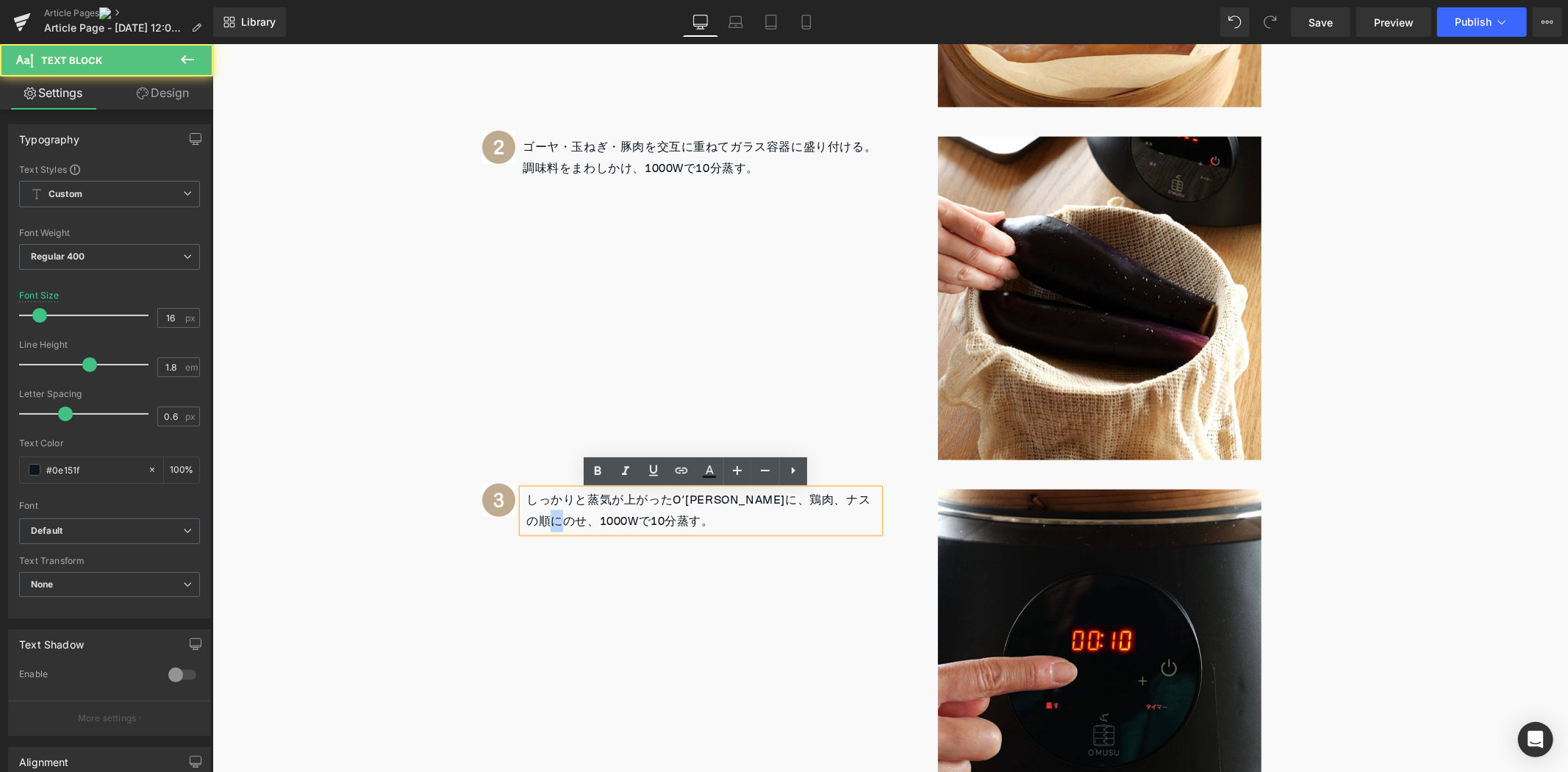
click at [555, 519] on p "しっかりと蒸気が上がったO’[PERSON_NAME]に、鶏肉、ナスの順にのせ、1000Wで10分蒸す。" at bounding box center [702, 510] width 353 height 43
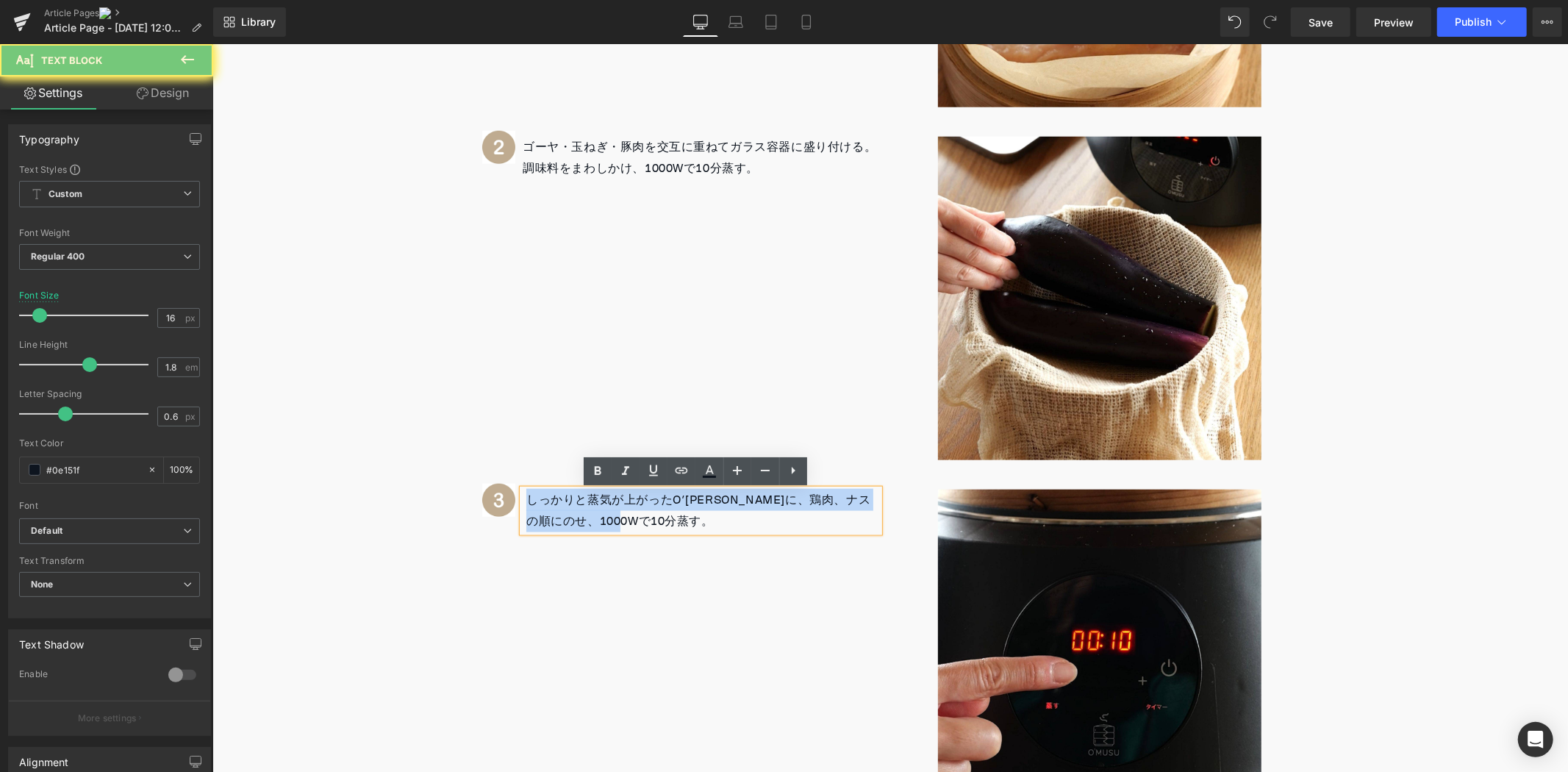
click at [555, 519] on p "しっかりと蒸気が上がったO’[PERSON_NAME]に、鶏肉、ナスの順にのせ、1000Wで10分蒸す。" at bounding box center [702, 510] width 353 height 43
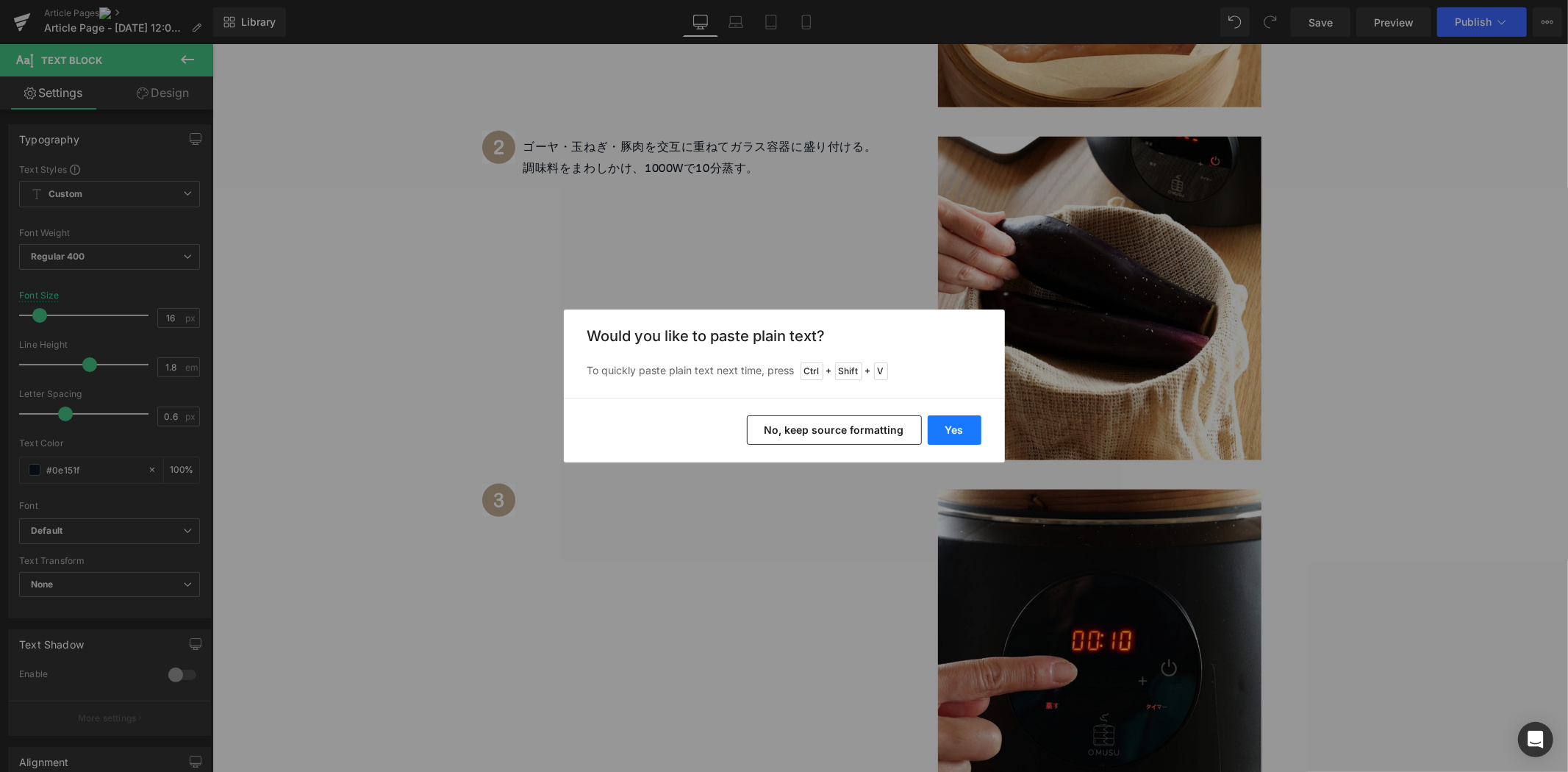
click at [975, 425] on button "Yes" at bounding box center [954, 430] width 54 height 30
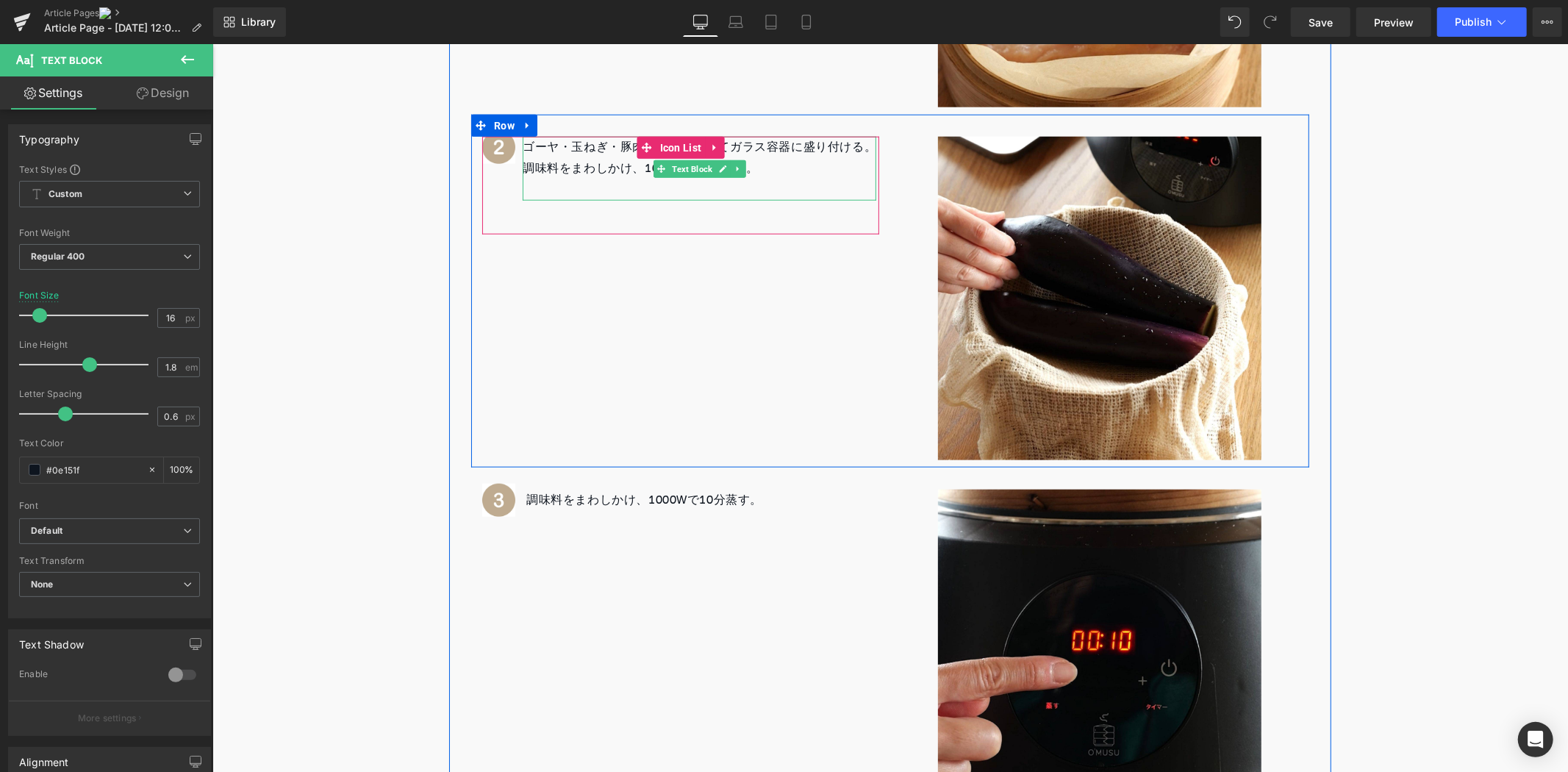
click at [559, 172] on p "調味料をまわしかけ、1000Wで10分蒸す。" at bounding box center [698, 168] width 353 height 21
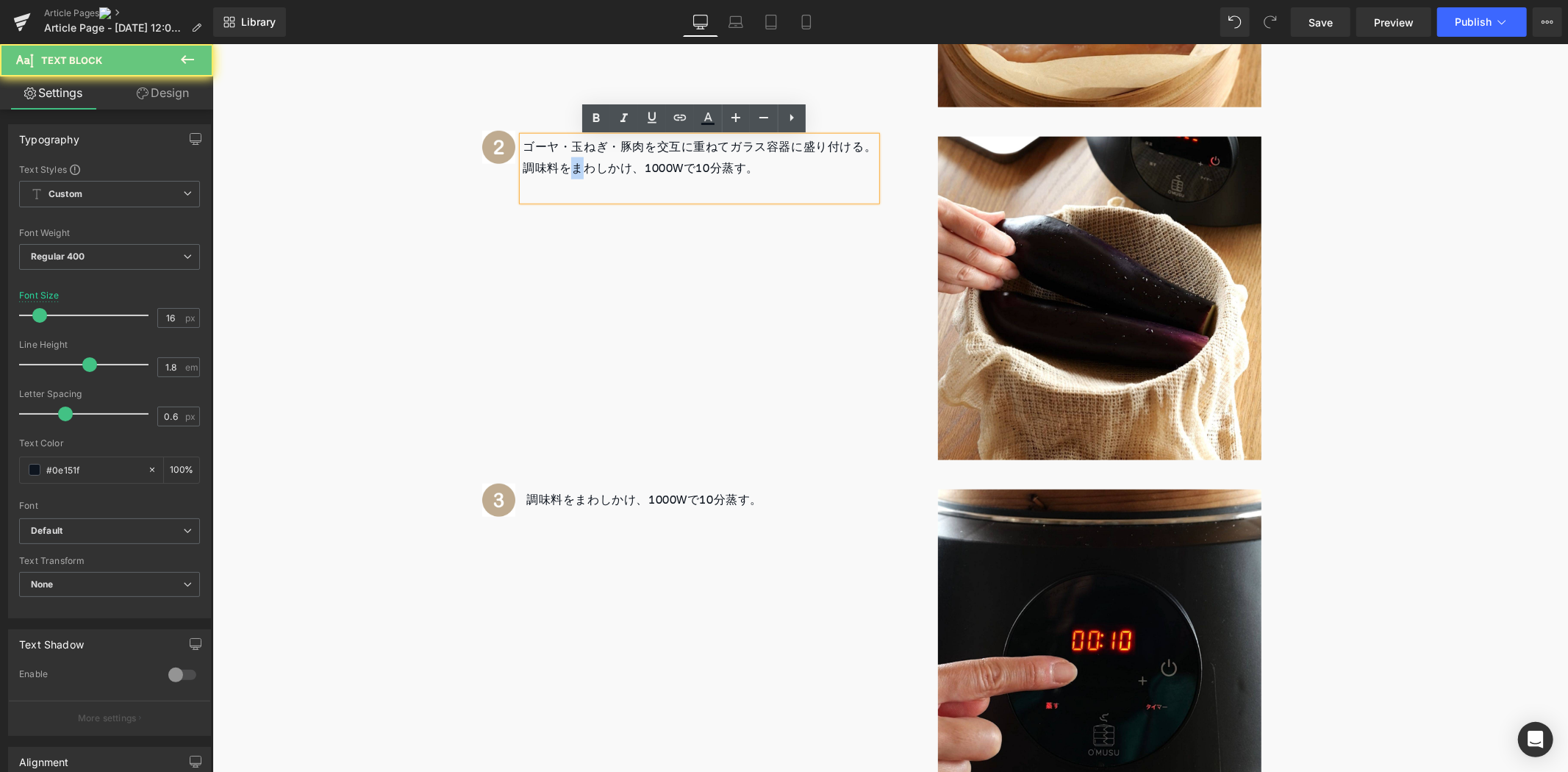
click at [559, 172] on p "調味料をまわしかけ、1000Wで10分蒸す。" at bounding box center [698, 168] width 353 height 21
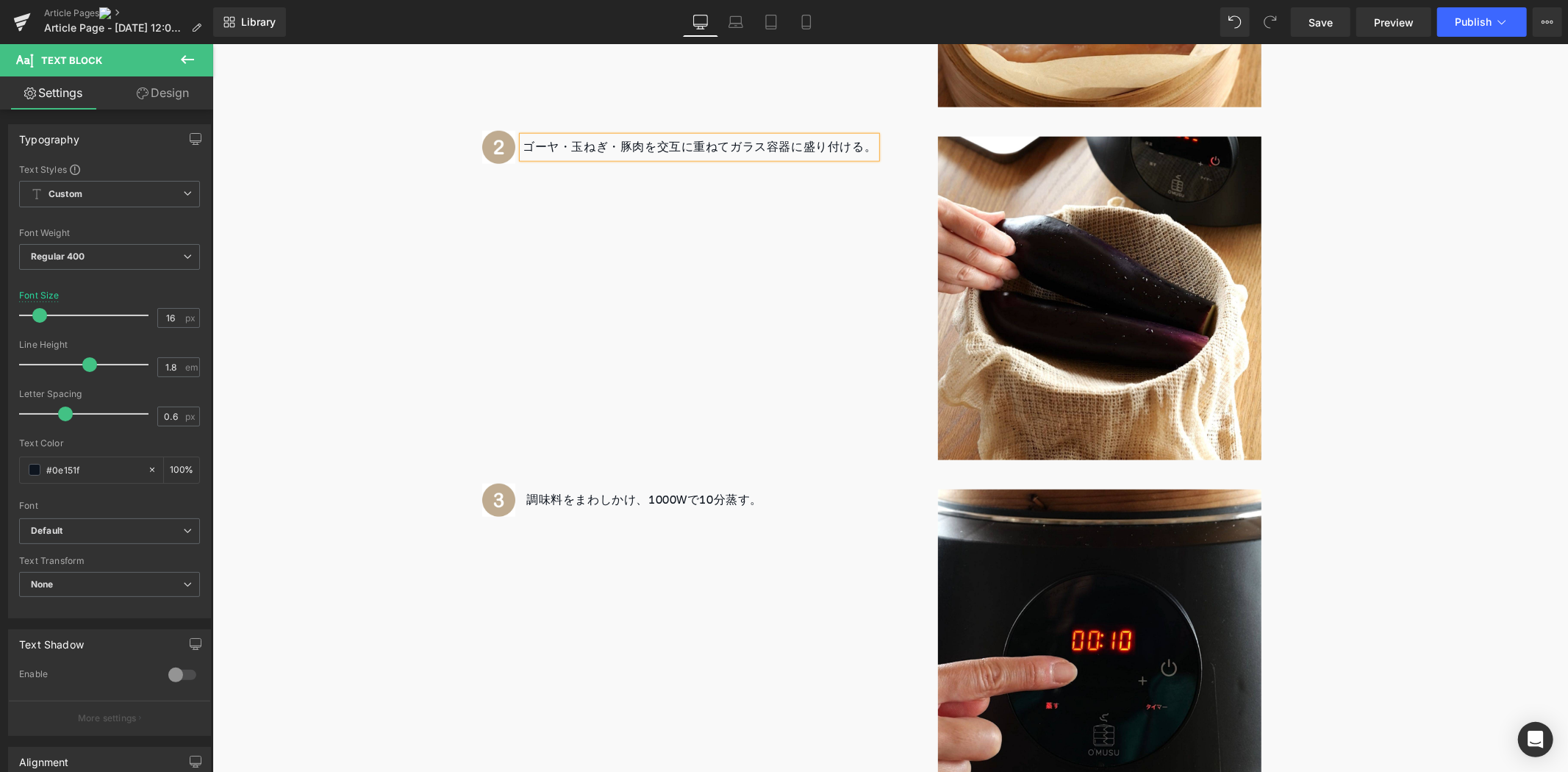
scroll to position [1711, 0]
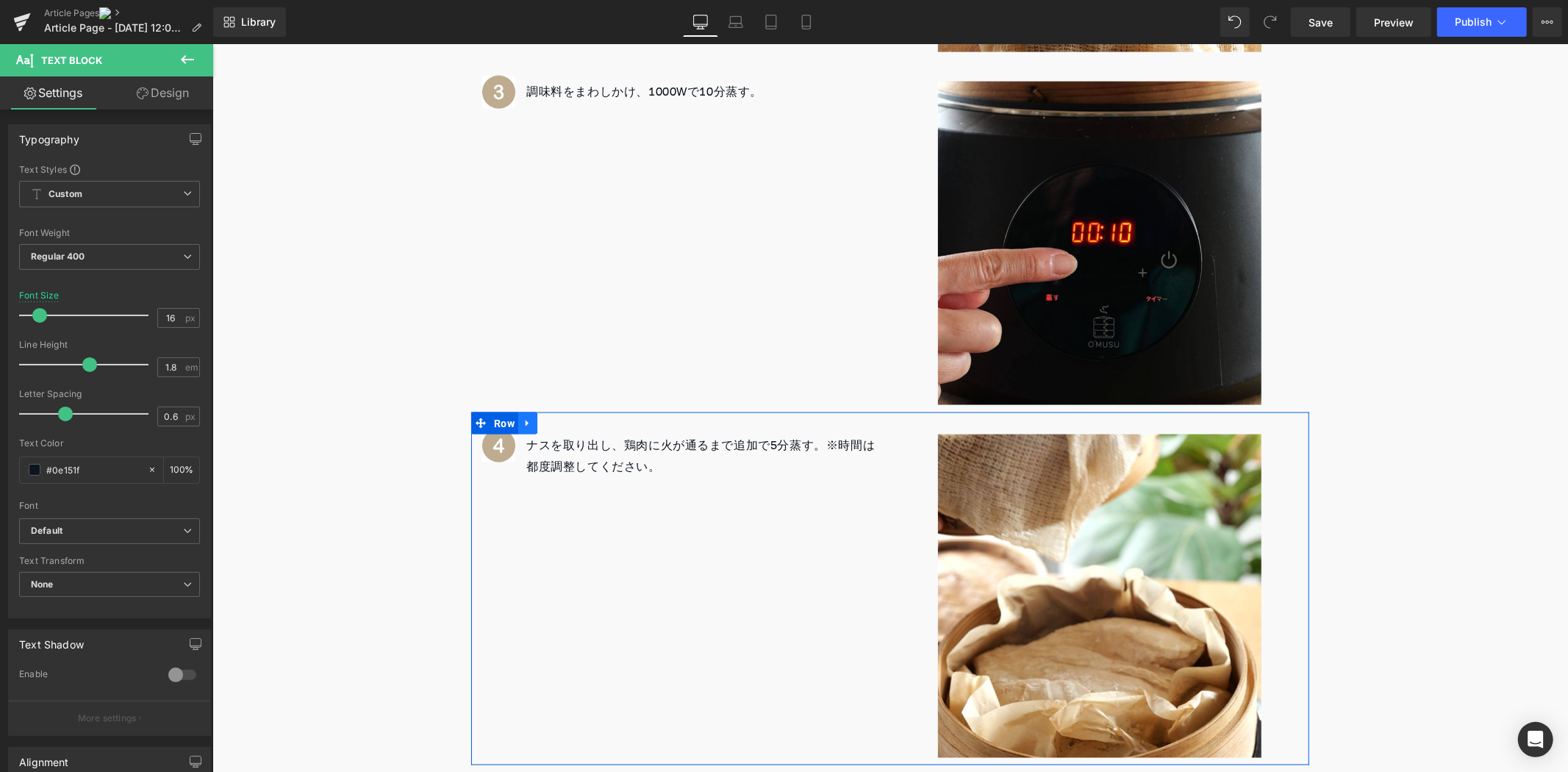
click at [523, 430] on link at bounding box center [527, 423] width 20 height 22
click at [560, 426] on icon at bounding box center [565, 422] width 10 height 10
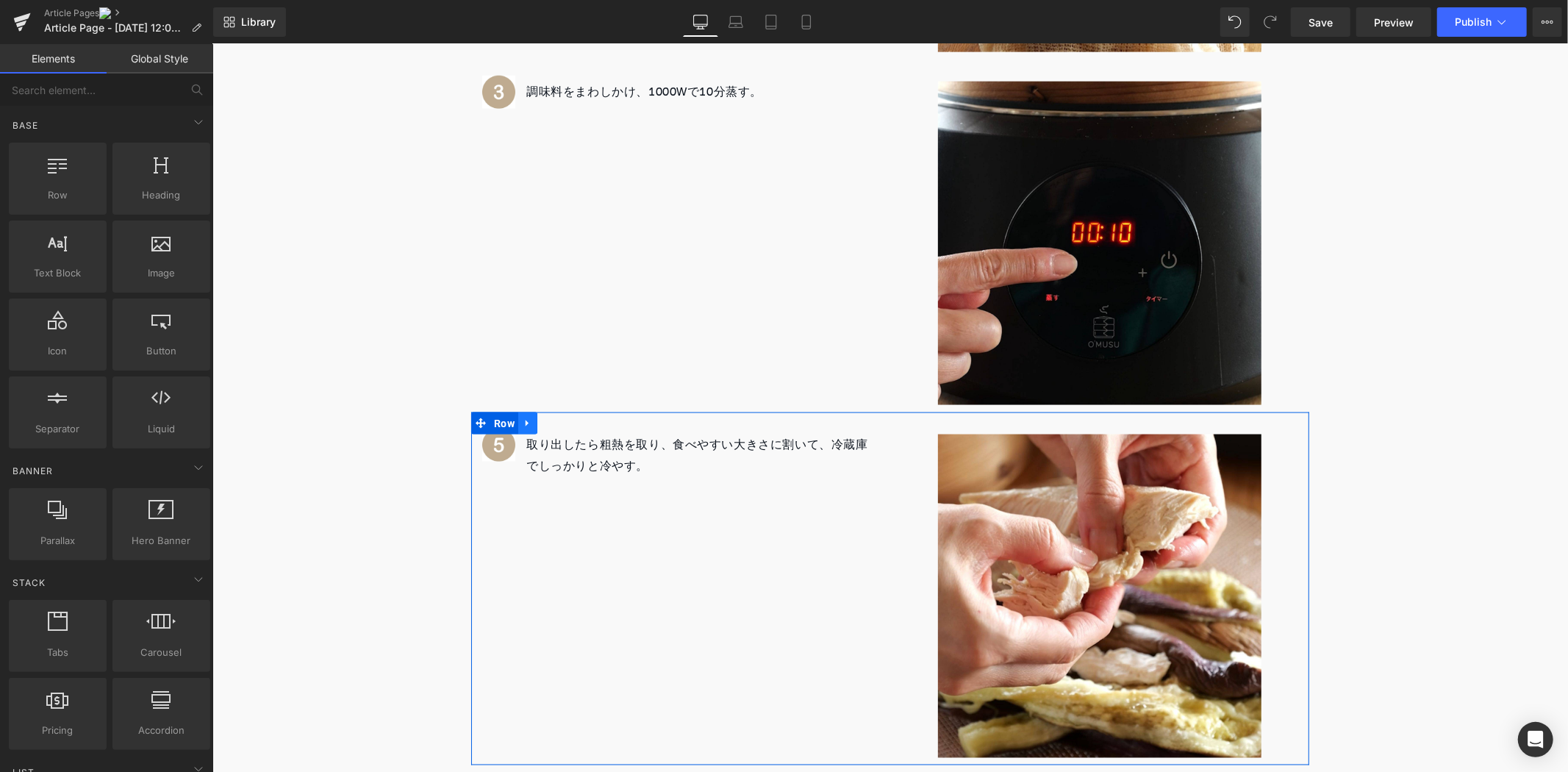
click at [525, 423] on icon at bounding box center [527, 423] width 3 height 6
click at [560, 428] on icon at bounding box center [565, 423] width 10 height 11
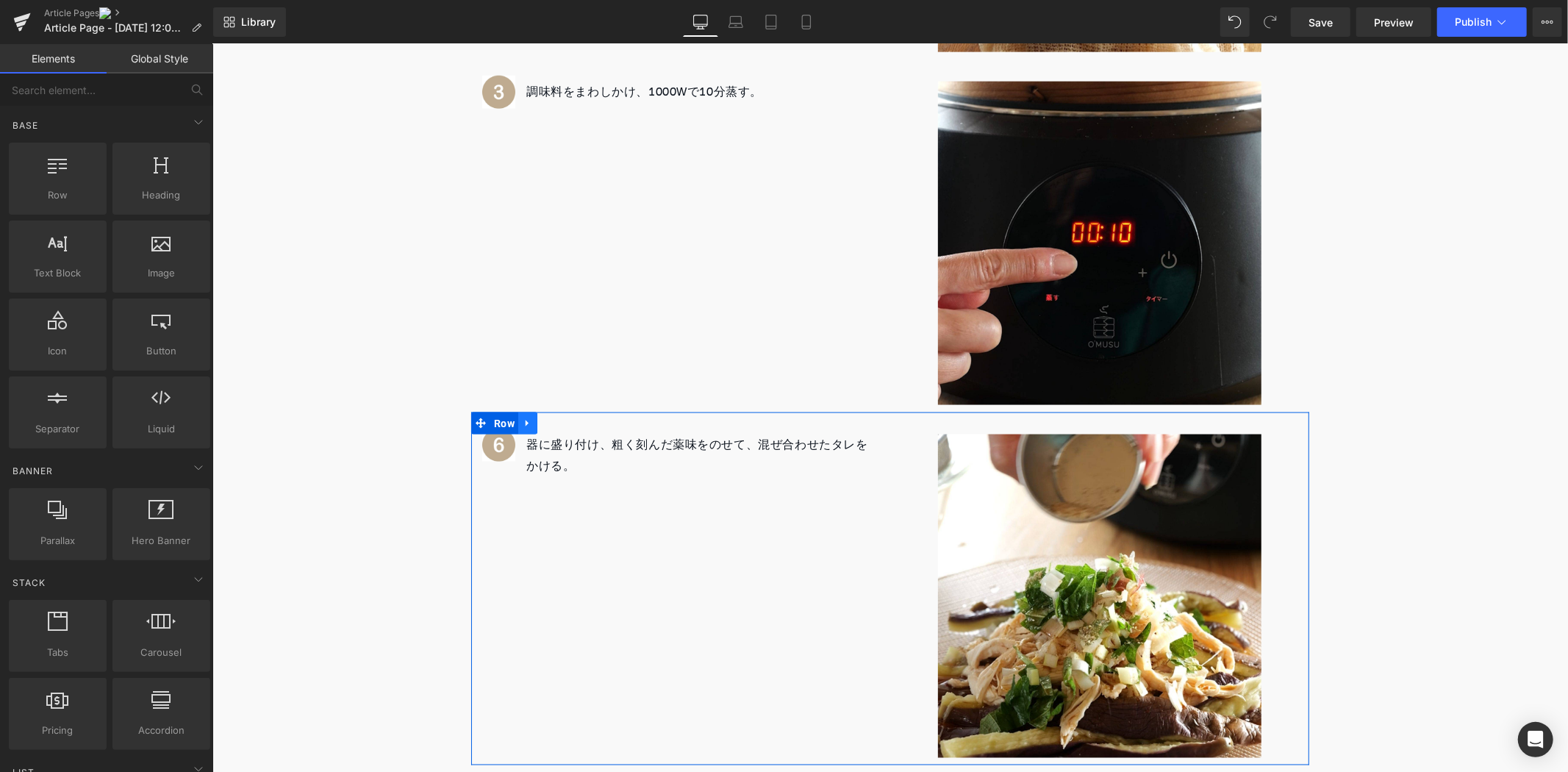
click at [522, 423] on icon at bounding box center [527, 423] width 10 height 11
click at [557, 429] on link at bounding box center [566, 423] width 20 height 22
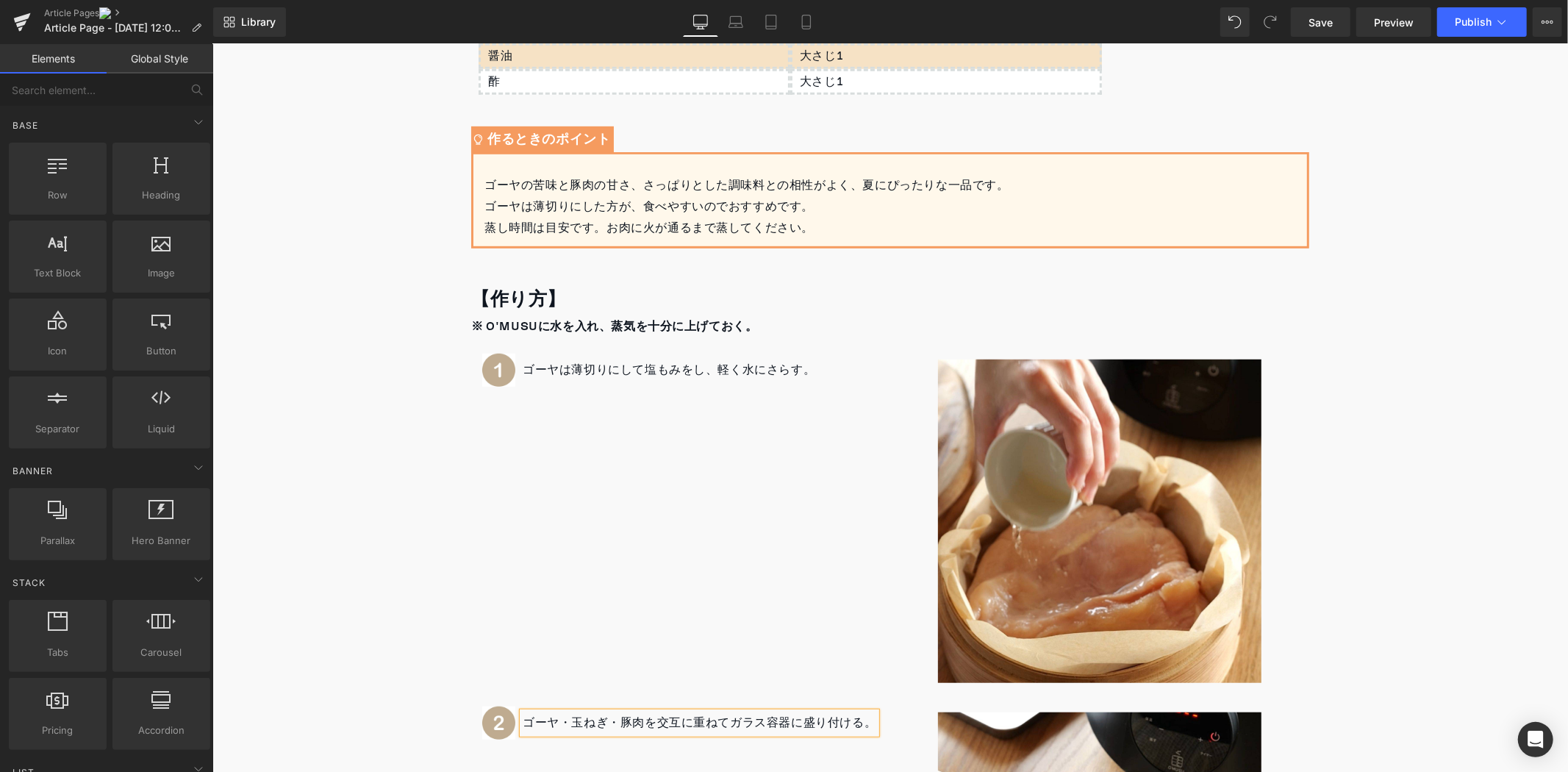
scroll to position [731, 0]
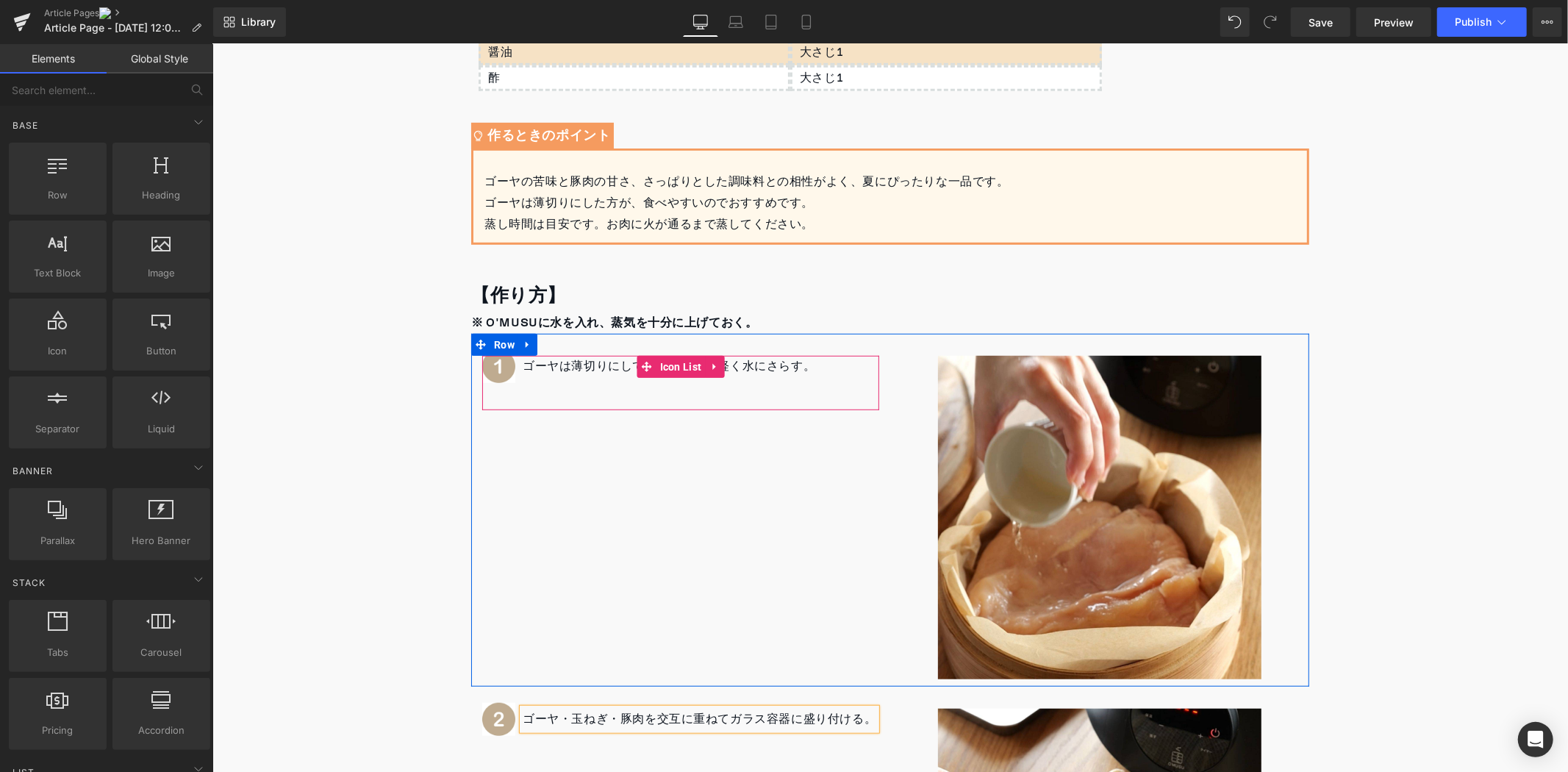
click at [211, 44] on div at bounding box center [211, 44] width 0 height 0
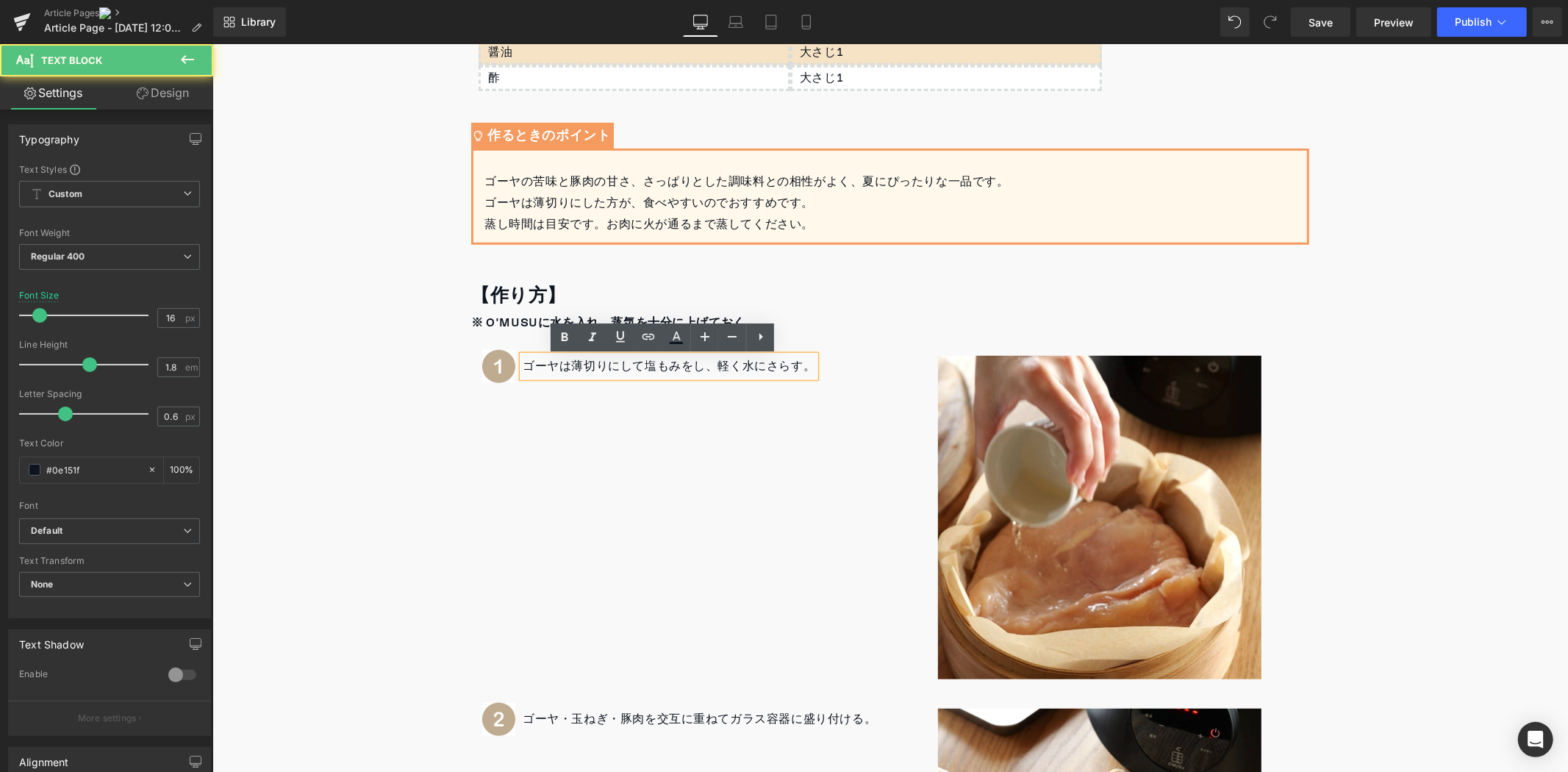
click at [804, 370] on div "ゴーヤは薄切りにして塩もみをし、軽く水にさらす。" at bounding box center [668, 365] width 293 height 21
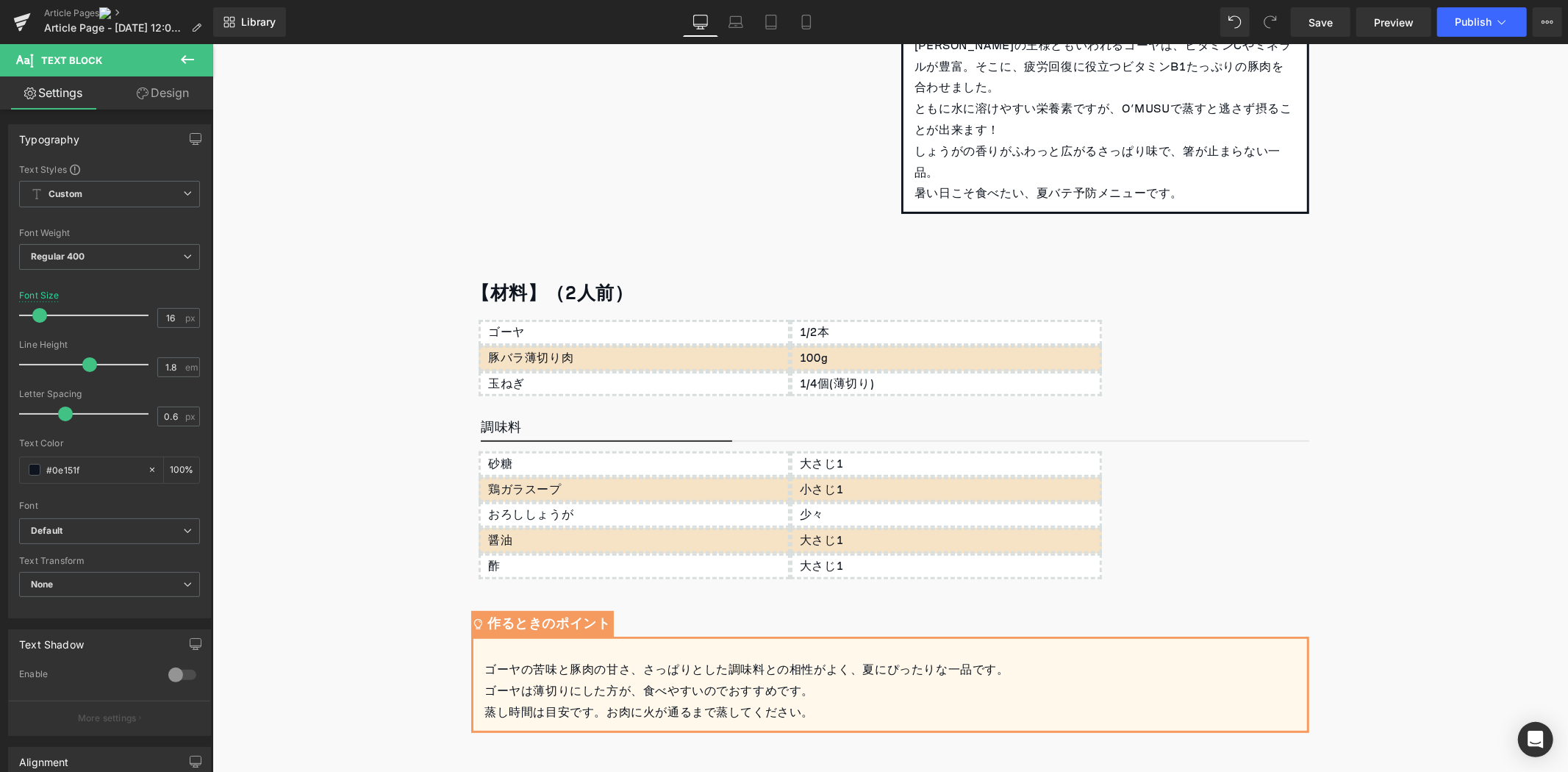
scroll to position [241, 0]
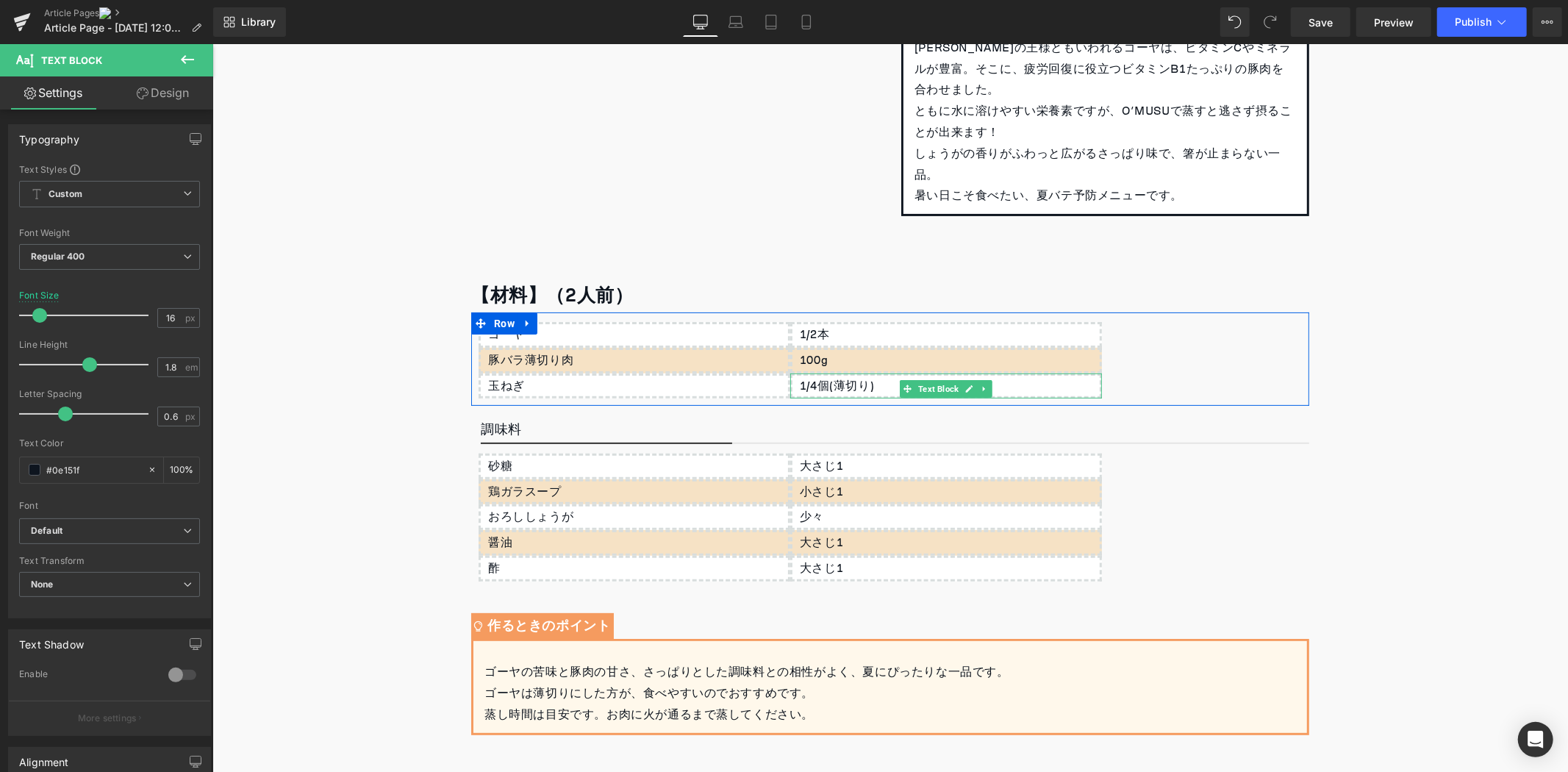
click at [889, 384] on div "1/4個(薄切り)" at bounding box center [945, 385] width 312 height 26
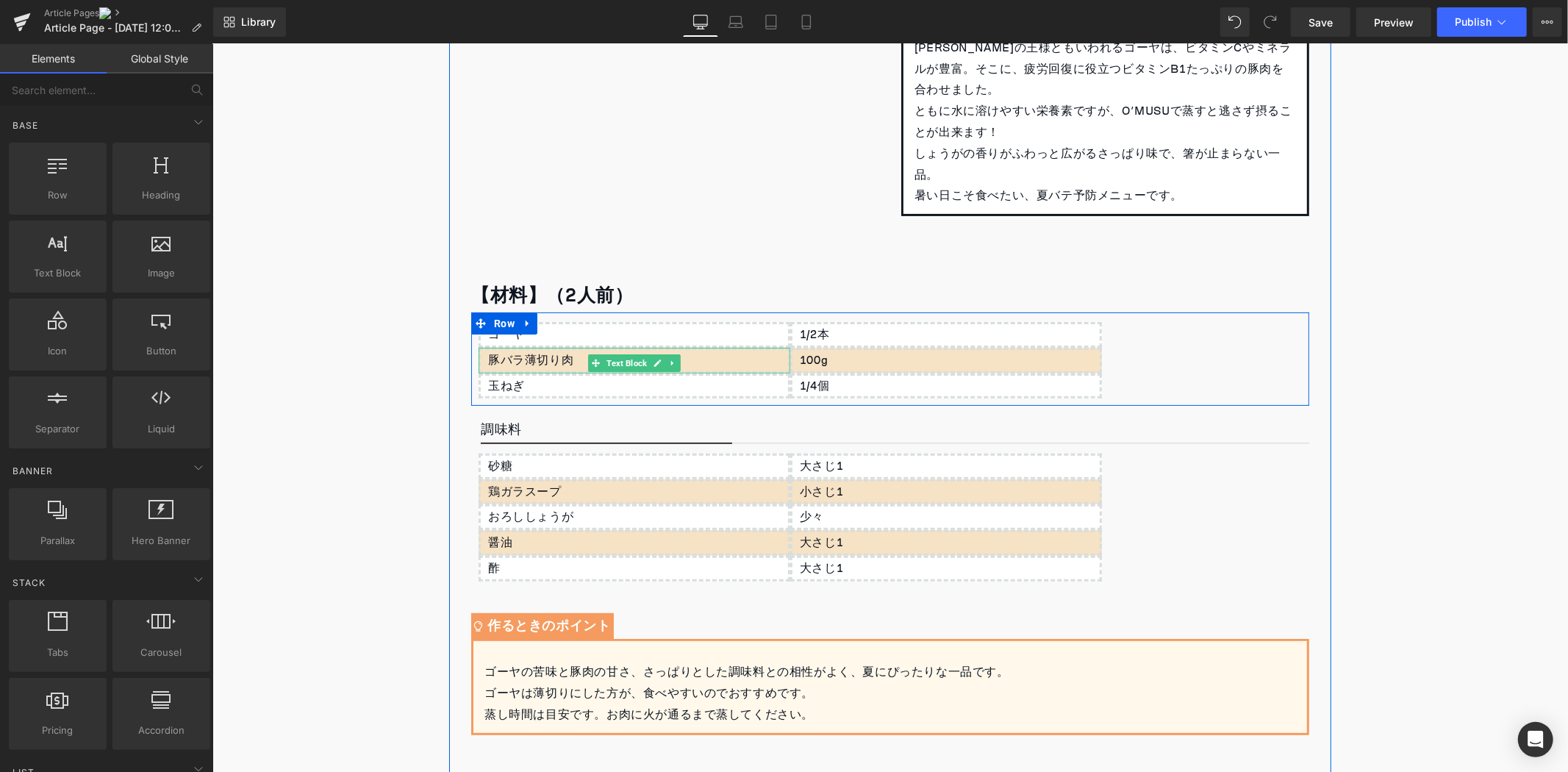
click at [576, 362] on p "豚バラ薄切り肉" at bounding box center [637, 359] width 300 height 21
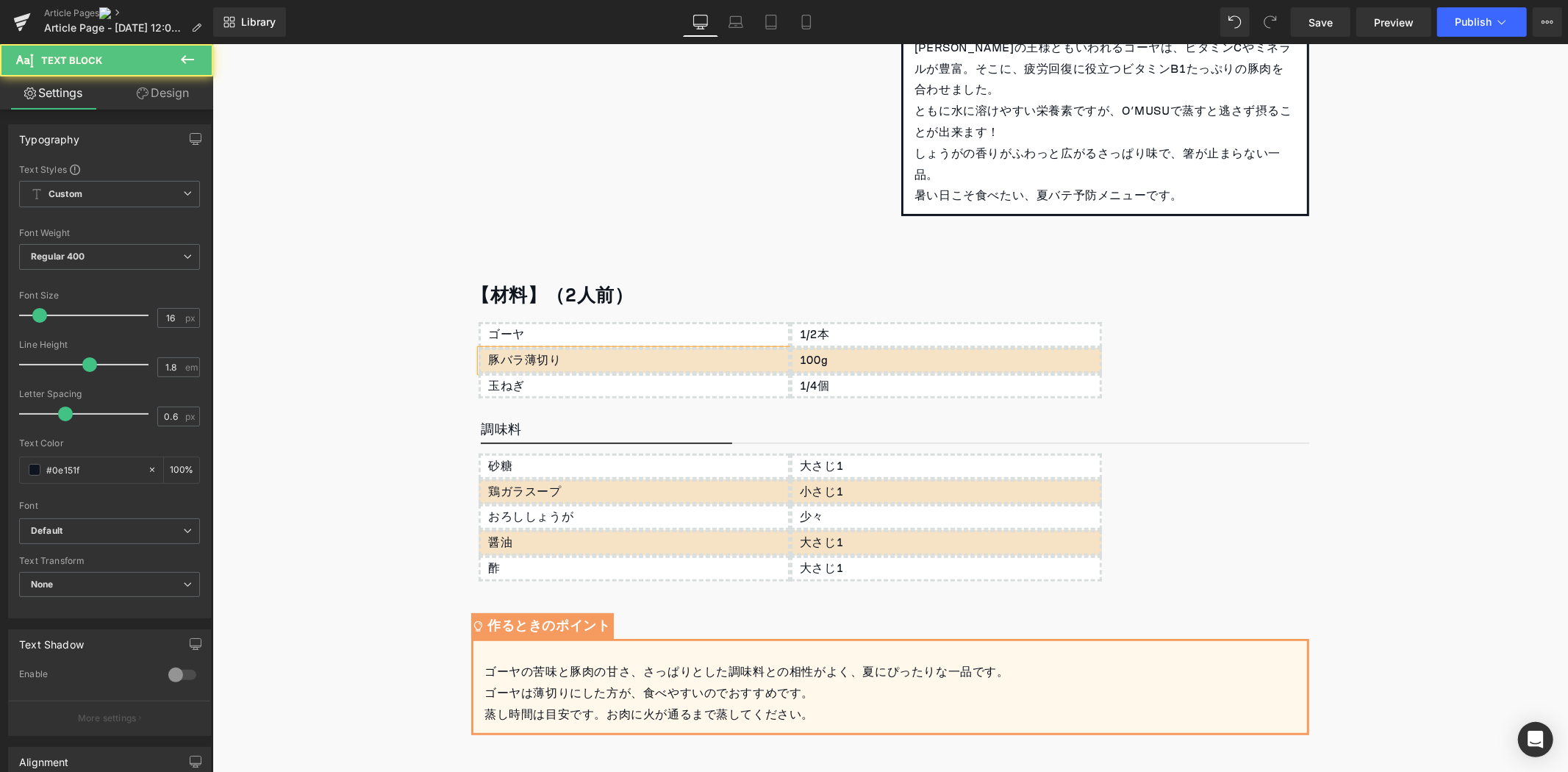
click at [518, 356] on p "豚バラ薄切り" at bounding box center [637, 359] width 300 height 21
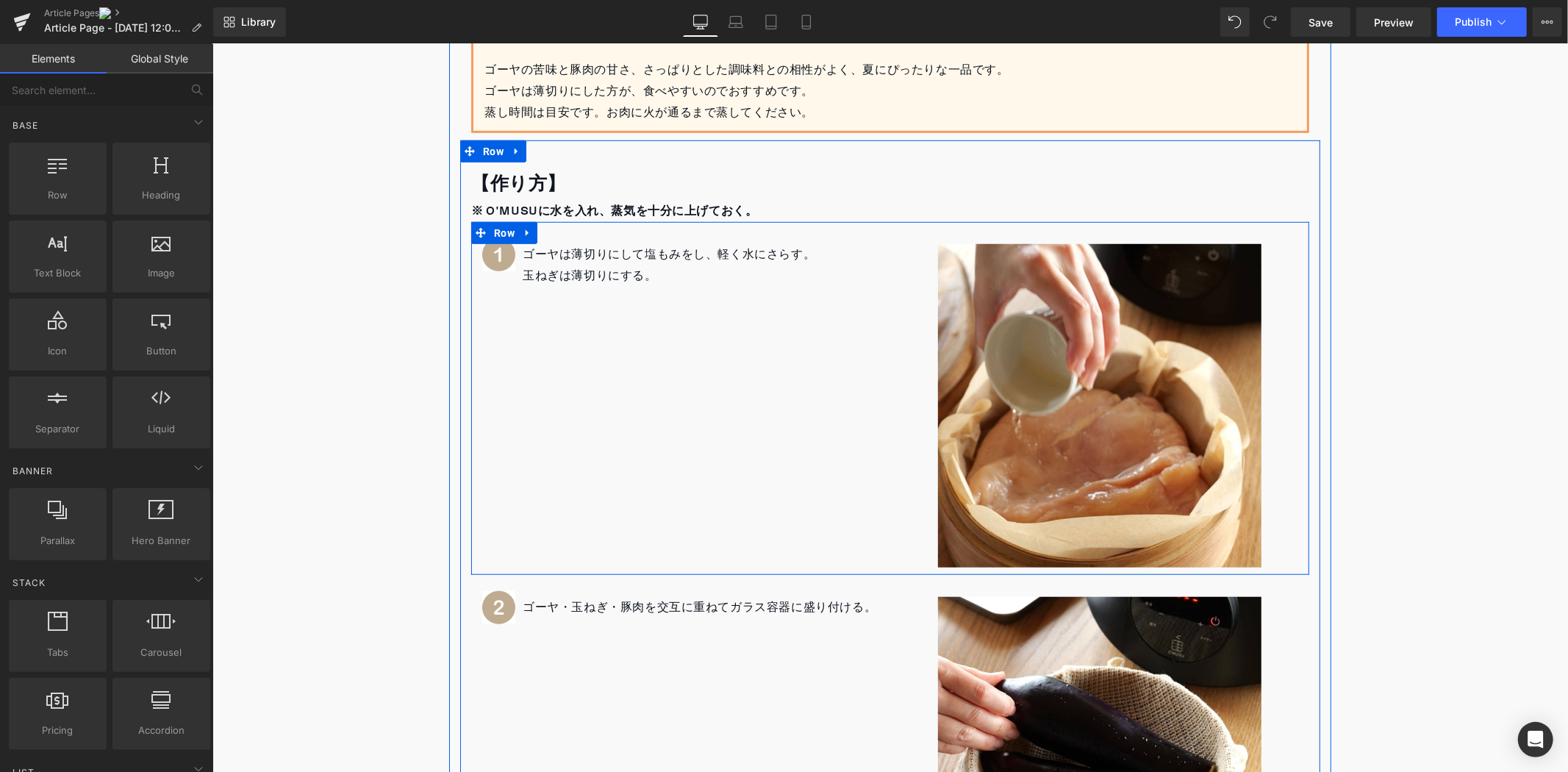
scroll to position [1058, 0]
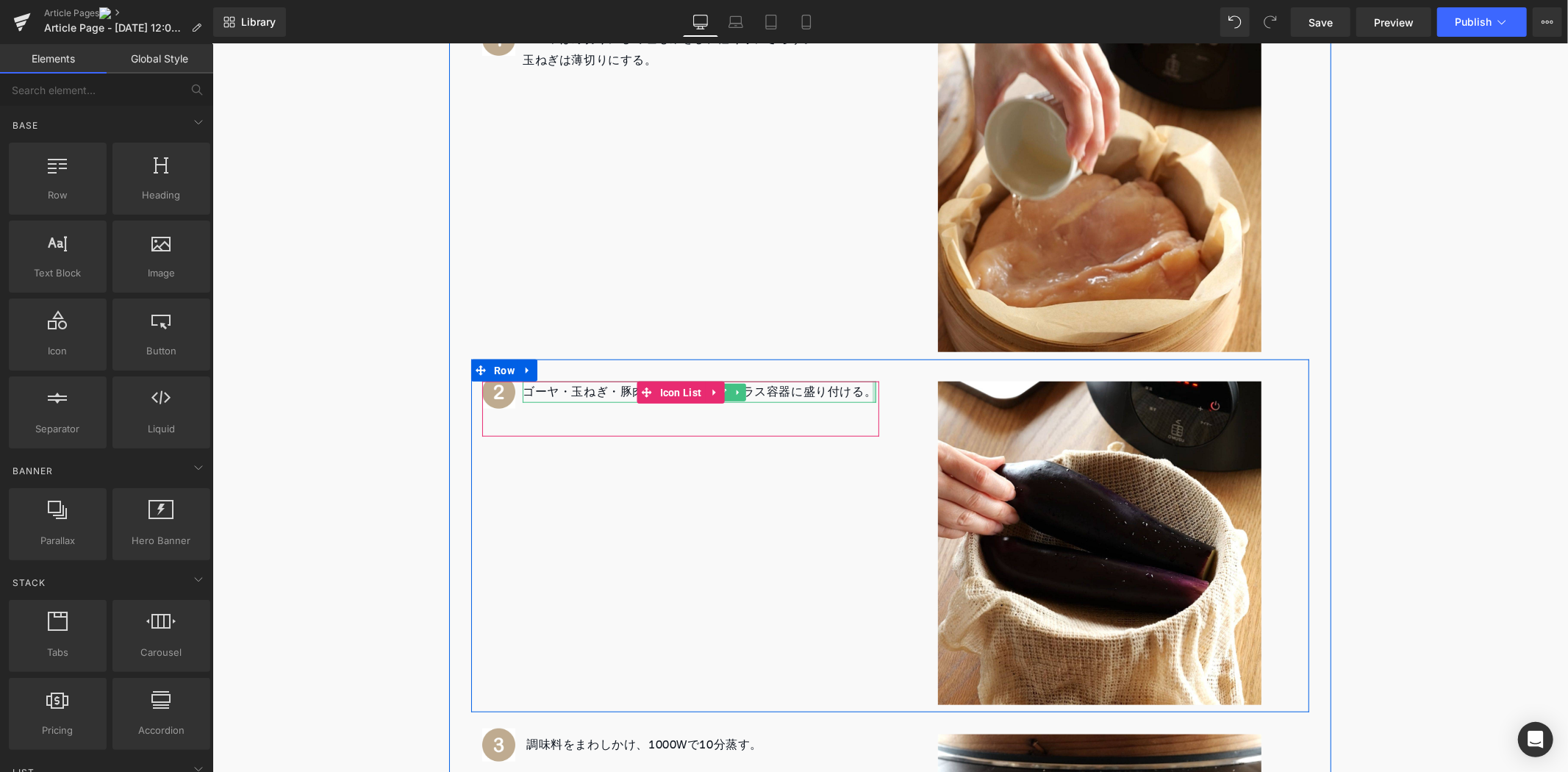
click at [872, 391] on div at bounding box center [874, 391] width 4 height 21
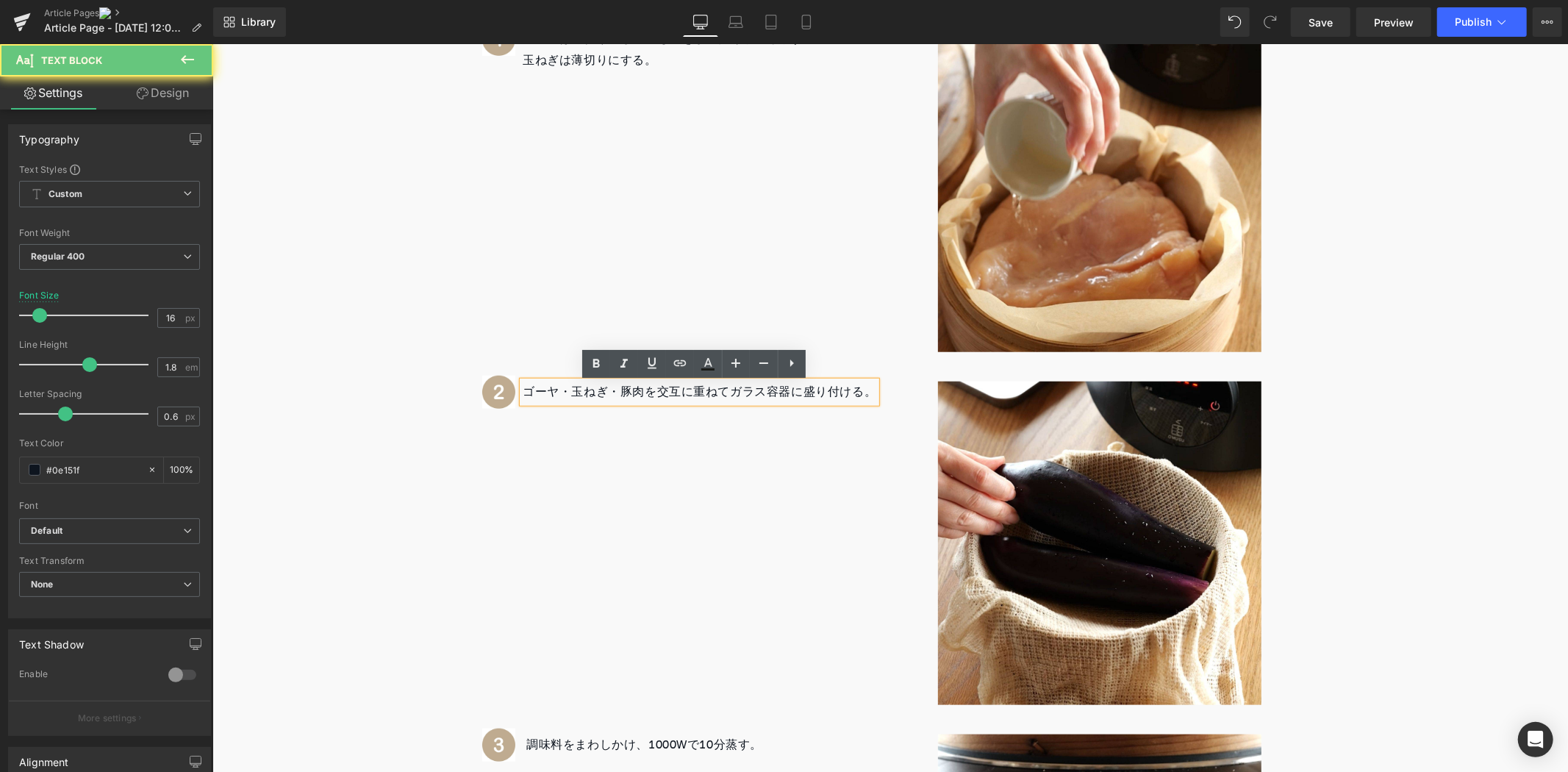
click at [864, 391] on p "ゴーヤ・玉ねぎ・豚肉を交互に重ねてガラス容器に盛り付ける。 ⁡" at bounding box center [698, 391] width 353 height 21
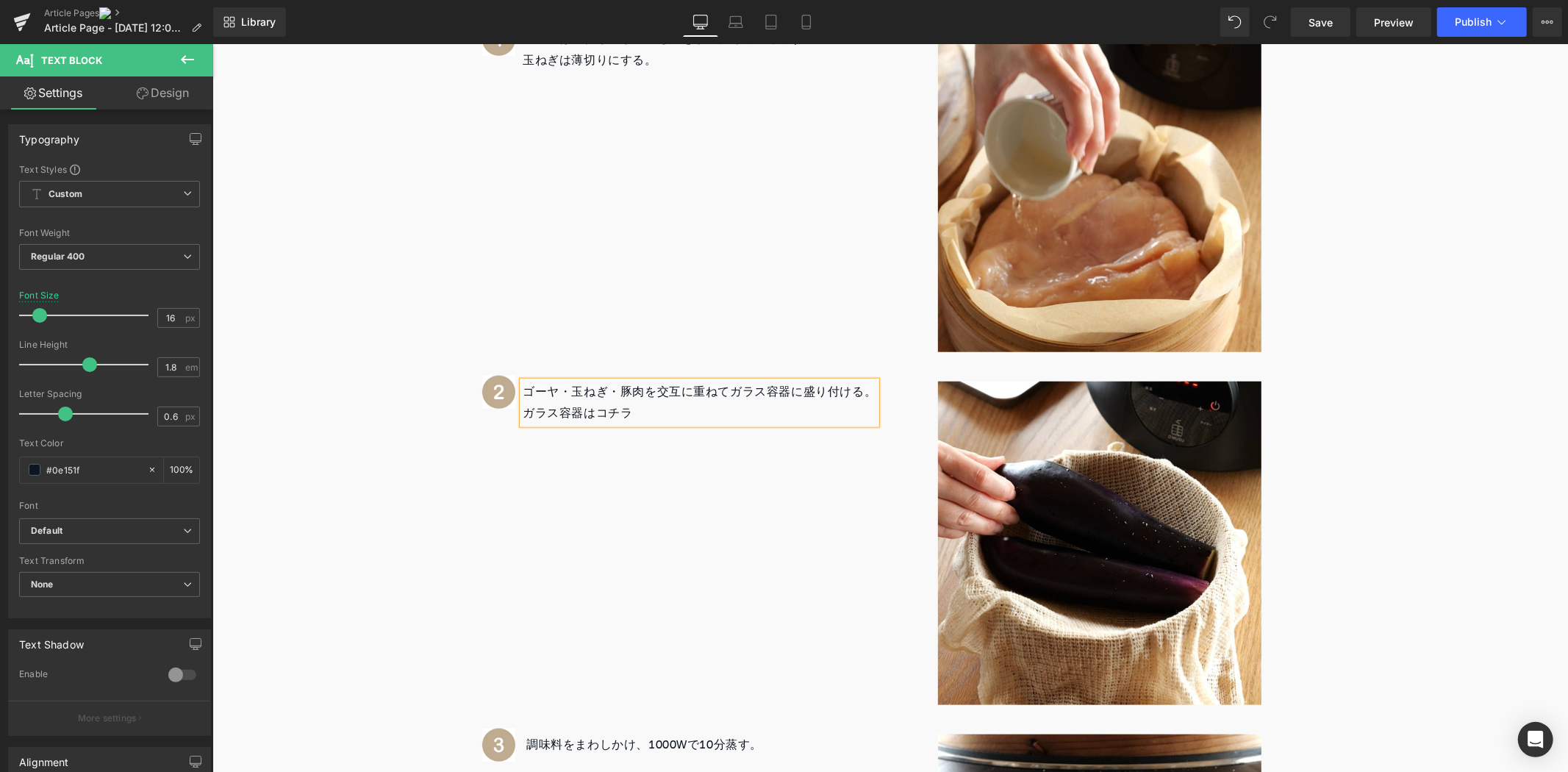
click at [589, 406] on span "ガラス容器はコチラ⁡" at bounding box center [576, 413] width 109 height 22
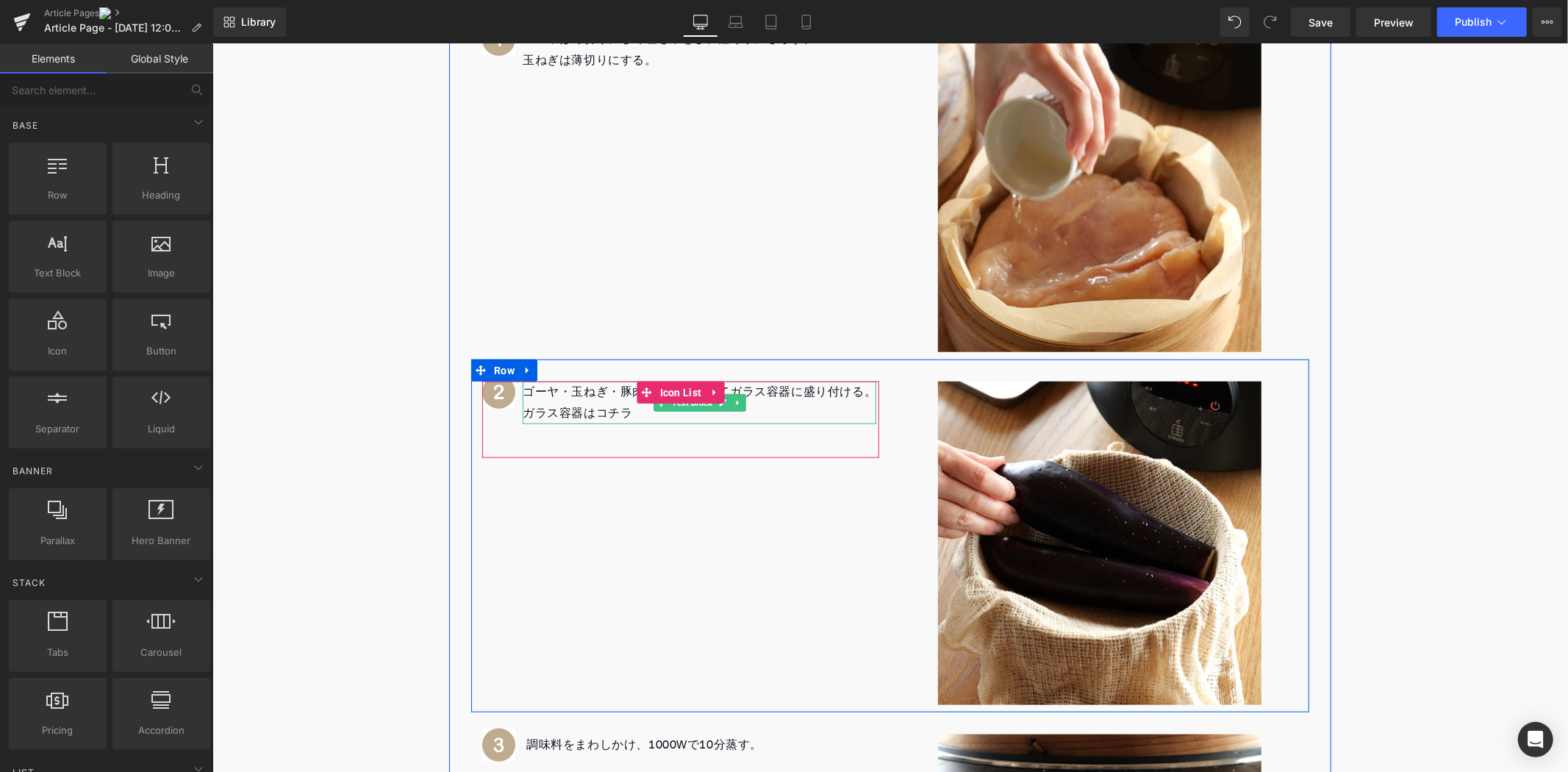
click at [525, 420] on span "ガラス容器はコチラ⁡" at bounding box center [576, 413] width 109 height 22
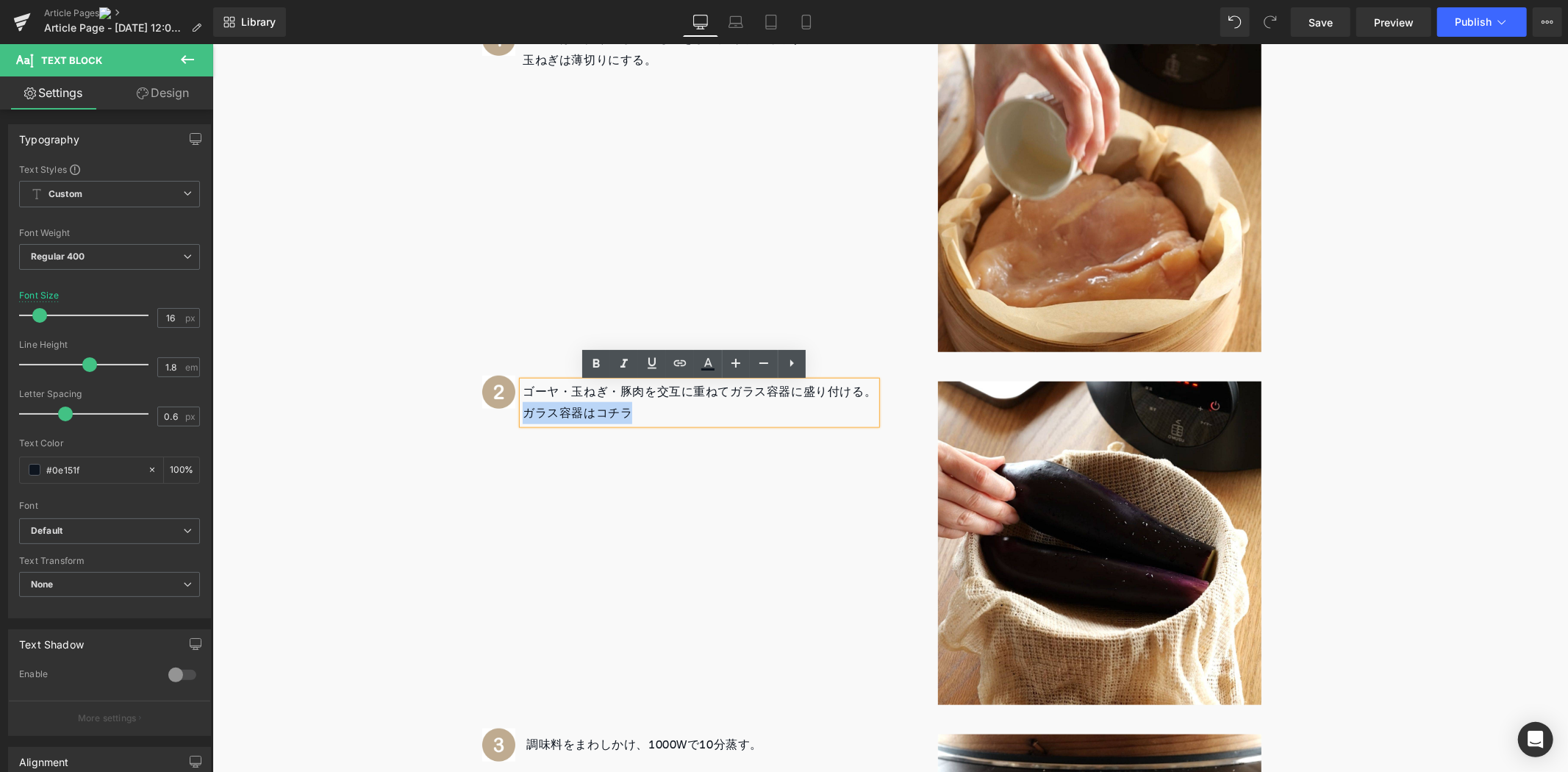
drag, startPoint x: 517, startPoint y: 412, endPoint x: 630, endPoint y: 415, distance: 113.0
click at [630, 415] on p "ガラス容器はコチラ⁡" at bounding box center [698, 413] width 353 height 21
click at [679, 367] on icon at bounding box center [680, 363] width 18 height 18
click at [790, 0] on div "Text Color Highlight Color #333333 Edit or remove link: Edit - Unlink - Cancel" at bounding box center [784, 0] width 1568 height 0
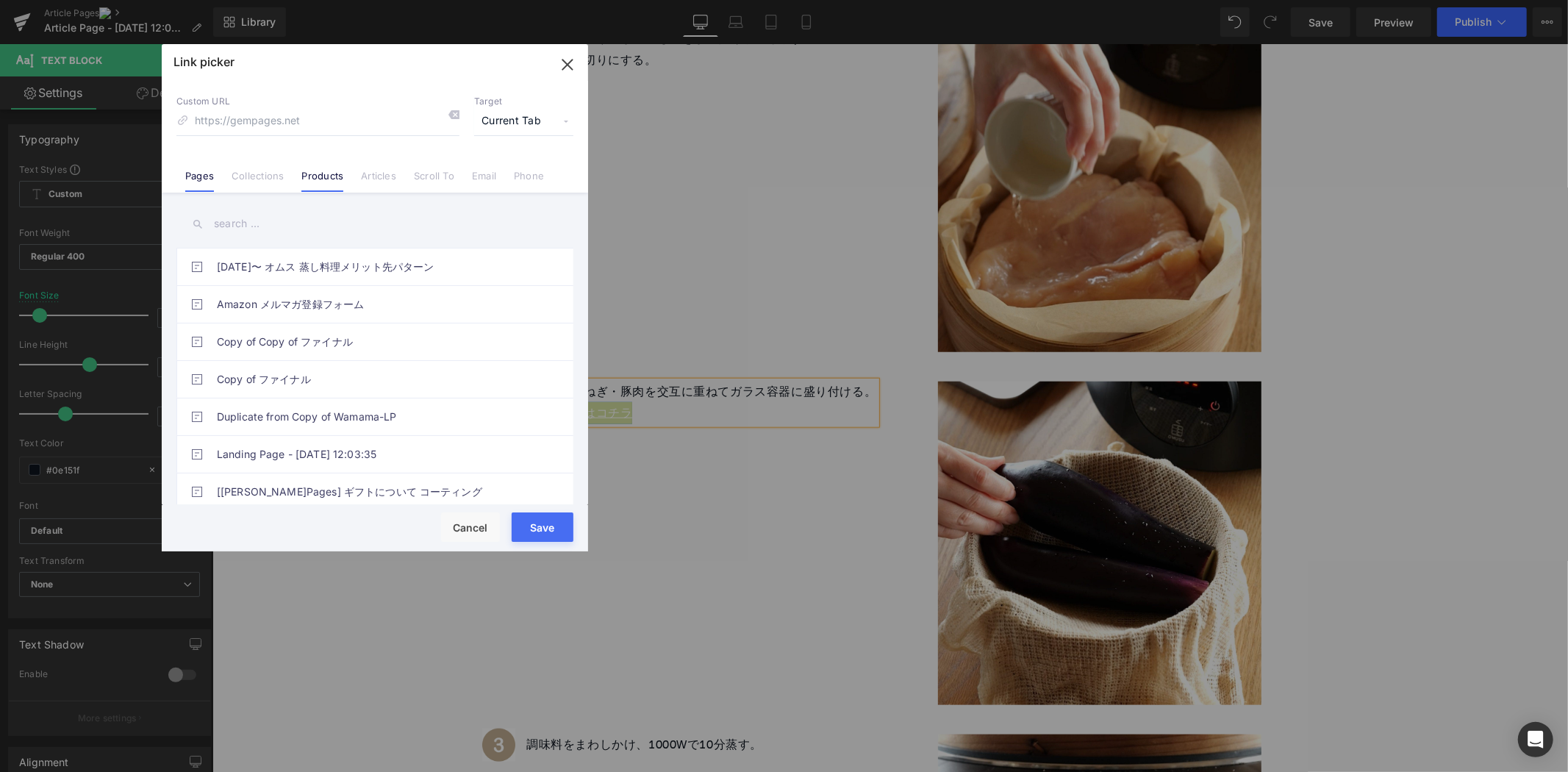
click at [329, 174] on link "Products" at bounding box center [322, 181] width 42 height 22
click at [384, 364] on link "耐熱ガラス容器「MUSU BOWL」" at bounding box center [378, 378] width 324 height 37
click at [559, 515] on button "Save" at bounding box center [542, 527] width 62 height 30
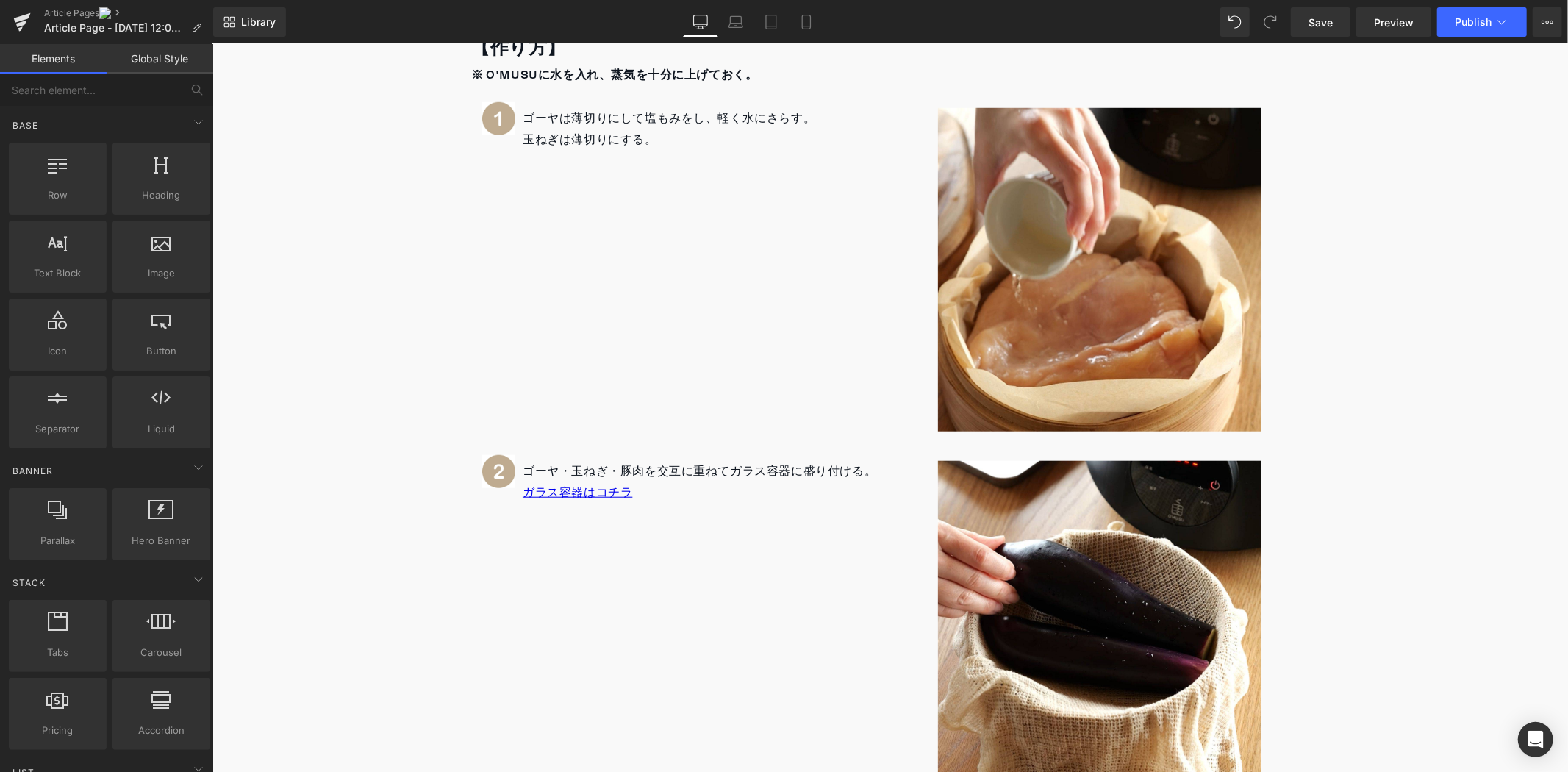
scroll to position [976, 0]
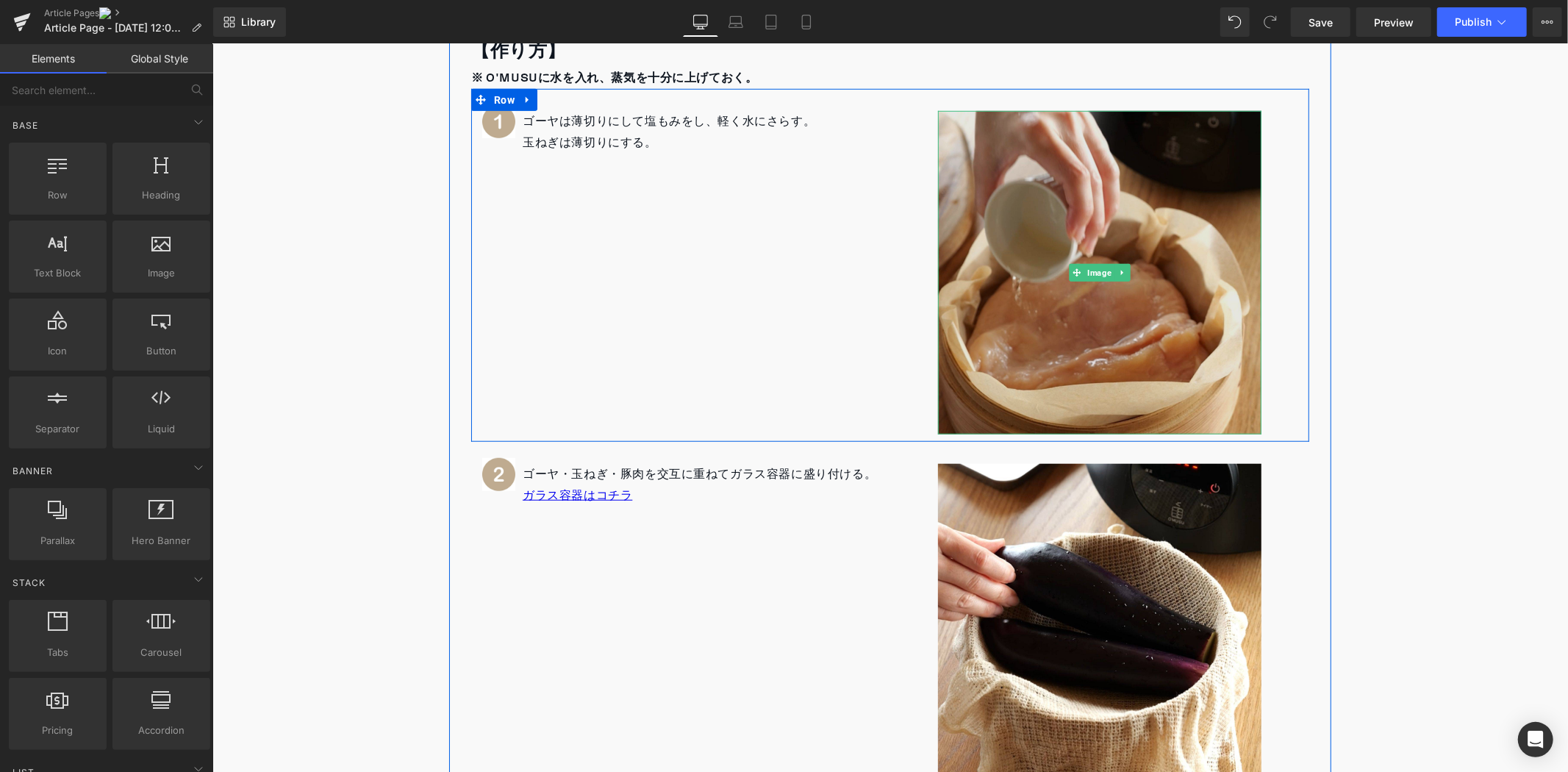
click at [1151, 280] on img at bounding box center [1099, 271] width 324 height 324
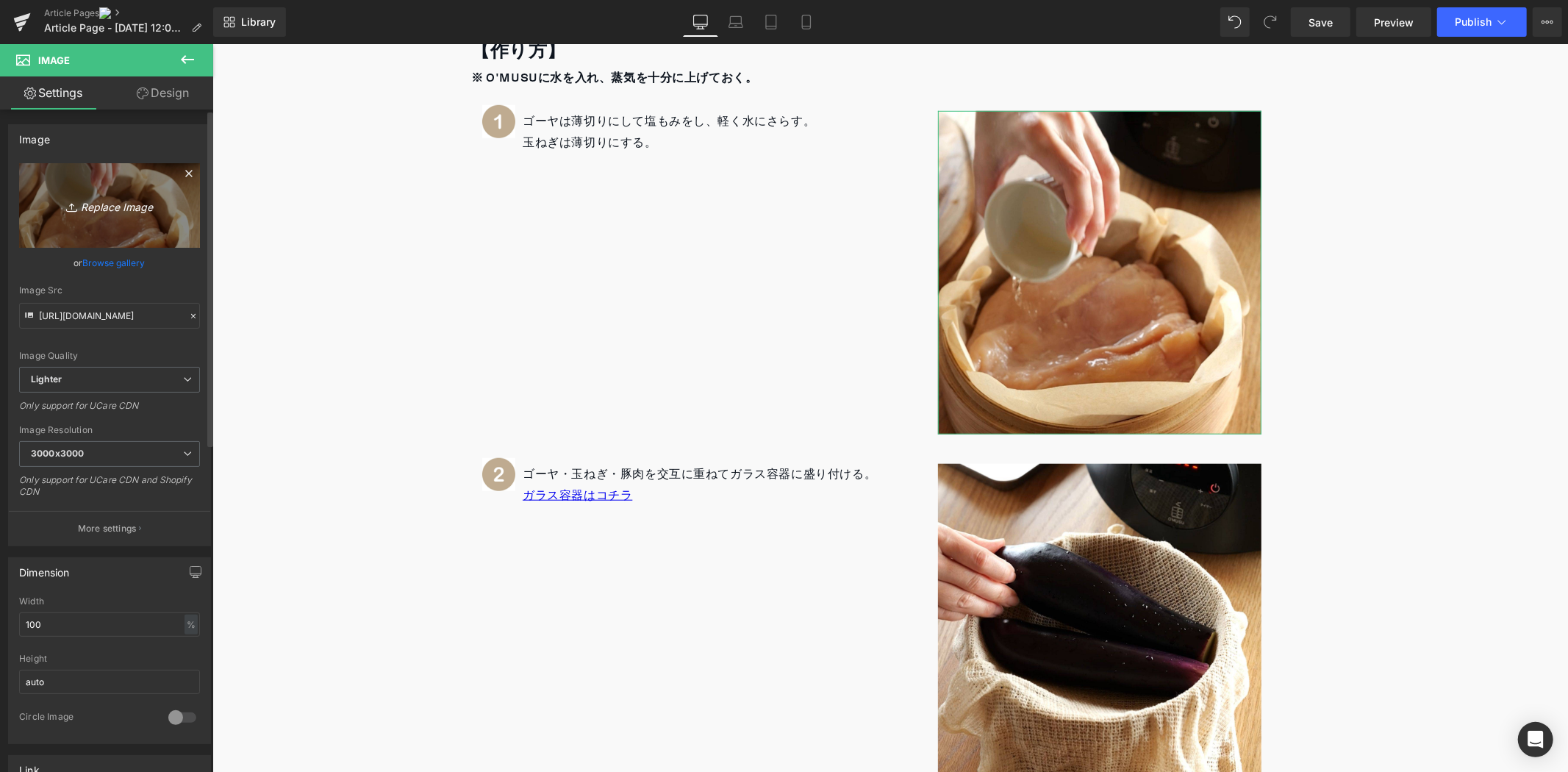
click at [96, 187] on link "Replace Image" at bounding box center [110, 205] width 181 height 84
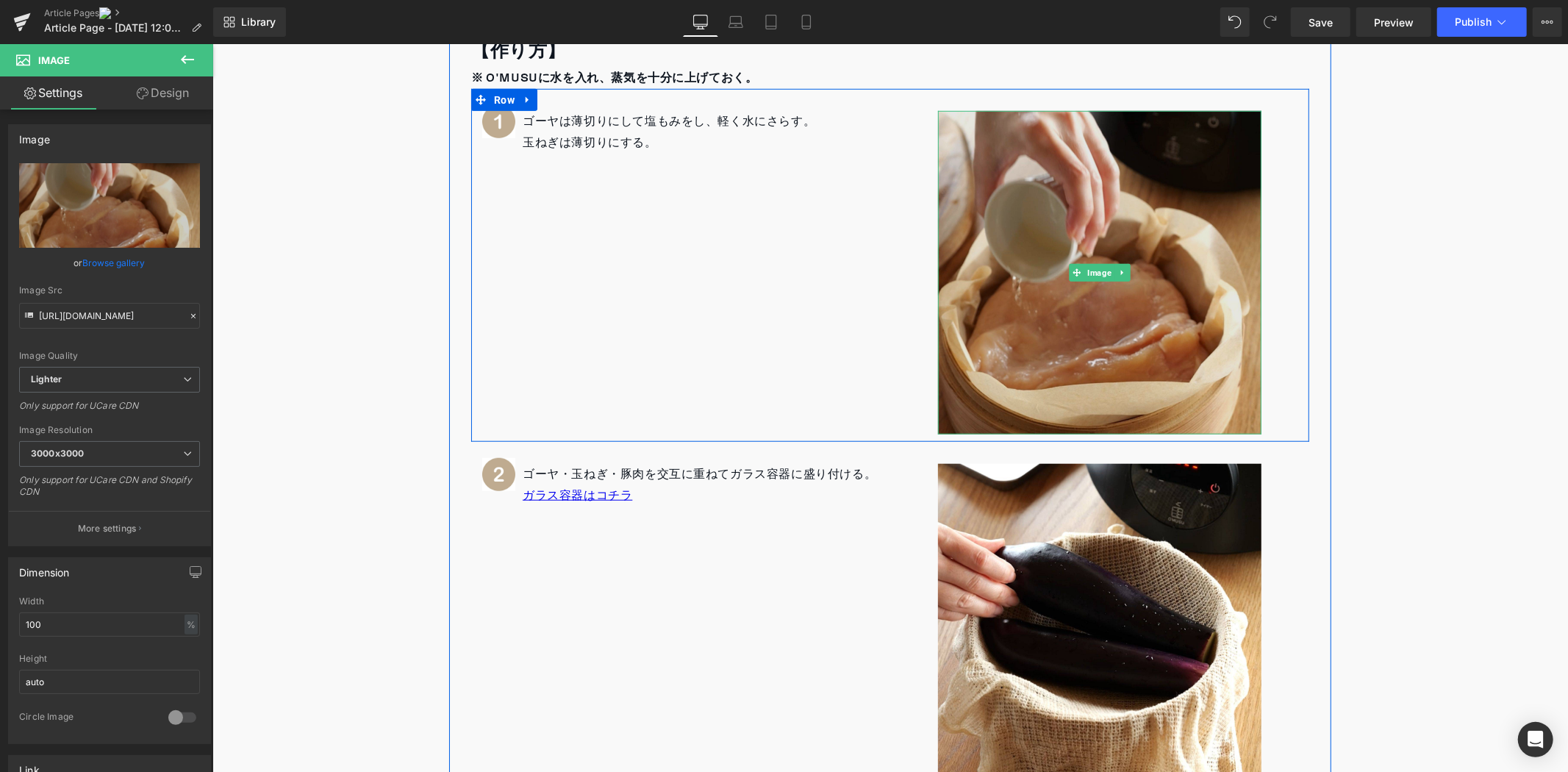
click at [1104, 182] on img at bounding box center [1099, 271] width 324 height 324
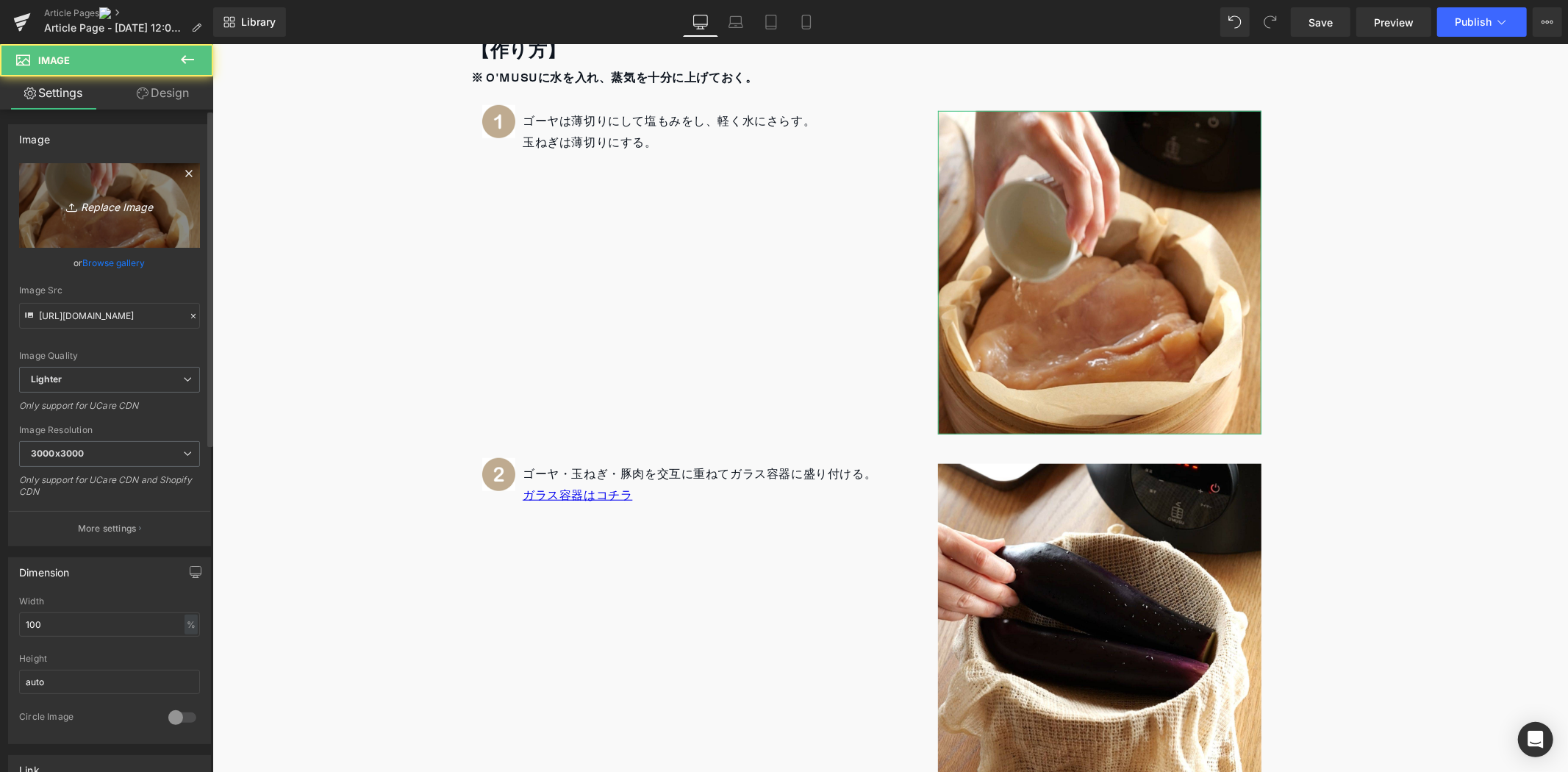
click at [98, 200] on icon "Replace Image" at bounding box center [109, 206] width 118 height 19
type input "C:\fakepath\1.jpg"
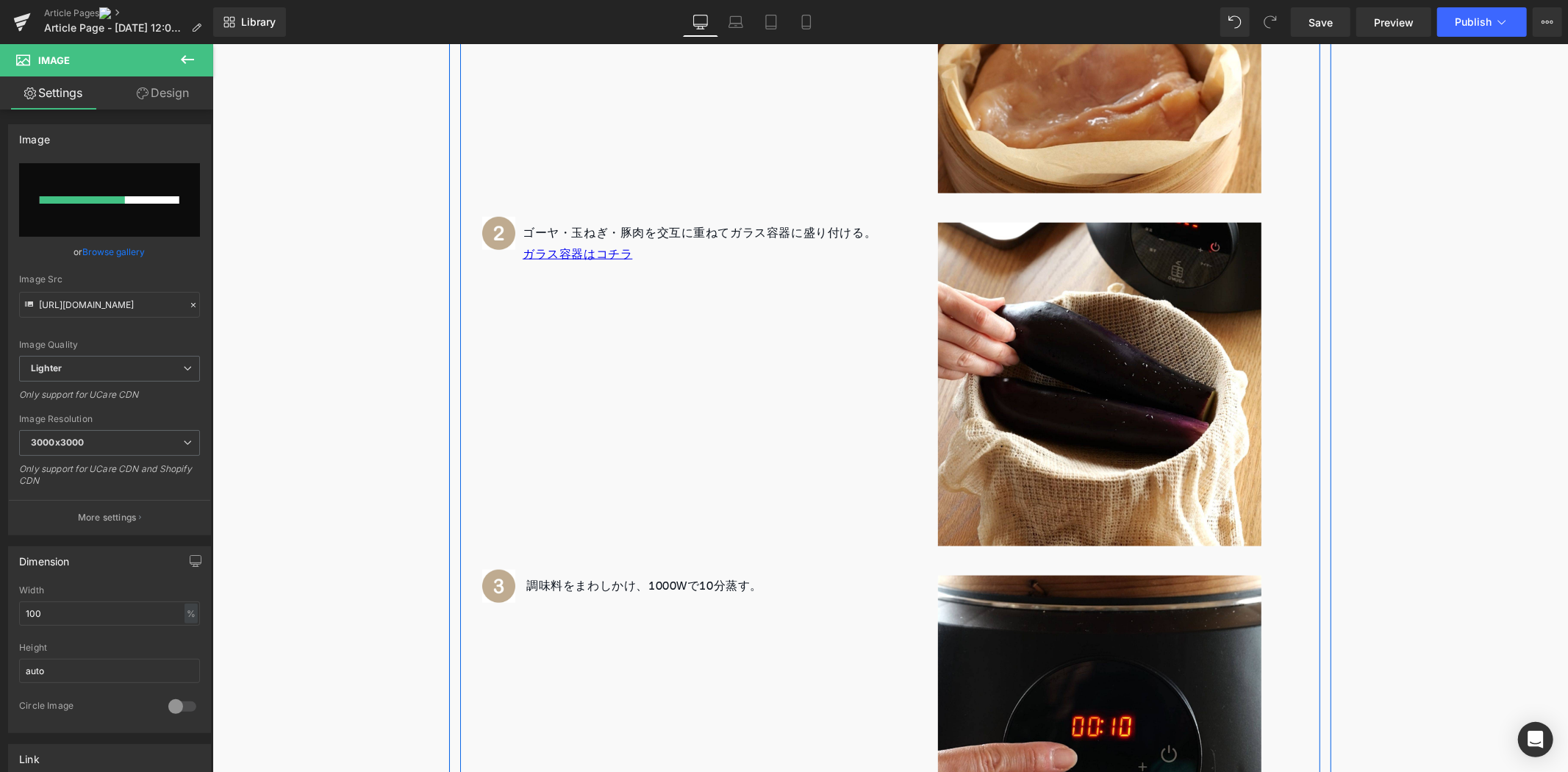
scroll to position [1221, 0]
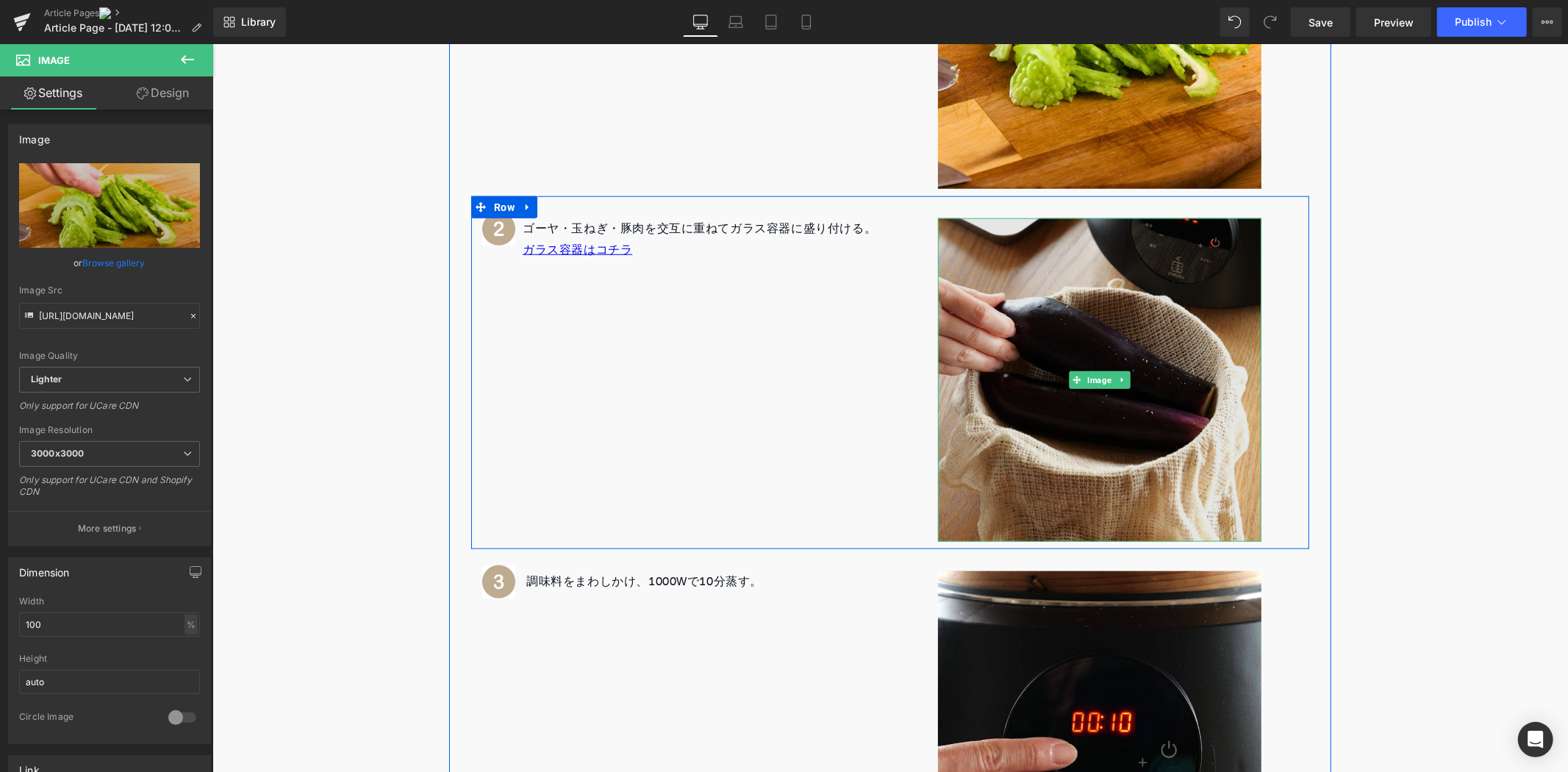
click at [1112, 333] on img at bounding box center [1099, 379] width 324 height 324
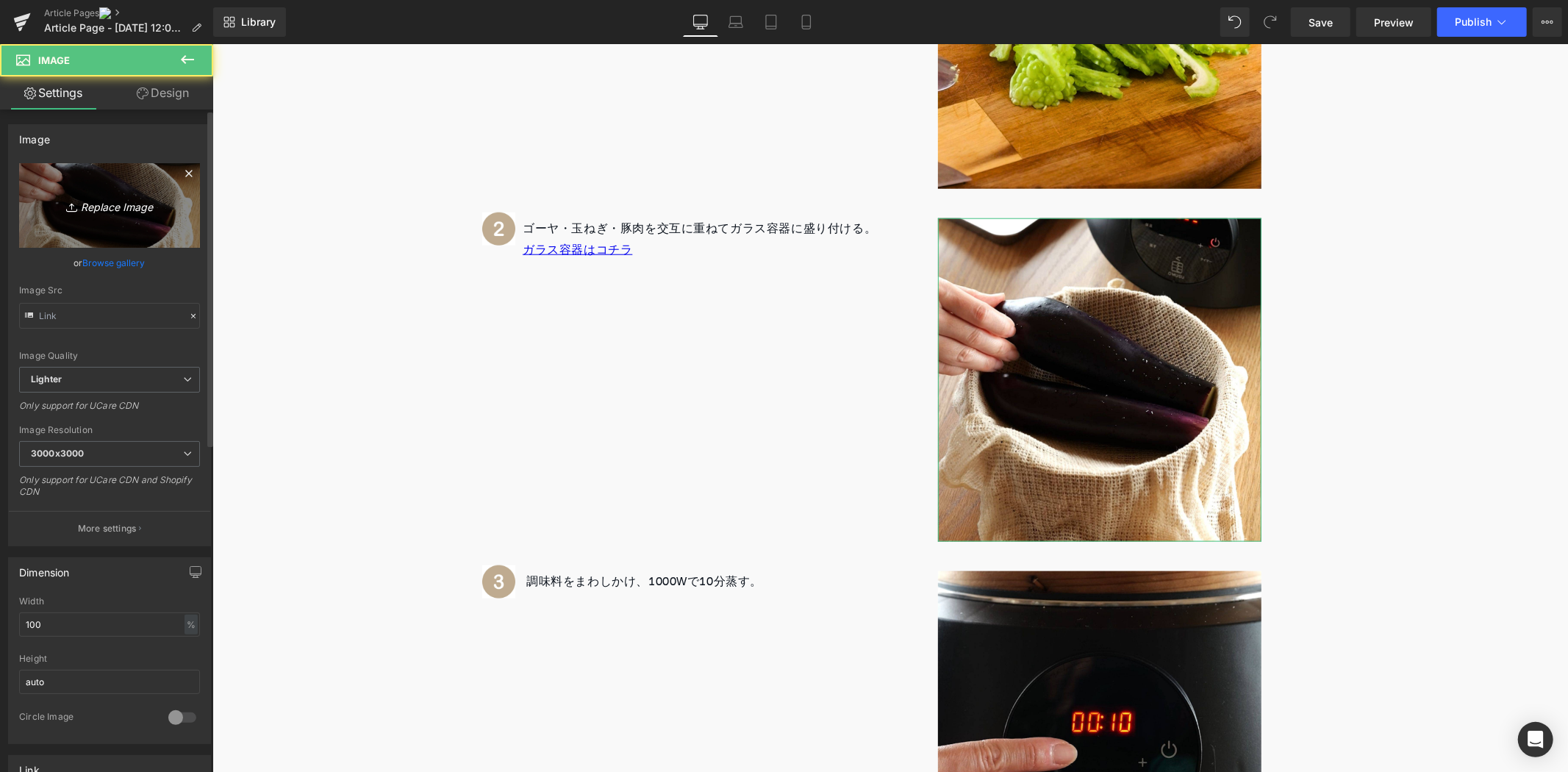
click at [146, 208] on icon "Replace Image" at bounding box center [109, 206] width 118 height 19
type input "C:\fakepath\2.jpg"
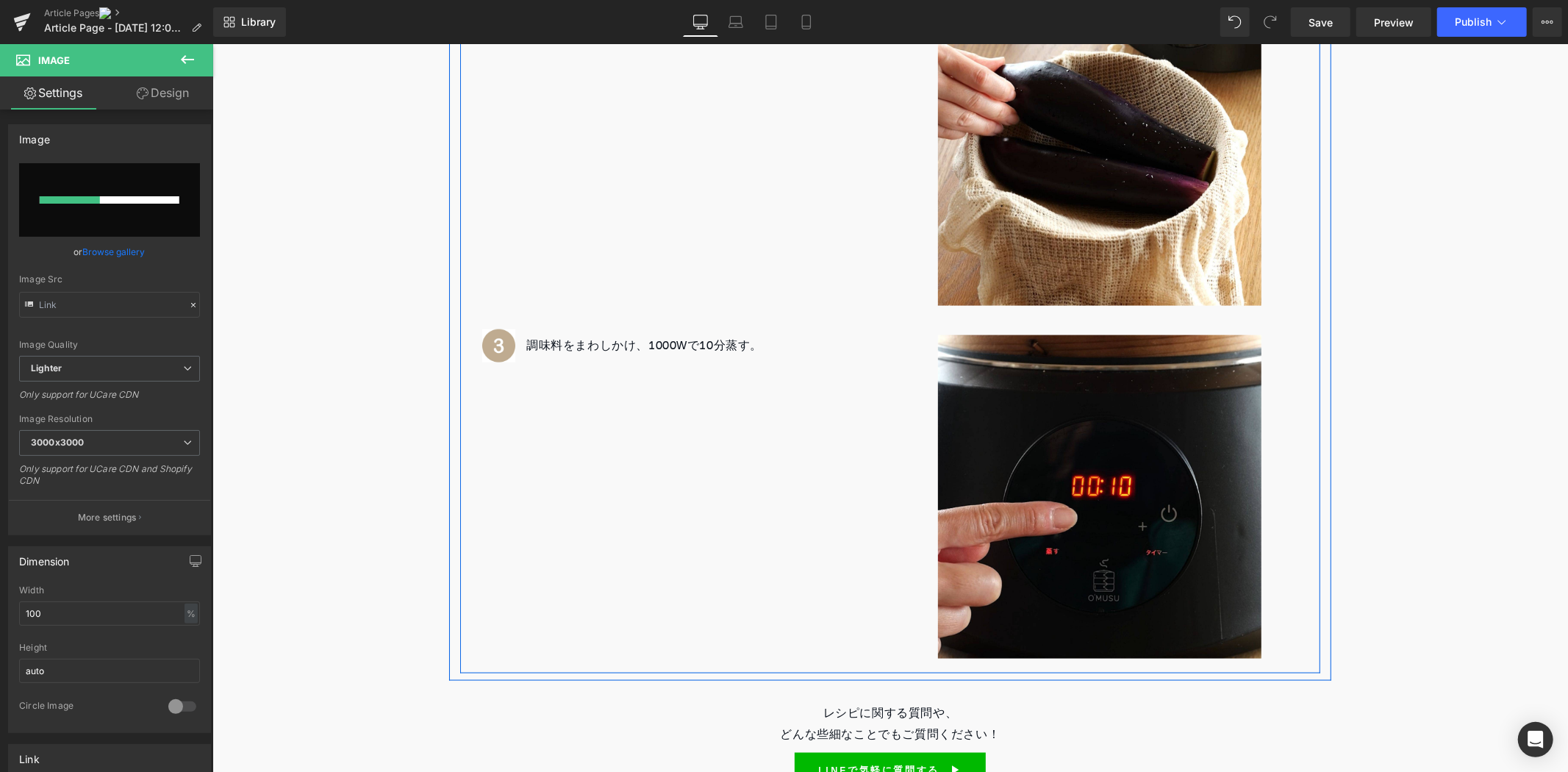
scroll to position [1466, 0]
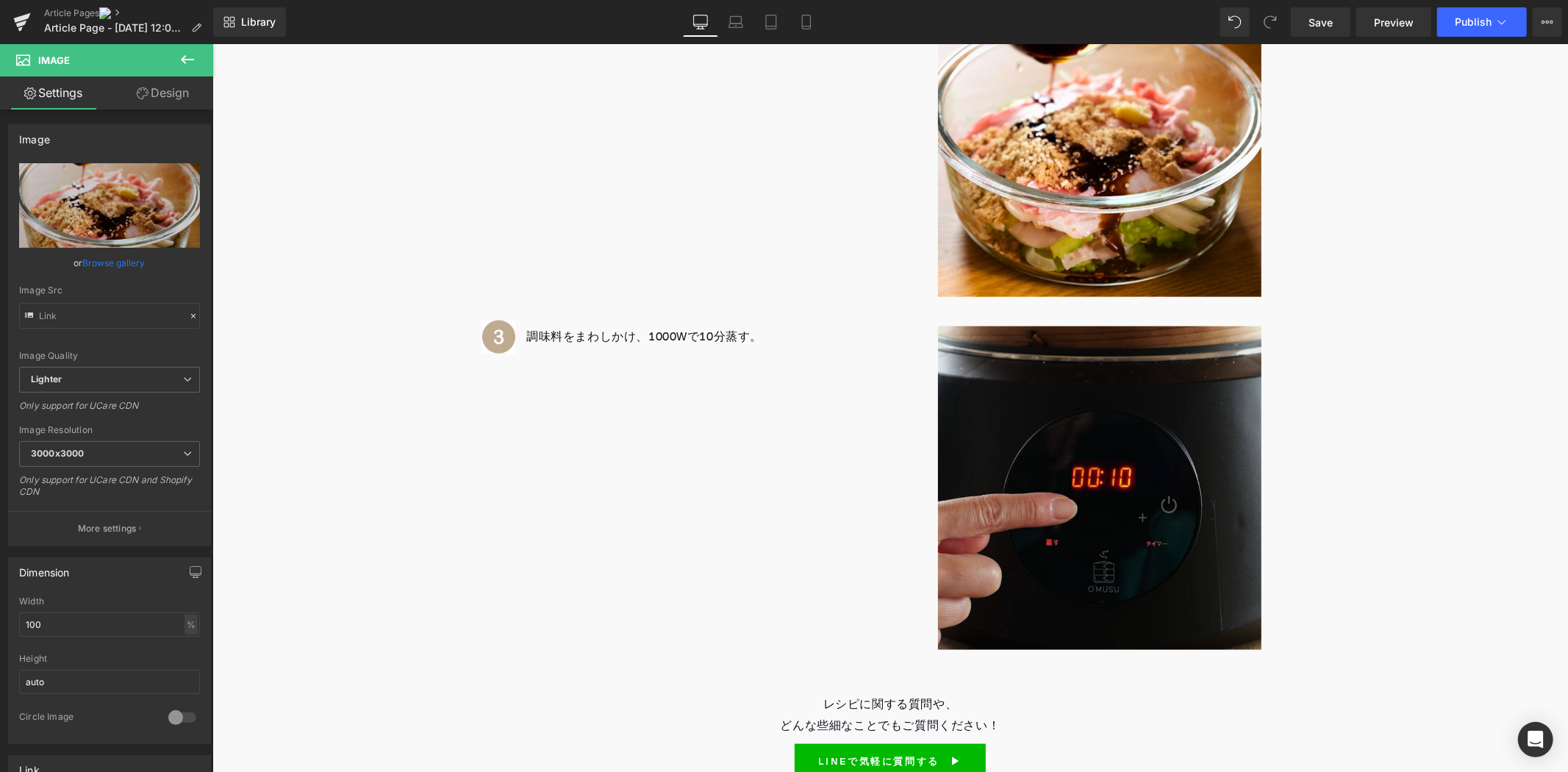
click at [1098, 426] on img at bounding box center [1099, 487] width 324 height 324
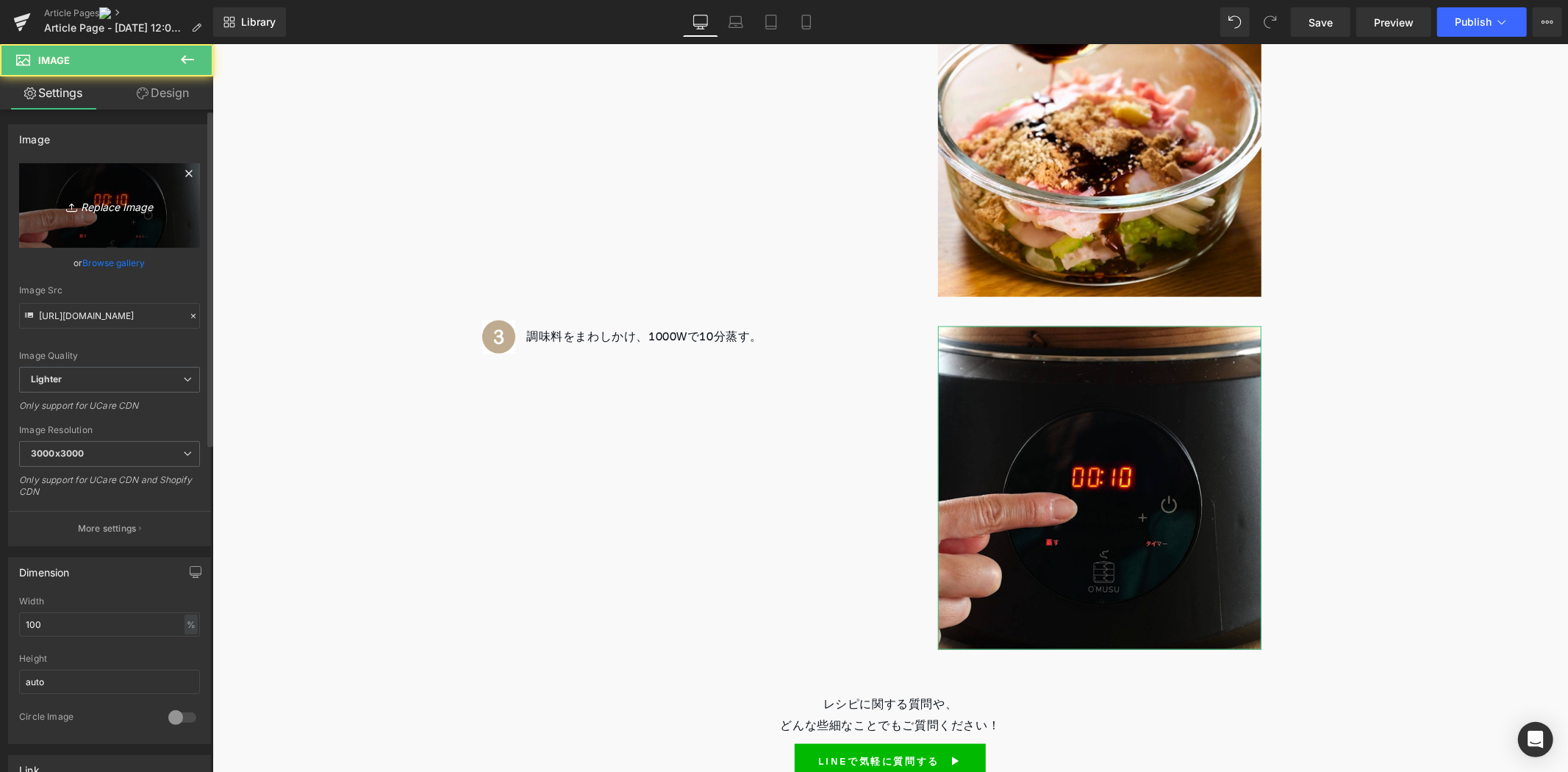
click at [137, 200] on icon "Replace Image" at bounding box center [109, 206] width 118 height 19
type input "C:\fakepath\3.jpg"
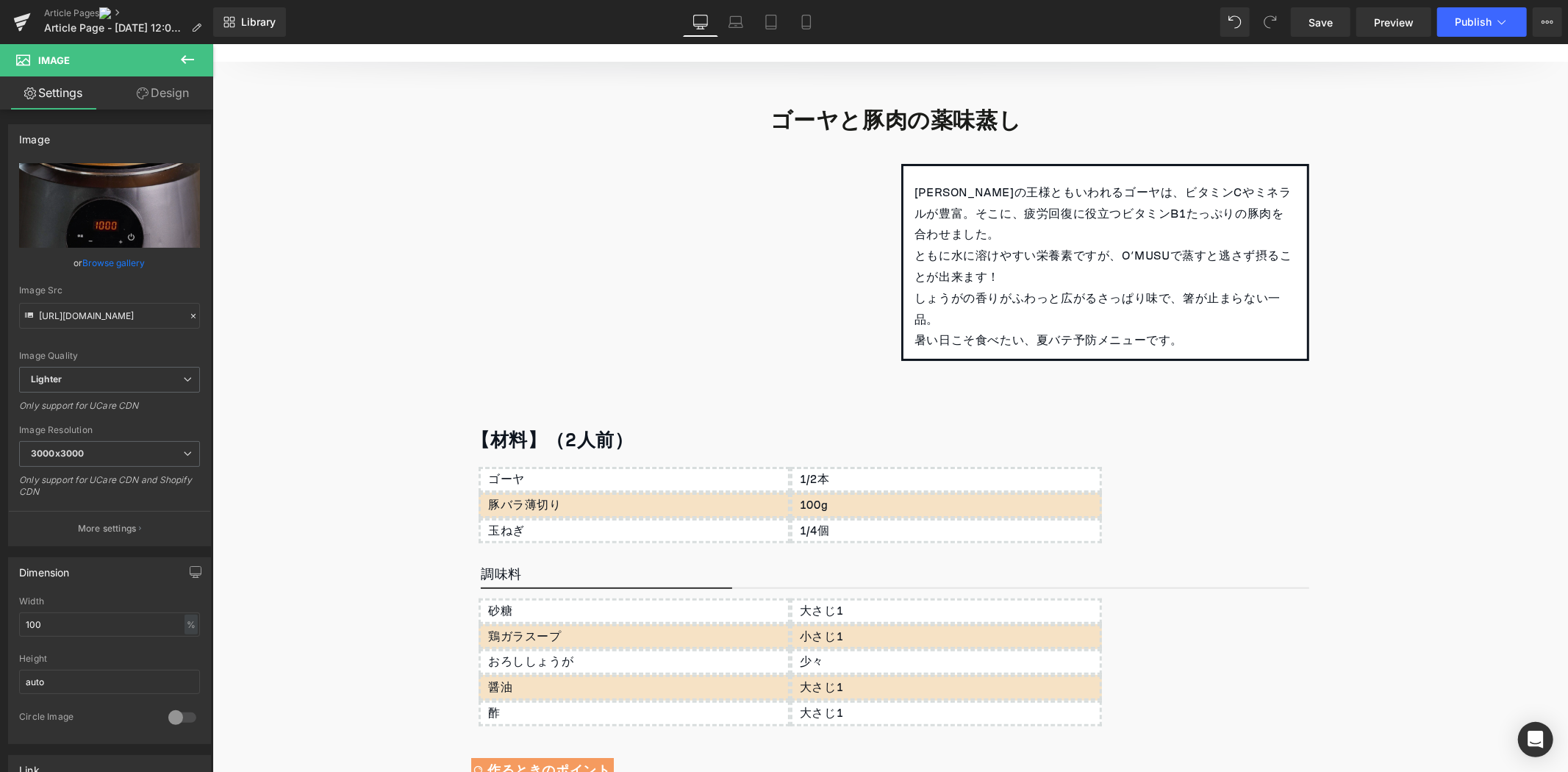
scroll to position [0, 0]
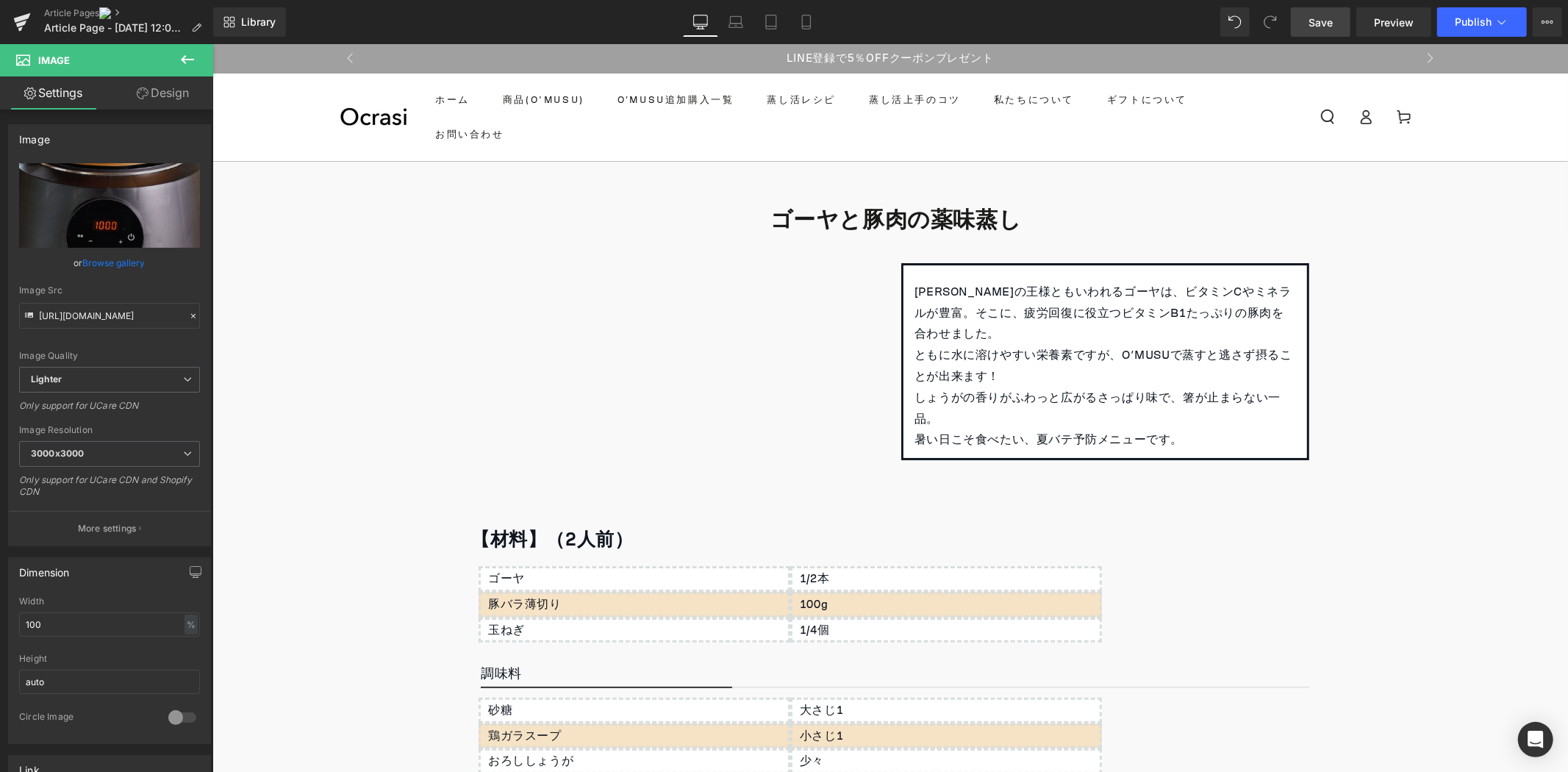
click at [1332, 34] on link "Save" at bounding box center [1321, 22] width 59 height 30
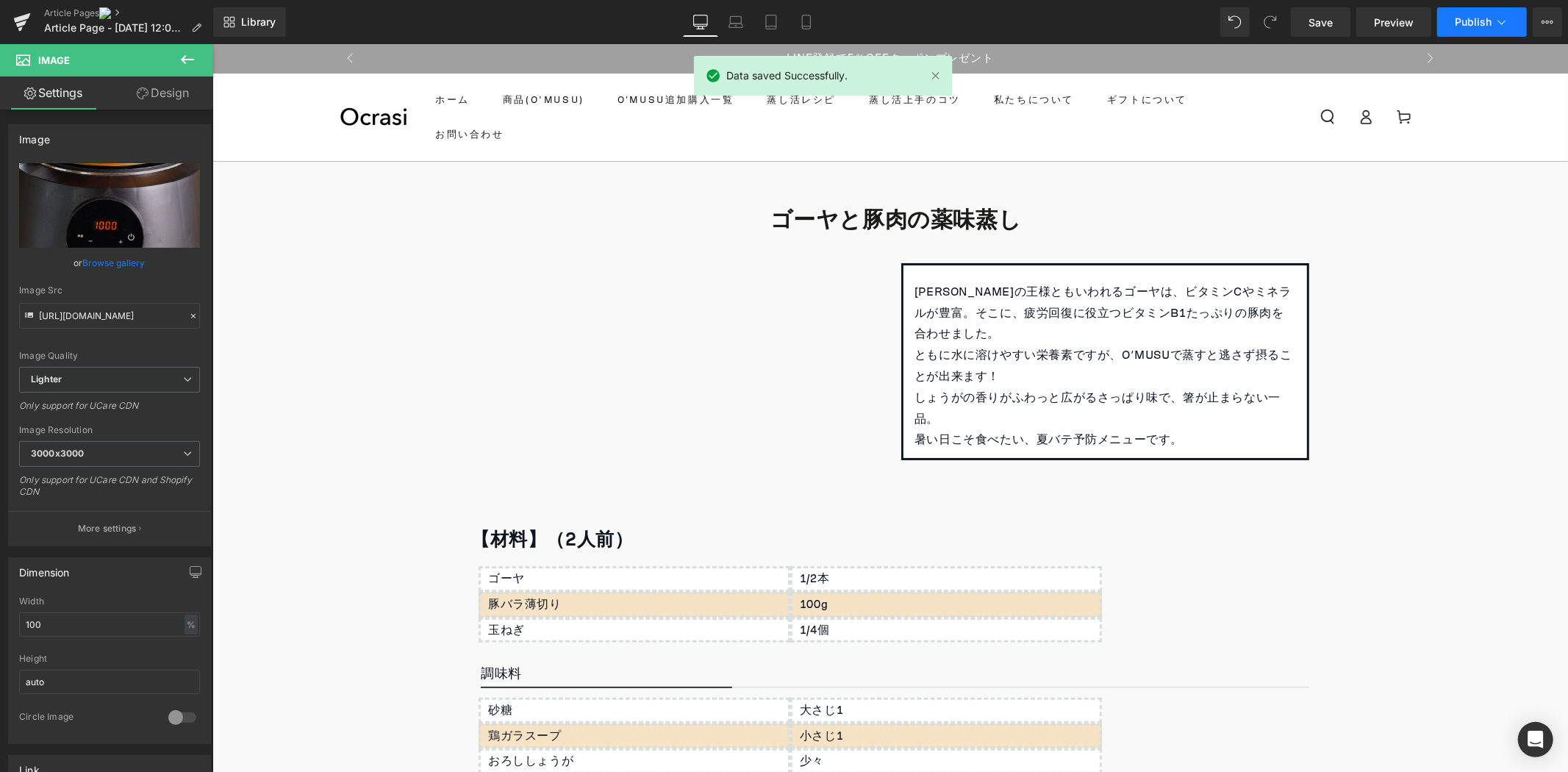
click at [1488, 15] on button "Publish" at bounding box center [1482, 22] width 90 height 30
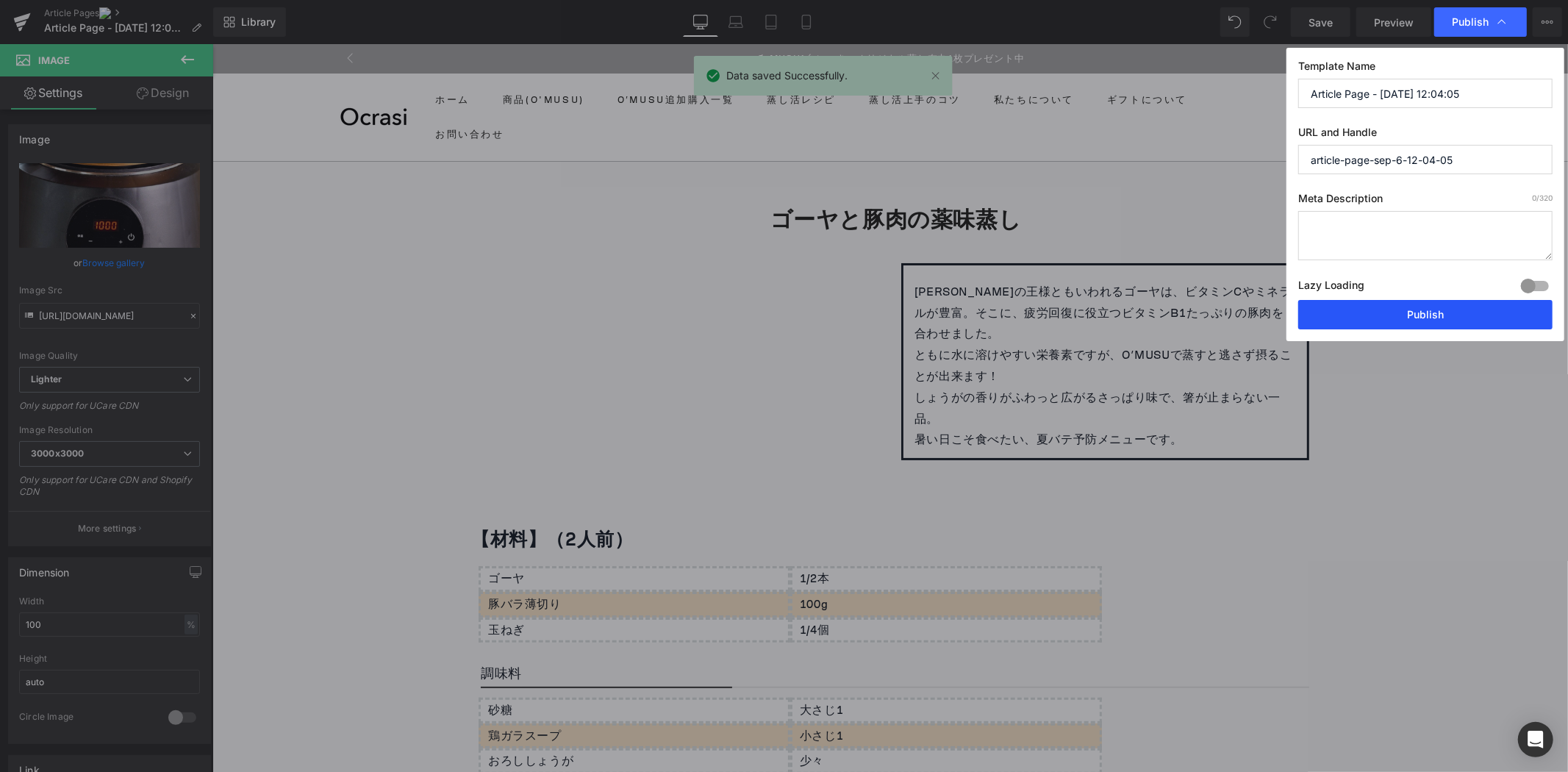
click at [1476, 307] on button "Publish" at bounding box center [1425, 315] width 254 height 30
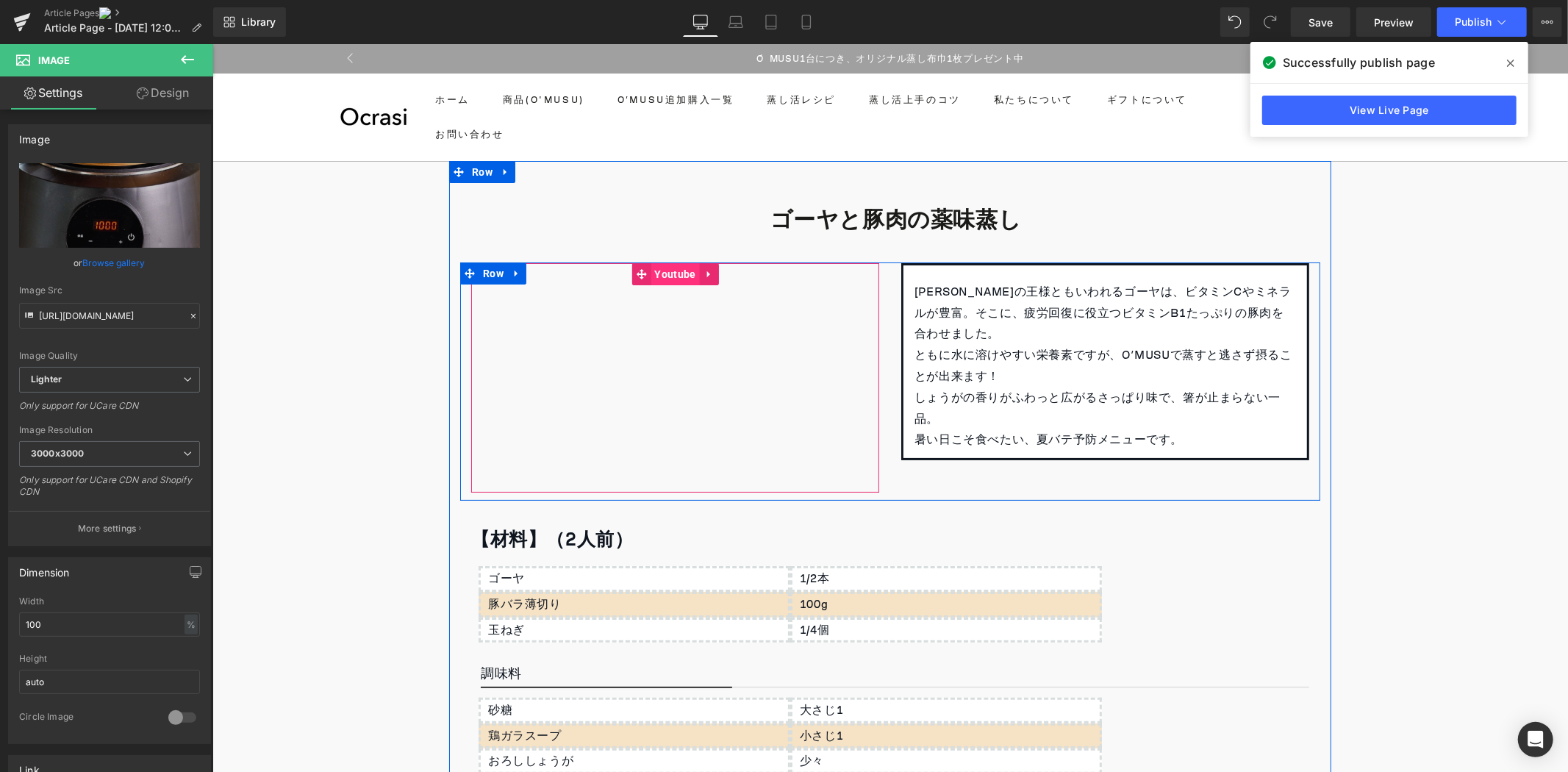
click at [658, 270] on span "Youtube" at bounding box center [674, 273] width 48 height 22
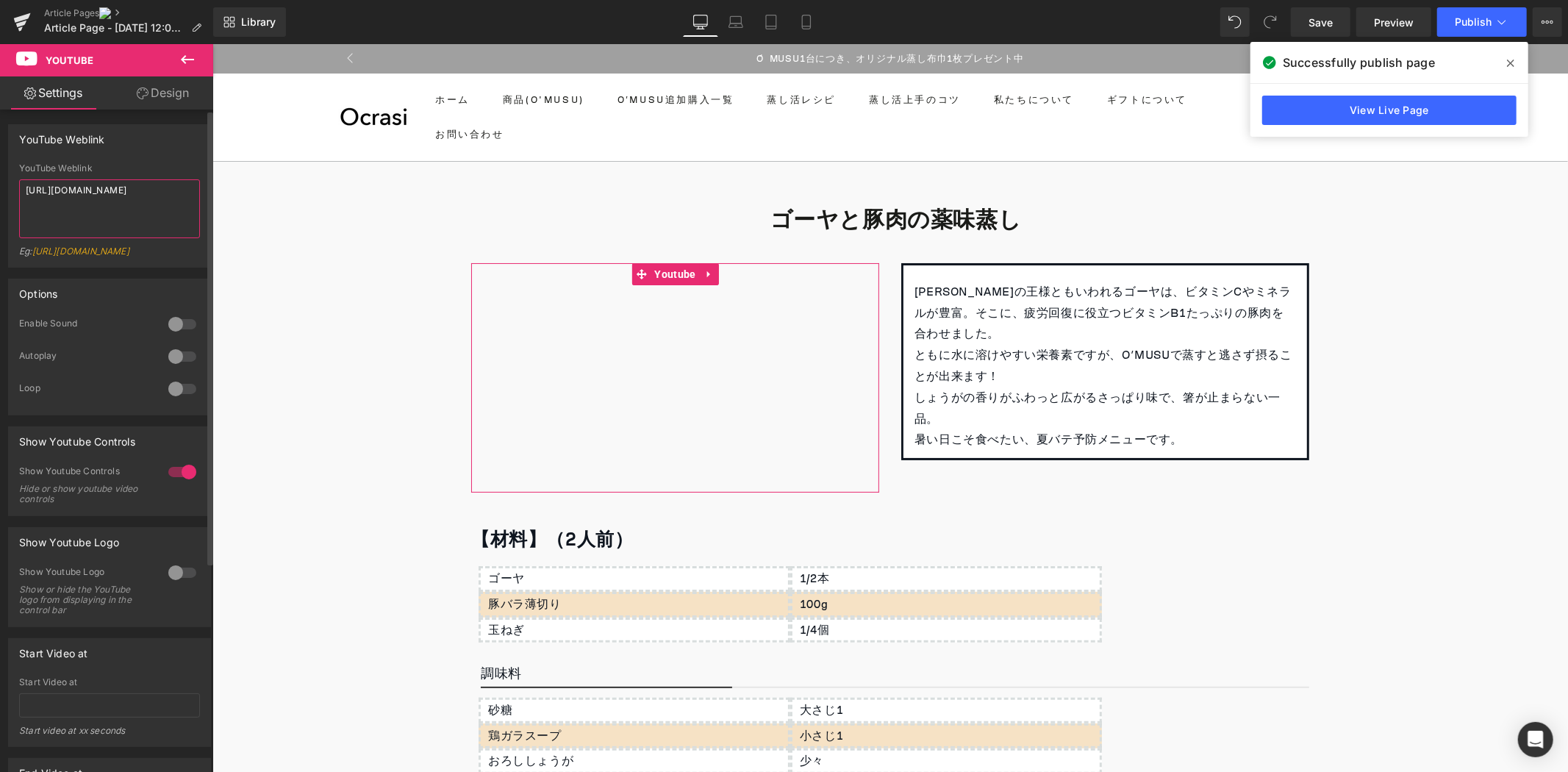
drag, startPoint x: 171, startPoint y: 186, endPoint x: 0, endPoint y: 159, distance: 173.1
click at [0, 159] on div "YouTube Weblink YouTube Weblink [URL][DOMAIN_NAME] Eg: [URL][DOMAIN_NAME]" at bounding box center [110, 190] width 220 height 154
paste textarea "[URL][DOMAIN_NAME]"
type textarea "[URL][DOMAIN_NAME]"
click at [1513, 58] on icon at bounding box center [1510, 63] width 7 height 12
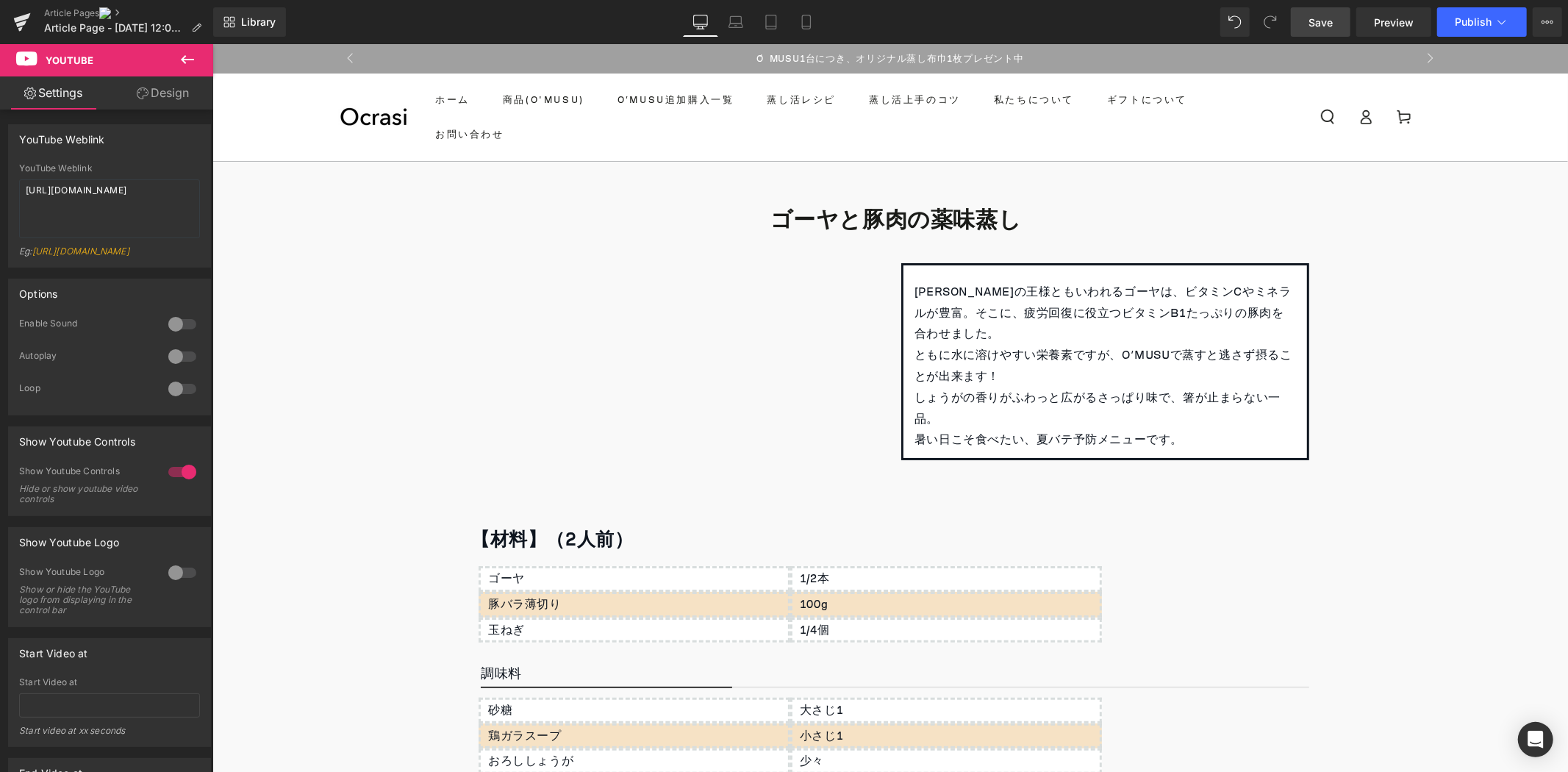
click at [1331, 22] on span "Save" at bounding box center [1321, 23] width 24 height 16
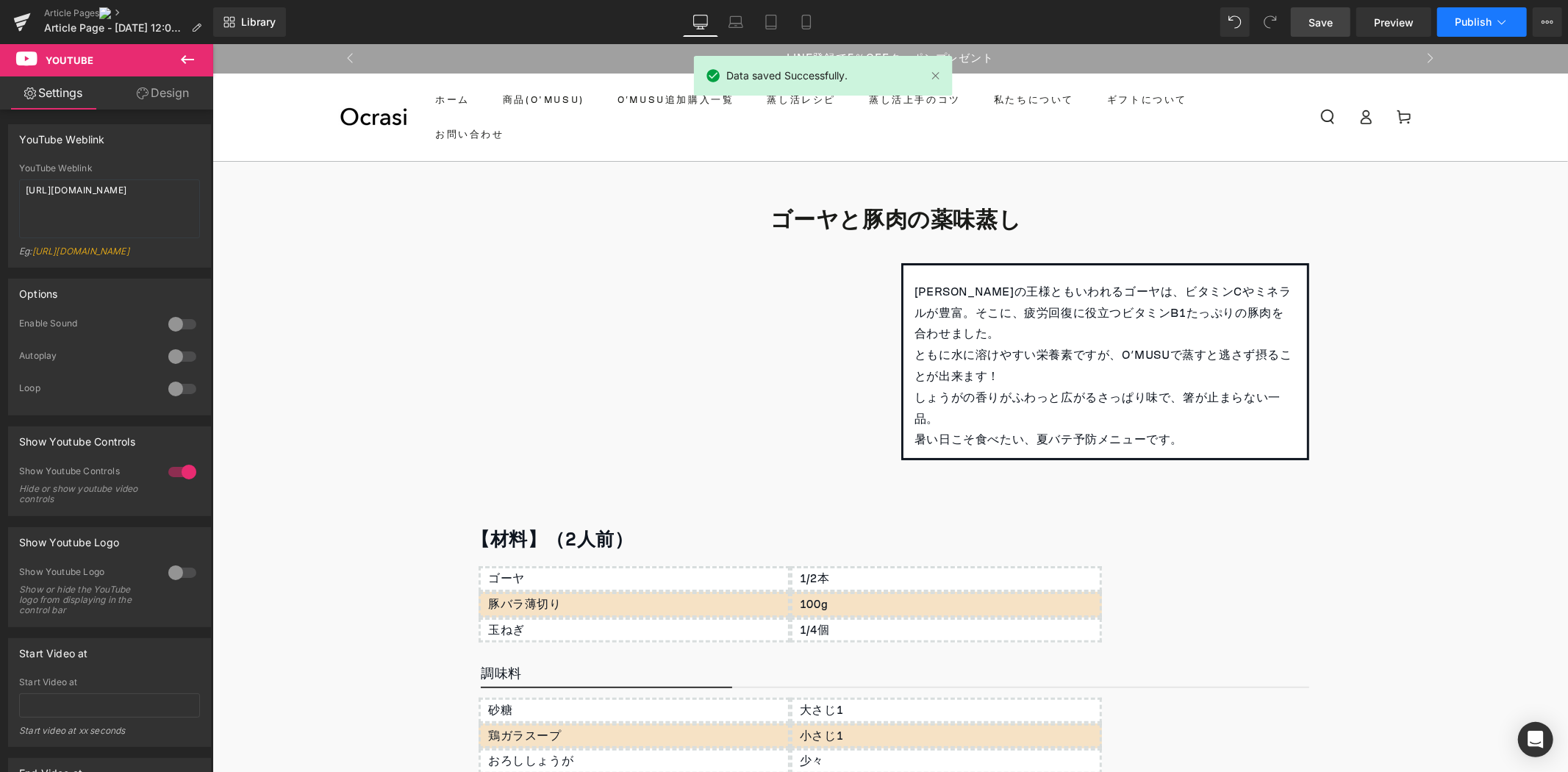
click at [1498, 20] on icon at bounding box center [1502, 22] width 15 height 15
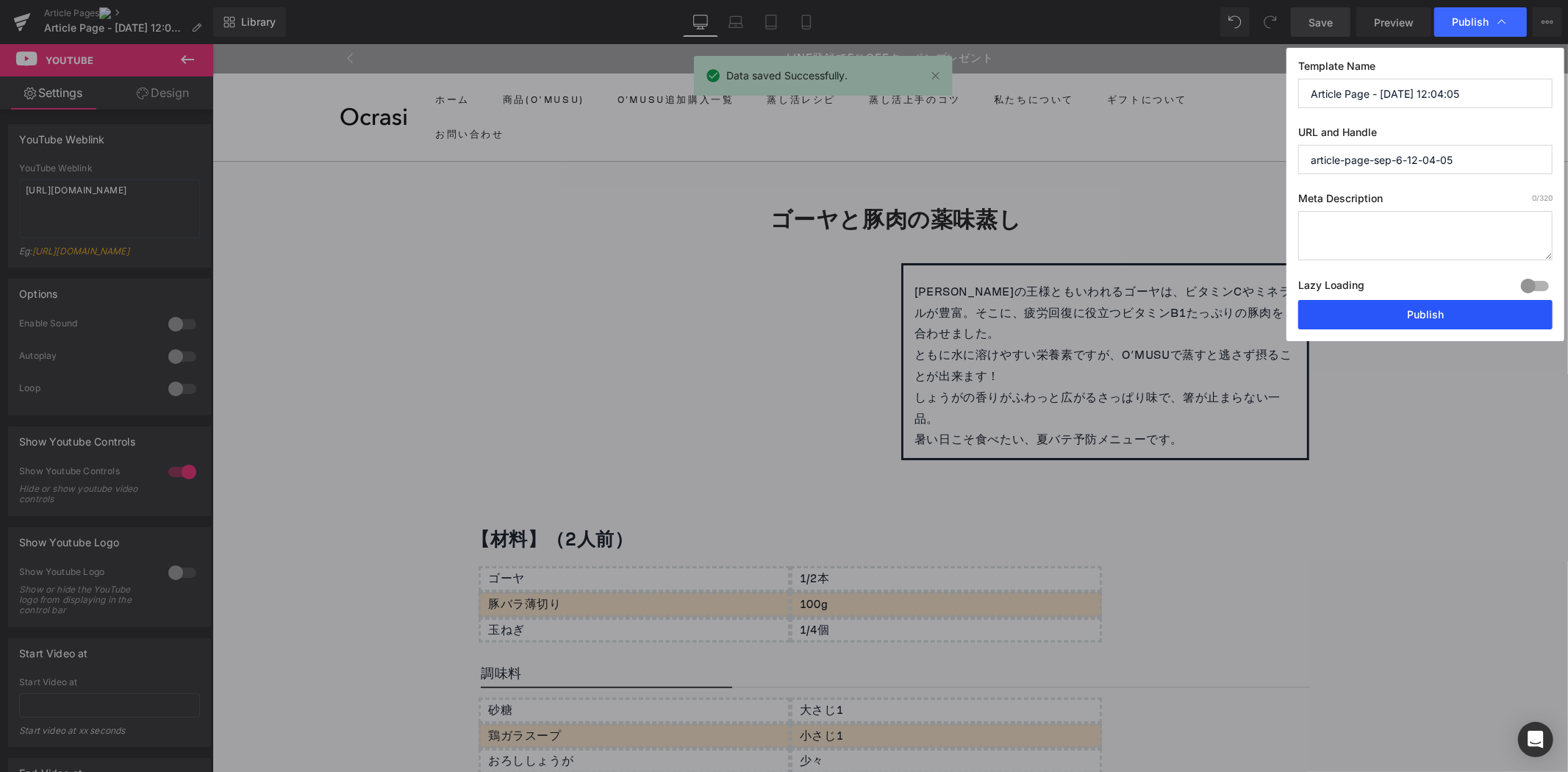
click at [1409, 312] on button "Publish" at bounding box center [1425, 315] width 254 height 30
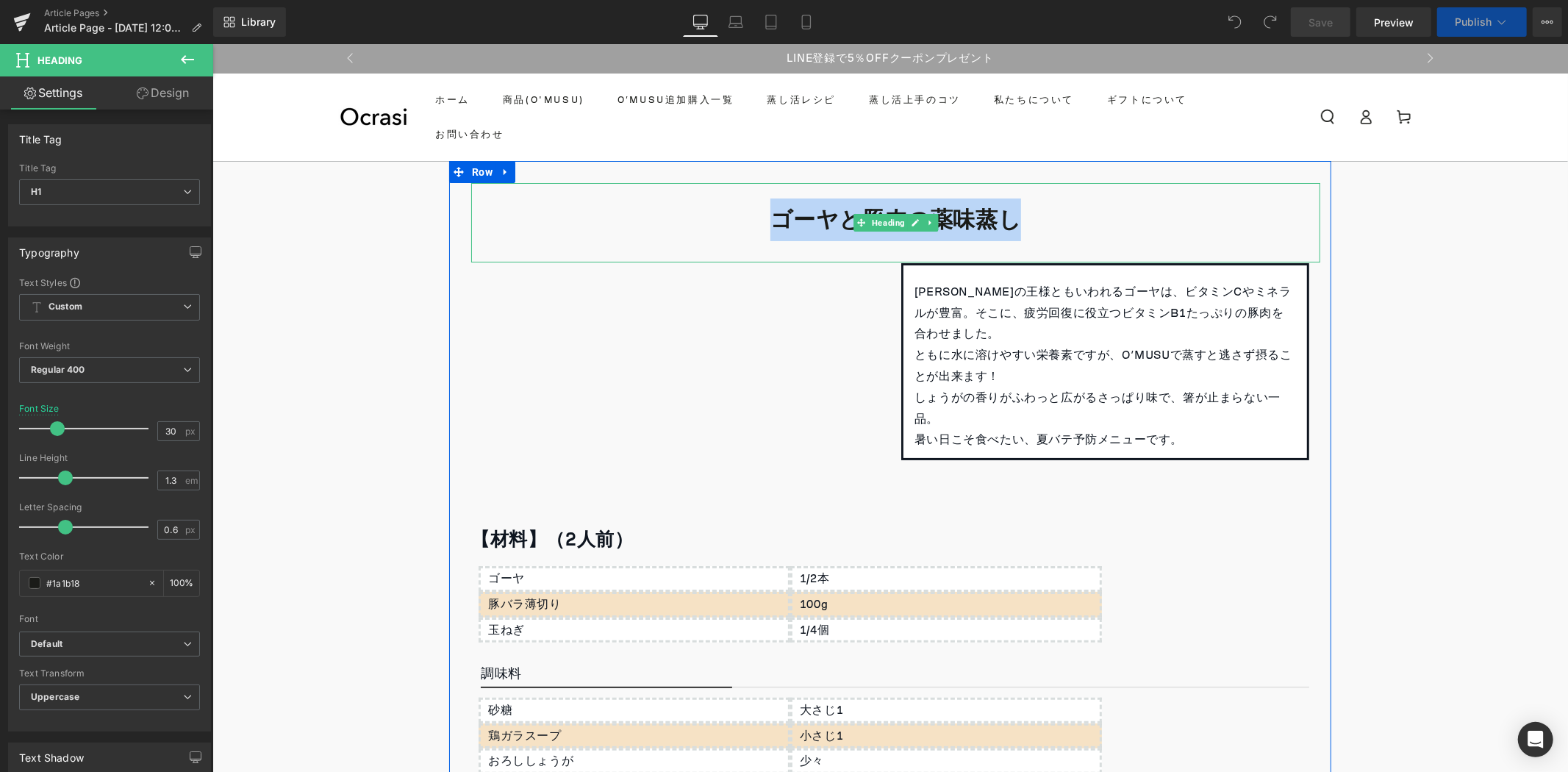
drag, startPoint x: 772, startPoint y: 221, endPoint x: 1008, endPoint y: 224, distance: 236.0
click at [1008, 224] on b "ゴーヤと豚肉の薬味蒸し" at bounding box center [896, 219] width 251 height 43
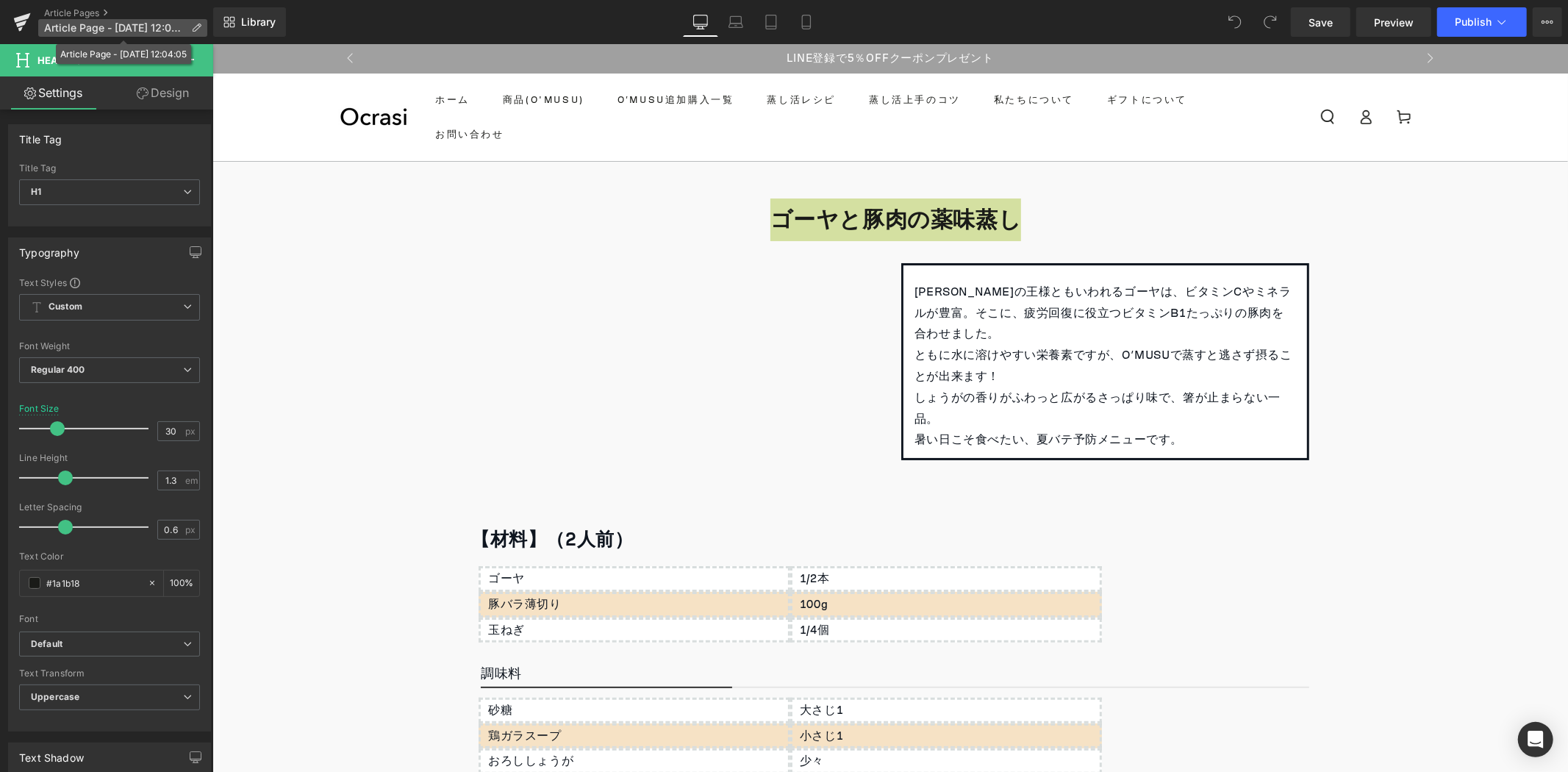
drag, startPoint x: 199, startPoint y: 25, endPoint x: 144, endPoint y: 56, distance: 63.1
click at [199, 25] on icon at bounding box center [196, 27] width 10 height 10
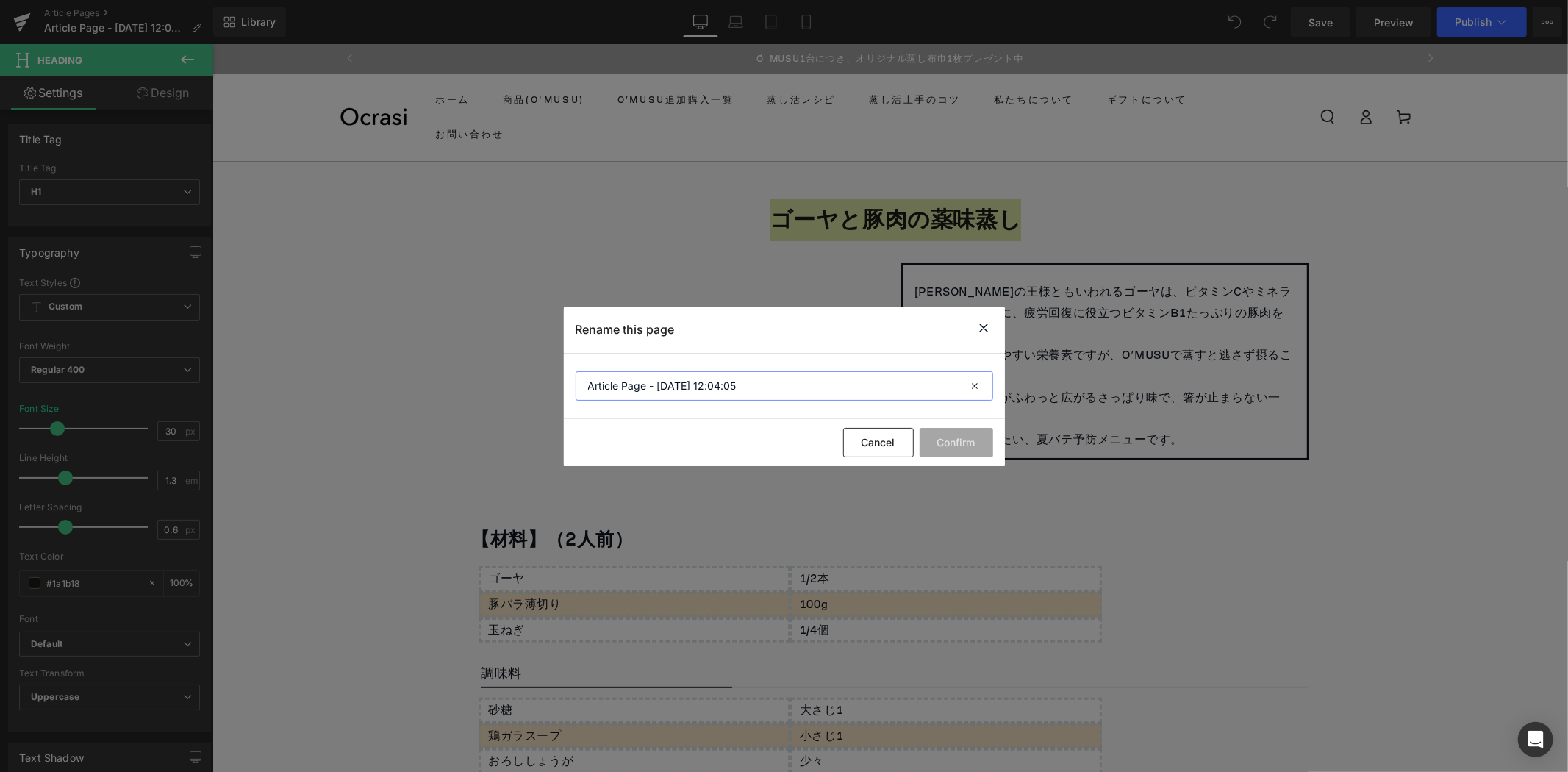
drag, startPoint x: 804, startPoint y: 388, endPoint x: 282, endPoint y: 380, distance: 522.1
click at [282, 380] on div "Rename this page Article Page - Sep 6, 12:04:05 Cancel Confirm" at bounding box center [784, 386] width 1568 height 772
paste input "ゴーヤと豚肉の薬味蒸し"
type input "ゴーヤと豚肉の薬味蒸し"
click at [985, 437] on button "Confirm" at bounding box center [956, 443] width 73 height 30
